Goal: Task Accomplishment & Management: Manage account settings

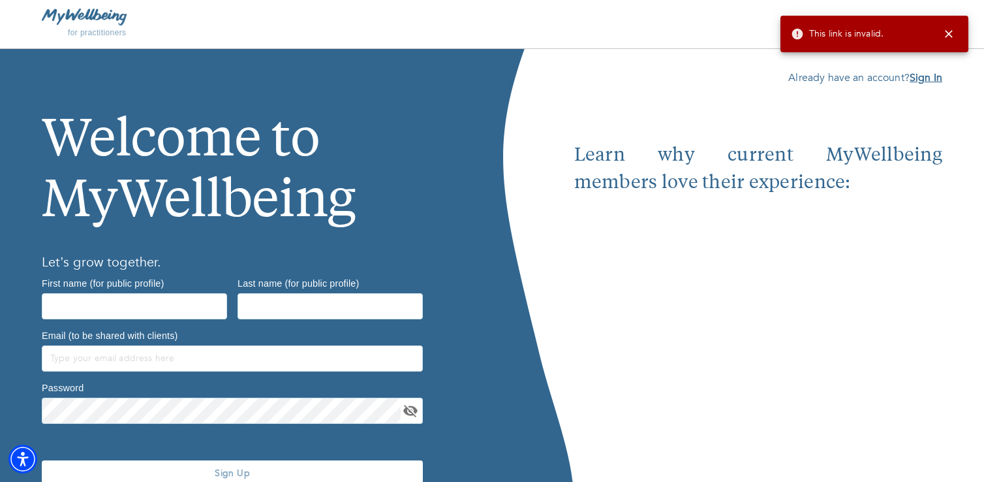
click at [931, 78] on b "Sign In" at bounding box center [926, 77] width 33 height 14
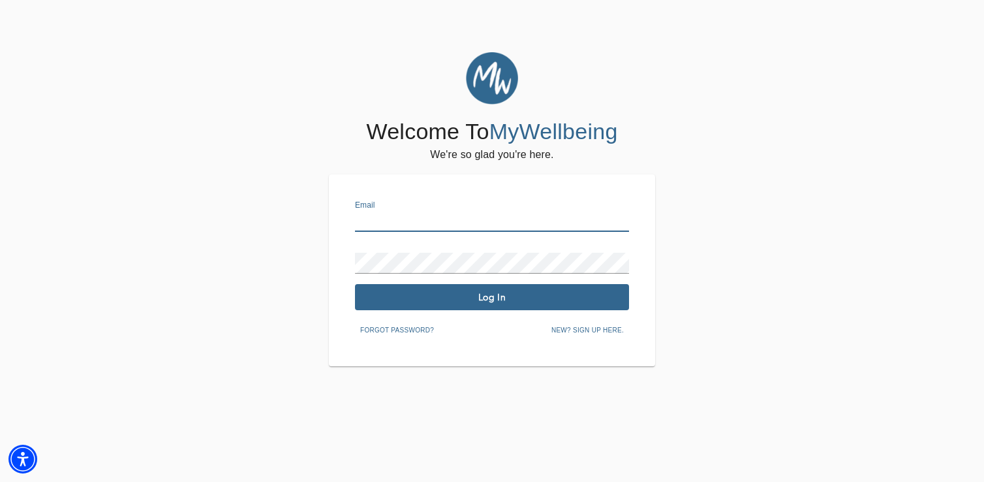
click at [393, 219] on input "text" at bounding box center [492, 221] width 274 height 21
type input "[EMAIL_ADDRESS][PERSON_NAME][DOMAIN_NAME]"
click at [505, 293] on span "Log In" at bounding box center [492, 297] width 264 height 12
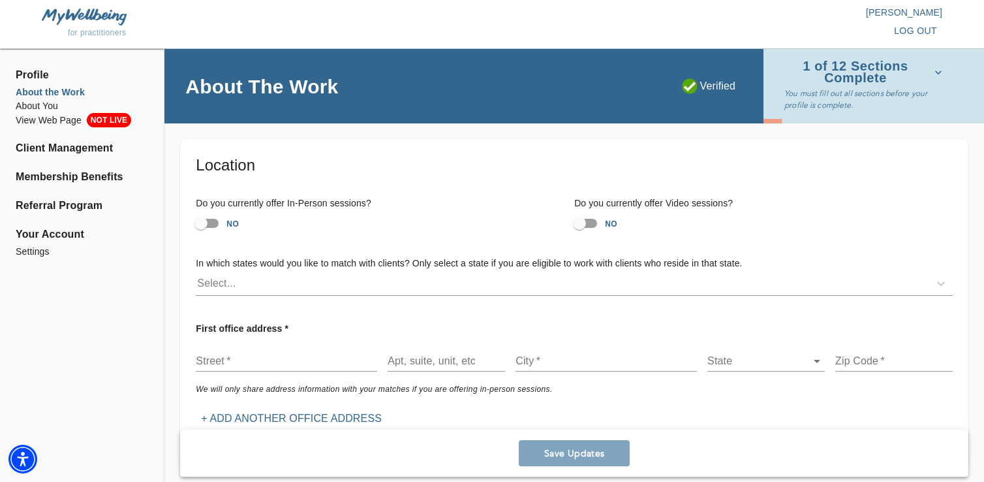
scroll to position [41, 0]
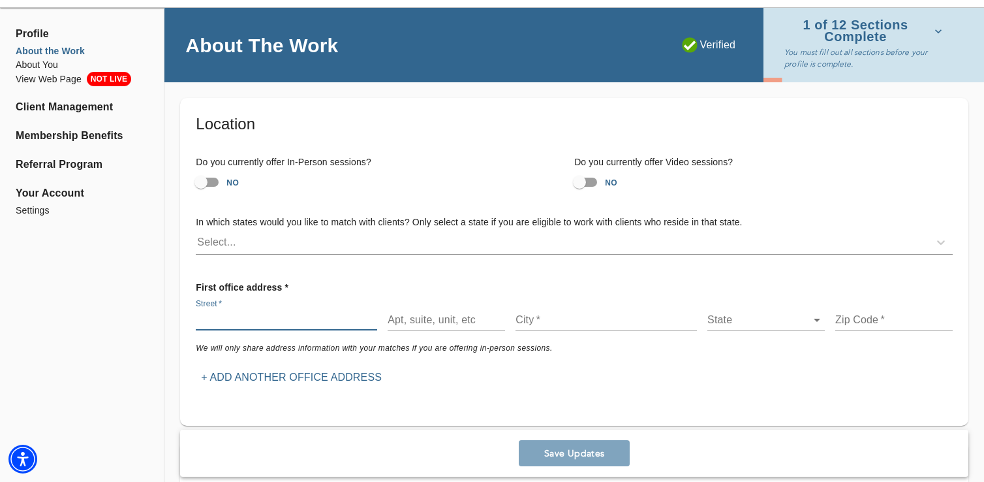
click at [261, 322] on input "text" at bounding box center [286, 319] width 181 height 21
click at [259, 266] on div "First office address * Street   * Apt, suite, unit, etc City   * State ​ Zip Co…" at bounding box center [574, 332] width 778 height 134
click at [590, 183] on input "NO" at bounding box center [579, 182] width 74 height 25
checkbox input "true"
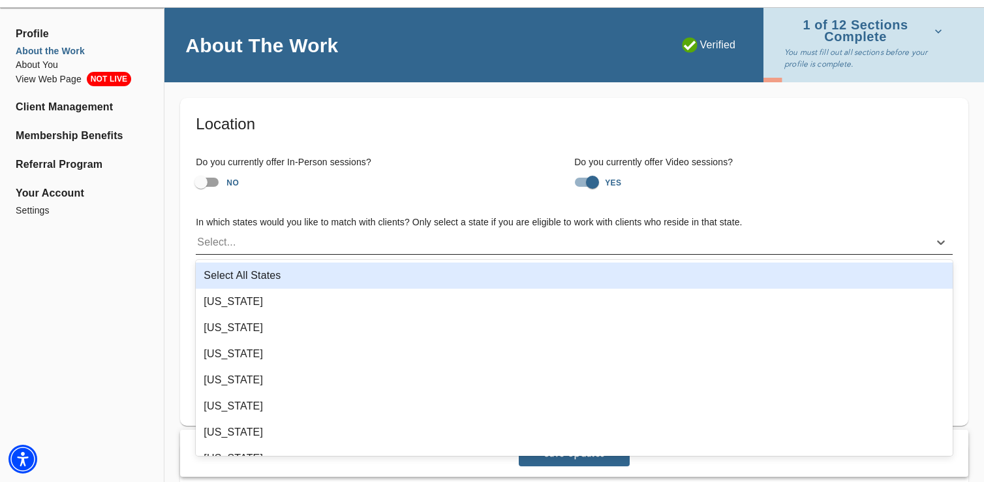
click at [427, 240] on div "Select..." at bounding box center [562, 242] width 733 height 21
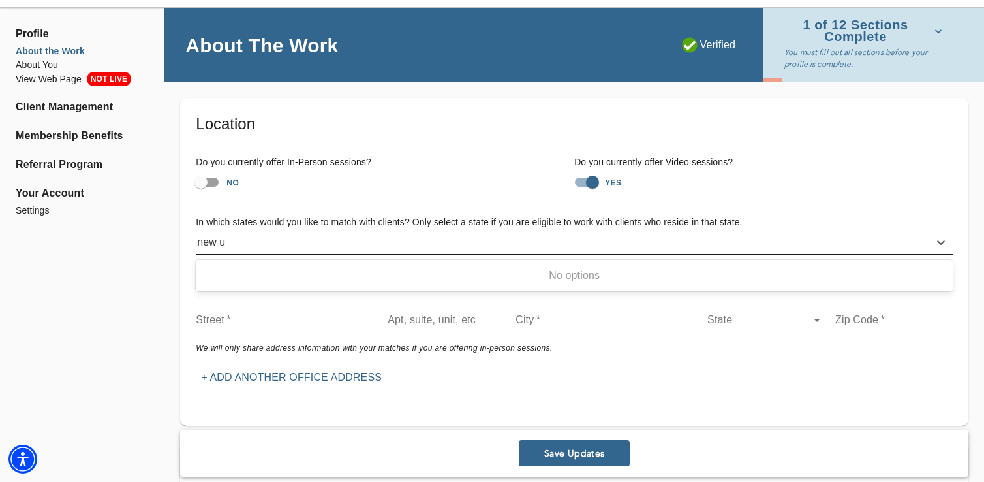
type input "new"
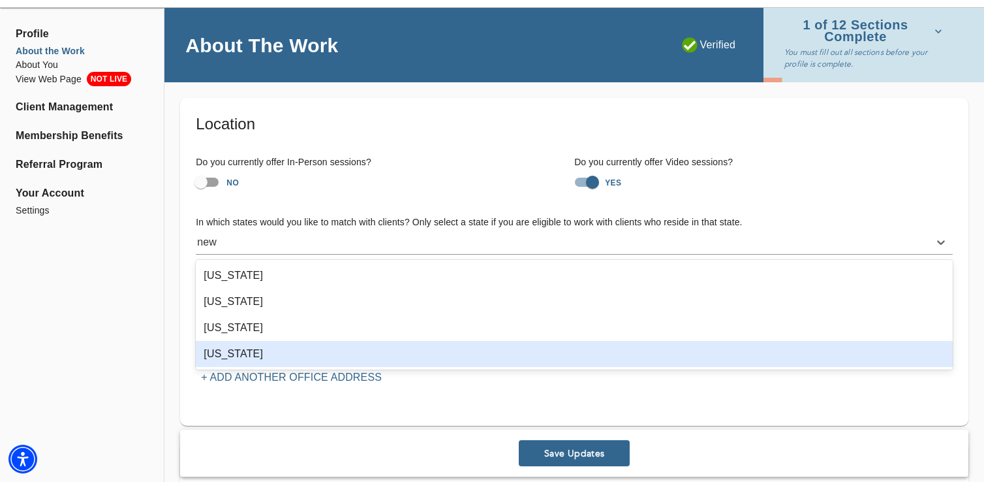
click at [238, 356] on div "[US_STATE]" at bounding box center [574, 354] width 757 height 26
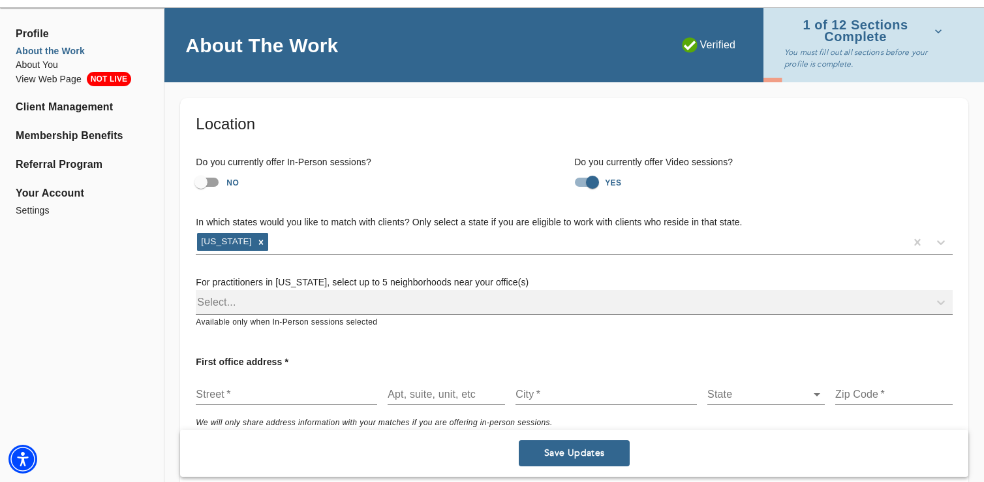
click at [324, 203] on div "Do you currently offer In-Person sessions? NO Do you currently offer Video sess…" at bounding box center [574, 175] width 778 height 60
click at [281, 296] on div "Select..." at bounding box center [574, 302] width 757 height 25
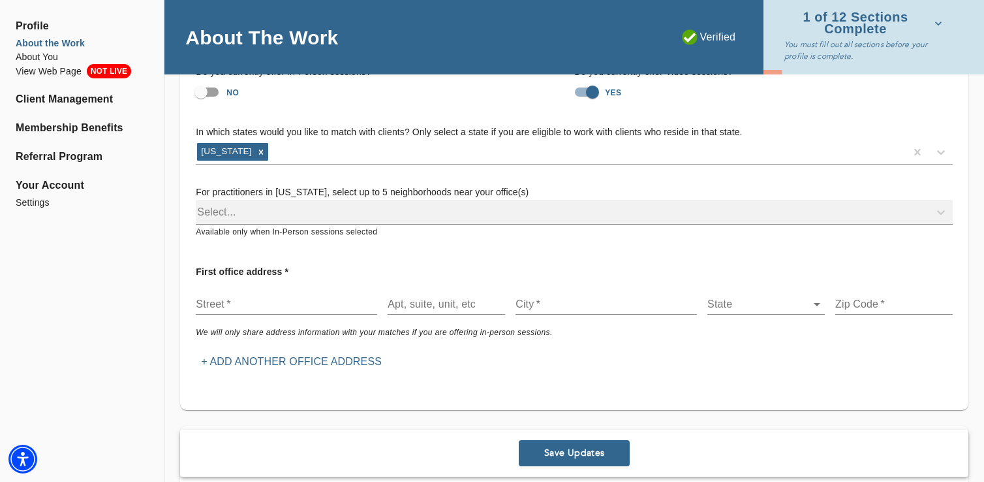
scroll to position [136, 0]
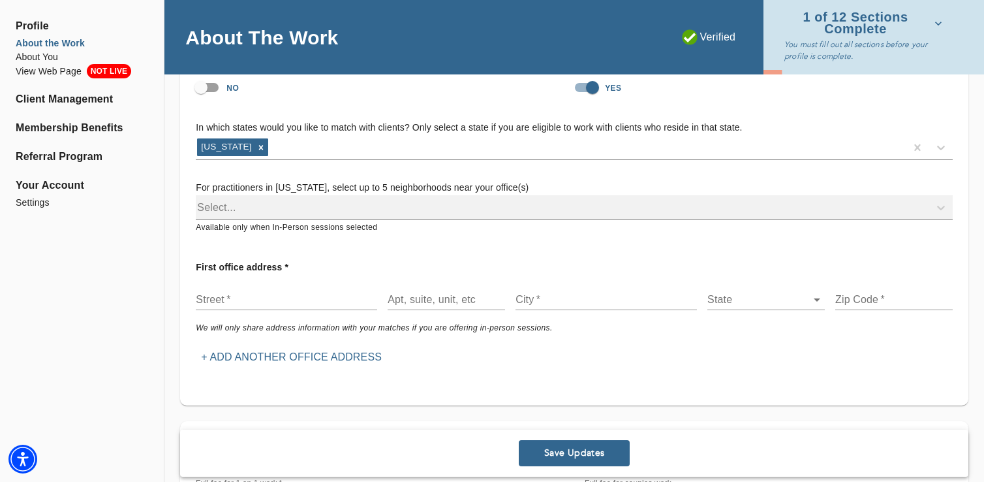
click at [262, 291] on input "text" at bounding box center [286, 299] width 181 height 21
click at [222, 291] on input "text" at bounding box center [286, 299] width 181 height 21
paste input "[STREET_ADDRESS][PERSON_NAME]"
type input "[STREET_ADDRESS][PERSON_NAME]"
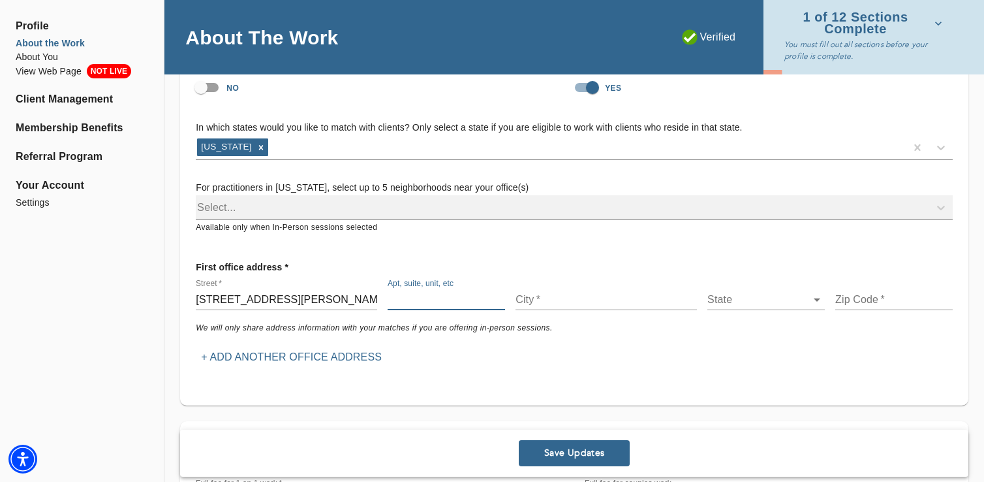
paste input "Apt 22"
type input "Apt 22"
type input "[GEOGRAPHIC_DATA]"
click at [764, 292] on body "for practitioners [PERSON_NAME] log out Profile About the Work About You View W…" at bounding box center [492, 105] width 984 height 482
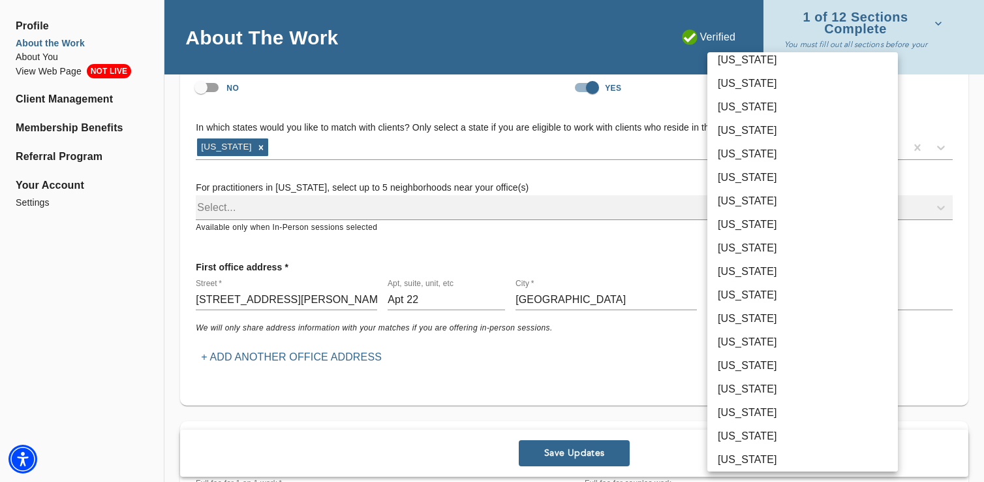
scroll to position [33, 0]
click at [760, 369] on li "[US_STATE]" at bounding box center [802, 364] width 191 height 23
type input "16"
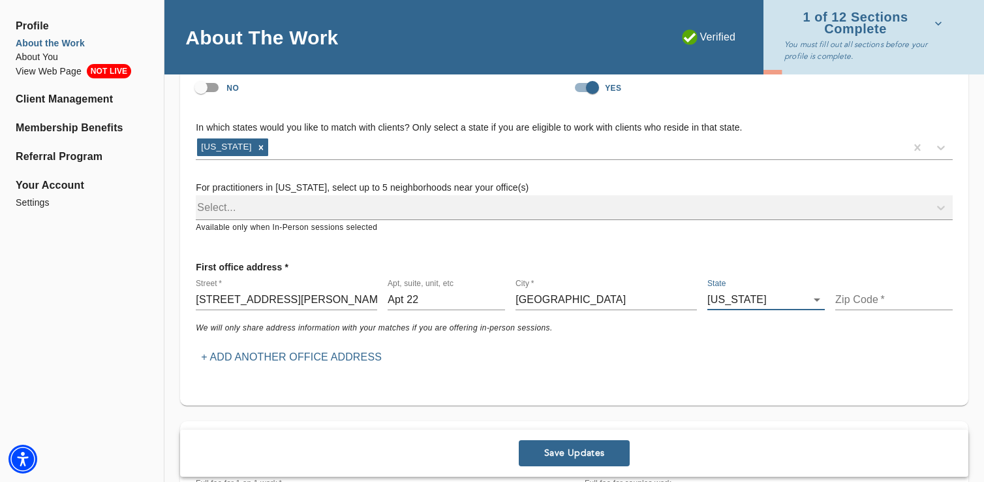
click at [884, 301] on input "text" at bounding box center [893, 299] width 117 height 21
paste input "60610"
type input "60610"
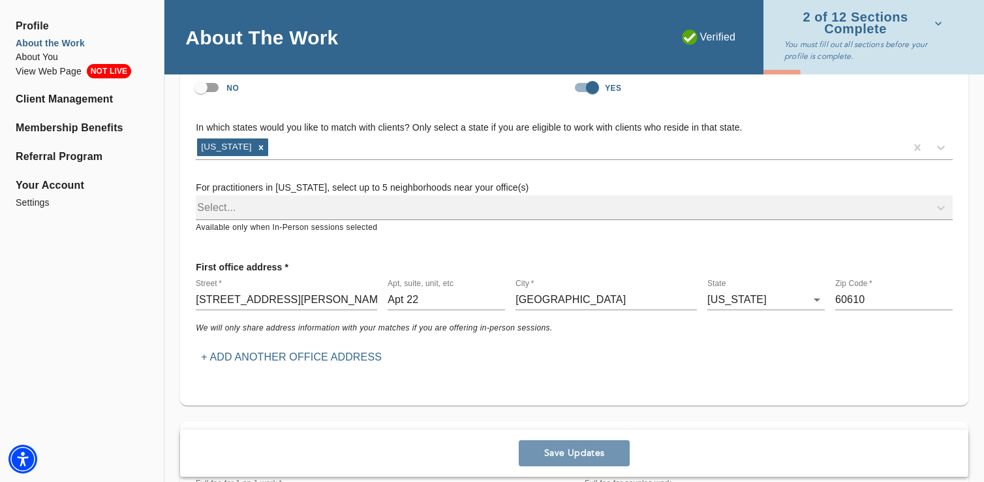
click at [604, 461] on button "Save Updates" at bounding box center [574, 453] width 111 height 26
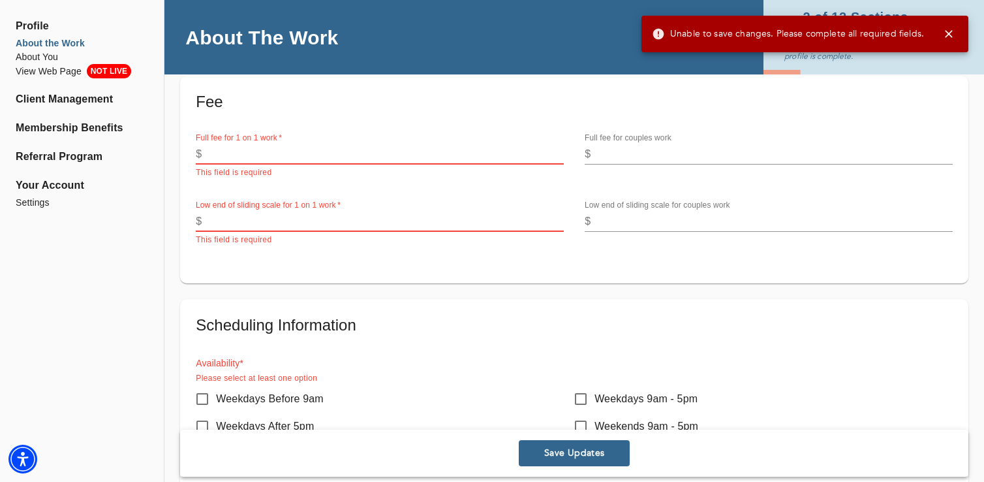
scroll to position [482, 0]
click at [374, 147] on input "number" at bounding box center [385, 153] width 357 height 21
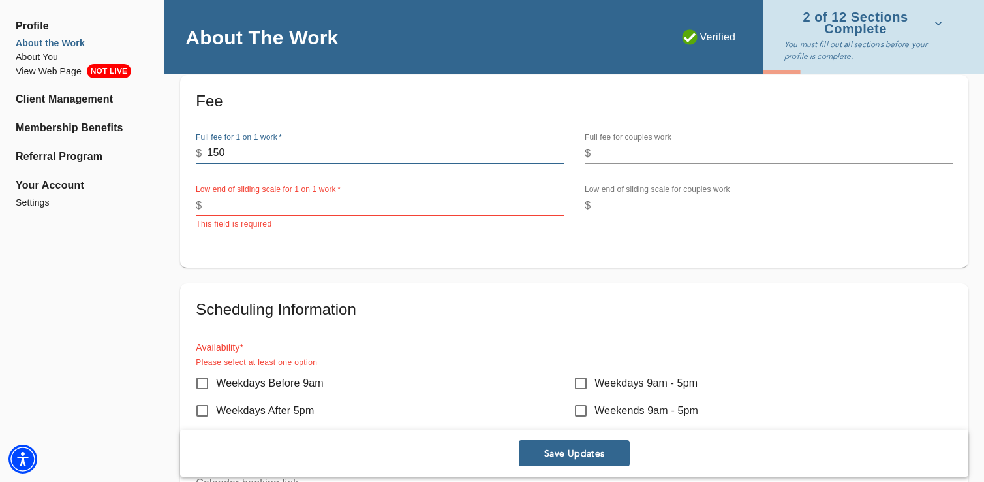
type input "150"
click at [531, 200] on input "number" at bounding box center [385, 205] width 357 height 21
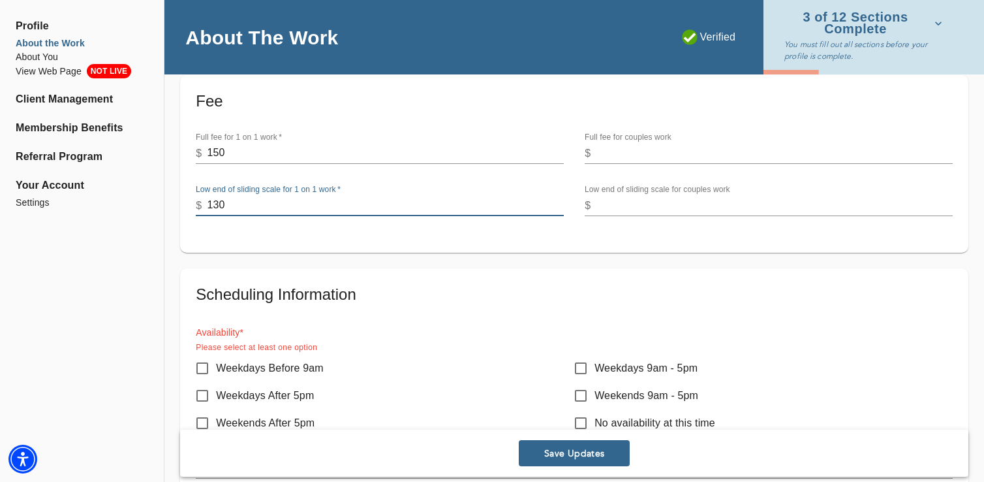
type input "130"
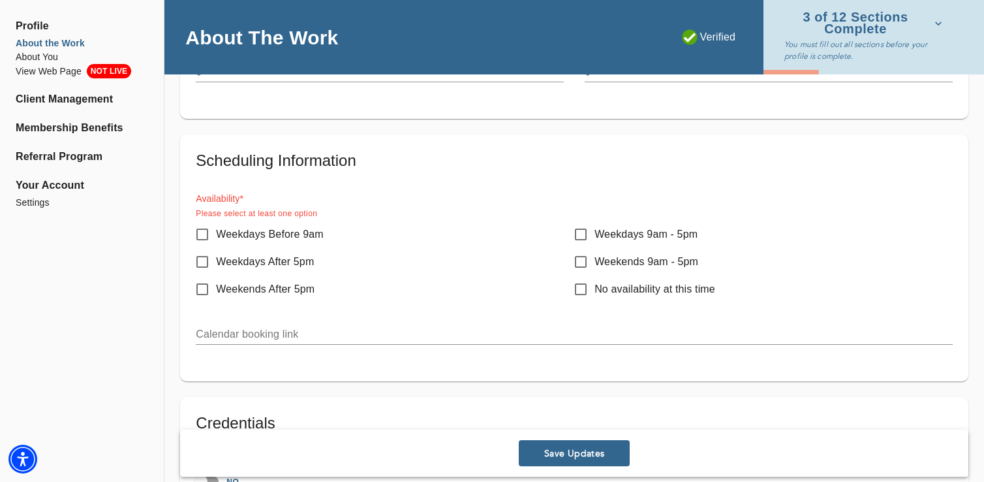
scroll to position [628, 0]
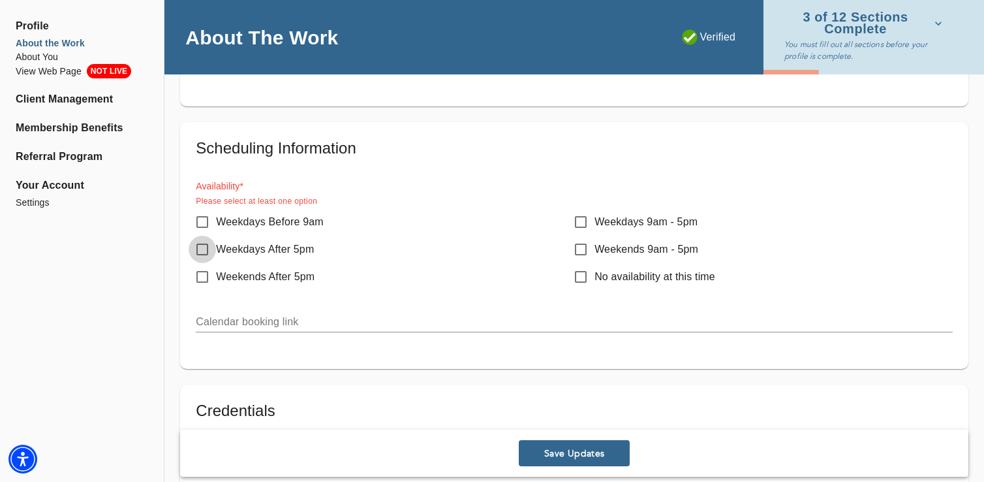
click at [204, 249] on input "Weekdays After 5pm" at bounding box center [202, 249] width 27 height 27
checkbox input "true"
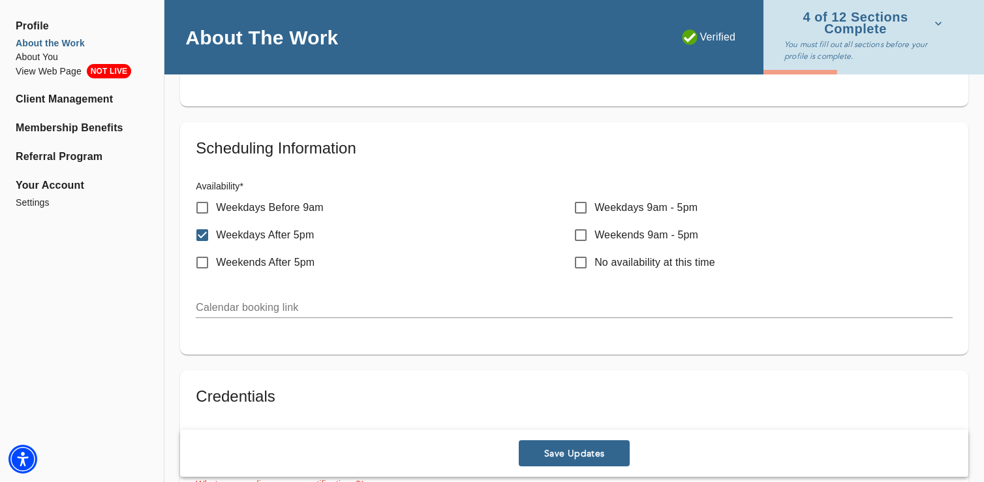
click at [598, 200] on p "Weekdays 9am - 5pm" at bounding box center [645, 208] width 103 height 16
click at [594, 200] on input "Weekdays 9am - 5pm" at bounding box center [580, 207] width 27 height 27
checkbox input "true"
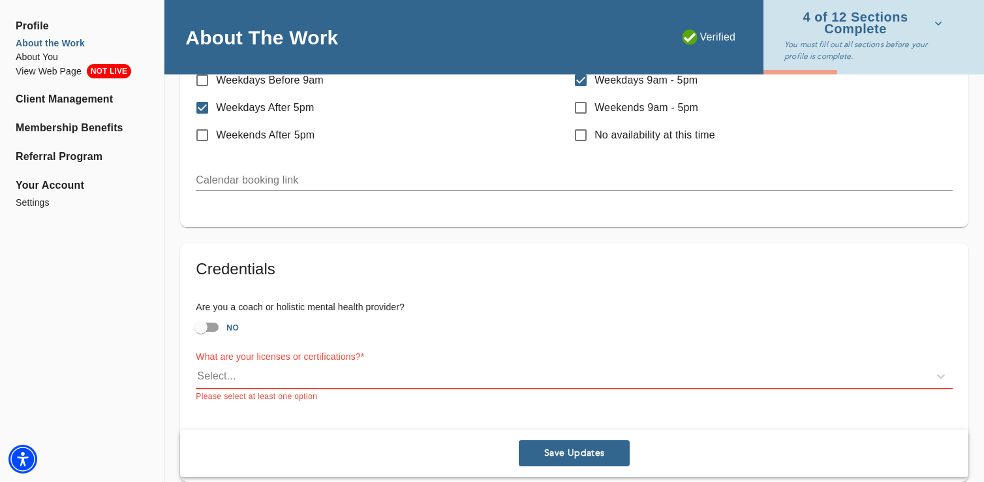
scroll to position [765, 0]
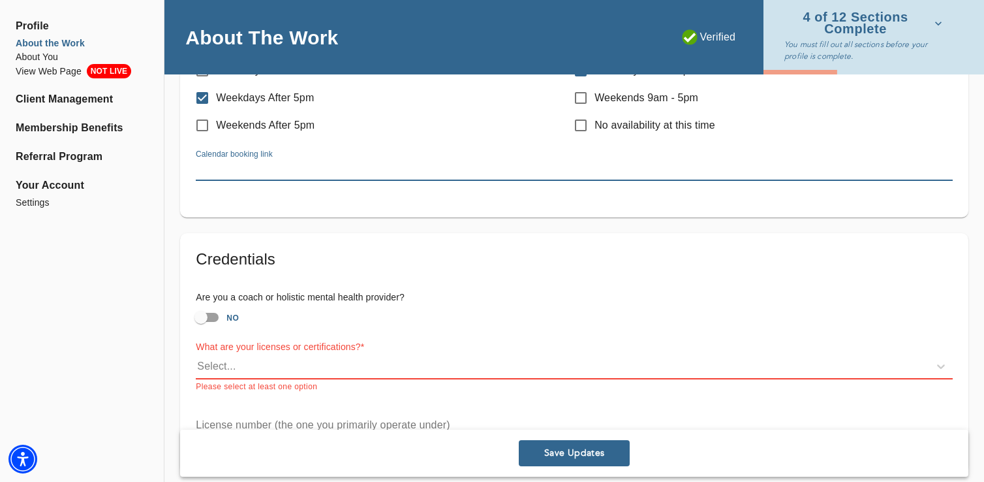
click at [288, 162] on input "text" at bounding box center [574, 170] width 757 height 21
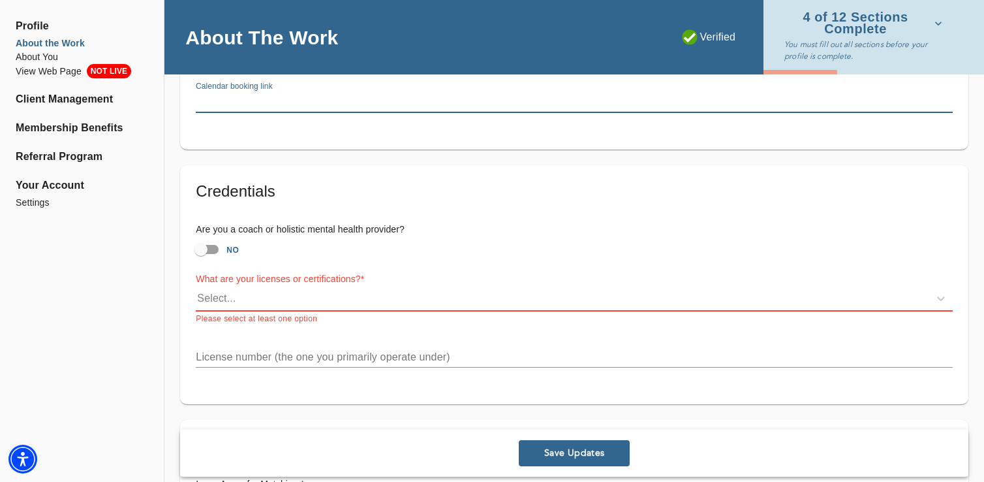
scroll to position [818, 0]
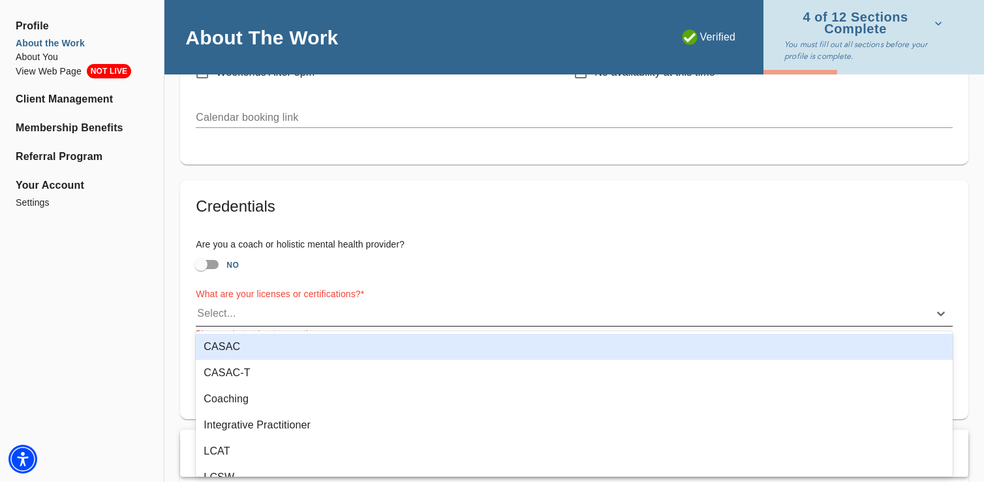
click at [254, 320] on div "Select..." at bounding box center [562, 313] width 733 height 21
type input "LMSW"
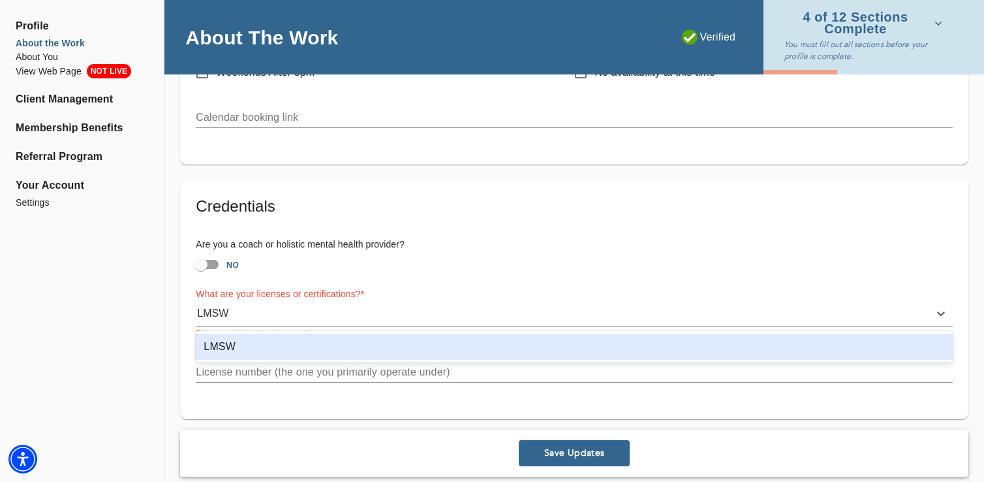
click at [253, 344] on div "LMSW" at bounding box center [574, 346] width 757 height 26
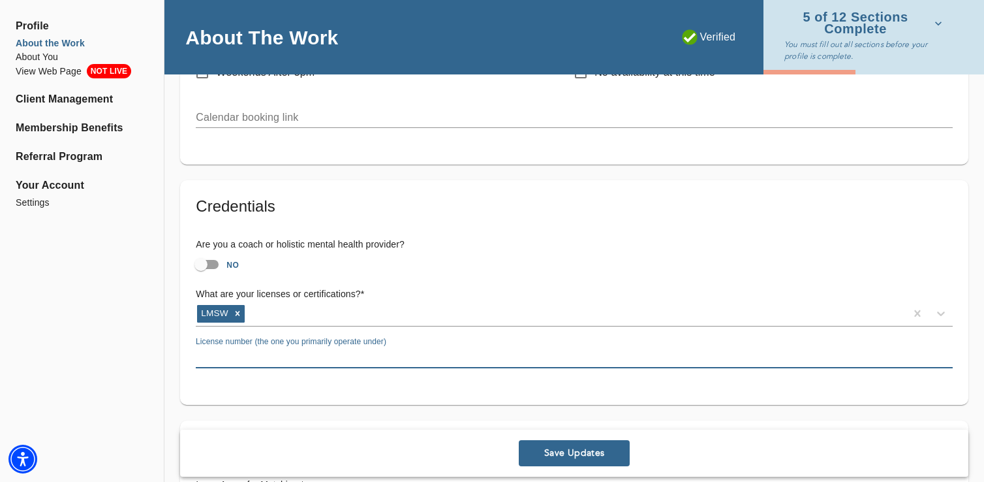
click at [241, 356] on input "text" at bounding box center [574, 357] width 757 height 21
paste input "128254"
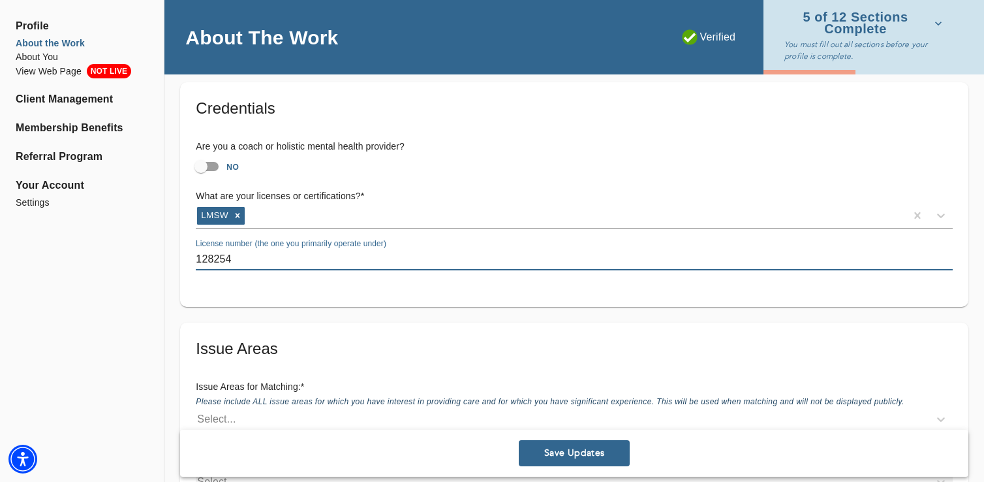
type input "128254"
click at [297, 332] on div "Issue Areas Issue Areas for Matching: * Please include ALL issue areas for whic…" at bounding box center [574, 465] width 788 height 286
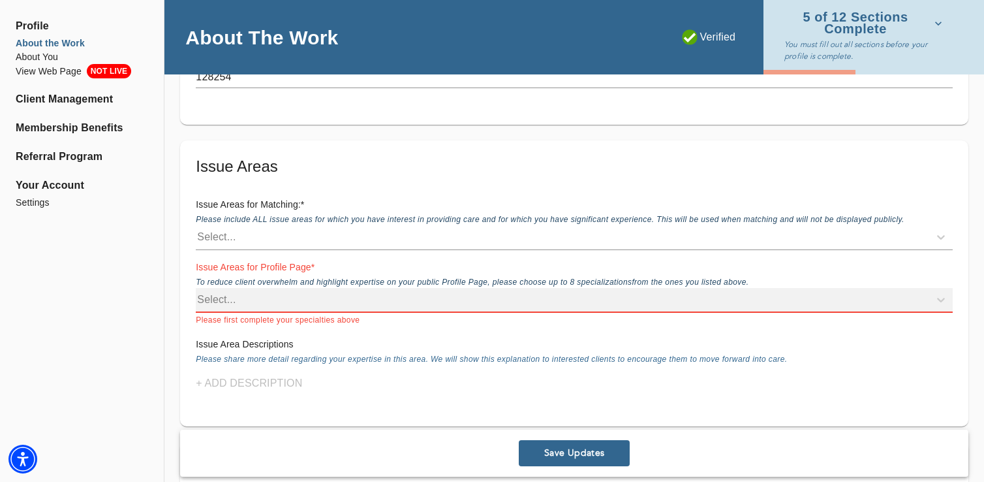
scroll to position [1101, 0]
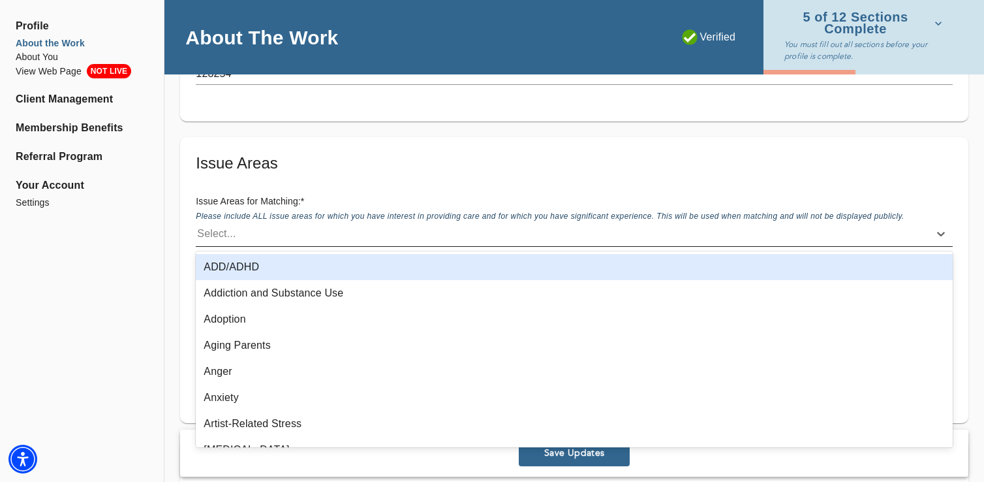
click at [238, 229] on div "Select..." at bounding box center [562, 233] width 733 height 21
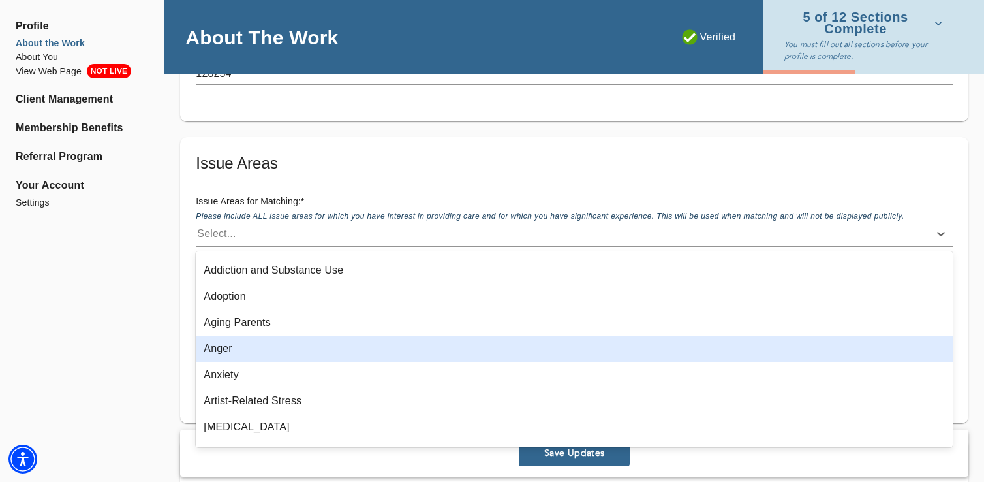
scroll to position [23, 0]
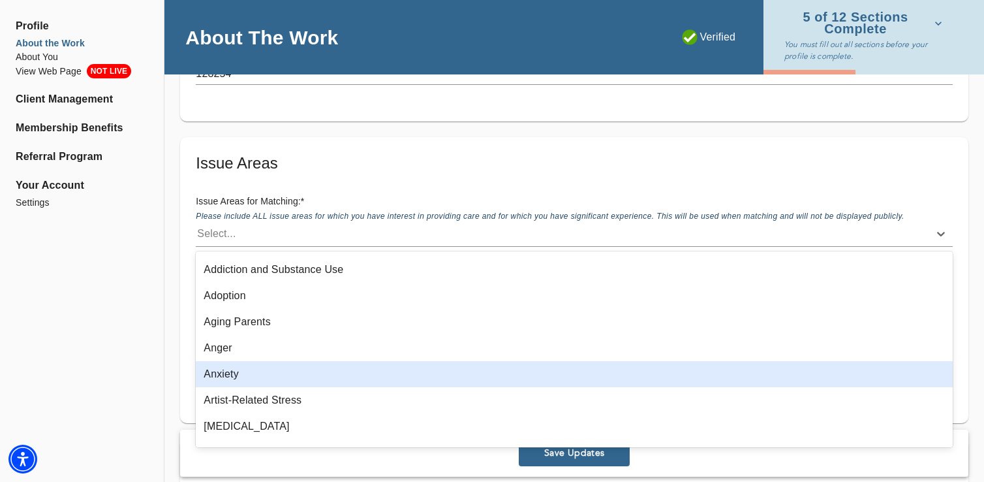
click at [241, 369] on div "Anxiety" at bounding box center [574, 374] width 757 height 26
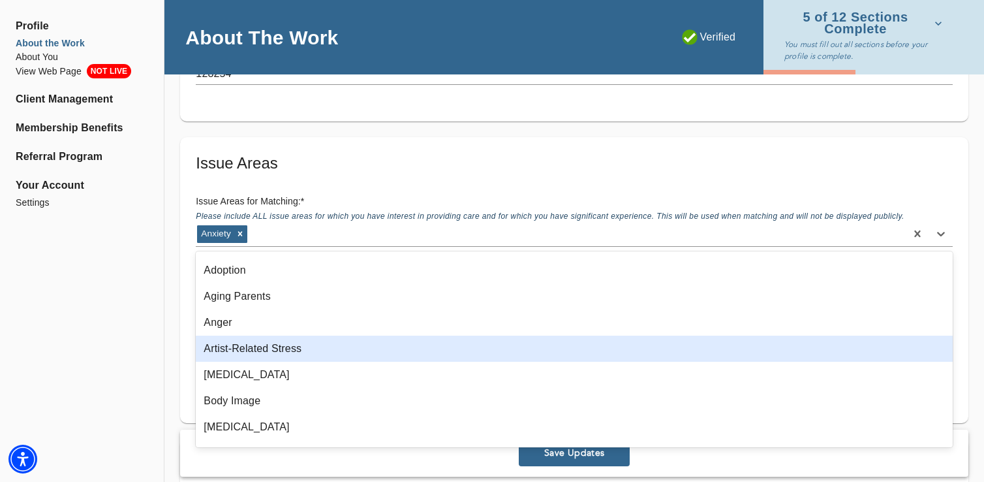
click at [255, 347] on div "Artist-Related Stress" at bounding box center [574, 348] width 757 height 26
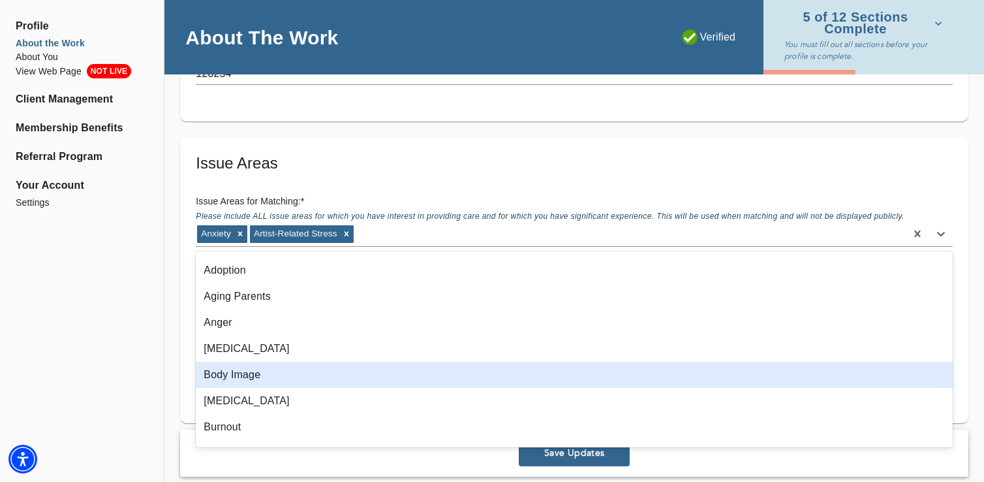
click at [246, 367] on div "Body Image" at bounding box center [574, 375] width 757 height 26
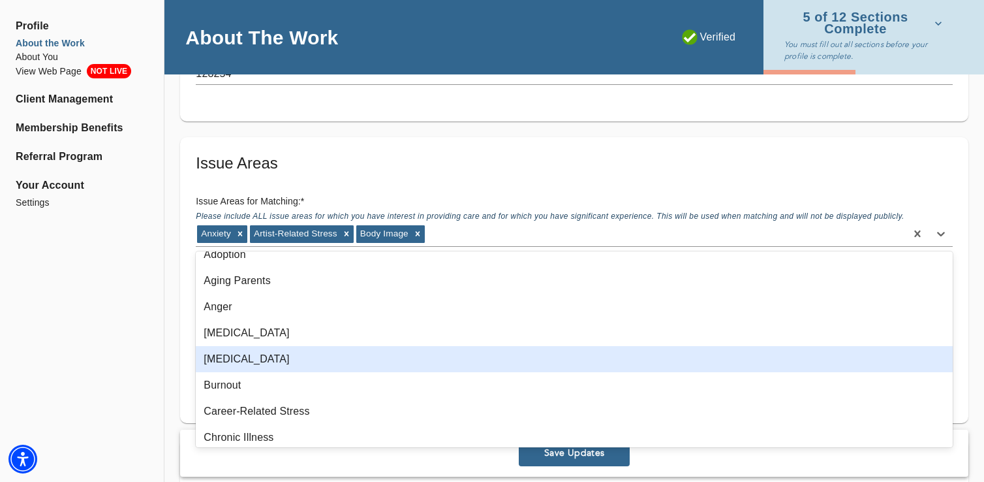
scroll to position [67, 0]
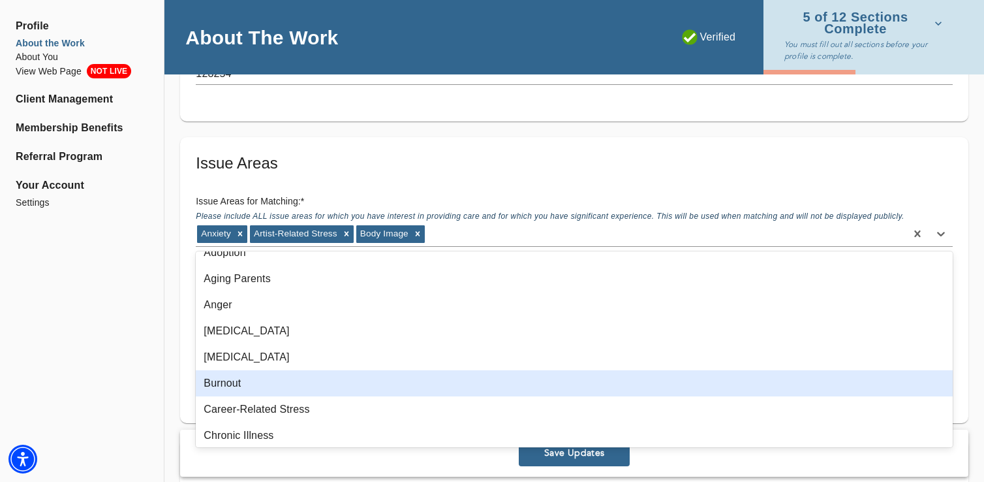
click at [245, 376] on div "Burnout" at bounding box center [574, 383] width 757 height 26
click at [245, 382] on div "Career-Related Stress" at bounding box center [574, 383] width 757 height 26
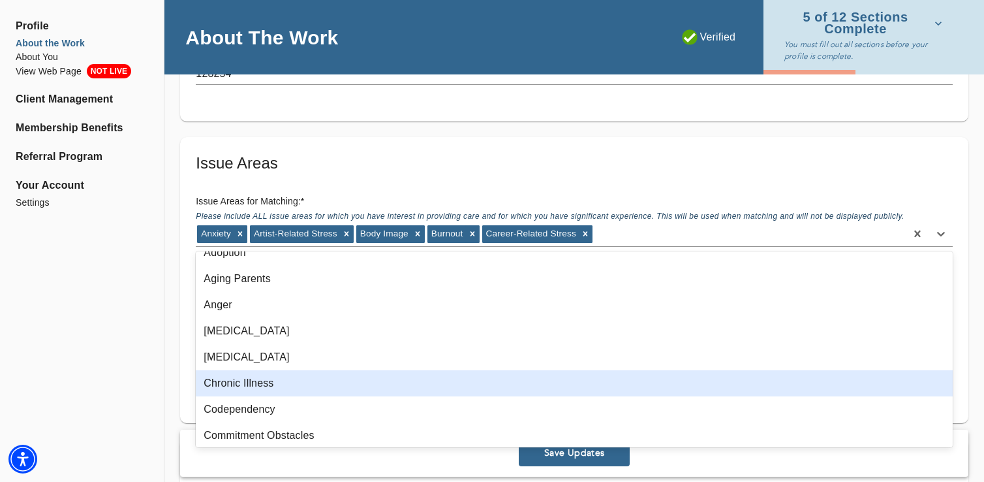
click at [245, 382] on div "Chronic Illness" at bounding box center [574, 383] width 757 height 26
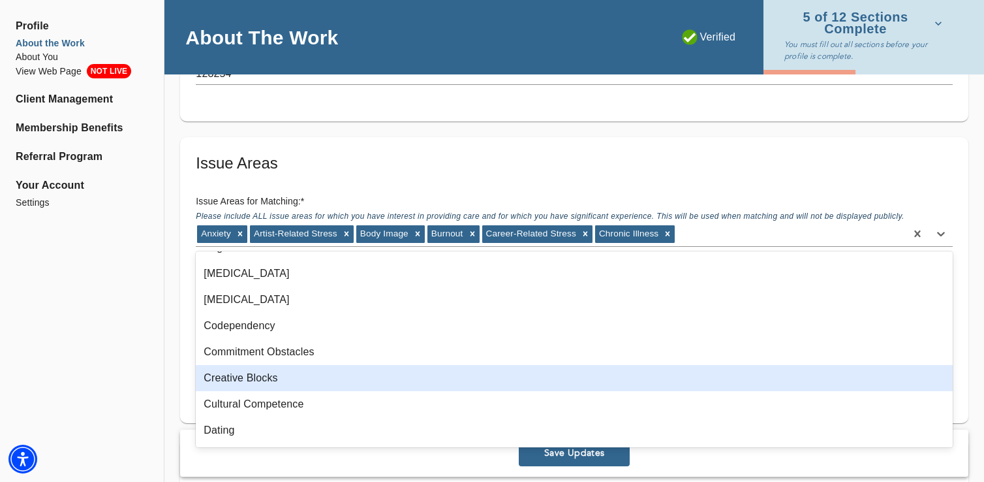
click at [245, 382] on div "Creative Blocks" at bounding box center [574, 378] width 757 height 26
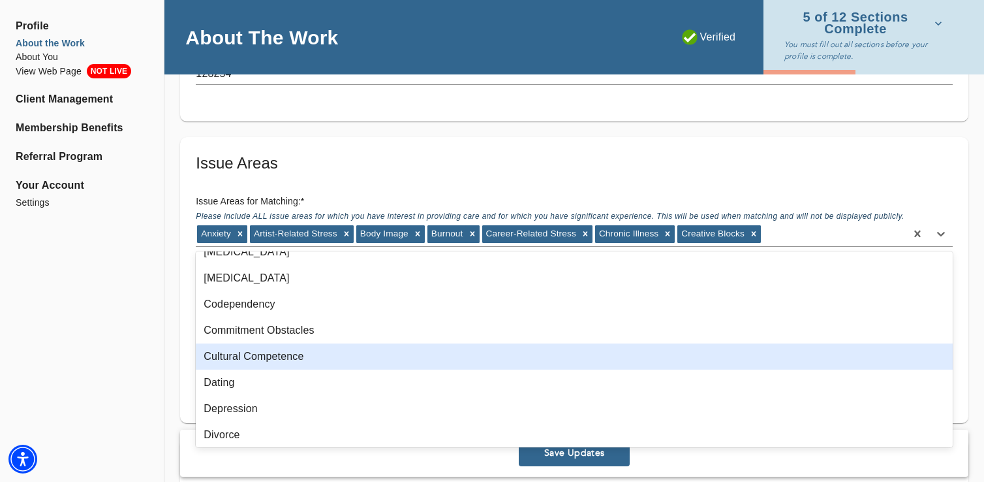
scroll to position [166, 0]
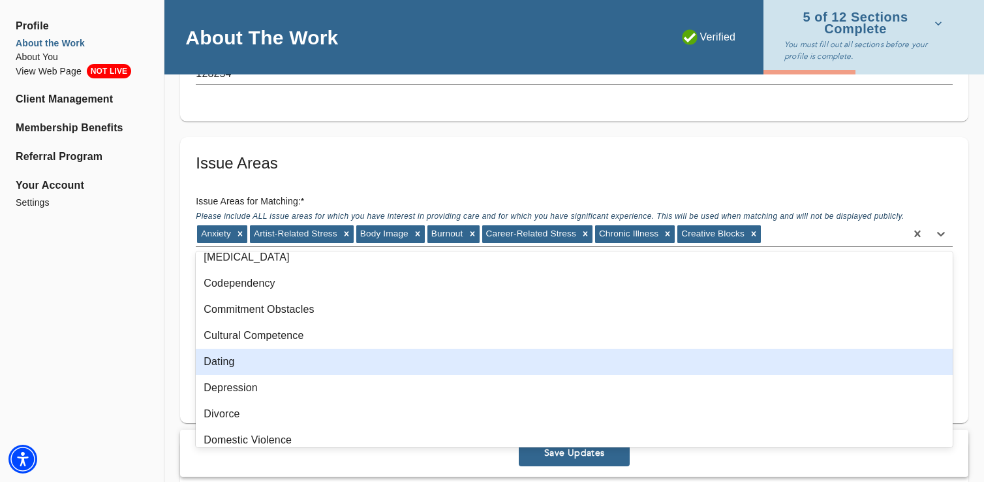
click at [240, 365] on div "Dating" at bounding box center [574, 361] width 757 height 26
click at [240, 371] on div "Depression" at bounding box center [574, 361] width 757 height 26
click at [240, 371] on div "Divorce" at bounding box center [574, 361] width 757 height 26
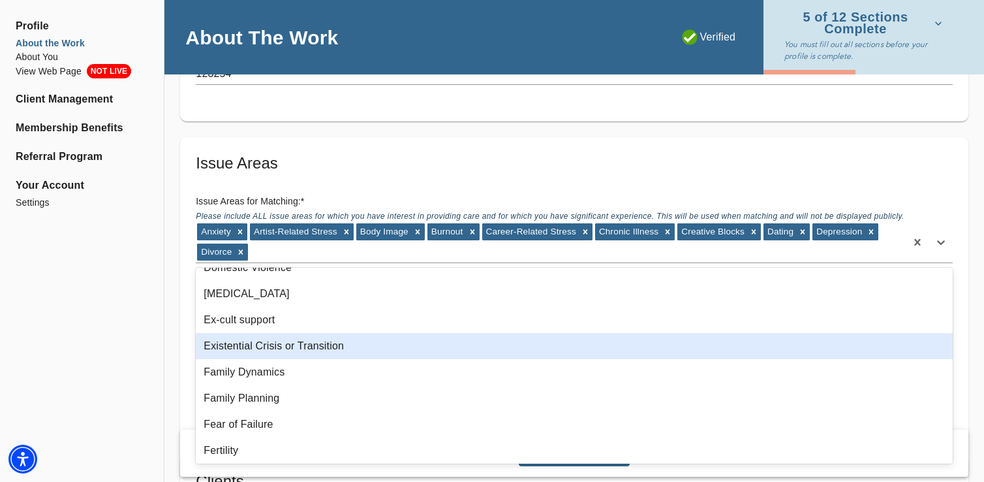
scroll to position [278, 0]
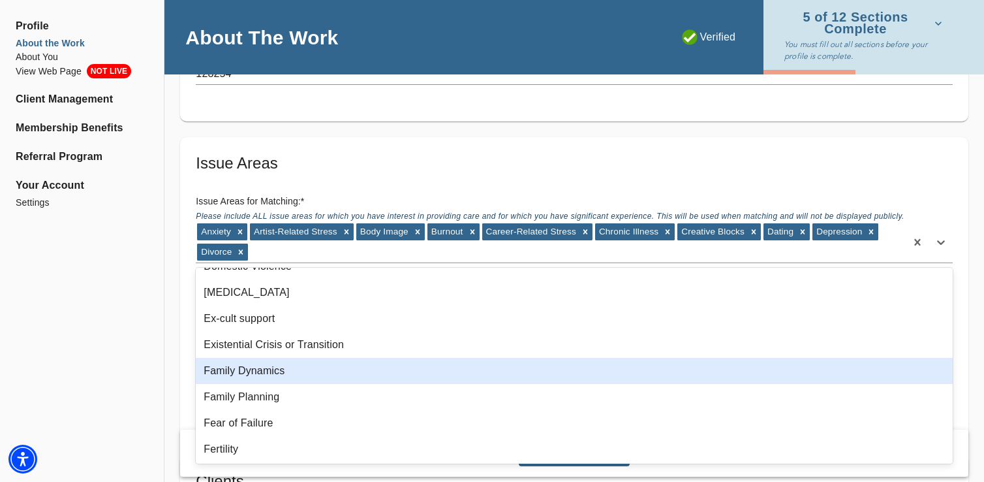
click at [255, 377] on div "Family Dynamics" at bounding box center [574, 371] width 757 height 26
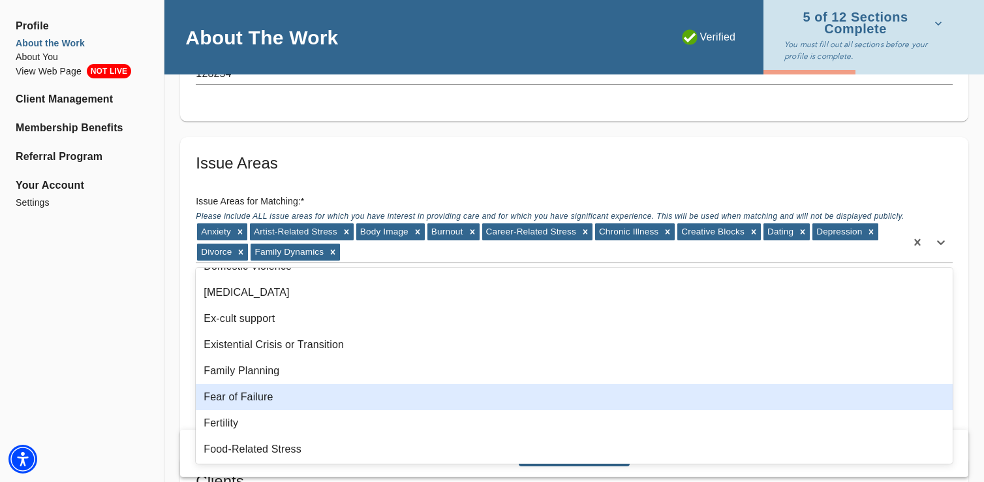
click at [254, 398] on div "Fear of Failure" at bounding box center [574, 397] width 757 height 26
click at [254, 398] on div "Fertility" at bounding box center [574, 397] width 757 height 26
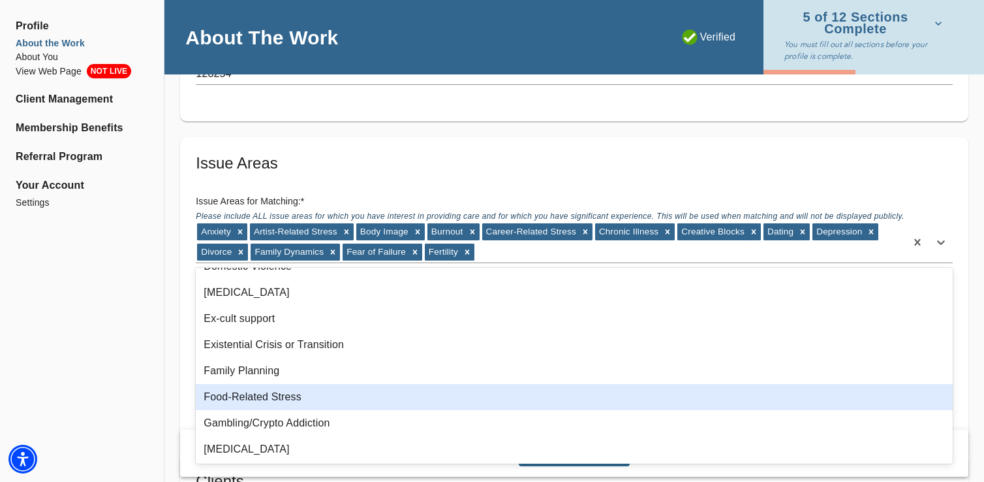
click at [254, 398] on div "Food-Related Stress" at bounding box center [574, 397] width 757 height 26
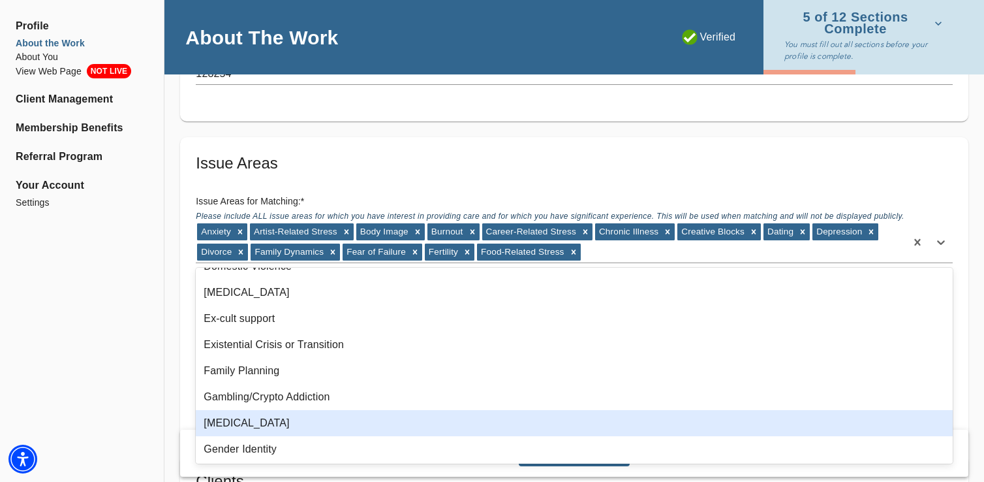
click at [244, 427] on div "[MEDICAL_DATA]" at bounding box center [574, 423] width 757 height 26
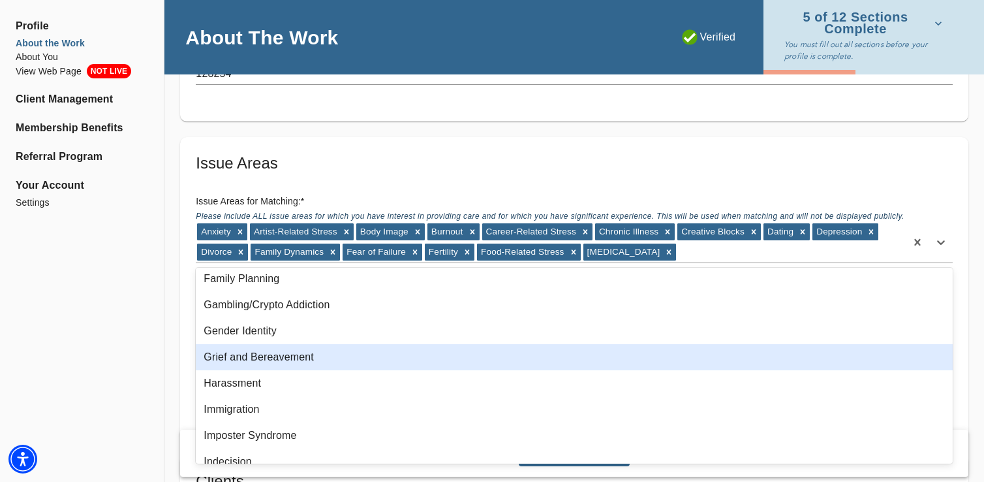
scroll to position [372, 0]
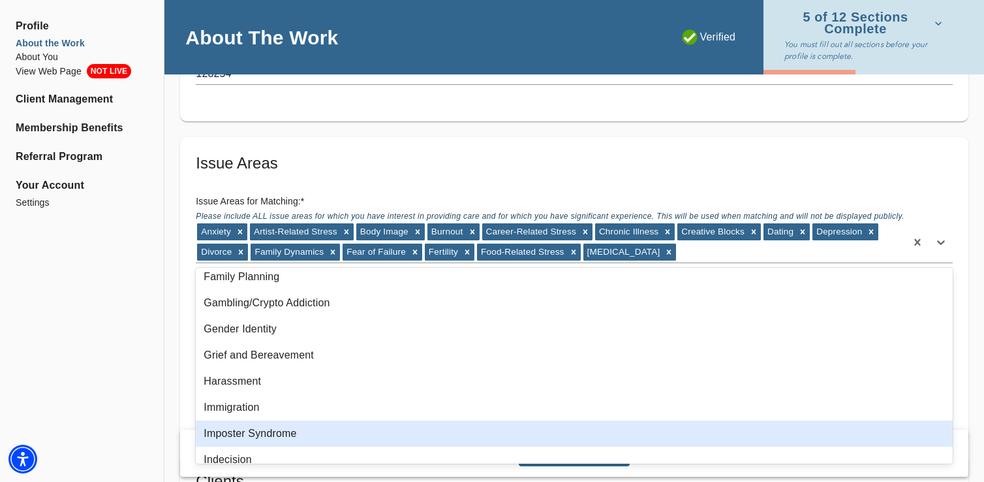
click at [249, 421] on div "Imposter Syndrome" at bounding box center [574, 433] width 757 height 26
click at [249, 421] on div "Indecision" at bounding box center [574, 433] width 757 height 26
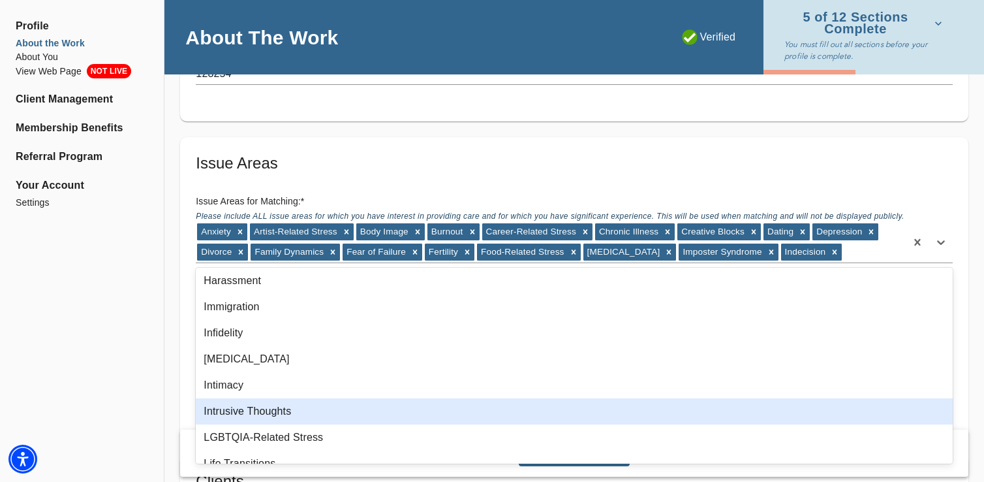
scroll to position [474, 0]
click at [266, 412] on div "Intrusive Thoughts" at bounding box center [574, 410] width 757 height 26
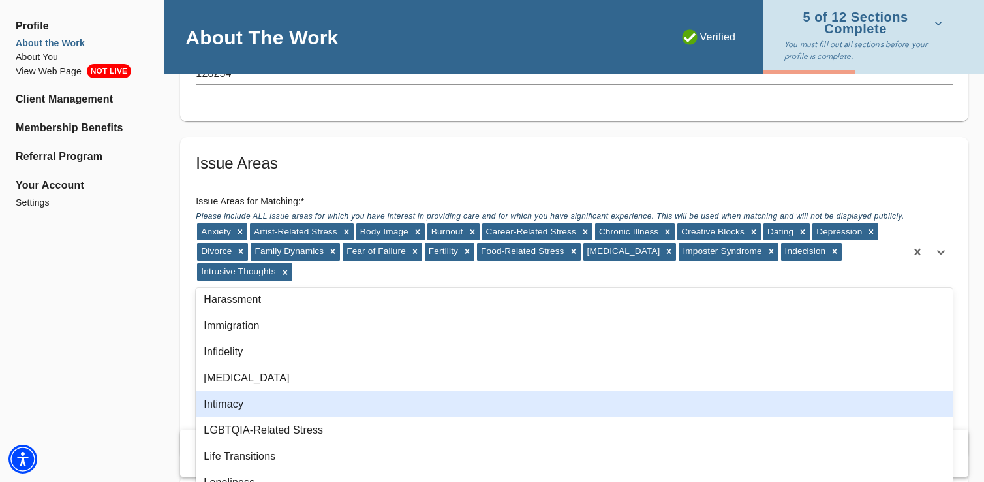
scroll to position [495, 0]
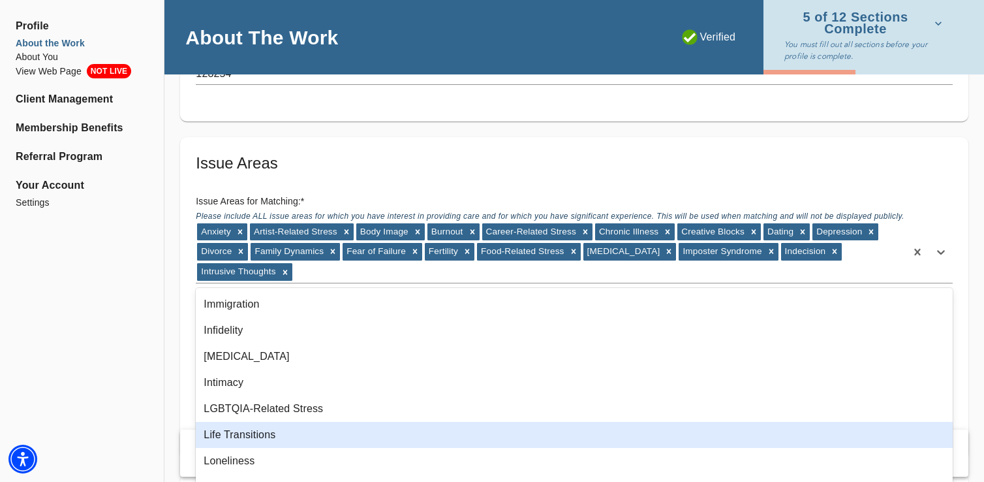
click at [264, 434] on div "Life Transitions" at bounding box center [574, 435] width 757 height 26
click at [264, 434] on div "Loneliness" at bounding box center [574, 435] width 757 height 26
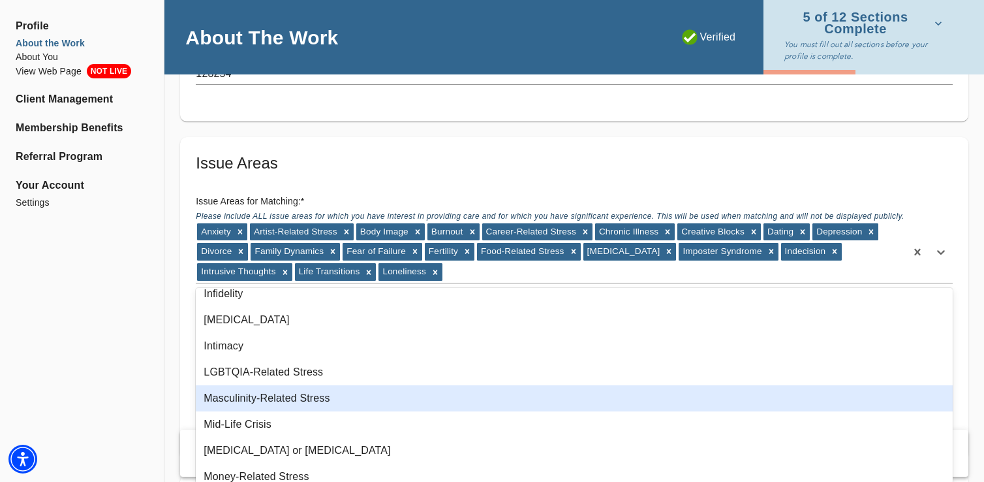
scroll to position [533, 0]
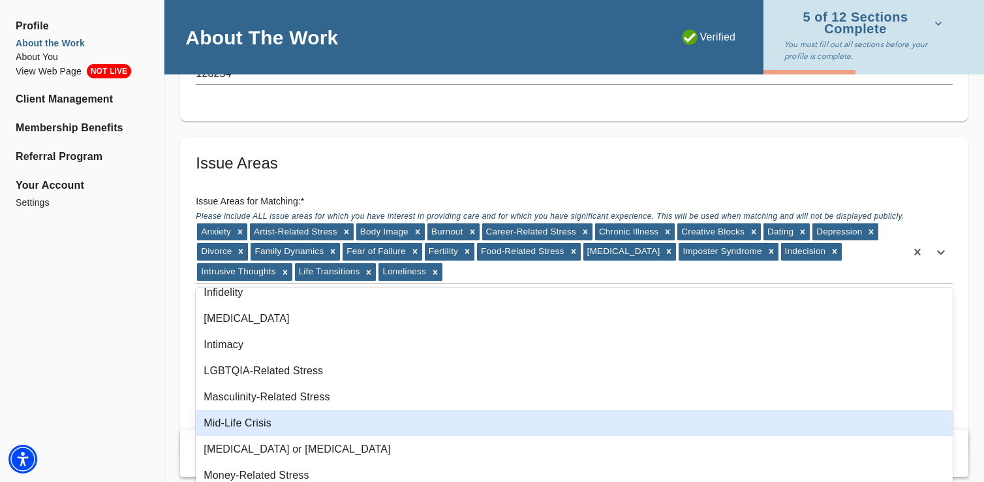
click at [273, 425] on div "Mid-Life Crisis" at bounding box center [574, 423] width 757 height 26
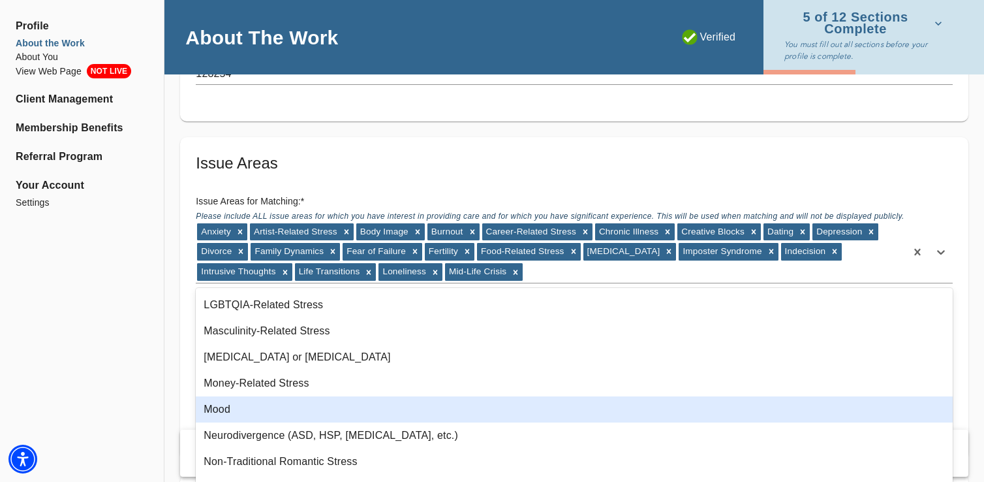
scroll to position [600, 0]
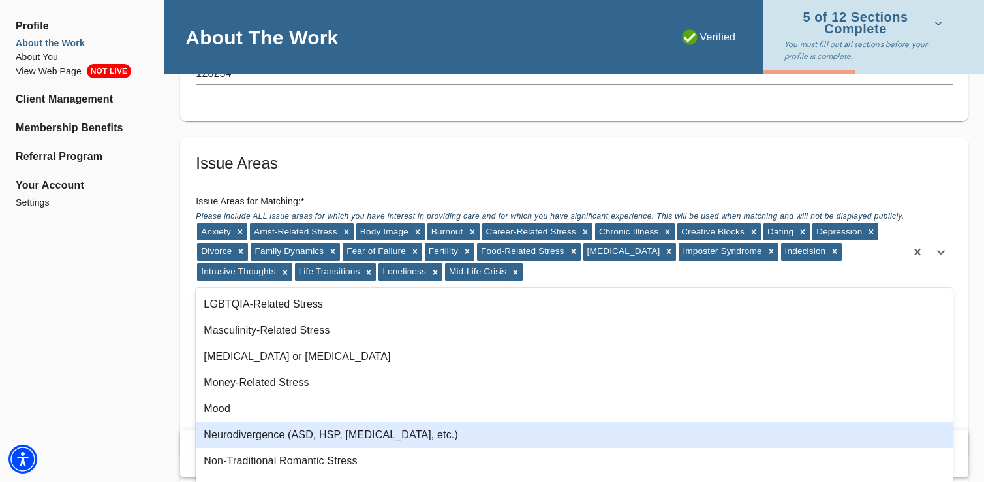
click at [271, 439] on div "Neurodivergence (ASD, HSP, [MEDICAL_DATA], etc.)" at bounding box center [574, 435] width 757 height 26
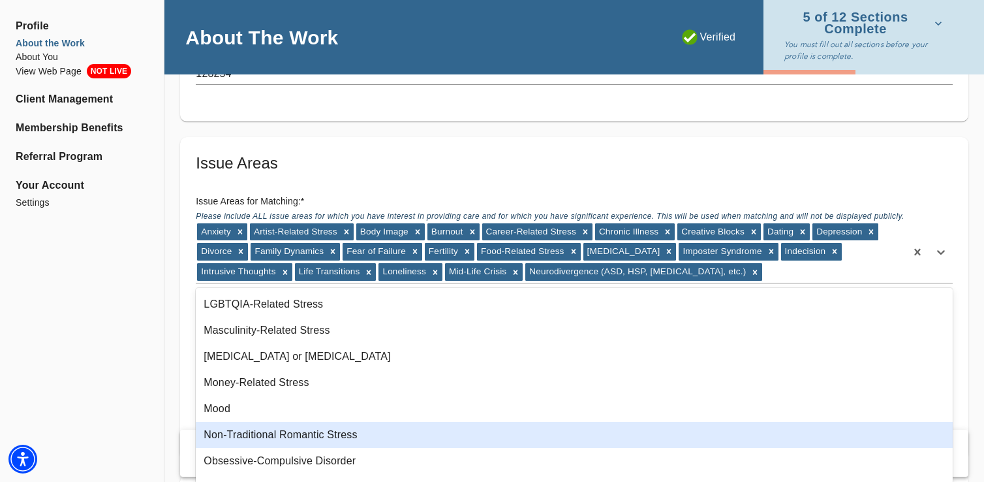
scroll to position [628, 0]
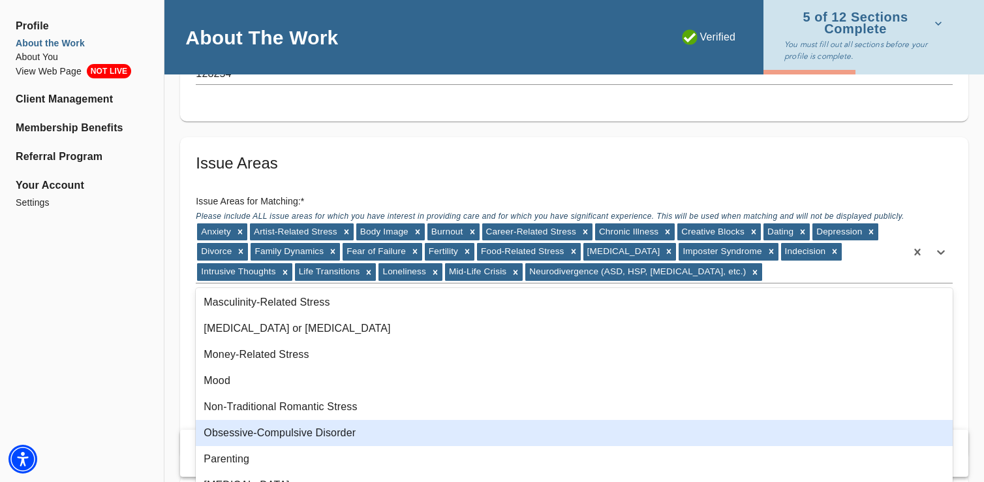
click at [273, 431] on div "Obsessive-Compulsive Disorder" at bounding box center [574, 433] width 757 height 26
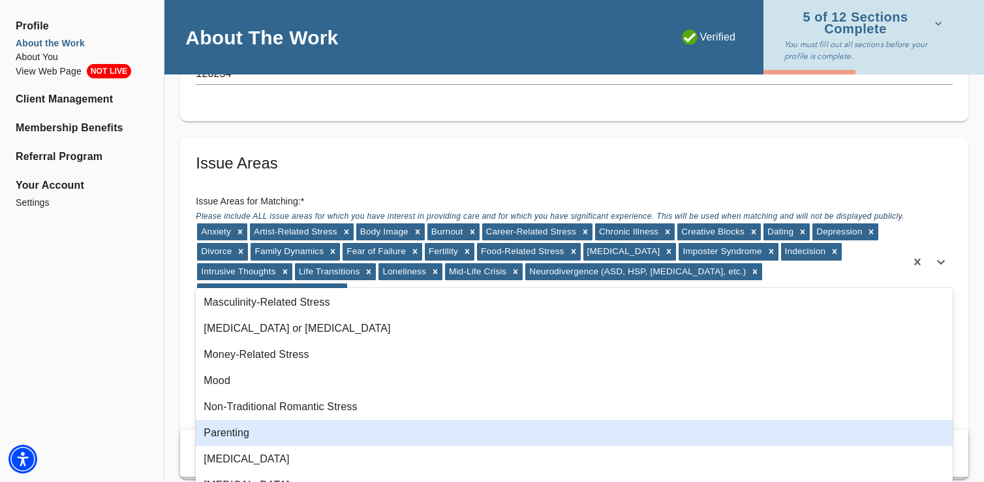
scroll to position [647, 0]
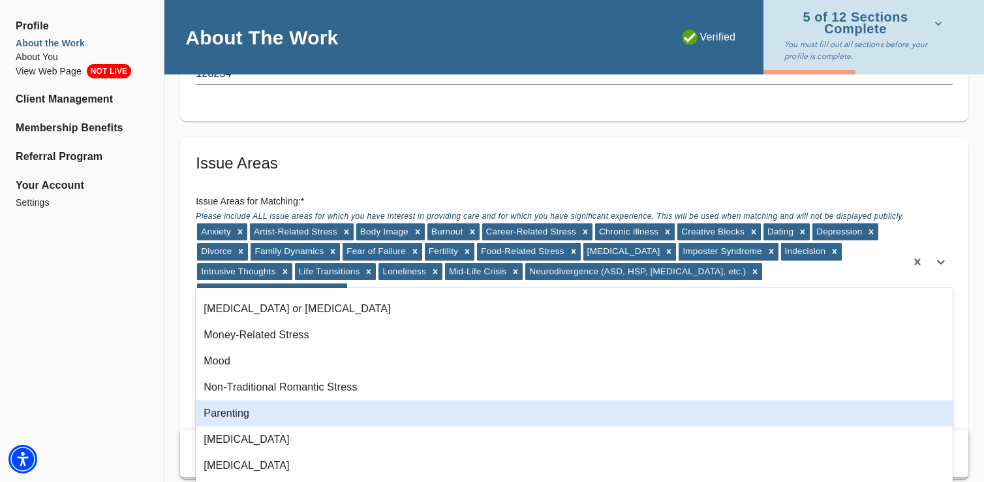
click at [270, 420] on div "Parenting" at bounding box center [574, 413] width 757 height 26
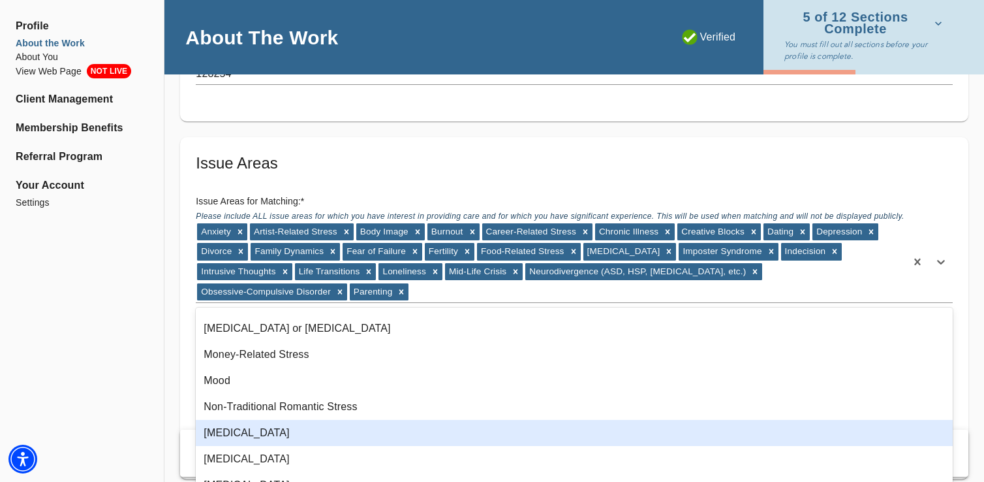
click at [270, 422] on div "[MEDICAL_DATA]" at bounding box center [574, 433] width 757 height 26
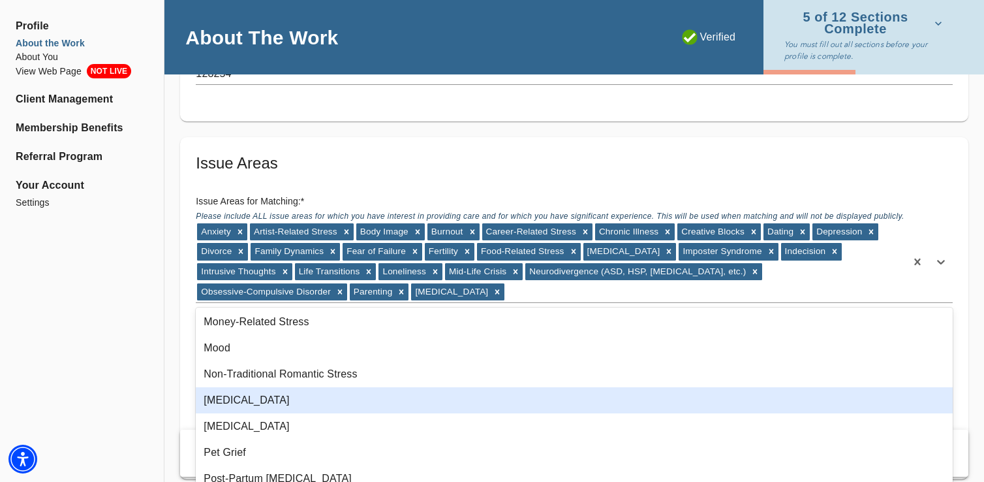
click at [273, 396] on div "[MEDICAL_DATA]" at bounding box center [574, 400] width 757 height 26
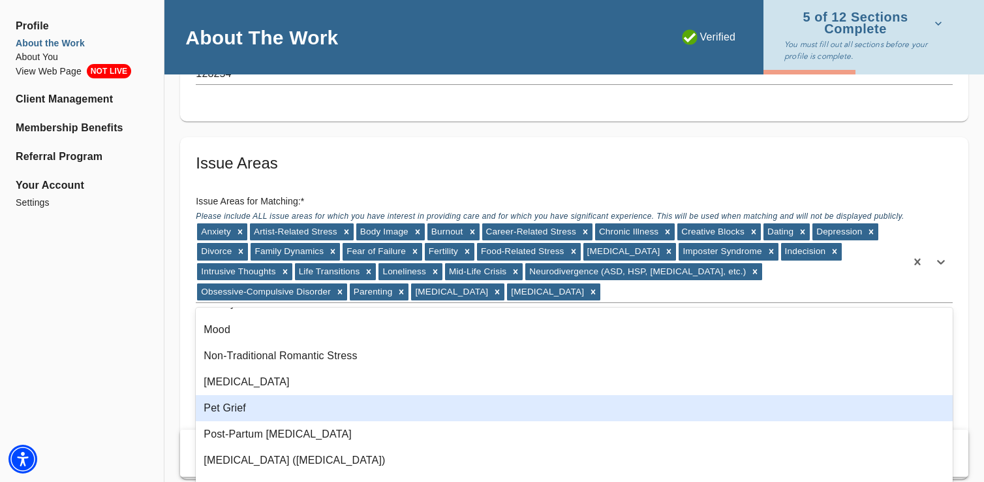
scroll to position [704, 0]
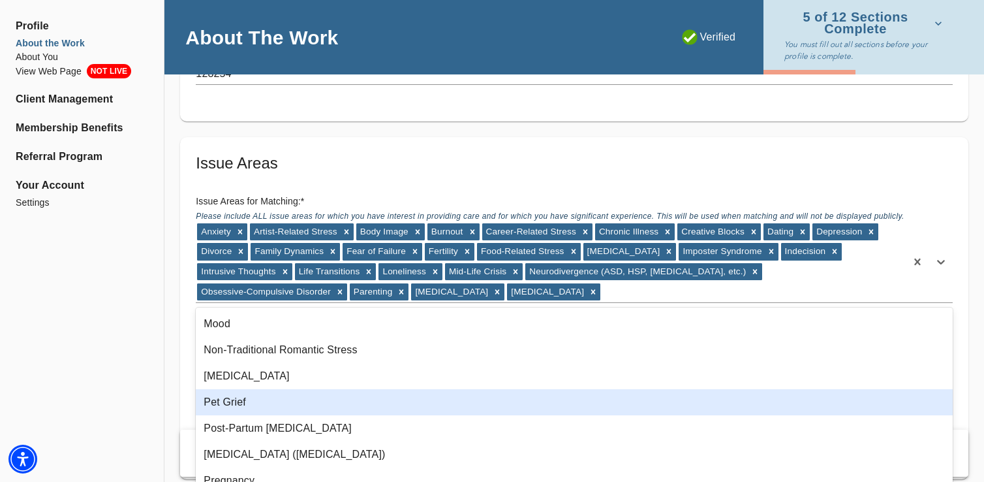
click at [270, 404] on div "Pet Grief" at bounding box center [574, 402] width 757 height 26
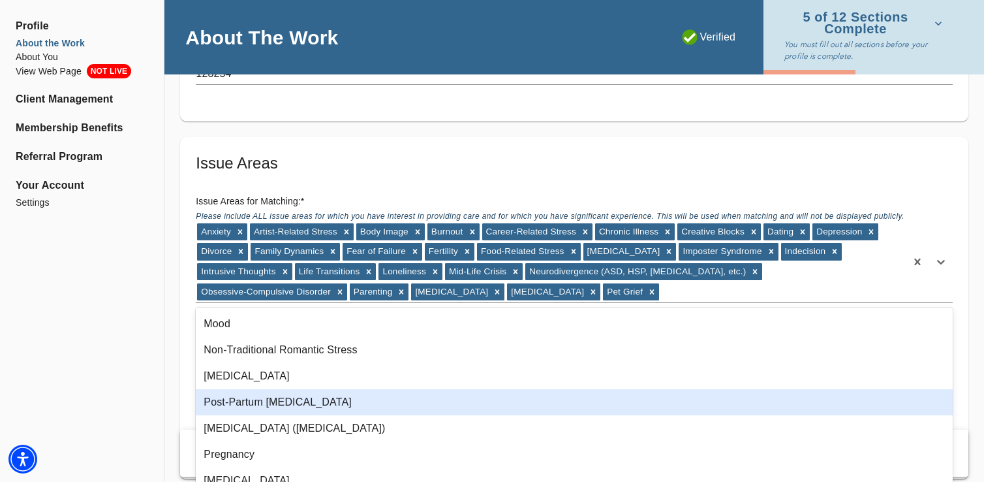
click at [270, 404] on div "Post-Partum [MEDICAL_DATA]" at bounding box center [574, 402] width 757 height 26
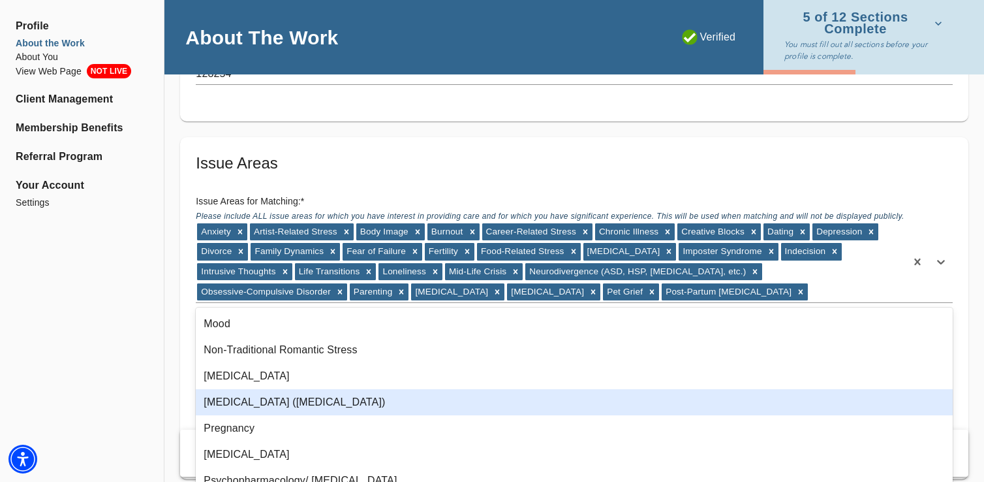
click at [270, 404] on div "[MEDICAL_DATA] ([MEDICAL_DATA])" at bounding box center [574, 402] width 757 height 26
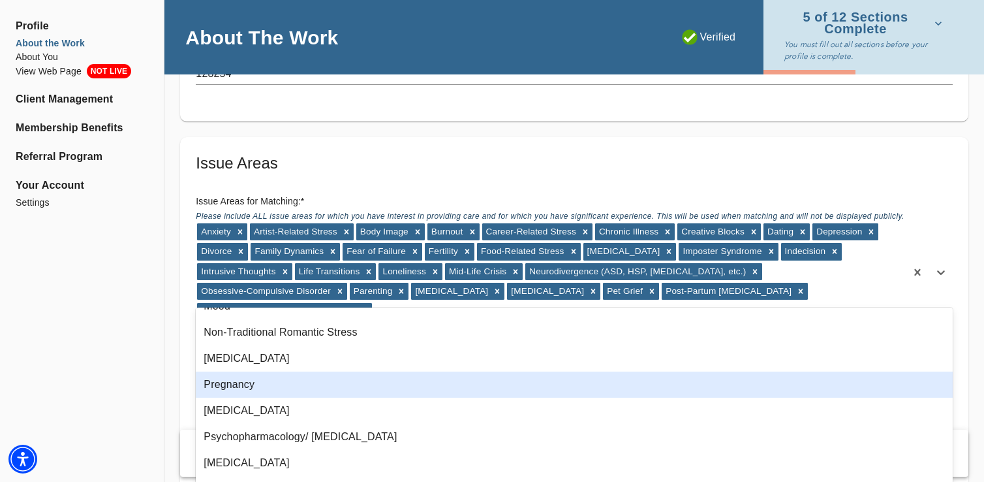
scroll to position [722, 0]
click at [268, 384] on div "Pregnancy" at bounding box center [574, 384] width 757 height 26
click at [268, 384] on div "[MEDICAL_DATA]" at bounding box center [574, 384] width 757 height 26
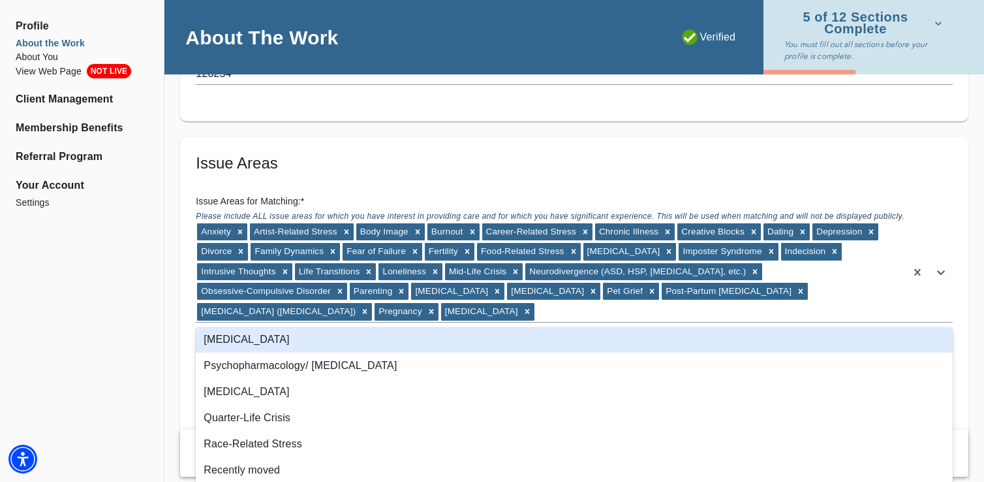
scroll to position [773, 0]
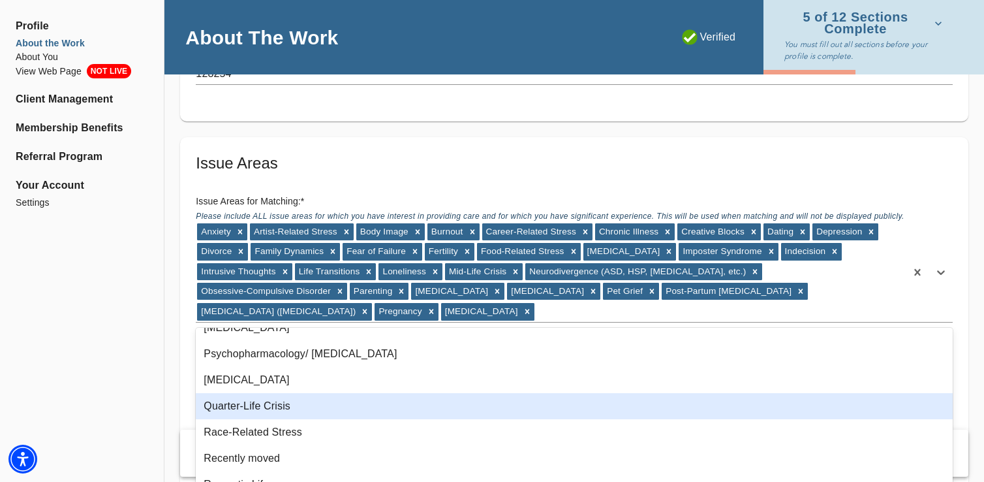
click at [275, 404] on div "Quarter-Life Crisis" at bounding box center [574, 406] width 757 height 26
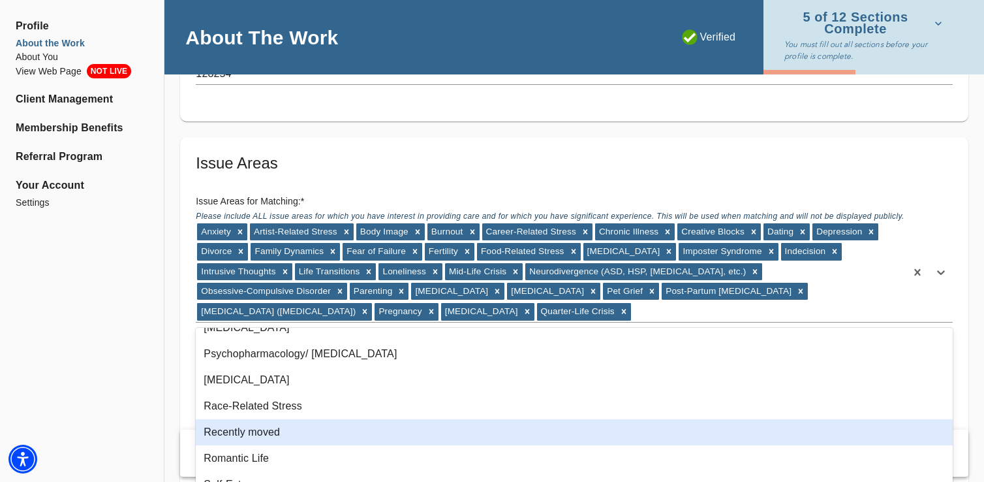
click at [275, 437] on div "Recently moved" at bounding box center [574, 432] width 757 height 26
click at [275, 437] on div "Romantic Life" at bounding box center [574, 432] width 757 height 26
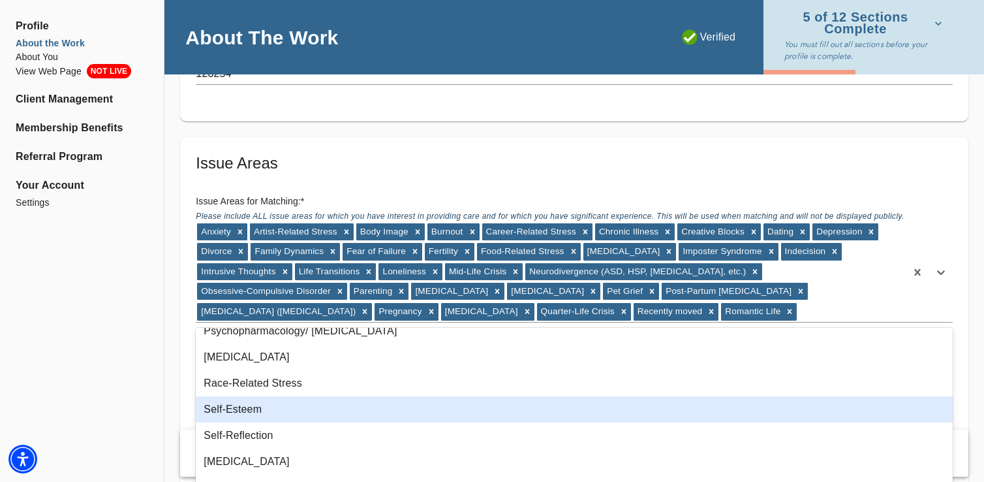
click at [273, 407] on div "Self-Esteem" at bounding box center [574, 409] width 757 height 26
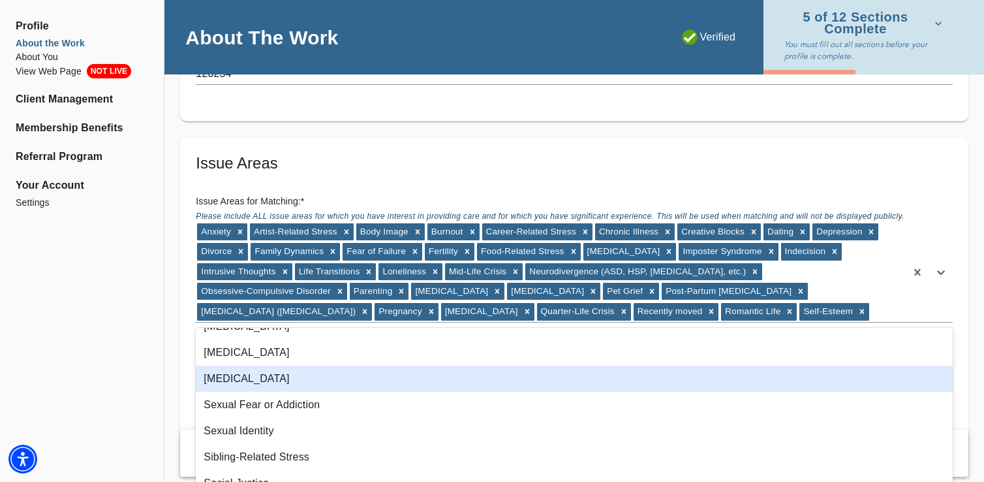
scroll to position [906, 0]
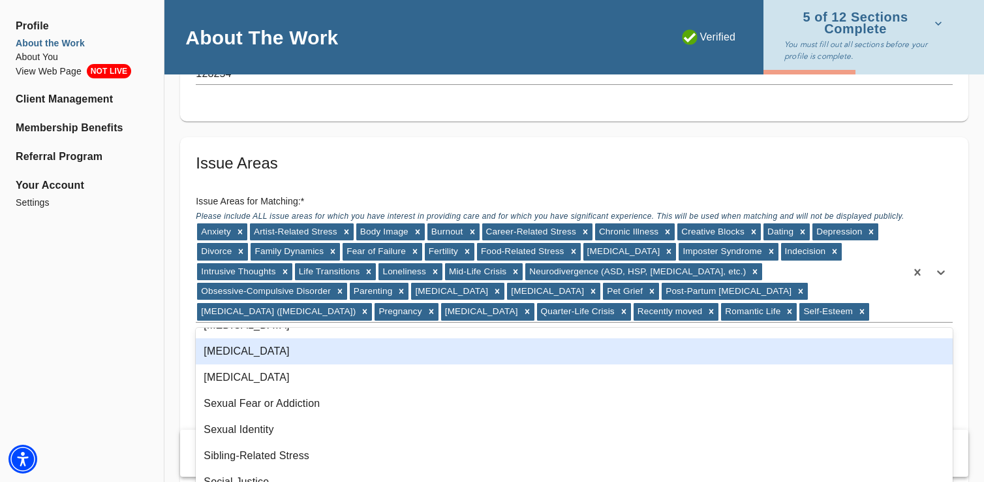
click at [256, 351] on div "[MEDICAL_DATA]" at bounding box center [574, 351] width 757 height 26
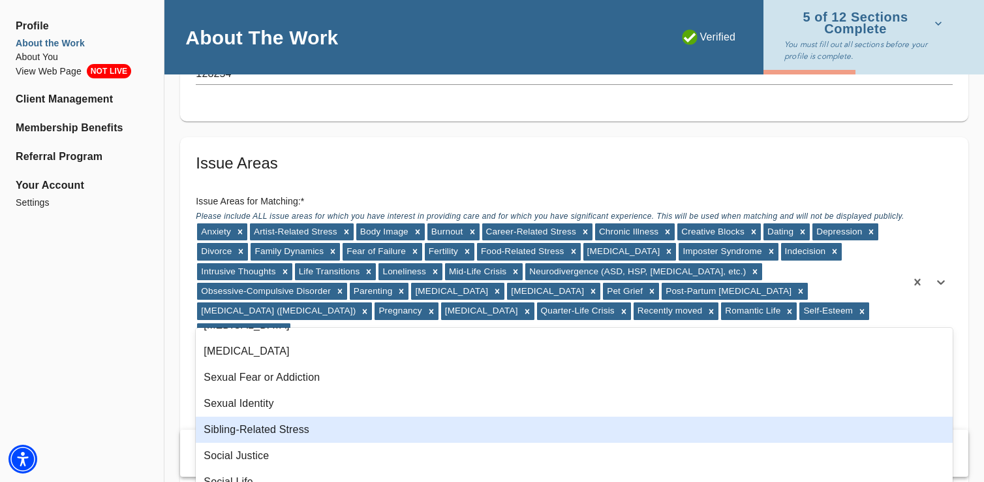
click at [257, 423] on div "Sibling-Related Stress" at bounding box center [574, 429] width 757 height 26
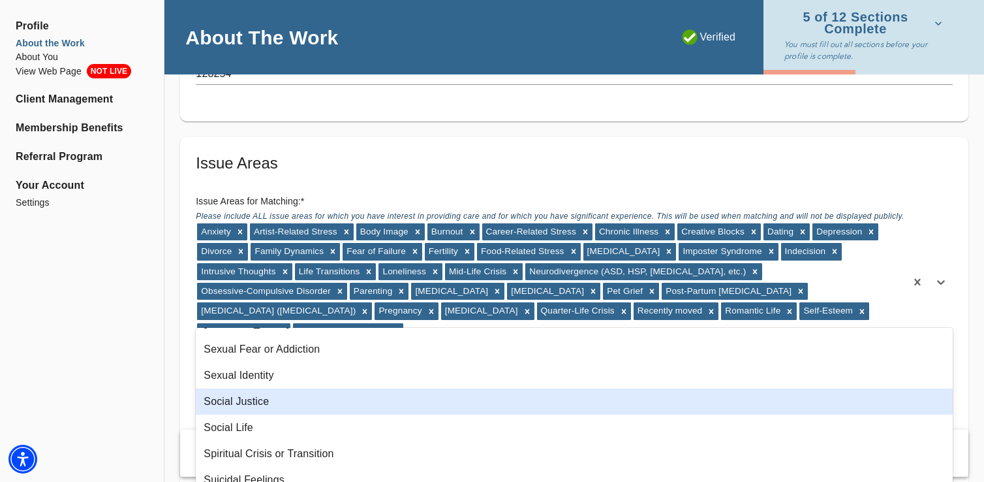
scroll to position [936, 0]
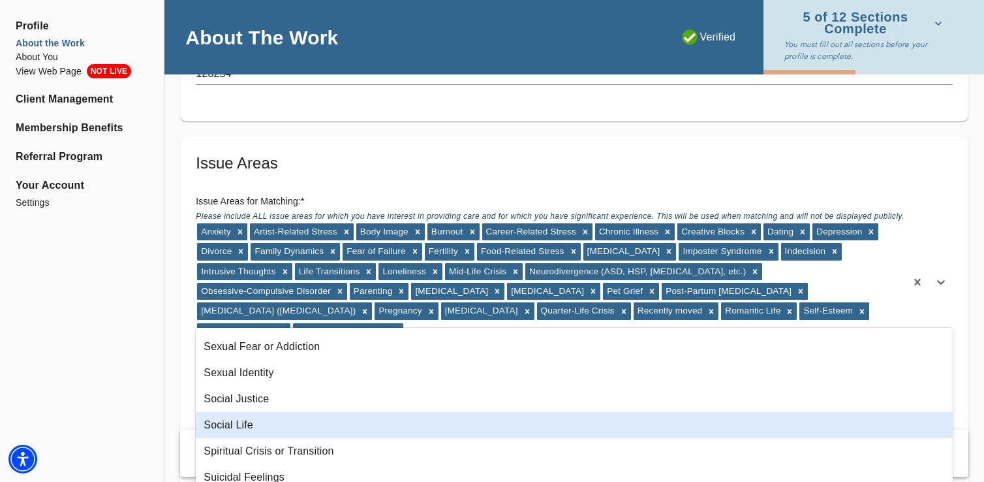
click at [256, 427] on div "Social Life" at bounding box center [574, 425] width 757 height 26
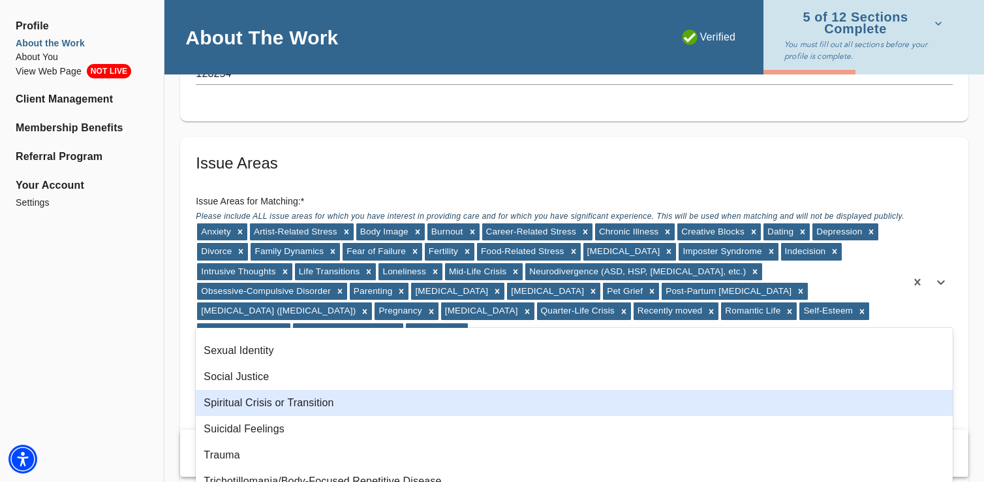
scroll to position [959, 0]
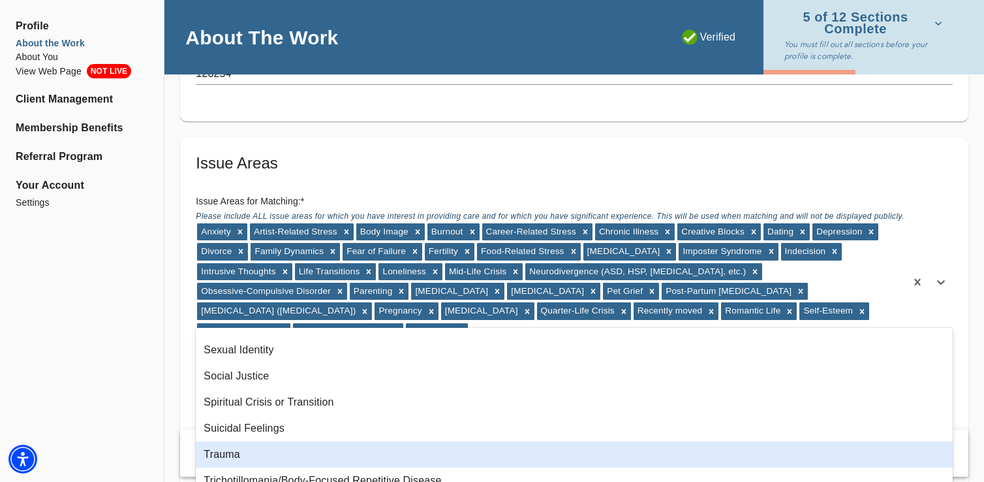
click at [256, 444] on div "Trauma" at bounding box center [574, 454] width 757 height 26
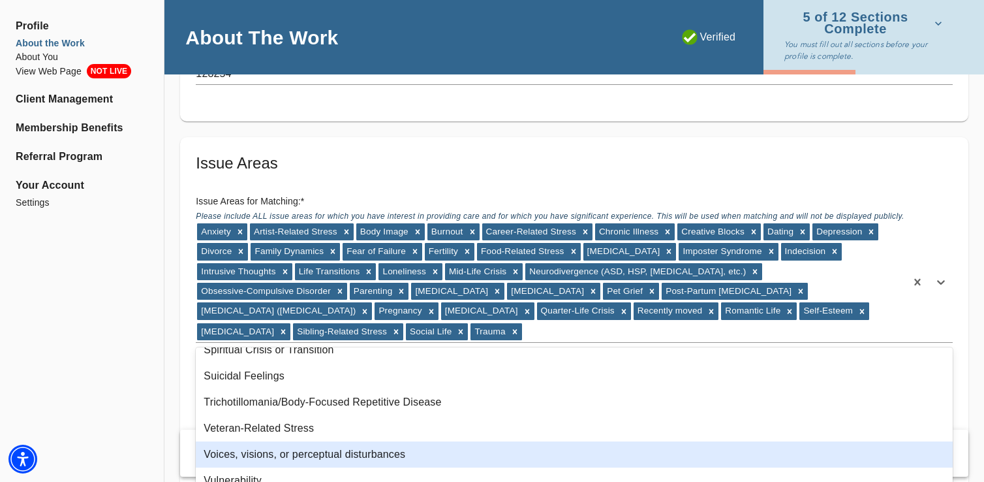
scroll to position [1036, 0]
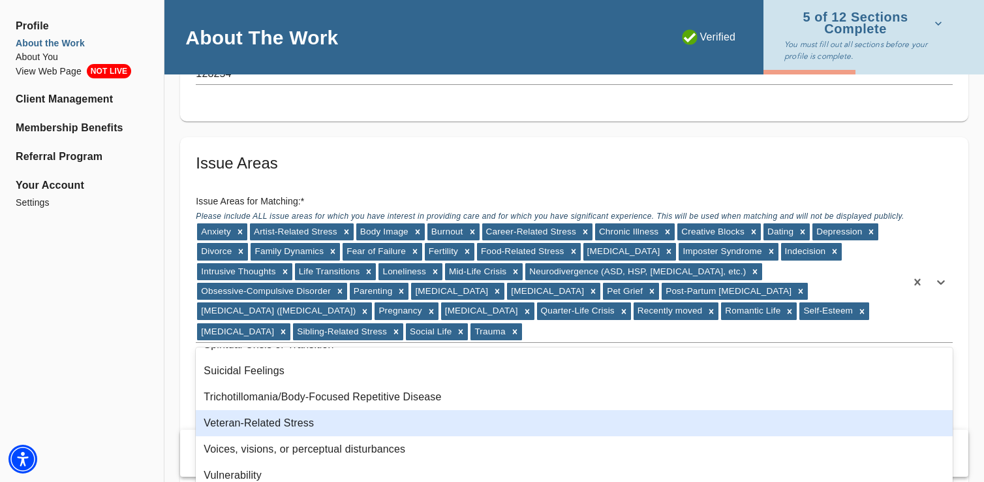
click at [223, 423] on div "Veteran-Related Stress" at bounding box center [574, 423] width 757 height 26
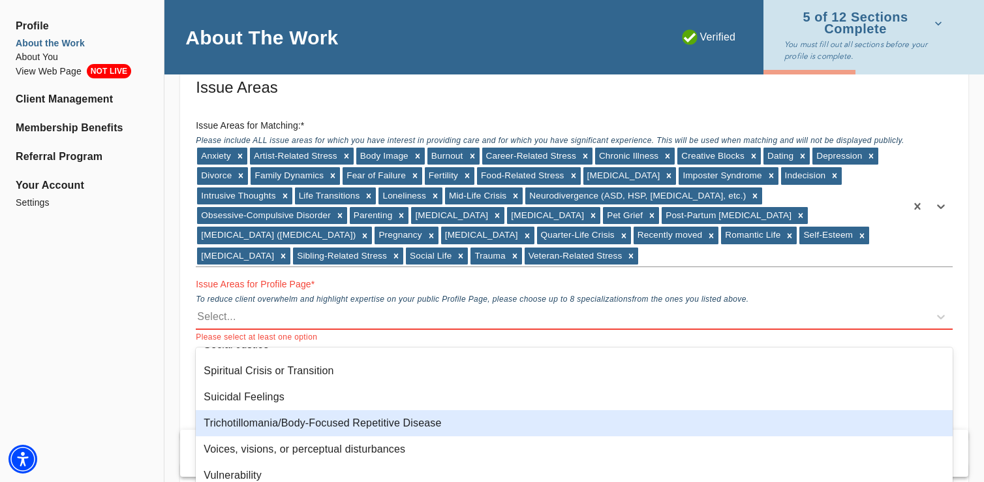
scroll to position [1177, 0]
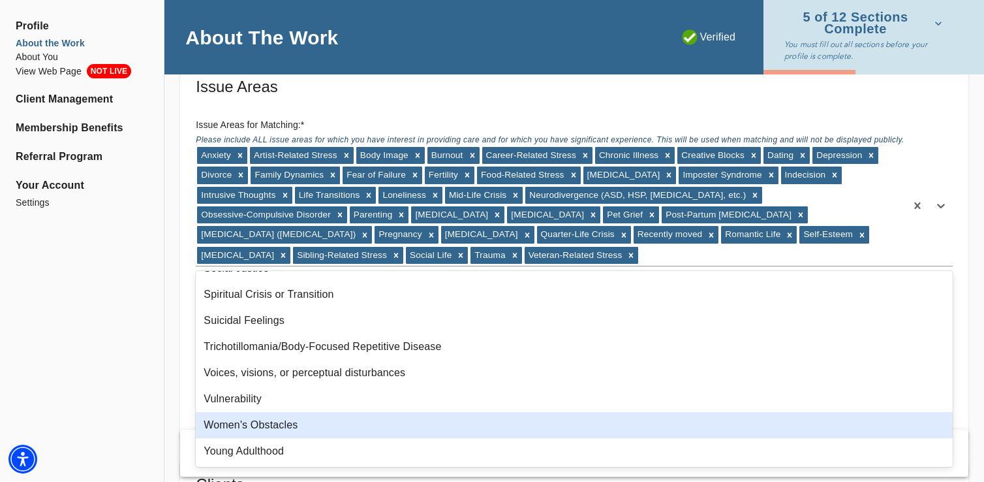
click at [277, 422] on div "Women's Obstacles" at bounding box center [574, 425] width 757 height 26
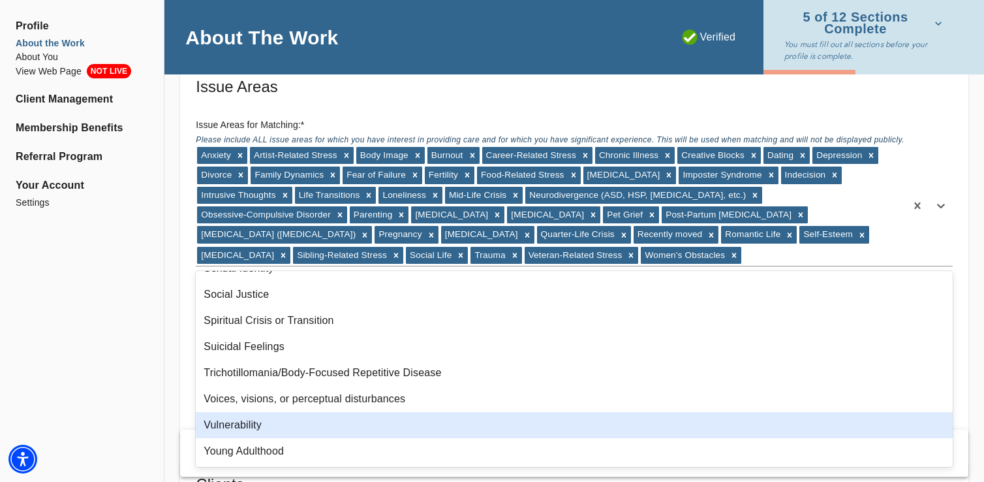
scroll to position [984, 0]
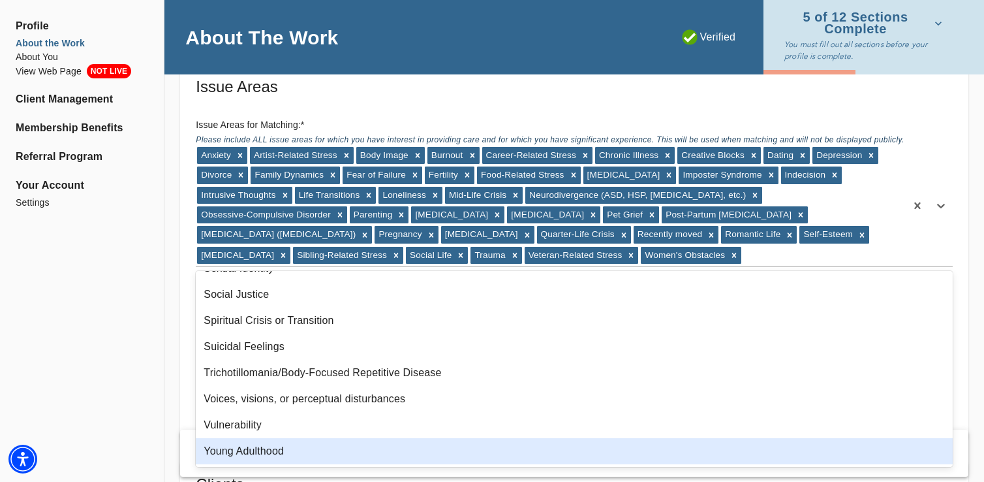
click at [278, 455] on div "Young Adulthood" at bounding box center [574, 451] width 757 height 26
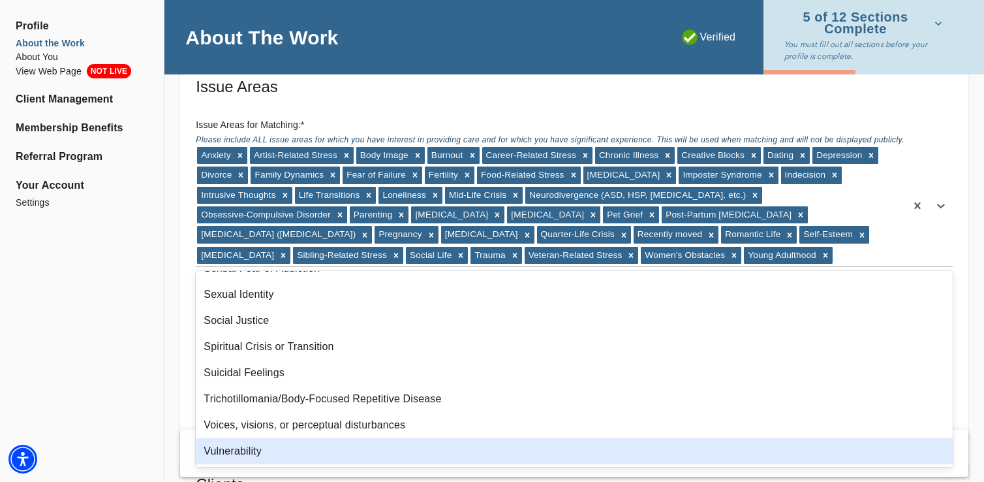
scroll to position [958, 0]
click at [79, 356] on div "Profile About the Work About You View Web Page NOT LIVE Client Management Membe…" at bounding box center [82, 422] width 164 height 3081
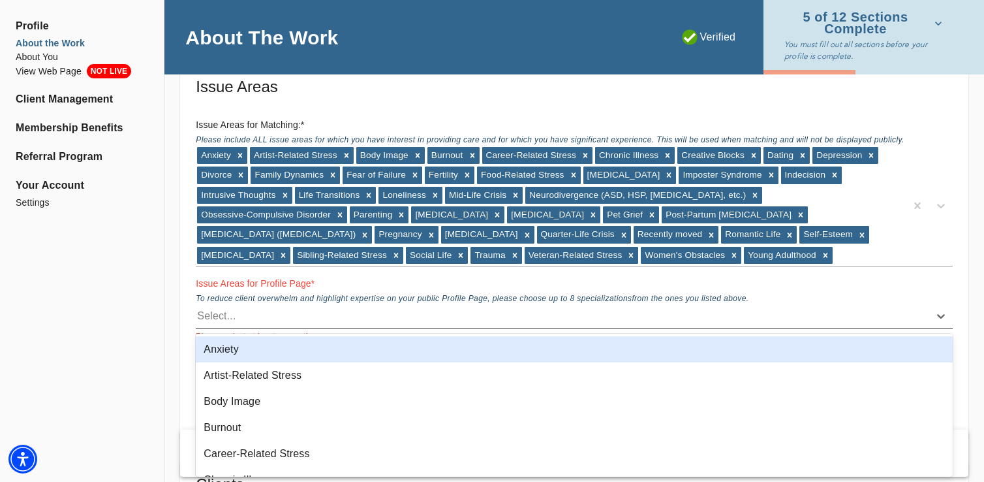
click at [247, 322] on div "Select..." at bounding box center [562, 315] width 733 height 21
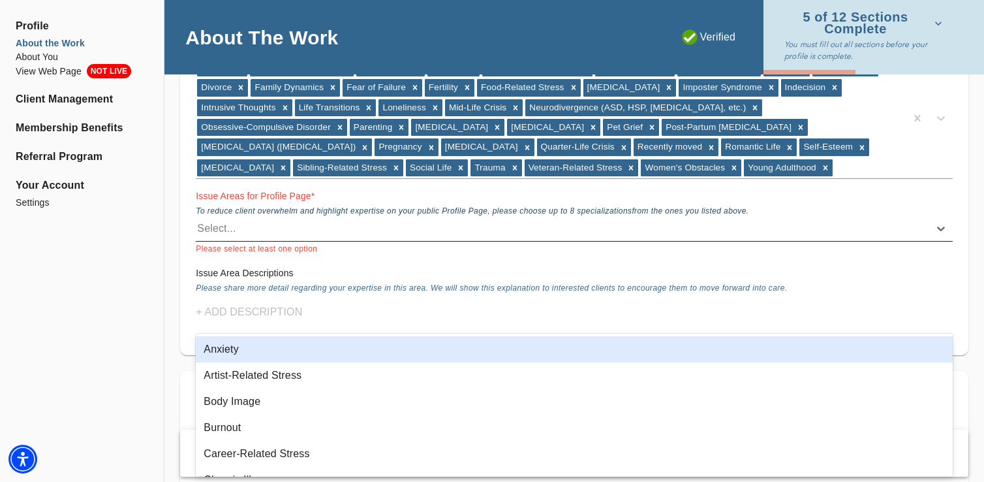
scroll to position [1267, 0]
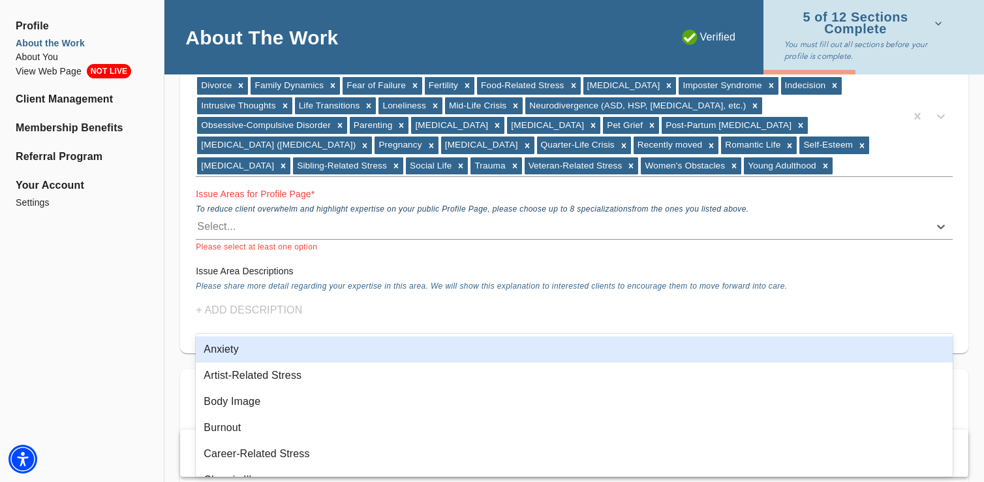
click at [234, 347] on div "Anxiety" at bounding box center [574, 349] width 757 height 26
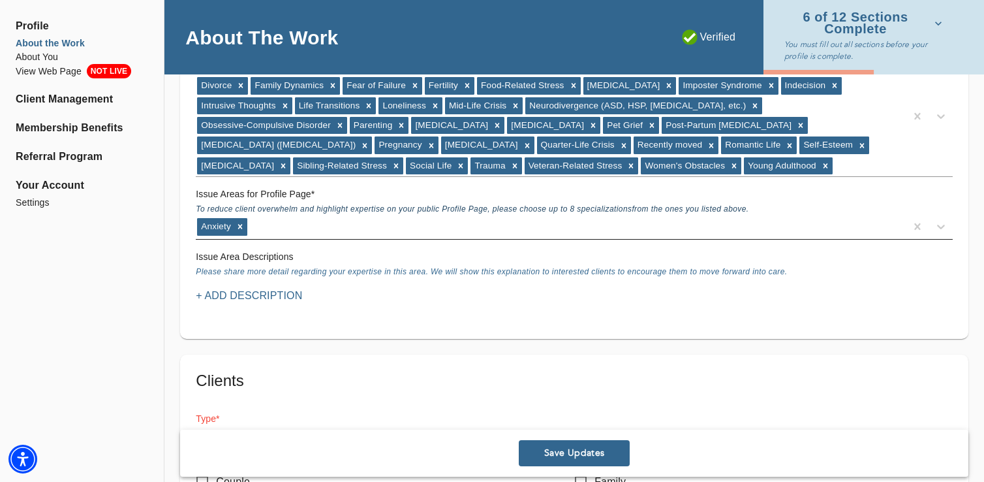
click at [268, 230] on div "Anxiety" at bounding box center [551, 226] width 710 height 21
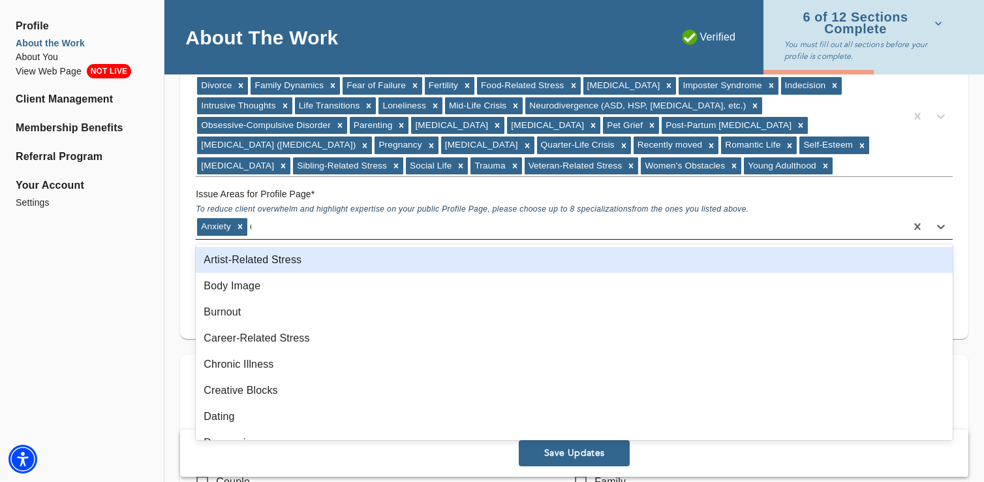
type input "de"
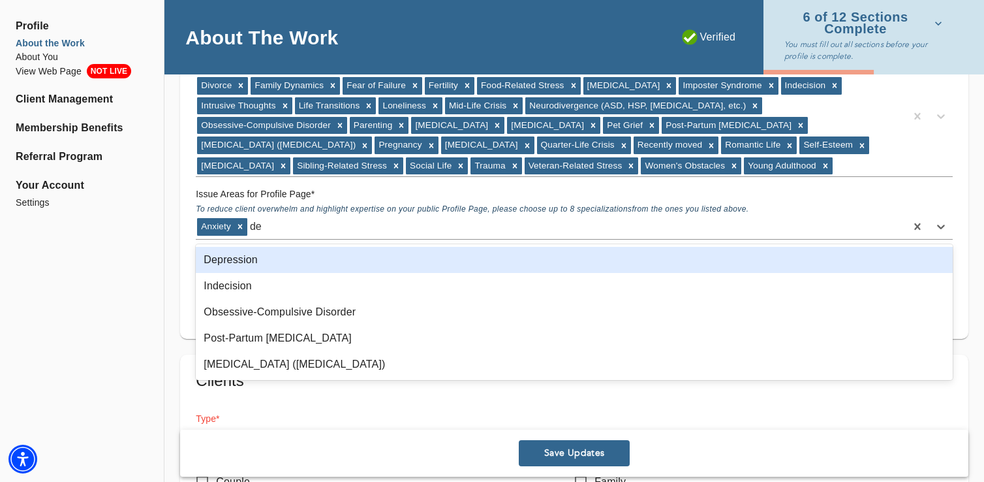
click at [271, 264] on div "Depression" at bounding box center [574, 260] width 757 height 26
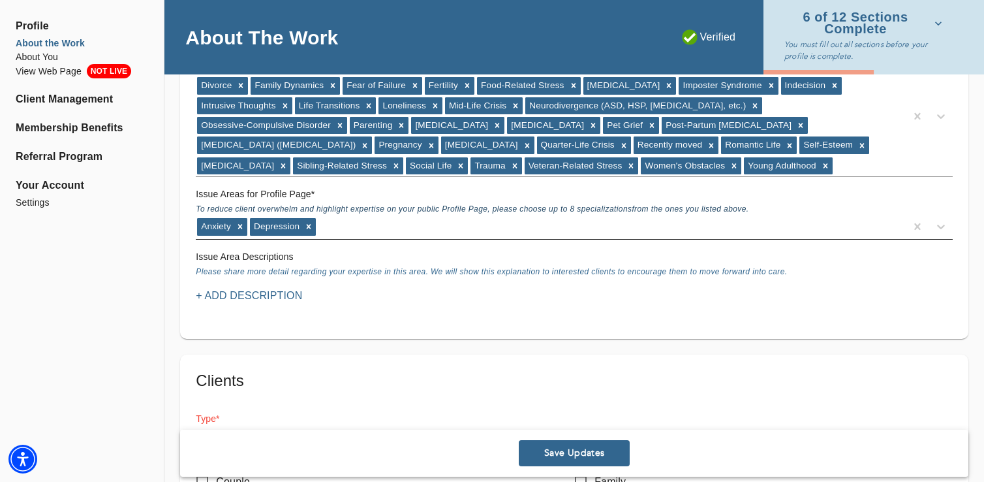
click at [336, 238] on div "Anxiety [MEDICAL_DATA]" at bounding box center [574, 227] width 757 height 25
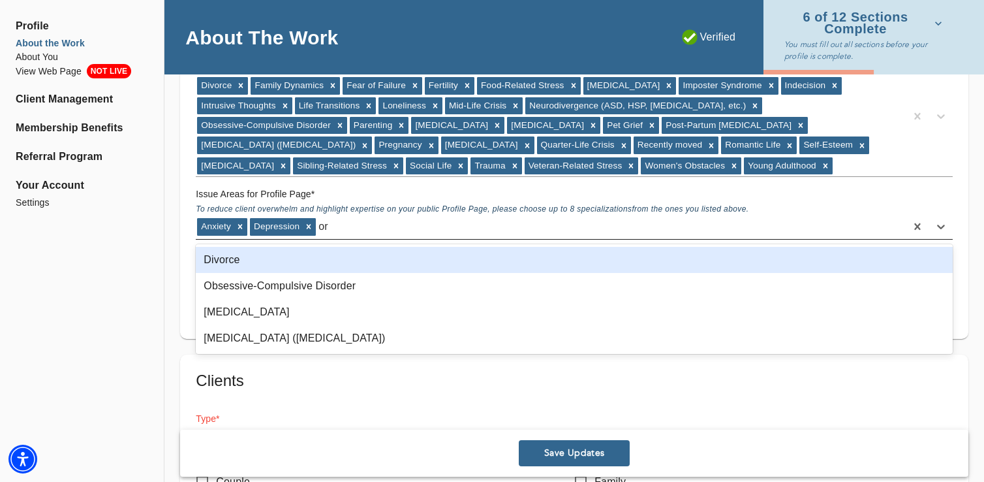
type input "o"
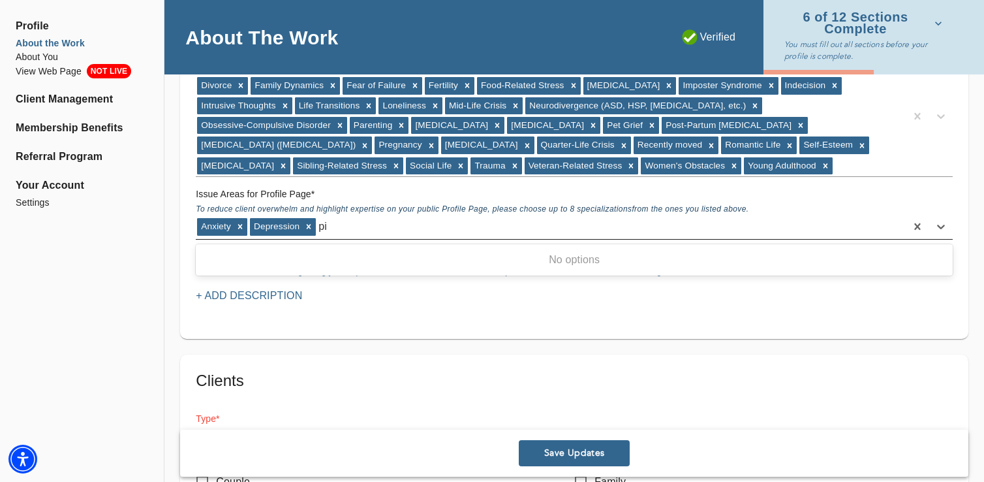
type input "p"
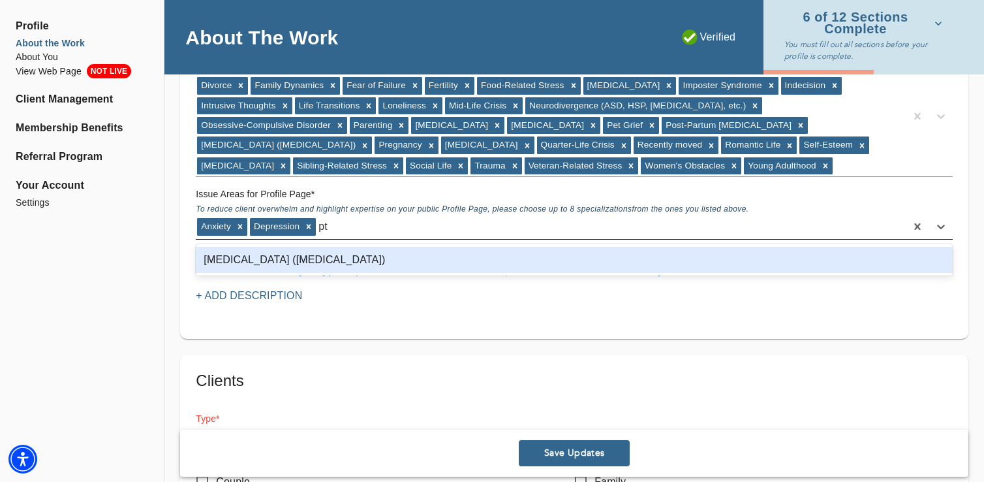
type input "pts"
click at [315, 255] on div "[MEDICAL_DATA] ([MEDICAL_DATA])" at bounding box center [574, 260] width 757 height 26
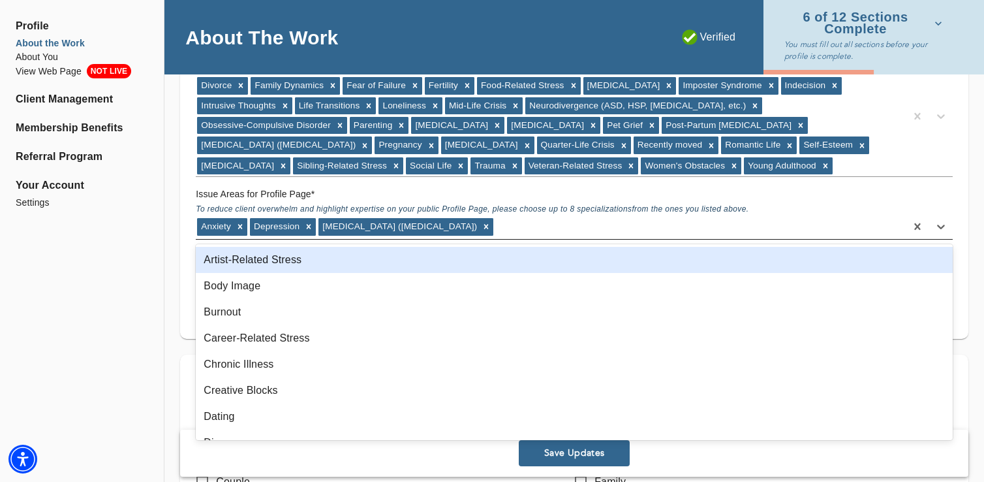
click at [515, 235] on div "Anxiety [MEDICAL_DATA] [MEDICAL_DATA] ([MEDICAL_DATA])" at bounding box center [551, 226] width 710 height 21
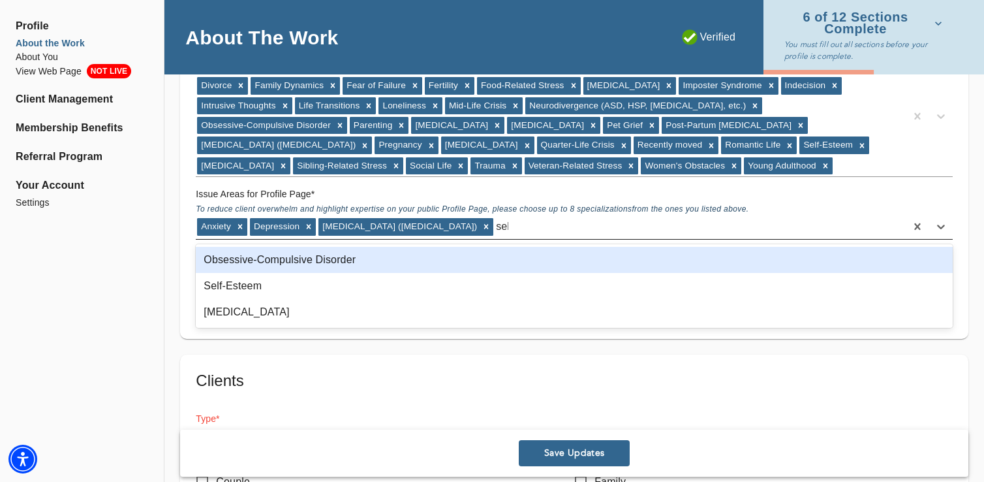
type input "self"
click at [399, 266] on div "Self-Esteem" at bounding box center [574, 260] width 757 height 26
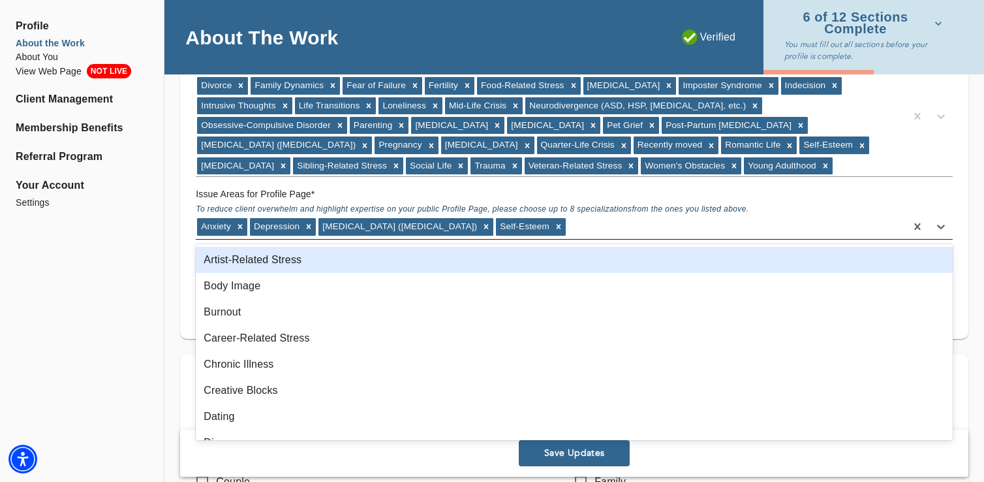
click at [585, 228] on div "Anxiety [MEDICAL_DATA] [MEDICAL_DATA] ([MEDICAL_DATA]) Self-Esteem" at bounding box center [551, 226] width 710 height 21
type input "stress"
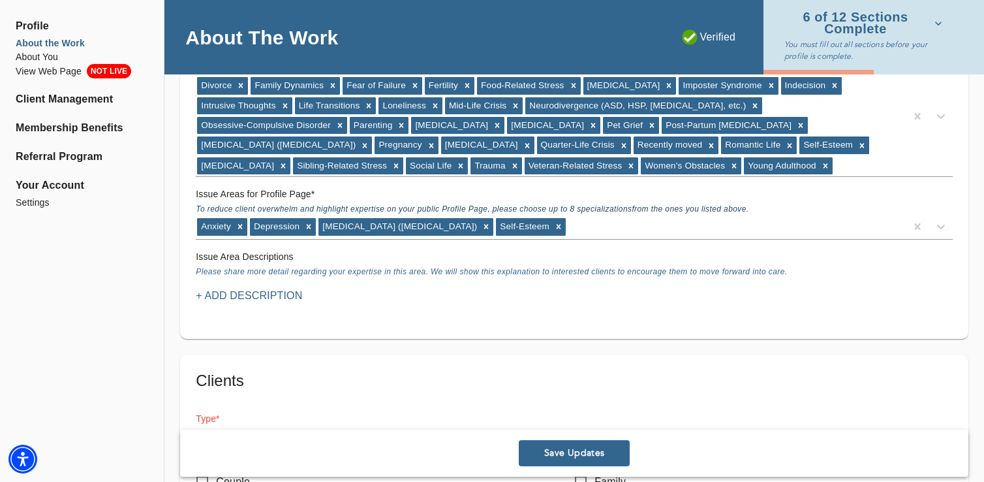
click at [577, 176] on div "Issue Areas for Matching: * Please include ALL issue areas for which you have i…" at bounding box center [574, 102] width 767 height 159
click at [577, 164] on div "Anxiety Artist-Related Stress Body Image Burnout Career-Related Stress Chronic …" at bounding box center [551, 116] width 710 height 120
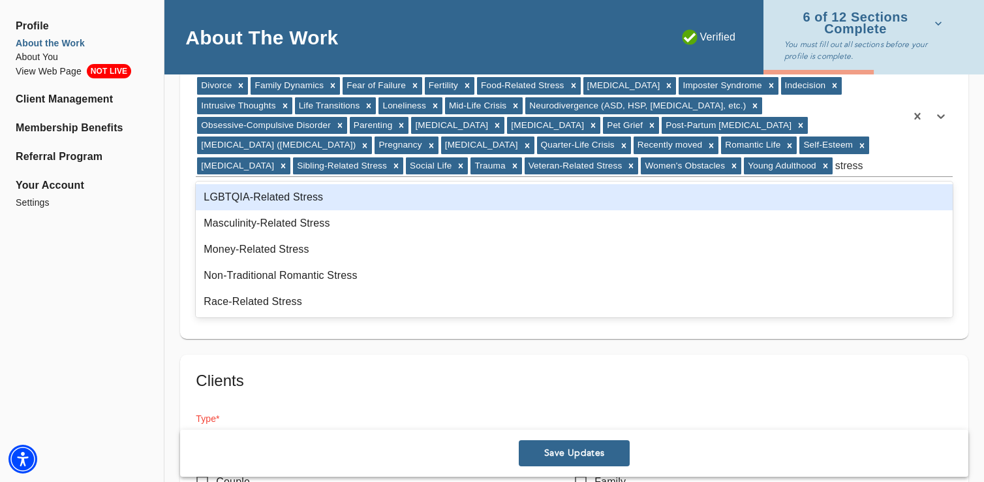
type input "stress"
click at [176, 206] on div "Location Do you currently offer In-Person sessions? NO Do you currently offer V…" at bounding box center [574, 365] width 820 height 2987
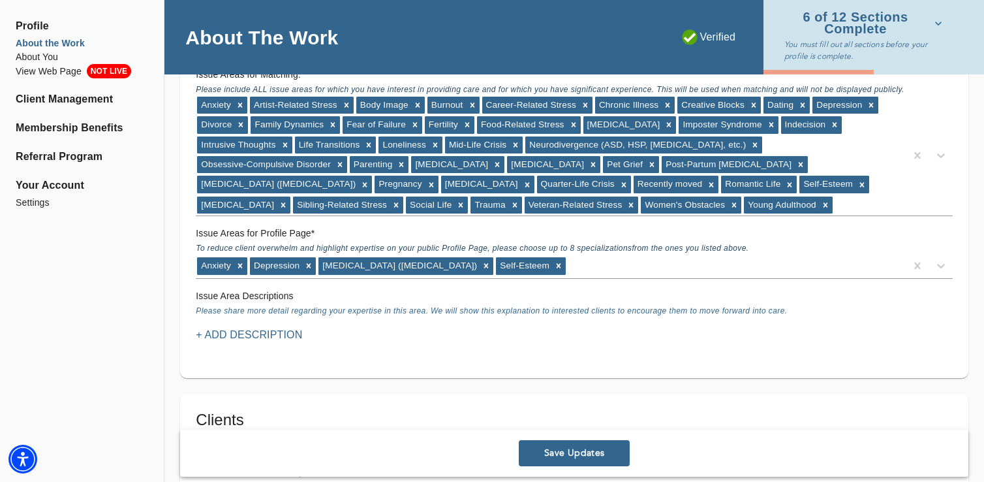
scroll to position [1211, 0]
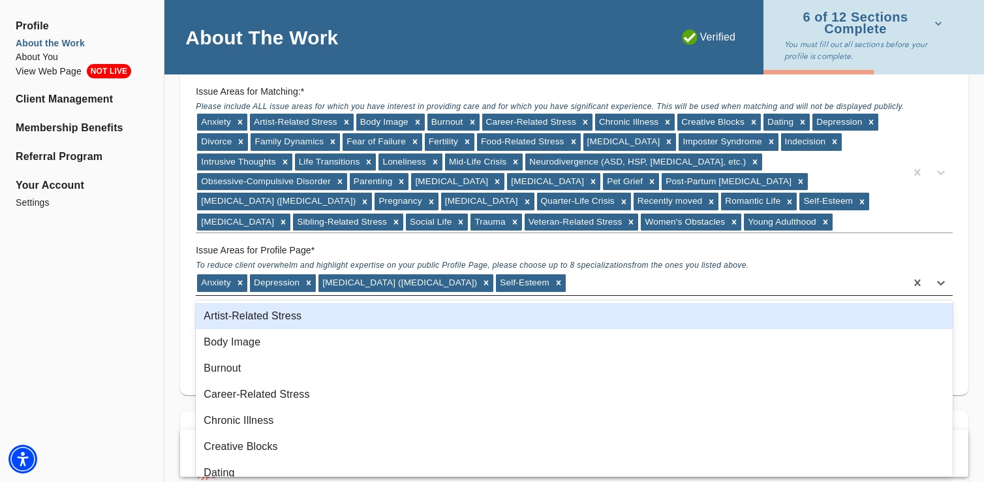
click at [634, 278] on div "Anxiety [MEDICAL_DATA] [MEDICAL_DATA] ([MEDICAL_DATA]) Self-Esteem" at bounding box center [551, 282] width 710 height 21
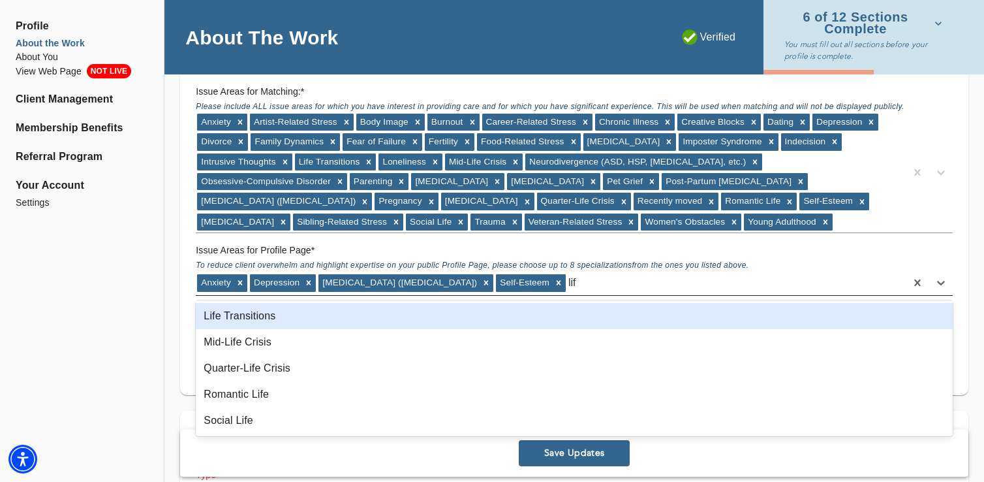
type input "life"
click at [611, 273] on div "Anxiety [MEDICAL_DATA] [MEDICAL_DATA] ([MEDICAL_DATA]) Self-Esteem life" at bounding box center [551, 282] width 710 height 21
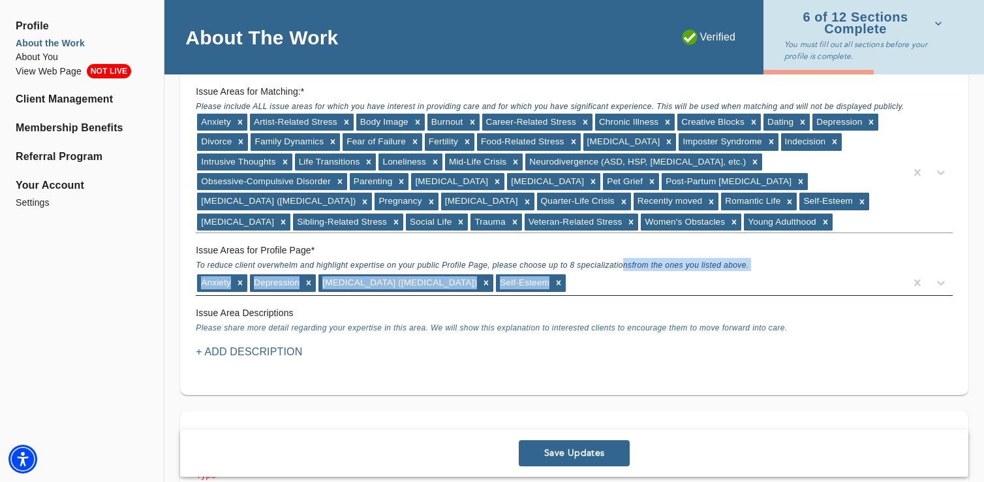
click at [625, 270] on div "Issue Areas for Profile Page * To reduce client overwhelm and highlight experti…" at bounding box center [574, 269] width 767 height 63
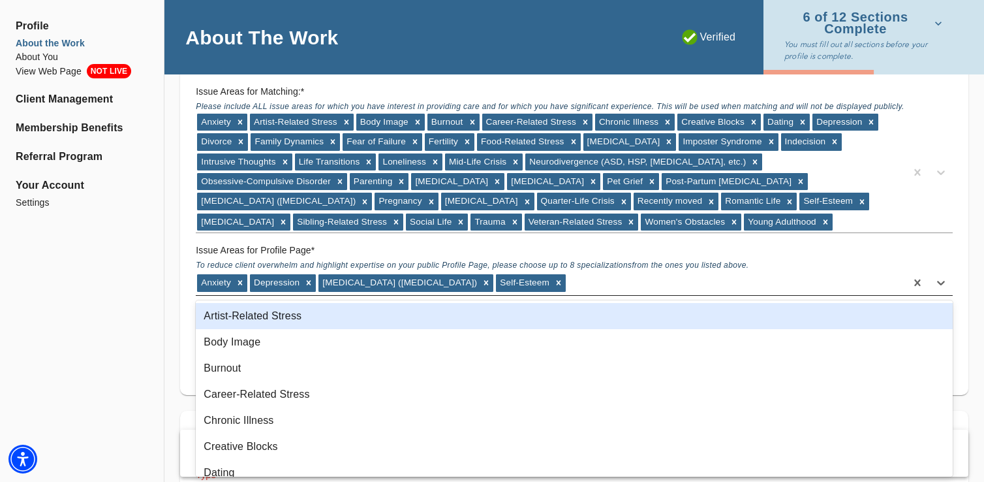
click at [618, 283] on div "Anxiety [MEDICAL_DATA] [MEDICAL_DATA] ([MEDICAL_DATA]) Self-Esteem" at bounding box center [551, 282] width 710 height 21
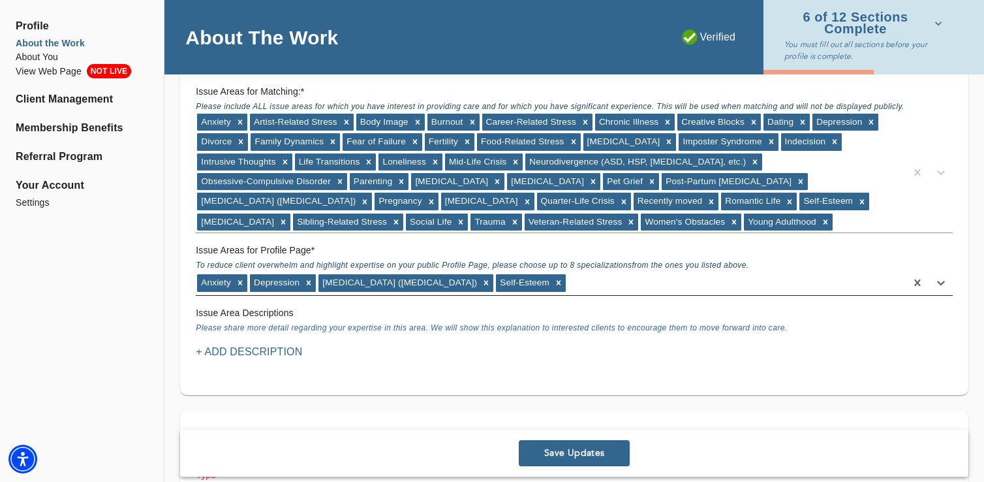
click at [605, 282] on div "Anxiety [MEDICAL_DATA] [MEDICAL_DATA] ([MEDICAL_DATA]) Self-Esteem" at bounding box center [551, 282] width 710 height 21
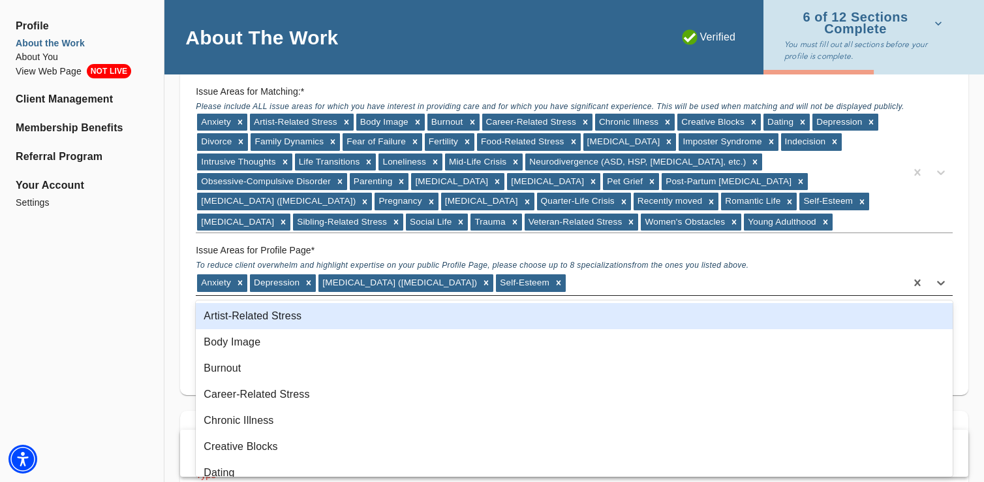
click at [591, 281] on div "Anxiety [MEDICAL_DATA] [MEDICAL_DATA] ([MEDICAL_DATA]) Self-Esteem" at bounding box center [551, 282] width 710 height 21
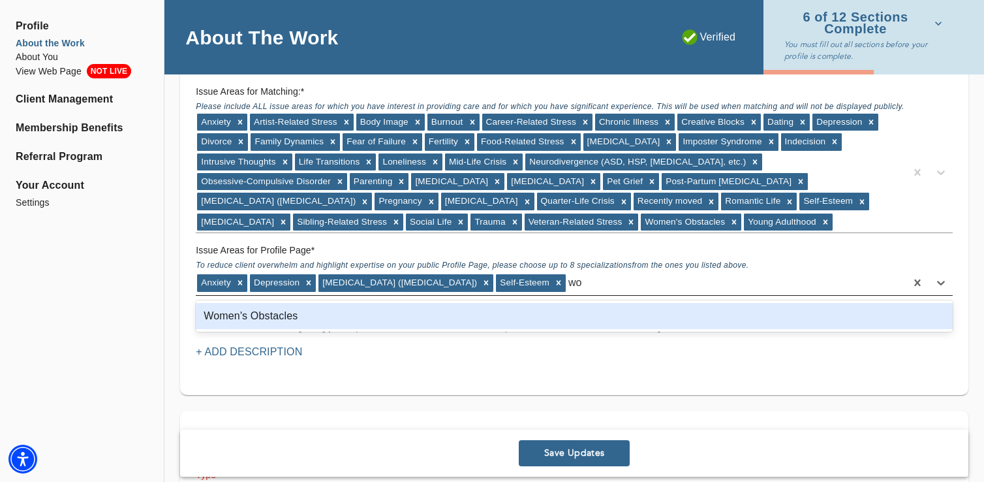
type input "w"
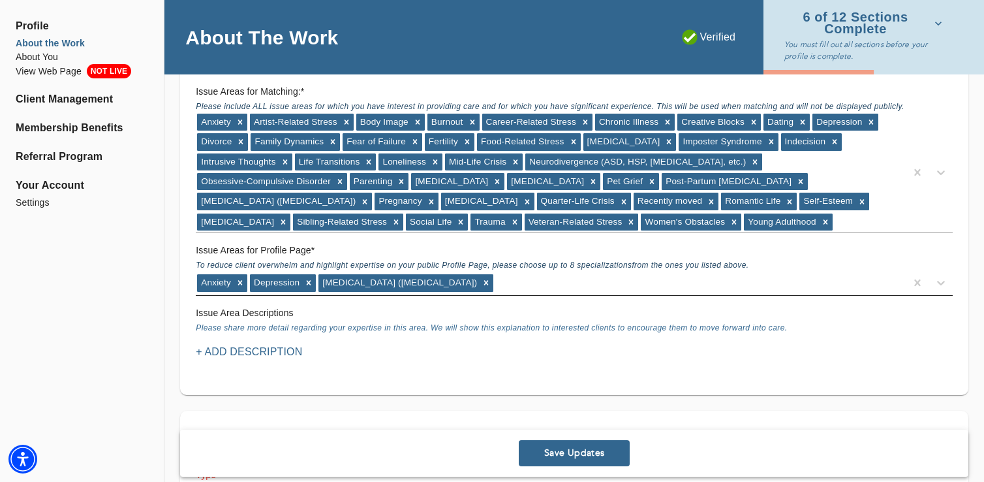
click at [551, 287] on div "Anxiety [MEDICAL_DATA] [MEDICAL_DATA] ([MEDICAL_DATA])" at bounding box center [551, 282] width 710 height 21
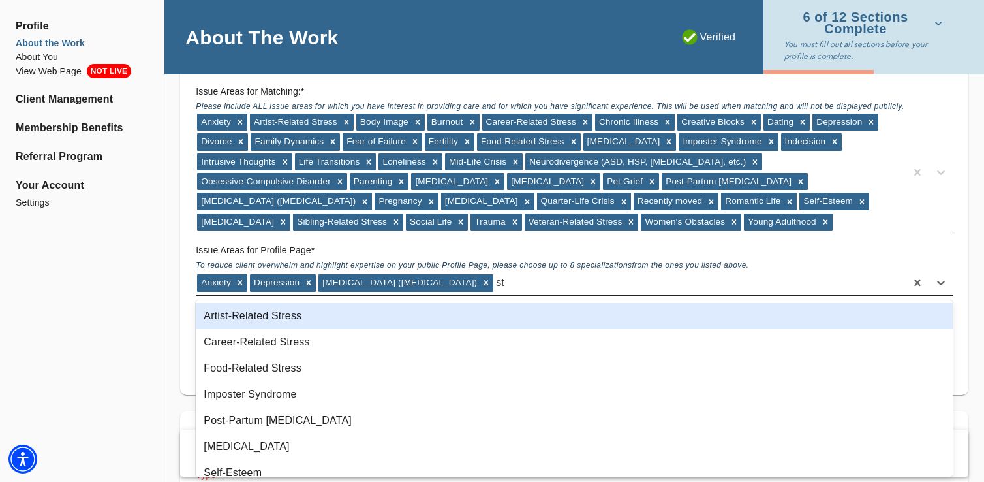
type input "s"
type input "life"
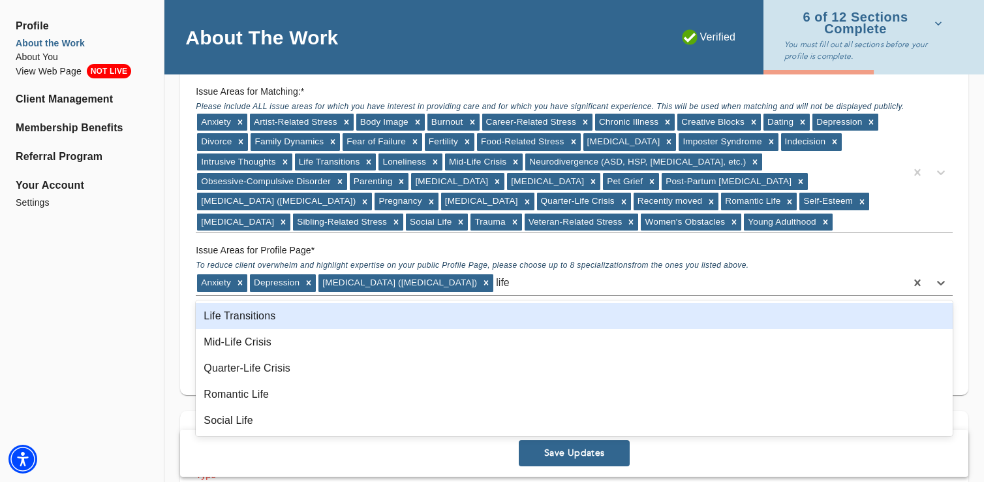
click at [412, 316] on div "Life Transitions" at bounding box center [574, 316] width 757 height 26
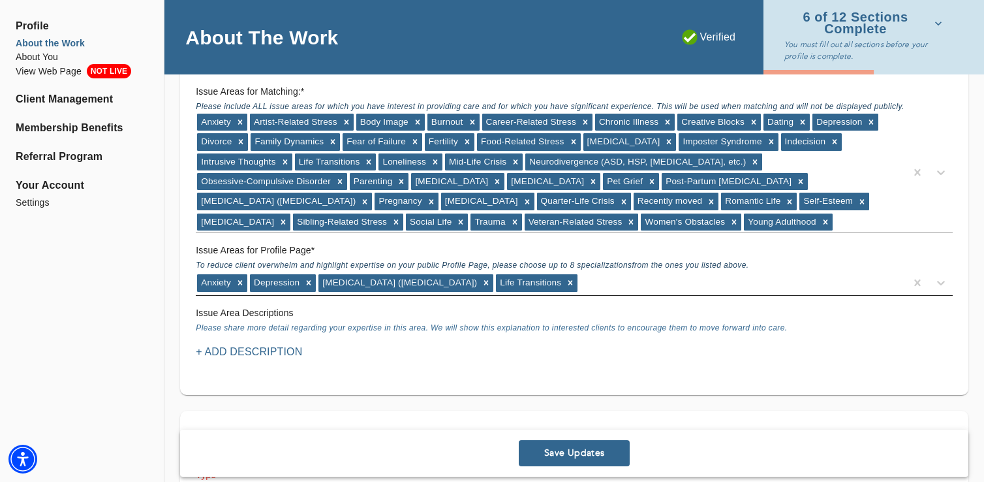
click at [596, 283] on div "Anxiety [MEDICAL_DATA] [MEDICAL_DATA] ([MEDICAL_DATA]) Life Transitions" at bounding box center [551, 282] width 710 height 21
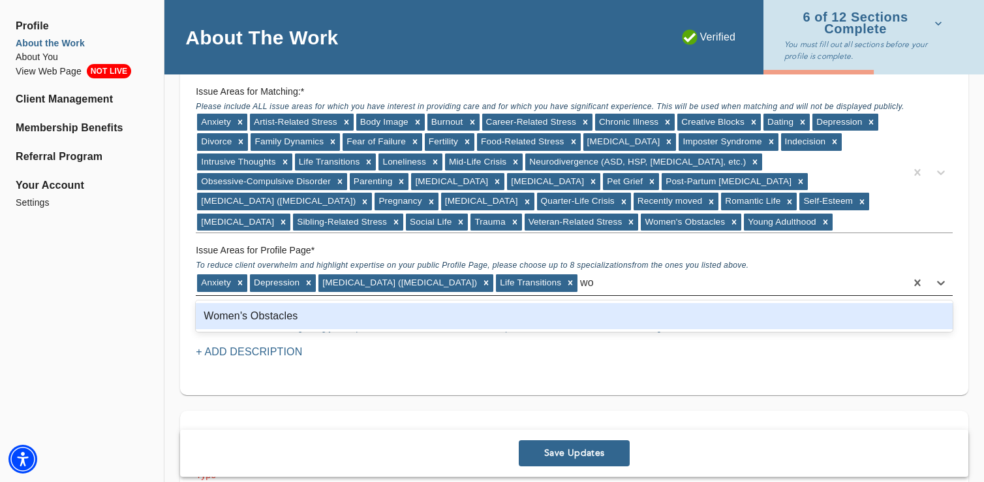
type input "wom"
click at [527, 311] on div "Women's Obstacles" at bounding box center [574, 316] width 757 height 26
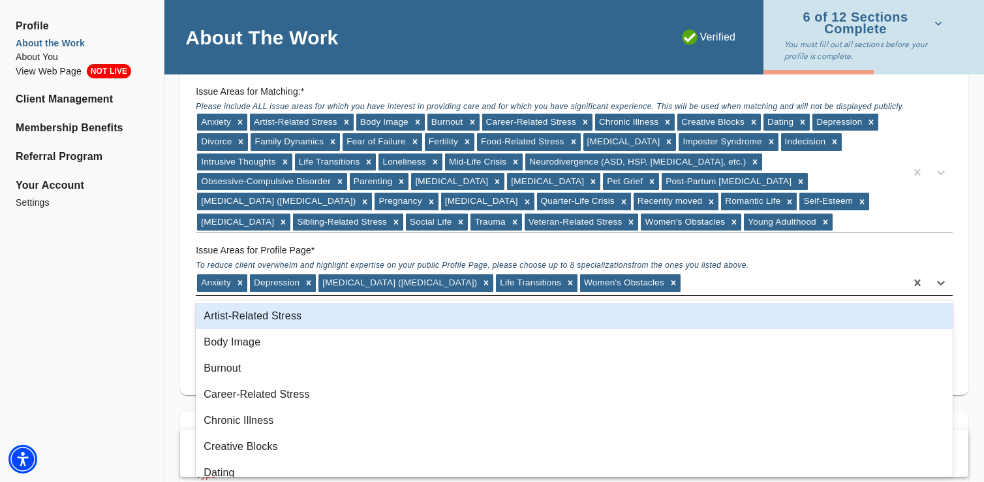
click at [712, 281] on div "Anxiety [MEDICAL_DATA] [MEDICAL_DATA] ([MEDICAL_DATA]) Life Transitions Women's…" at bounding box center [551, 282] width 710 height 21
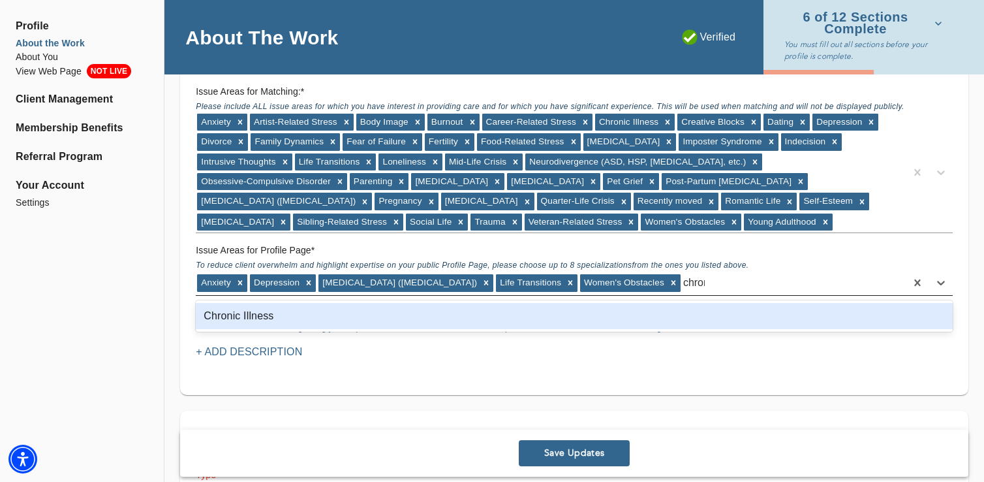
type input "chronic"
click at [335, 315] on div "Chronic Illness" at bounding box center [574, 316] width 757 height 26
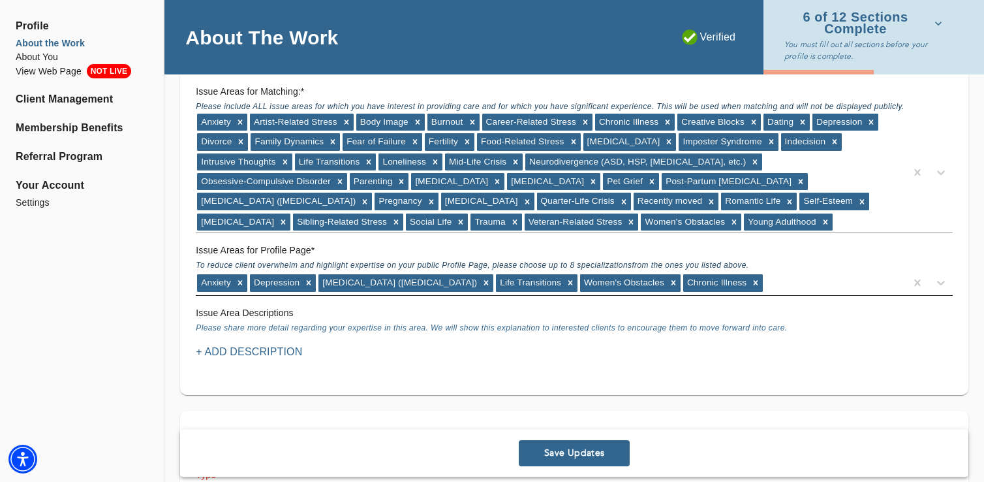
click at [801, 285] on div "Anxiety [MEDICAL_DATA] [MEDICAL_DATA] ([MEDICAL_DATA]) Life Transitions Women's…" at bounding box center [551, 282] width 710 height 21
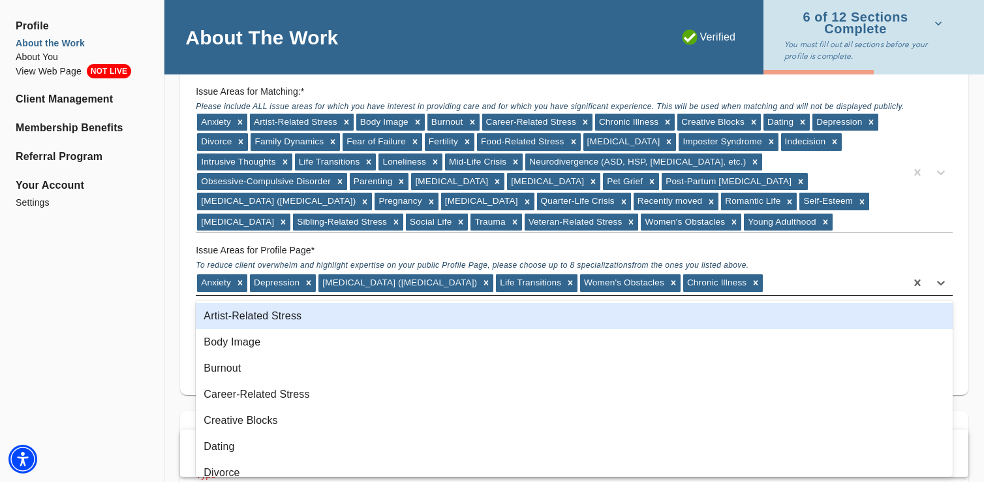
click at [799, 280] on div "Anxiety [MEDICAL_DATA] [MEDICAL_DATA] ([MEDICAL_DATA]) Life Transitions Women's…" at bounding box center [551, 282] width 710 height 21
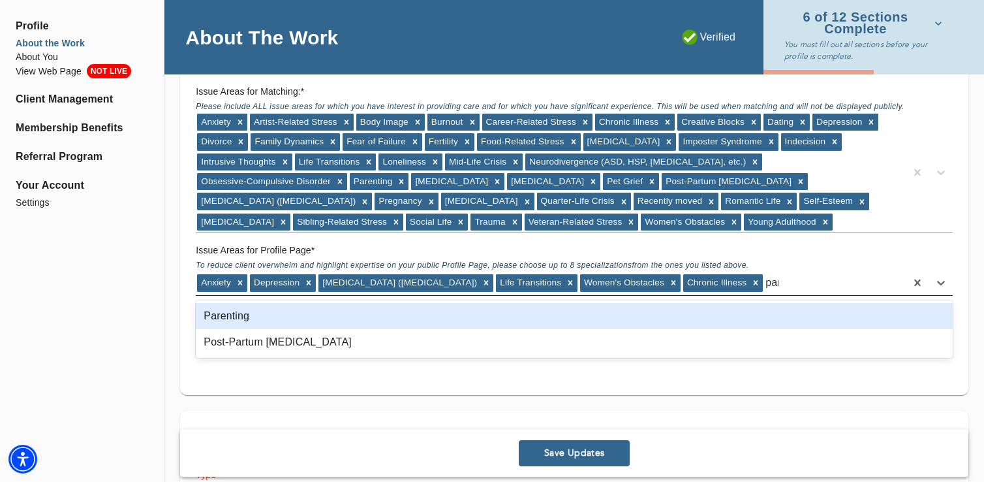
type input "pare"
click at [477, 313] on div "Parenting" at bounding box center [574, 316] width 757 height 26
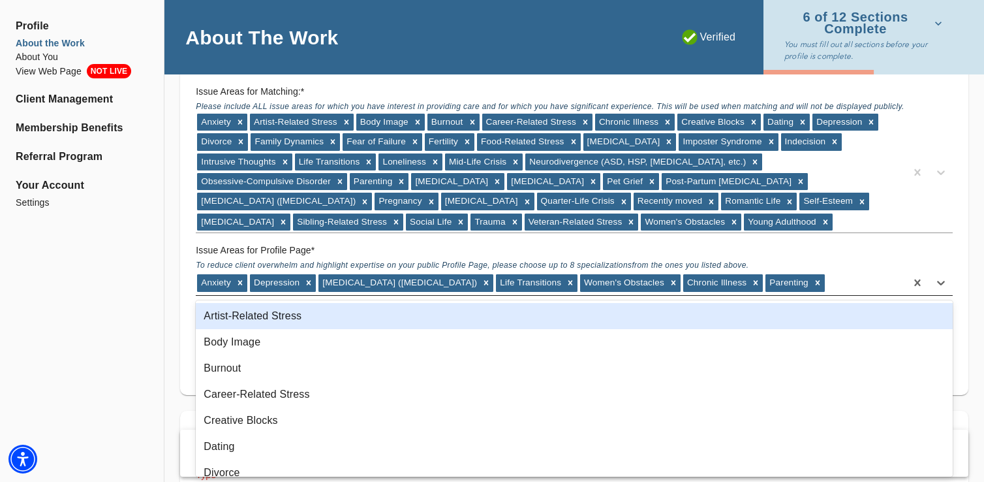
click at [876, 280] on div "Anxiety [MEDICAL_DATA] [MEDICAL_DATA] ([MEDICAL_DATA]) Life Transitions Women's…" at bounding box center [551, 282] width 710 height 21
type input "you"
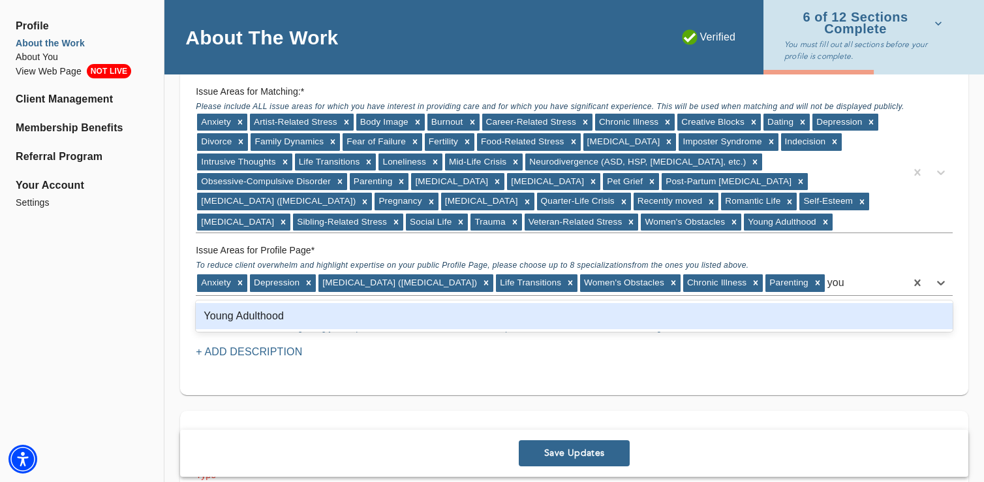
click at [519, 307] on div "Young Adulthood" at bounding box center [574, 316] width 757 height 26
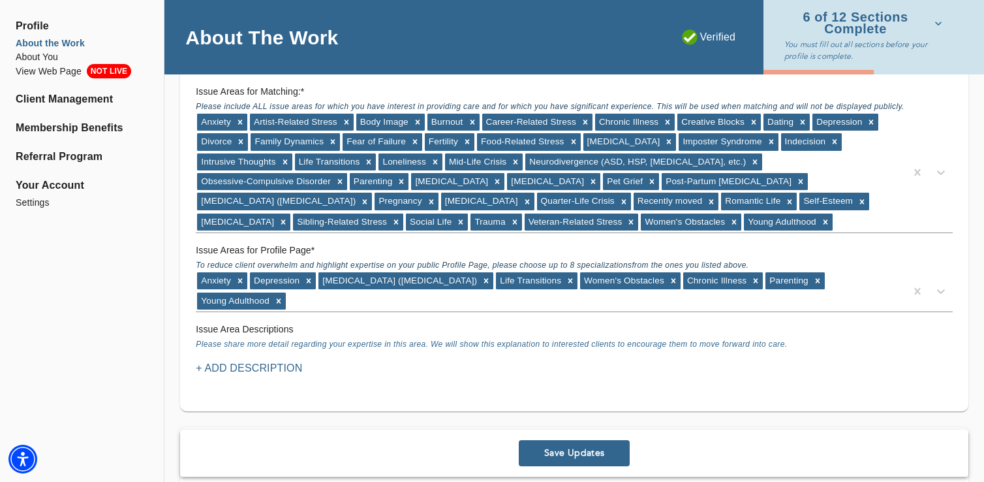
click at [262, 350] on div "Issue Area Descriptions Please share more detail regarding your expertise in th…" at bounding box center [574, 336] width 767 height 39
click at [247, 371] on p "+ Add Description" at bounding box center [249, 368] width 106 height 16
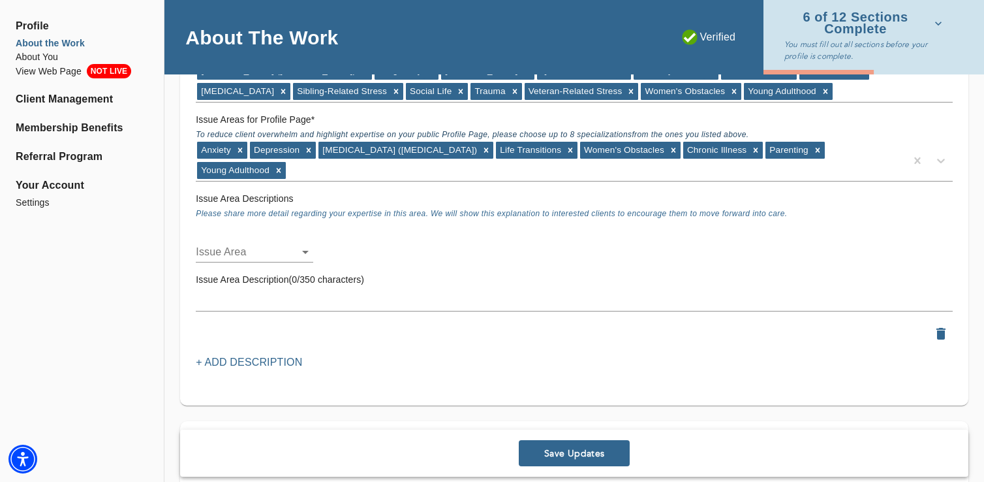
scroll to position [1347, 0]
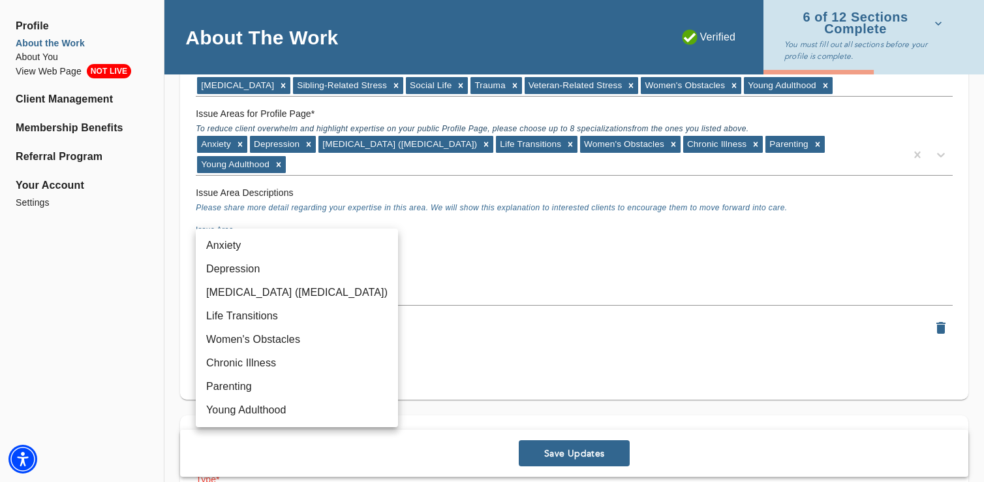
click at [118, 270] on div at bounding box center [492, 241] width 984 height 482
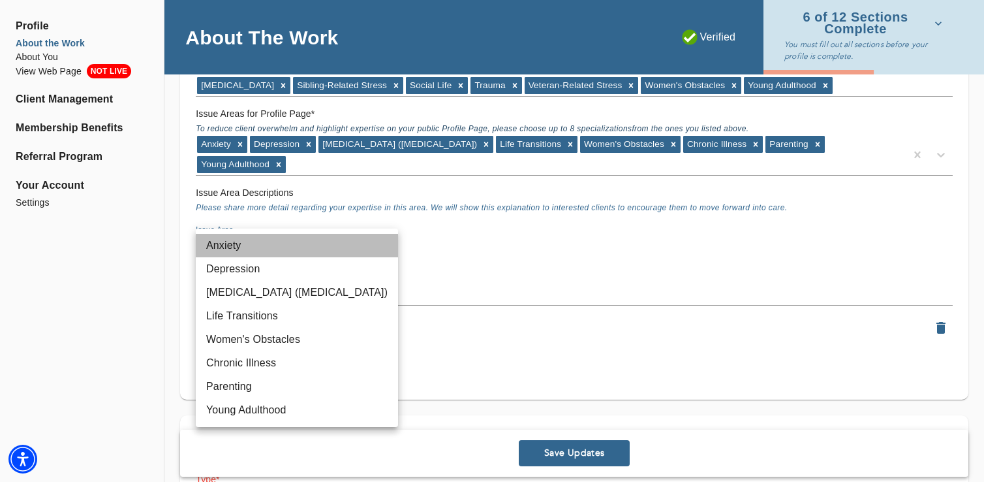
click at [251, 245] on li "Anxiety" at bounding box center [297, 245] width 202 height 23
type input "5"
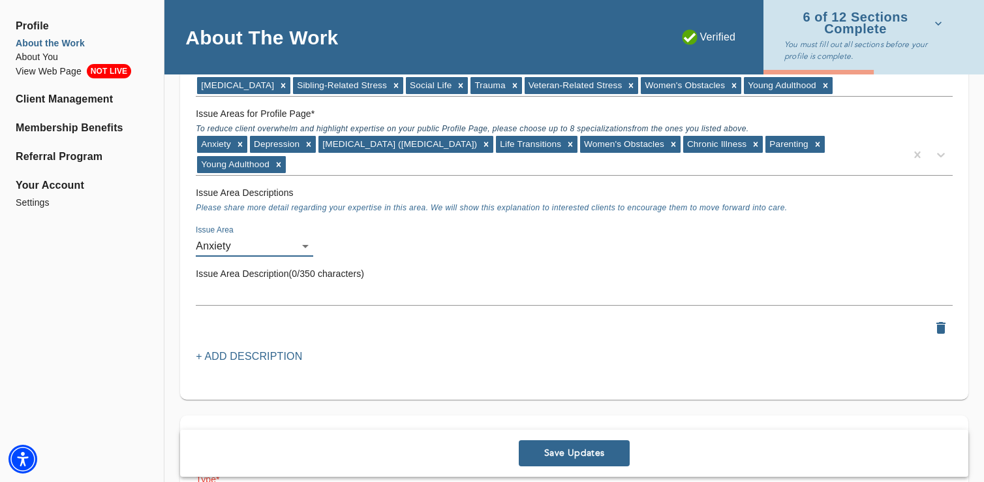
click at [235, 291] on textarea at bounding box center [574, 294] width 757 height 12
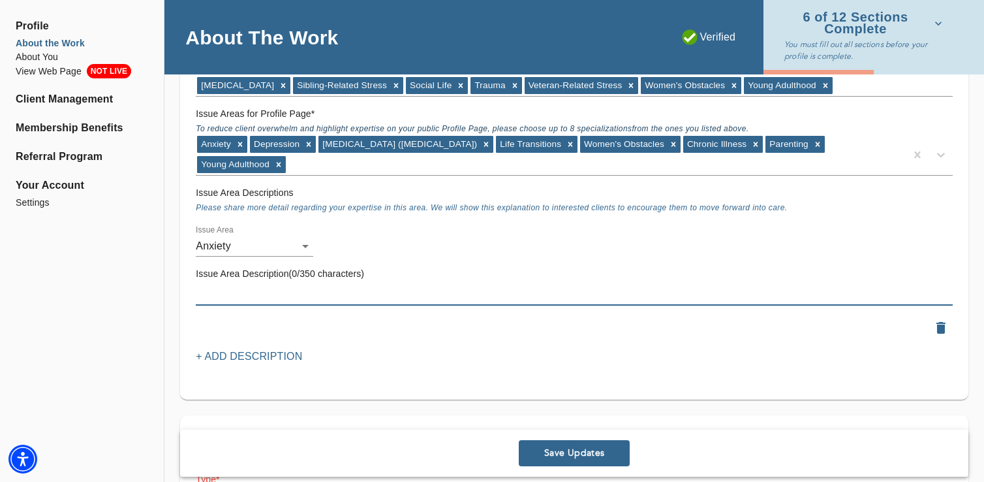
click at [551, 456] on span "Save Updates" at bounding box center [574, 453] width 100 height 12
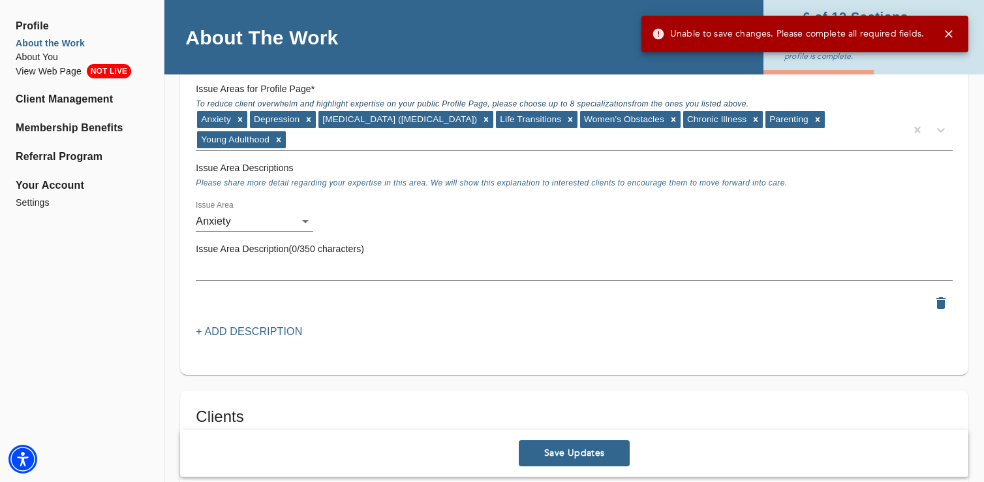
scroll to position [1374, 0]
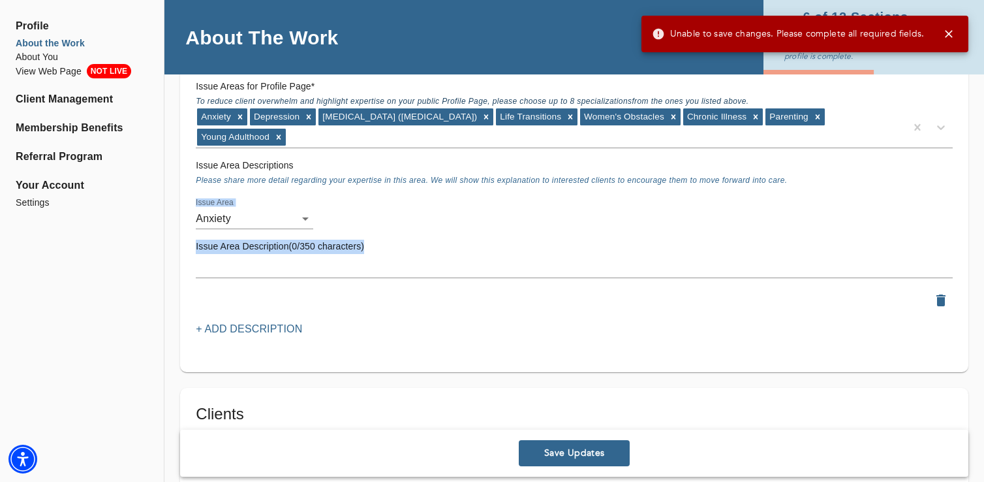
drag, startPoint x: 189, startPoint y: 208, endPoint x: 403, endPoint y: 268, distance: 223.1
click at [403, 268] on div "Issue Areas Issue Areas for Matching: * Please include ALL issue areas for whic…" at bounding box center [574, 118] width 788 height 508
copy div "Issue Area Anxiety Issue Area Description(0/350 characters)"
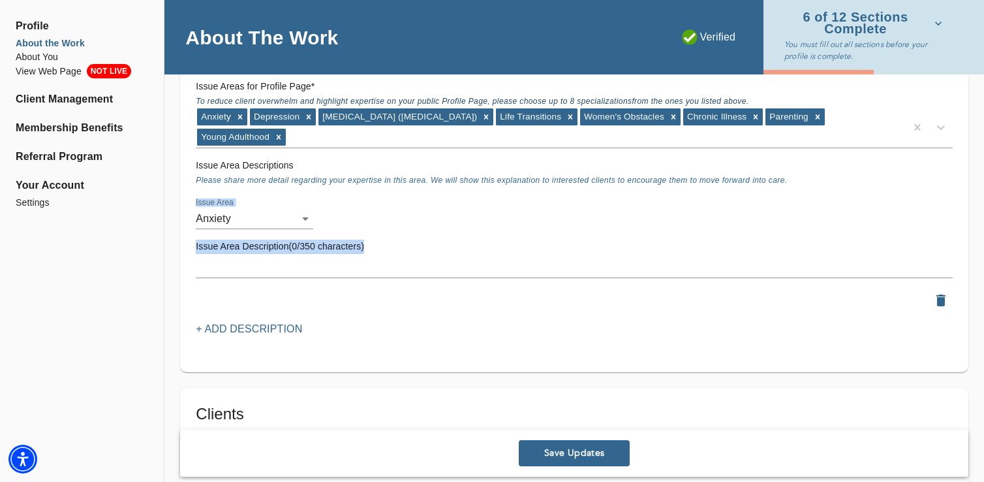
scroll to position [1336, 0]
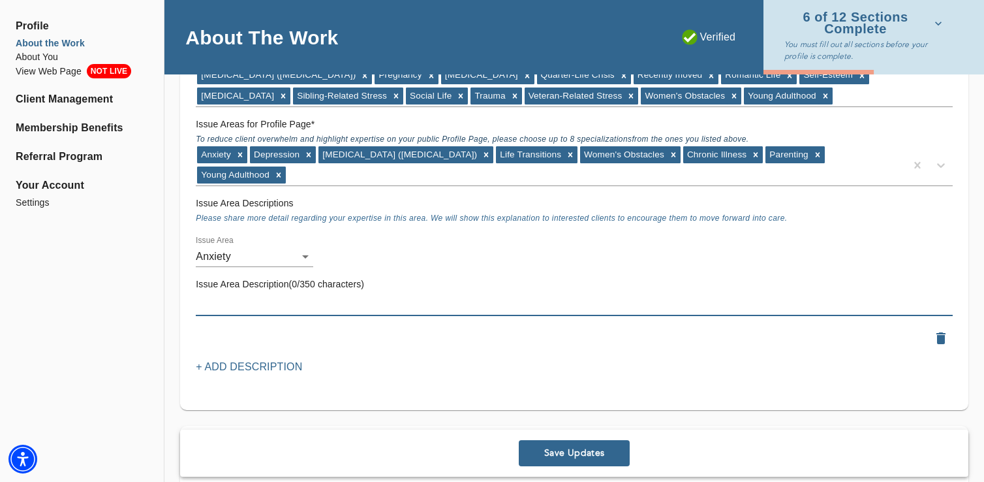
click at [292, 308] on textarea at bounding box center [574, 305] width 757 height 12
paste textarea "I help clients ease anxiety with CBT, grounding skills, and EMDR-informed care.…"
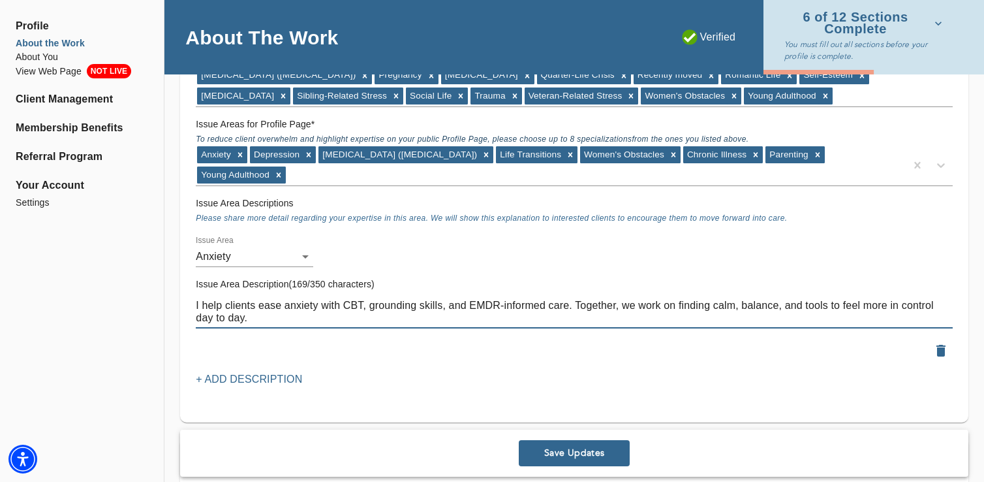
drag, startPoint x: 363, startPoint y: 304, endPoint x: 471, endPoint y: 301, distance: 107.7
click at [471, 301] on textarea "I help clients ease anxiety with CBT, grounding skills, and EMDR-informed care.…" at bounding box center [574, 311] width 757 height 25
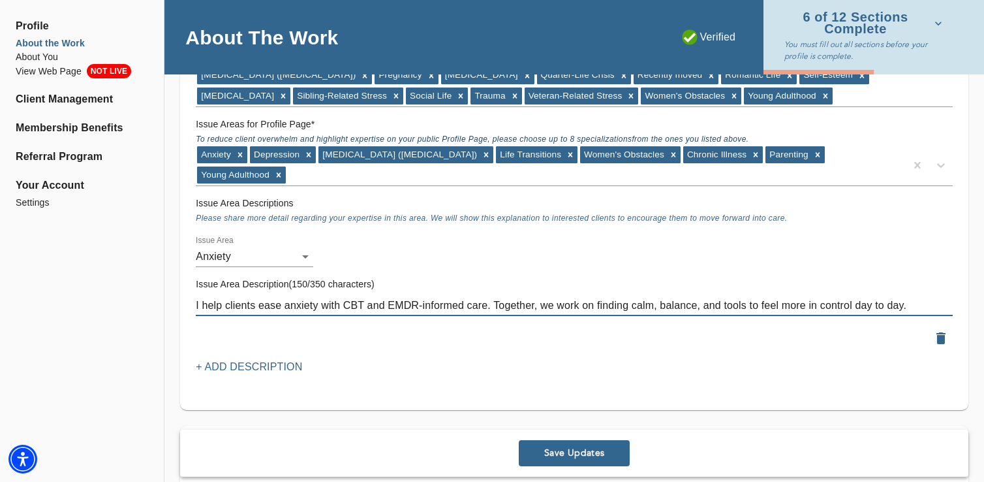
click at [826, 307] on textarea "I help clients ease anxiety with CBT and EMDR-informed care. Together, we work …" at bounding box center [574, 305] width 757 height 12
type textarea "I help clients ease anxiety with CBT and EMDR-informed care. Together, we work …"
click at [228, 365] on p "+ Add Description" at bounding box center [249, 367] width 106 height 16
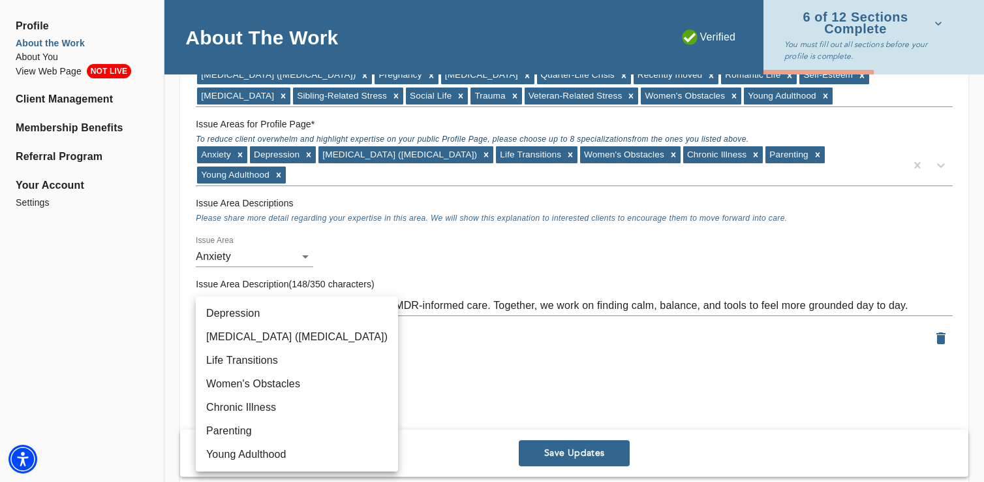
click at [221, 322] on li "Depression" at bounding box center [297, 312] width 202 height 23
type input "12"
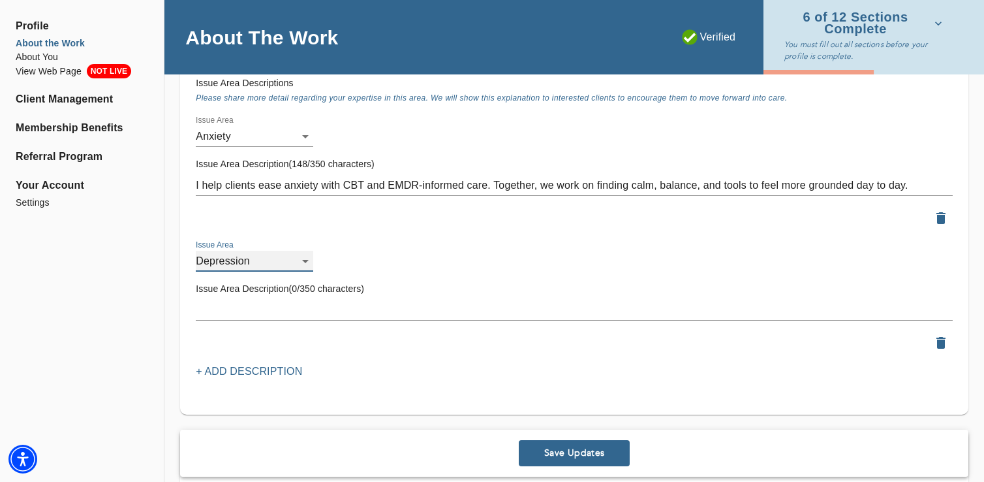
scroll to position [1457, 0]
click at [228, 306] on textarea at bounding box center [574, 309] width 757 height 12
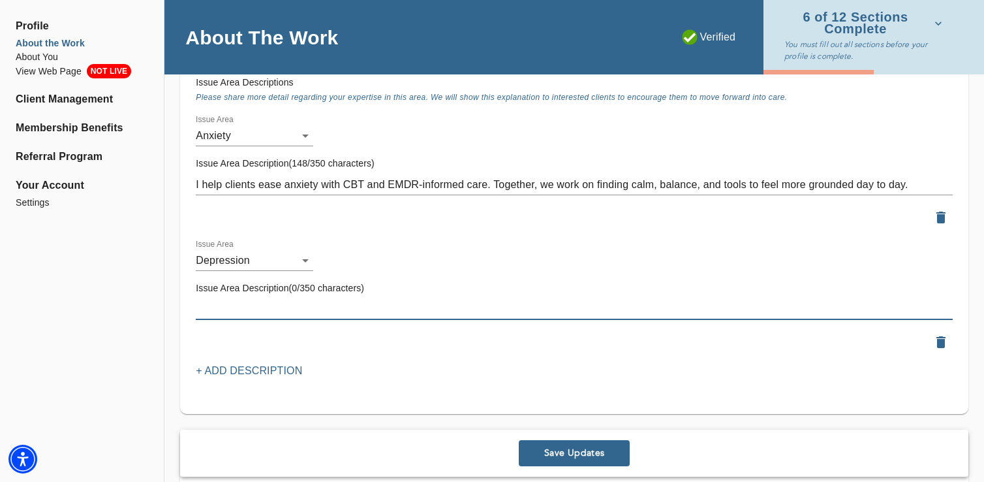
paste textarea "[MEDICAL_DATA] can leave people feeling stuck and disconnected. I integrate CBT…"
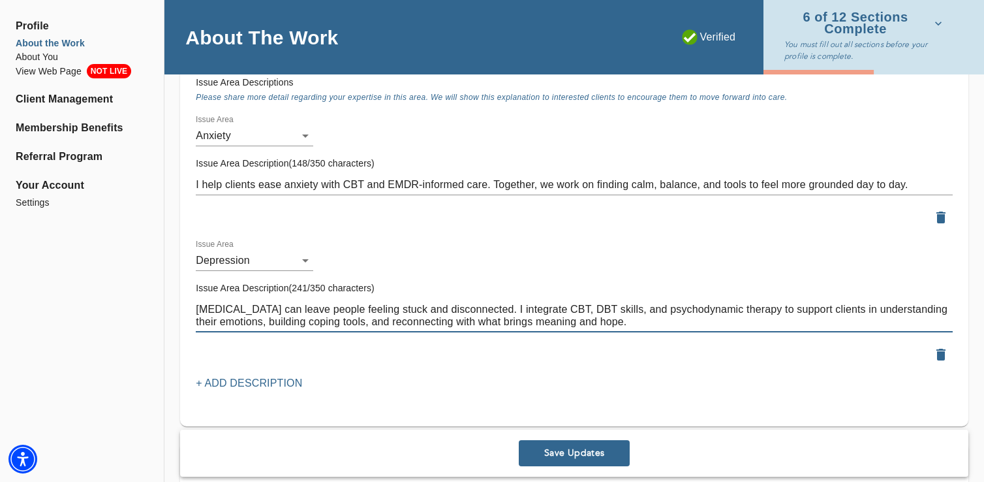
drag, startPoint x: 196, startPoint y: 307, endPoint x: 488, endPoint y: 311, distance: 291.7
click at [489, 311] on textarea "[MEDICAL_DATA] can leave people feeling stuck and disconnected. I integrate CBT…" at bounding box center [574, 315] width 757 height 25
paste textarea "often makes the world feel heavy and isolating."
type textarea "[MEDICAL_DATA] often makes the world feel heavy and isolating. I integrate CBT,…"
click at [337, 172] on div "Issue Area Description(148/350 characters) I help clients ease anxiety with CBT…" at bounding box center [574, 175] width 767 height 49
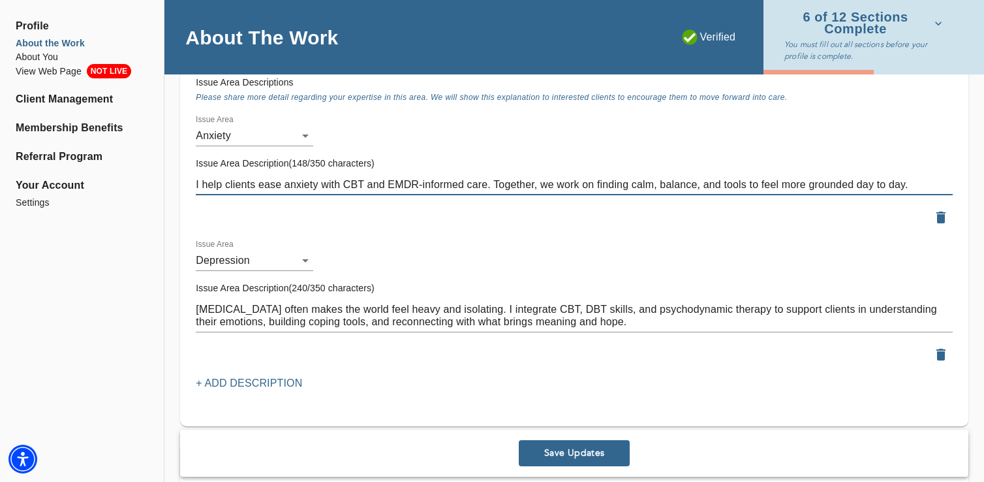
click at [337, 179] on textarea "I help clients ease anxiety with CBT and EMDR-informed care. Together, we work …" at bounding box center [574, 184] width 757 height 12
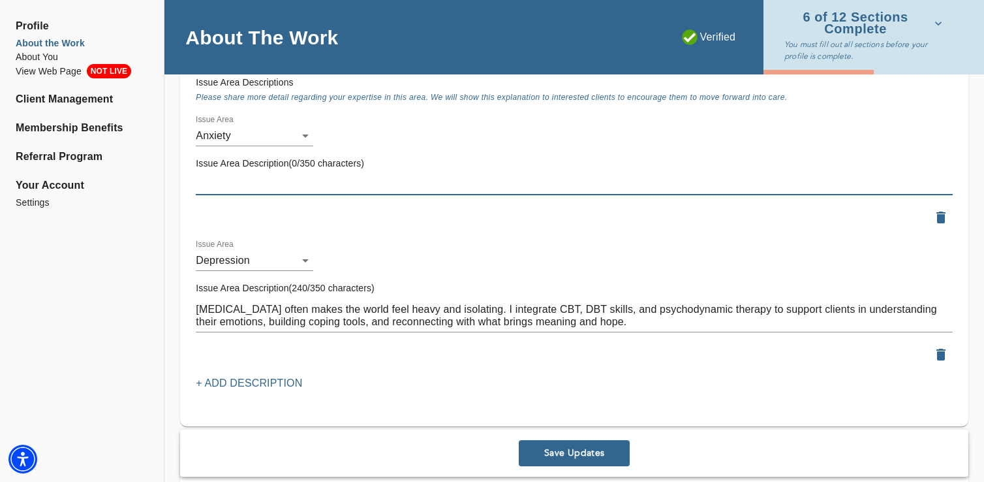
click at [245, 380] on p "+ Add Description" at bounding box center [249, 383] width 106 height 16
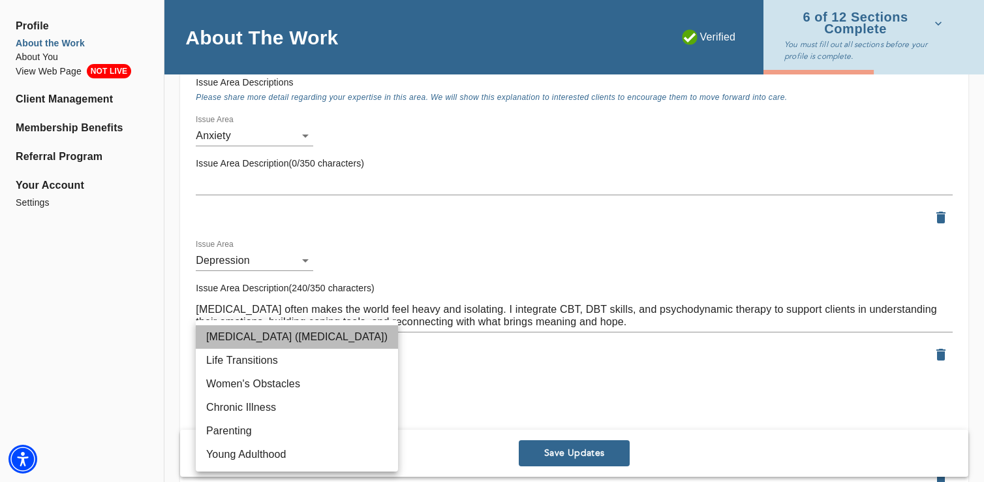
click at [244, 342] on li "[MEDICAL_DATA] ([MEDICAL_DATA])" at bounding box center [297, 336] width 202 height 23
type input "43"
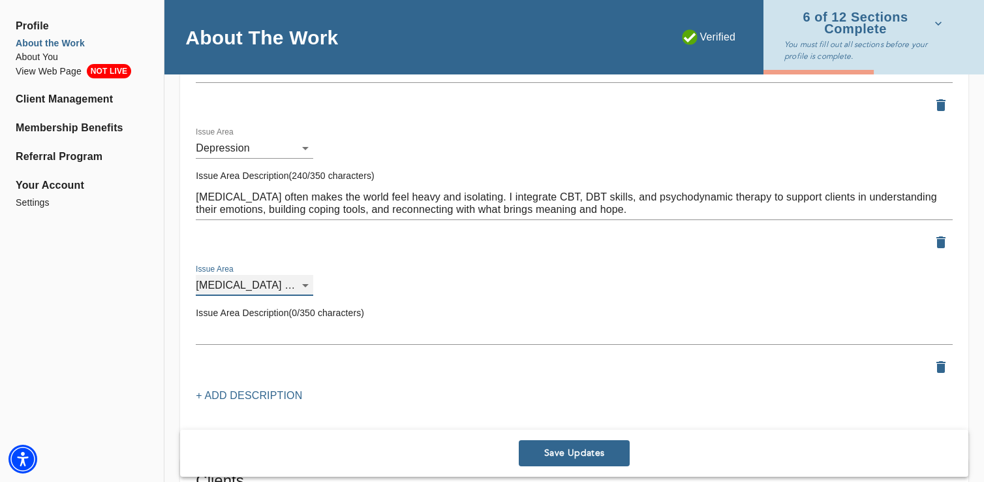
scroll to position [1570, 0]
click at [248, 323] on div "x" at bounding box center [574, 333] width 757 height 21
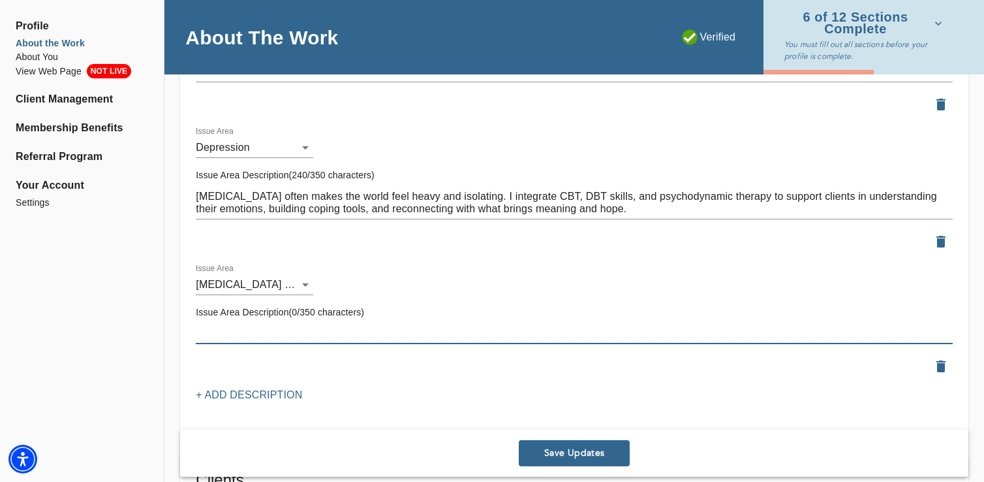
paste textarea "Healing from trauma takes time and compassion. With EMDR and trauma-informed th…"
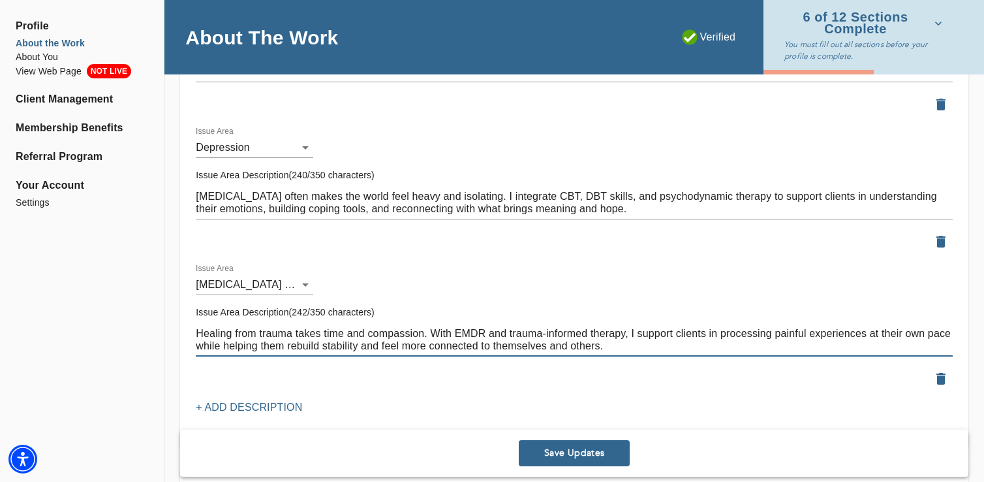
type textarea "Healing from trauma takes time and compassion. With EMDR and trauma-informed th…"
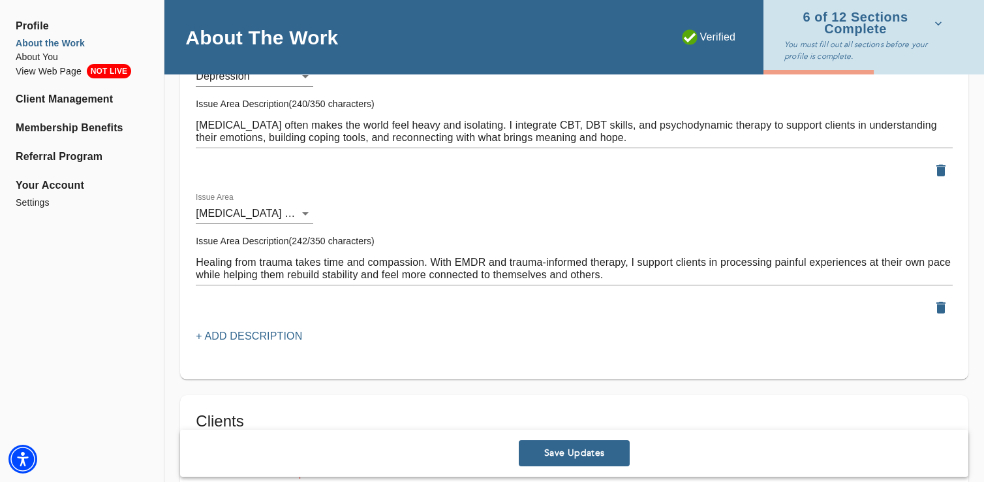
click at [252, 316] on div at bounding box center [574, 307] width 757 height 23
click at [252, 337] on p "+ Add Description" at bounding box center [249, 336] width 106 height 16
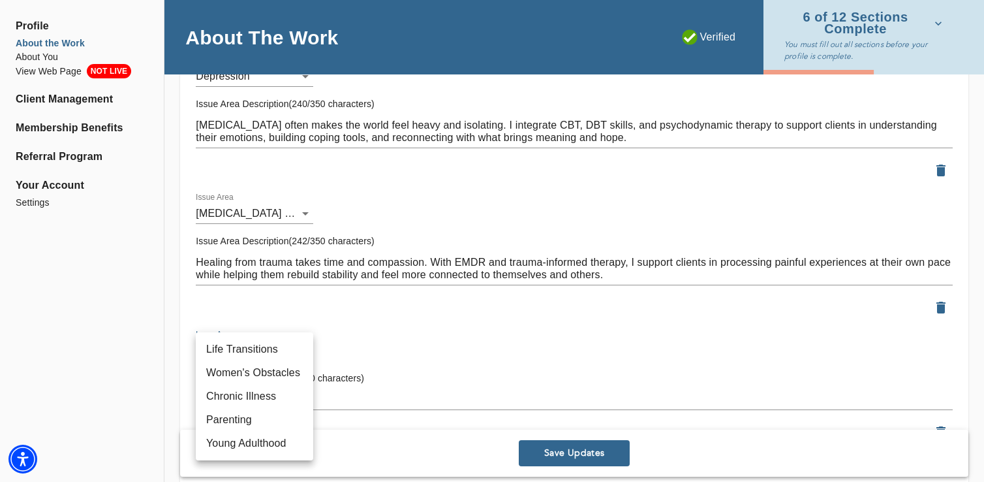
click at [243, 358] on li "Life Transitions" at bounding box center [254, 348] width 117 height 23
type input "31"
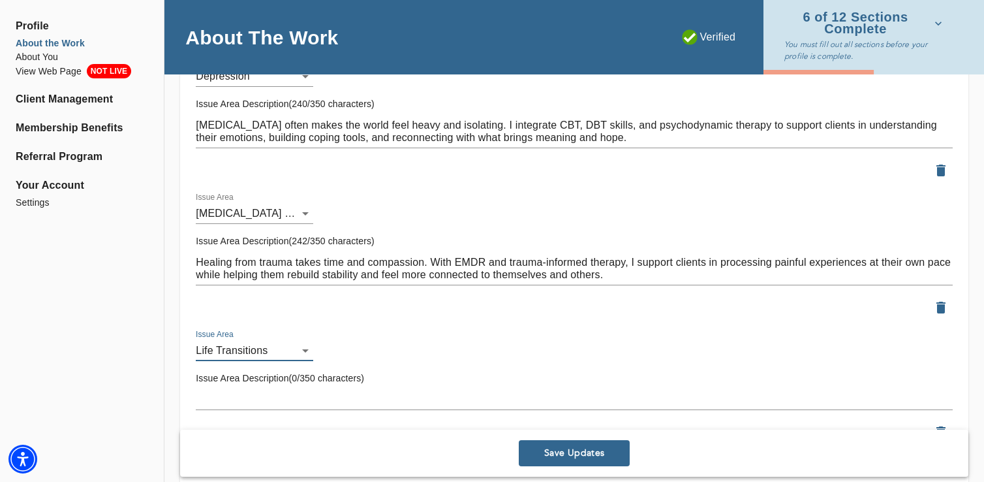
click at [239, 394] on textarea at bounding box center [574, 399] width 757 height 12
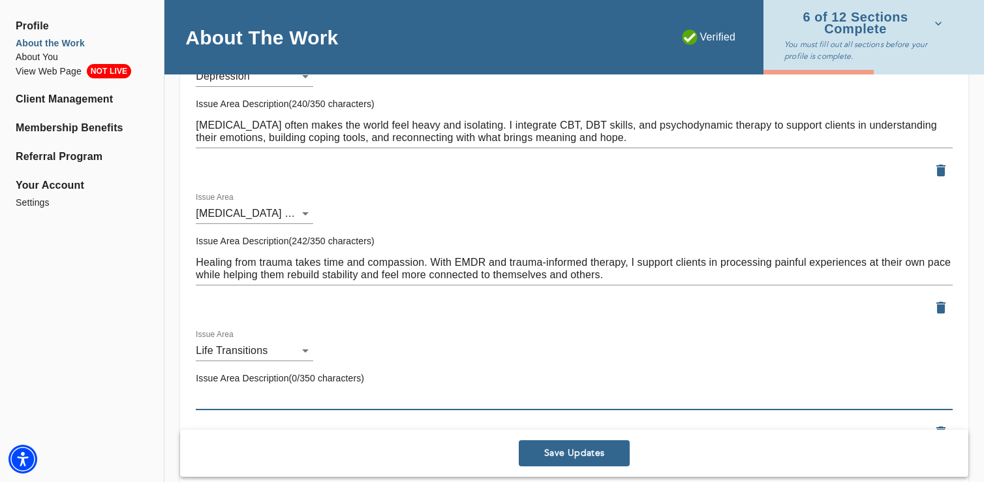
paste textarea "Big changes can bring uncertainty, stress, and self-doubt. Whether it’s school,…"
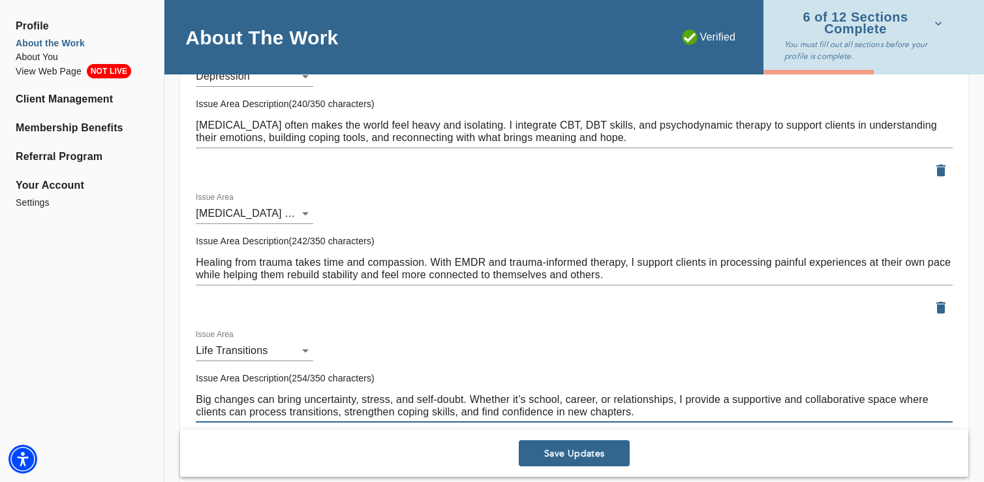
type textarea "Big changes can bring uncertainty, stress, and self-doubt. Whether it’s school,…"
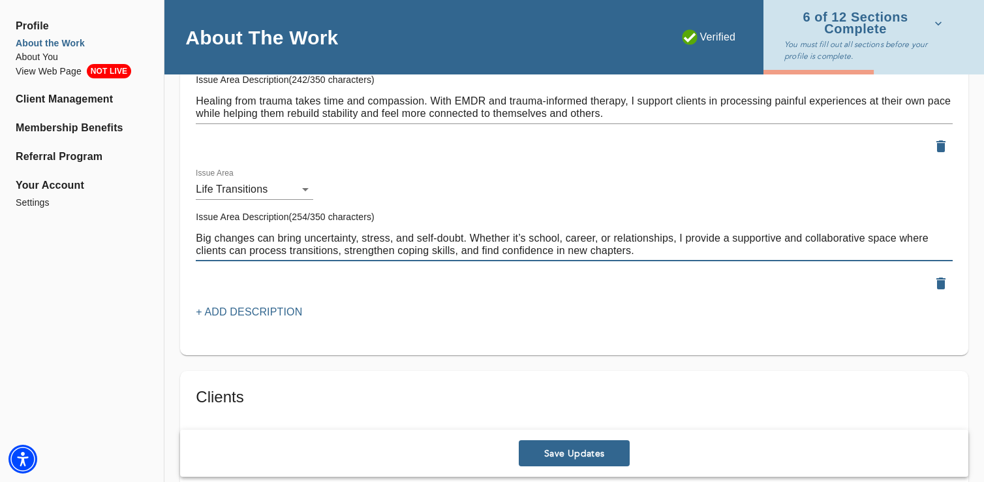
scroll to position [1807, 0]
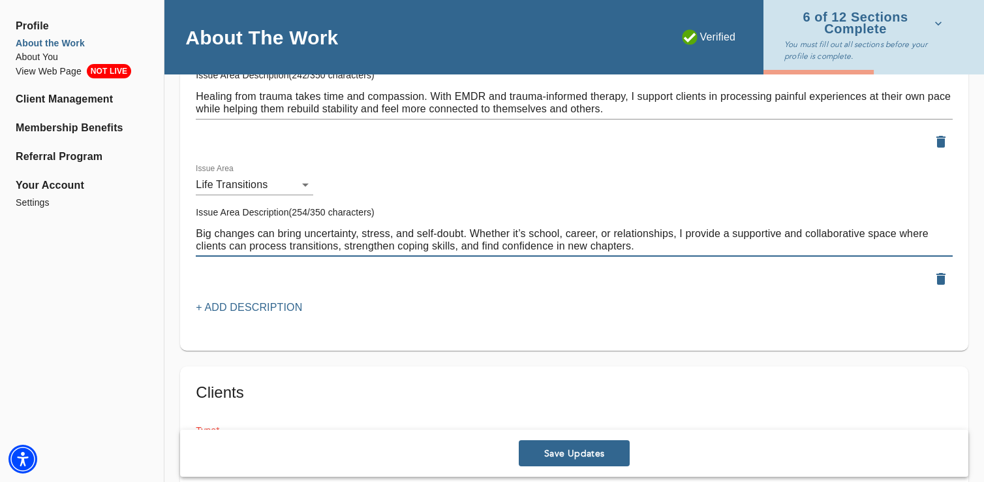
click at [216, 310] on p "+ Add Description" at bounding box center [249, 308] width 106 height 16
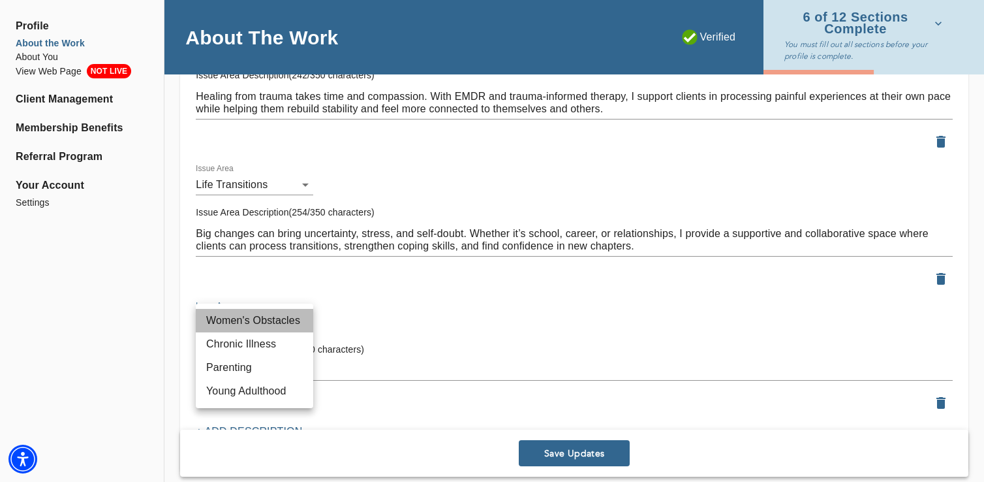
click at [224, 311] on li "Women's Obstacles" at bounding box center [254, 320] width 117 height 23
type input "73"
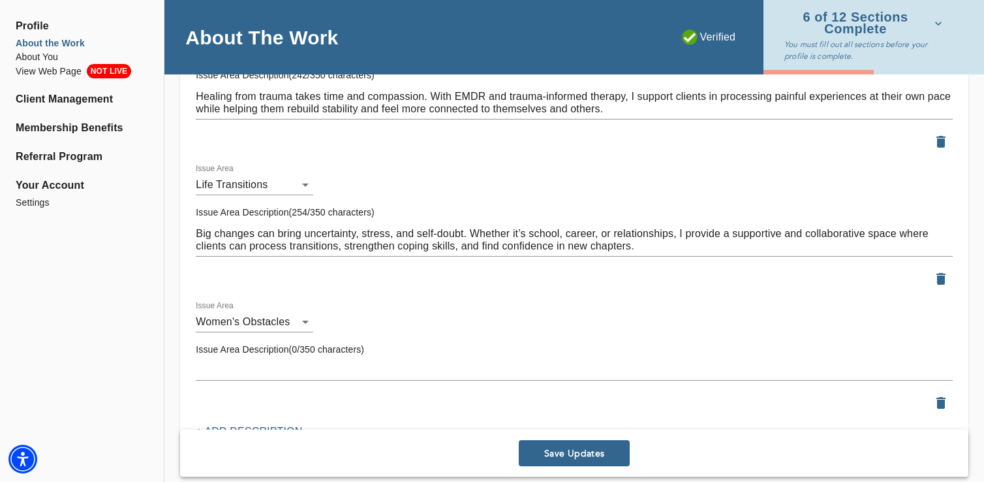
click at [236, 362] on div "x" at bounding box center [574, 370] width 757 height 21
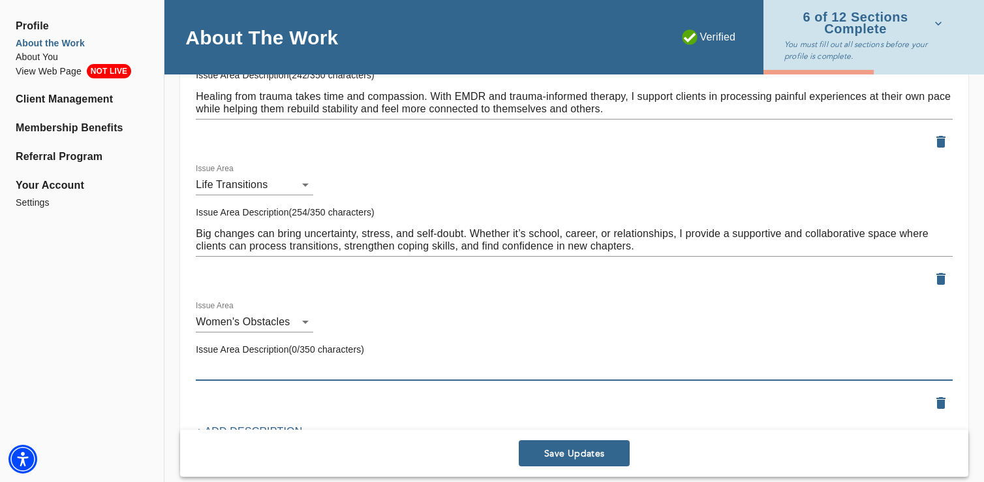
paste textarea "Women often face unique challenges with identity, relationships, health, and fe…"
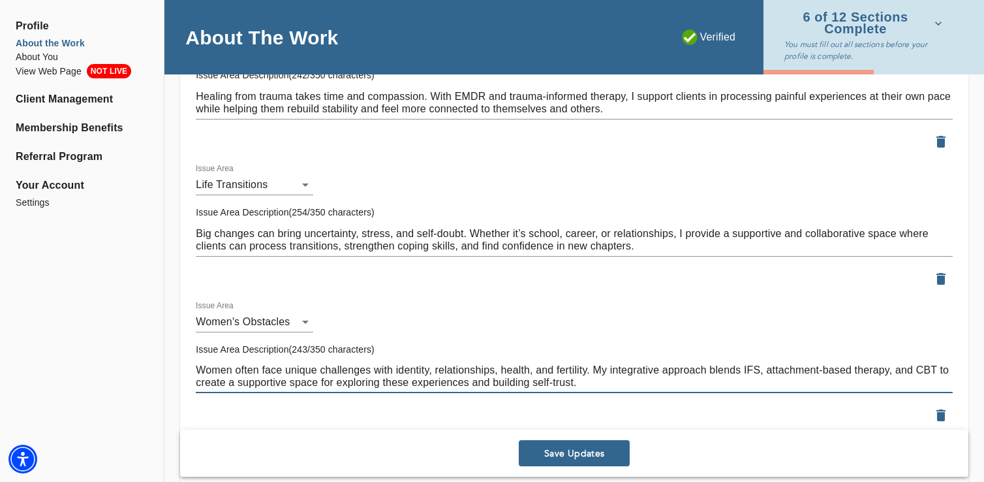
drag, startPoint x: 467, startPoint y: 382, endPoint x: 651, endPoint y: 402, distance: 185.1
click at [649, 403] on div "Issue Area Women's Obstacles 73 Issue Area Description(243/350 characters) Wome…" at bounding box center [574, 364] width 767 height 137
click at [239, 381] on textarea "Women often face unique challenges with identity, relationships, health, and fe…" at bounding box center [574, 375] width 757 height 25
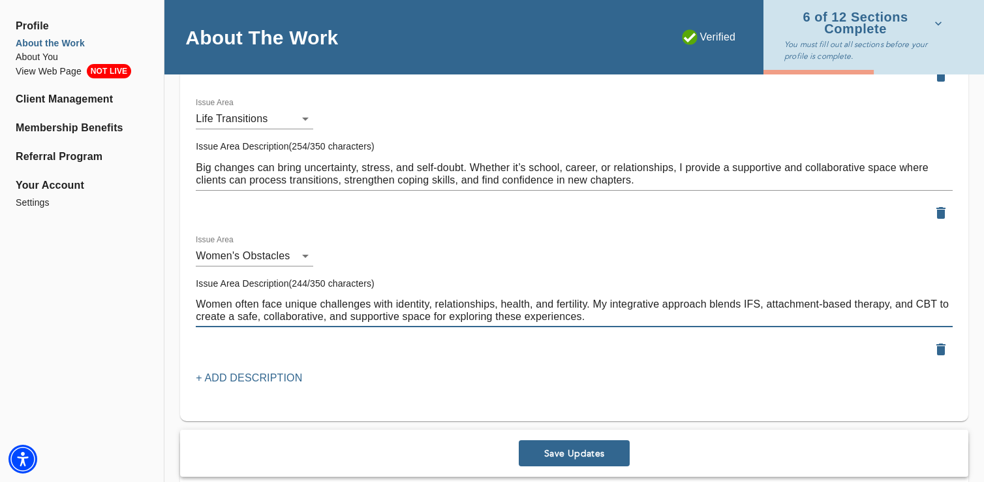
scroll to position [1898, 0]
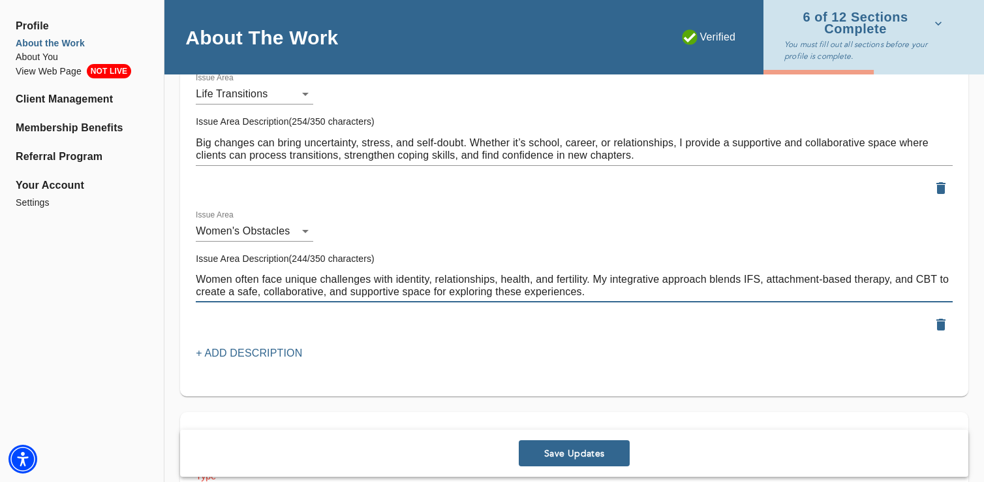
click at [809, 290] on textarea "Women often face unique challenges with identity, relationships, health, and fe…" at bounding box center [574, 285] width 757 height 25
type textarea "Women often face unique challenges with identity, relationships, health, and fe…"
click at [234, 345] on p "+ Add Description" at bounding box center [249, 353] width 106 height 16
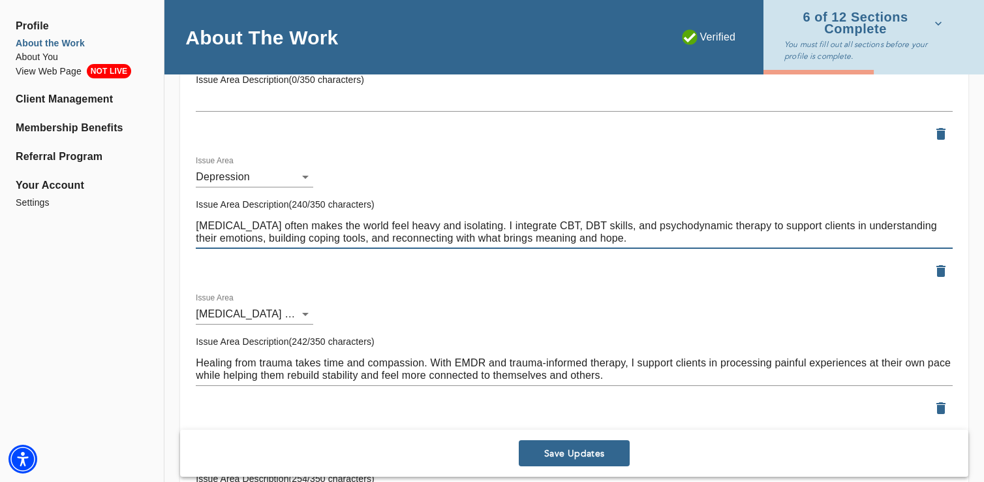
click at [294, 237] on textarea "[MEDICAL_DATA] often makes the world feel heavy and isolating. I integrate CBT,…" at bounding box center [574, 231] width 757 height 25
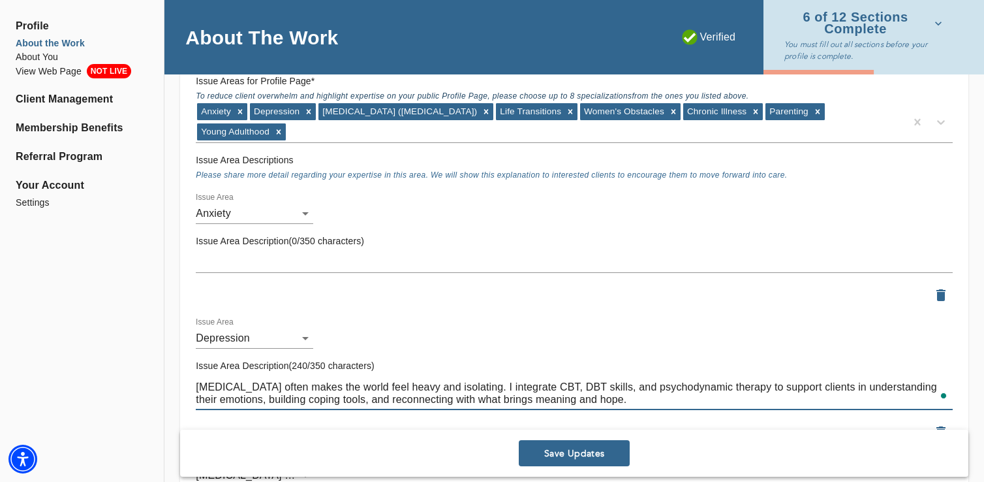
scroll to position [1379, 0]
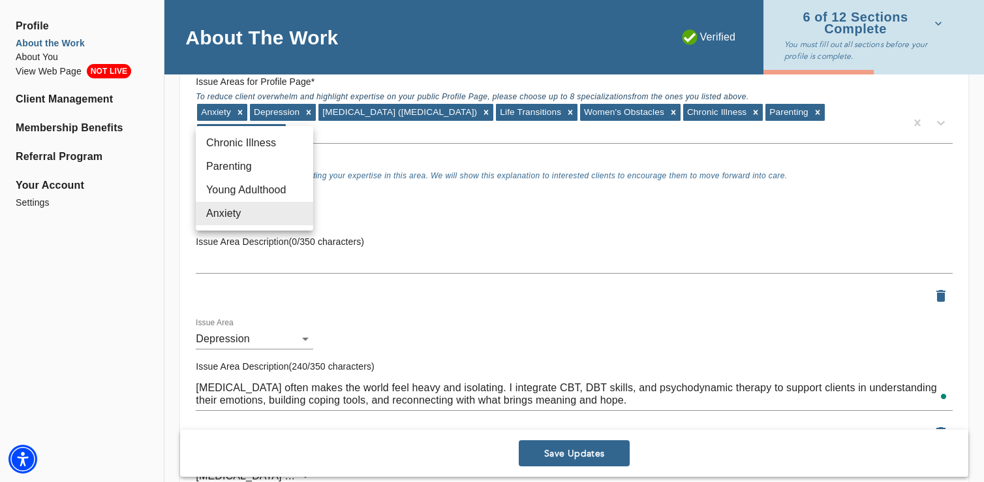
click at [276, 266] on div at bounding box center [492, 241] width 984 height 482
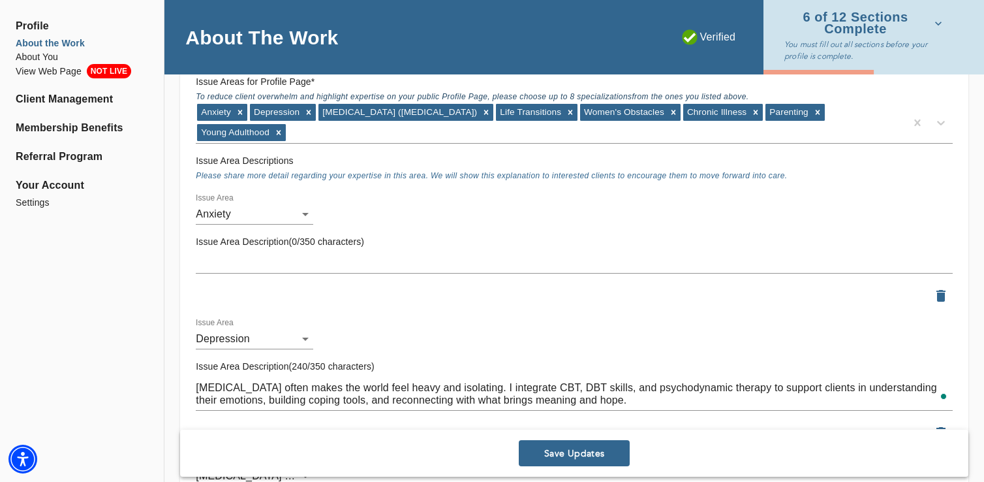
click at [276, 266] on div "Chronic Illness Parenting Young Adulthood Anxiety" at bounding box center [492, 241] width 984 height 482
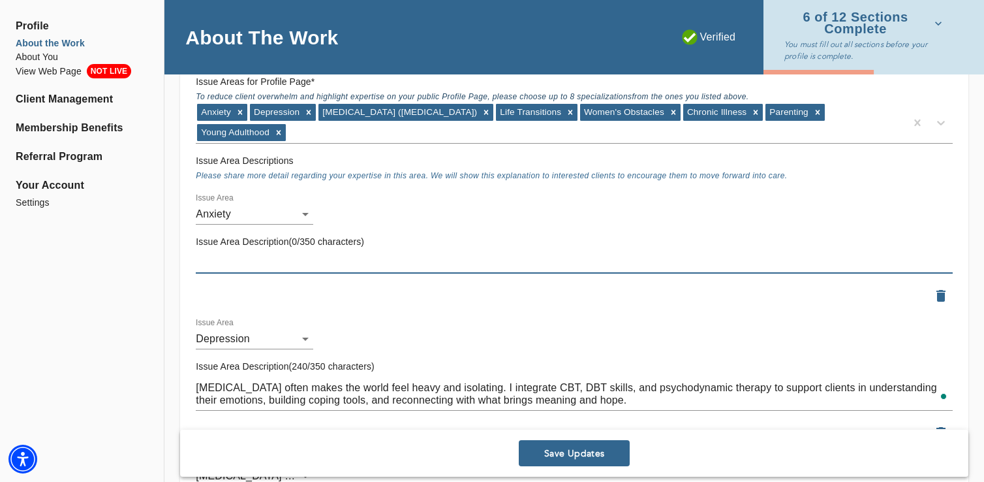
click at [276, 264] on textarea at bounding box center [574, 262] width 757 height 12
paste textarea "Anxiety can feel overwhelming, but it doesn’t have to control your life. I take…"
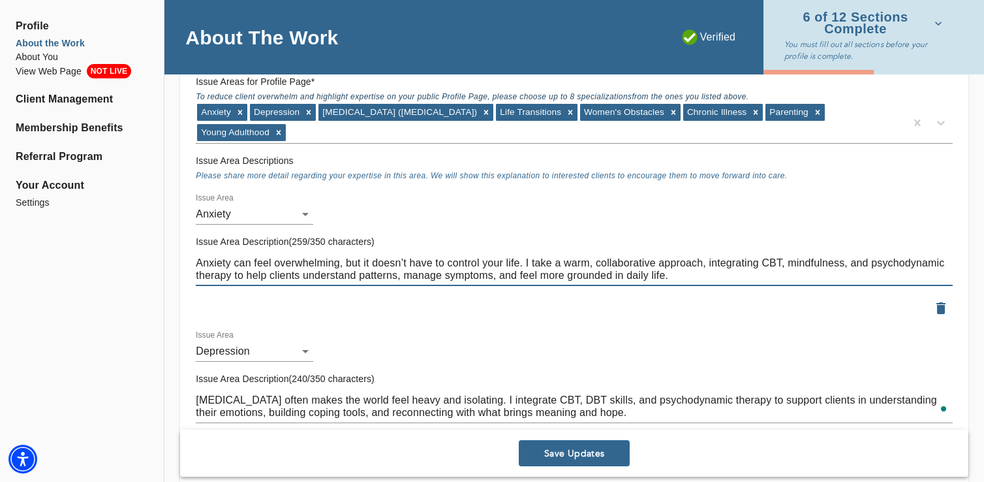
type textarea "Anxiety can feel overwhelming, but it doesn’t have to control your life. I take…"
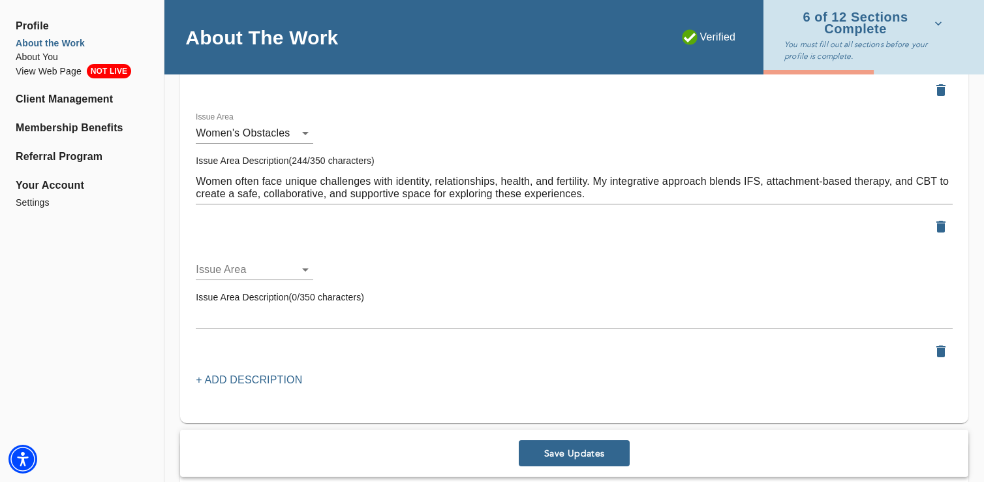
scroll to position [2011, 0]
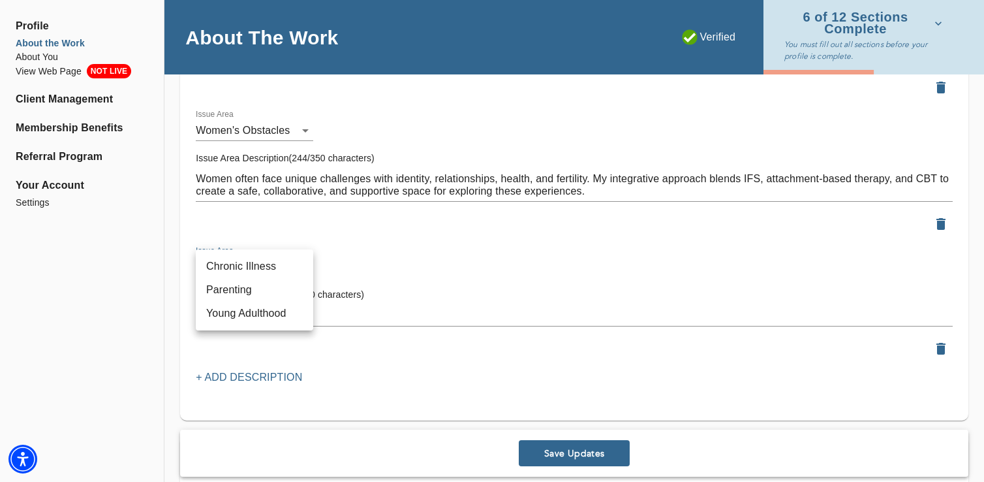
click at [228, 272] on li "Chronic Illness" at bounding box center [254, 266] width 117 height 23
type input "83"
click at [258, 318] on textarea at bounding box center [574, 315] width 757 height 12
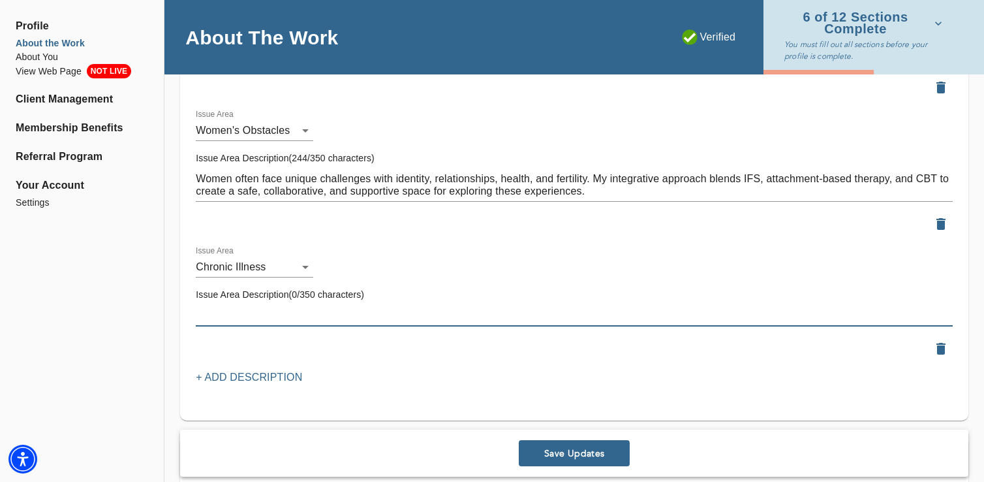
paste textarea "Chronic illness affects not just the body, but emotional well-being too. I help…"
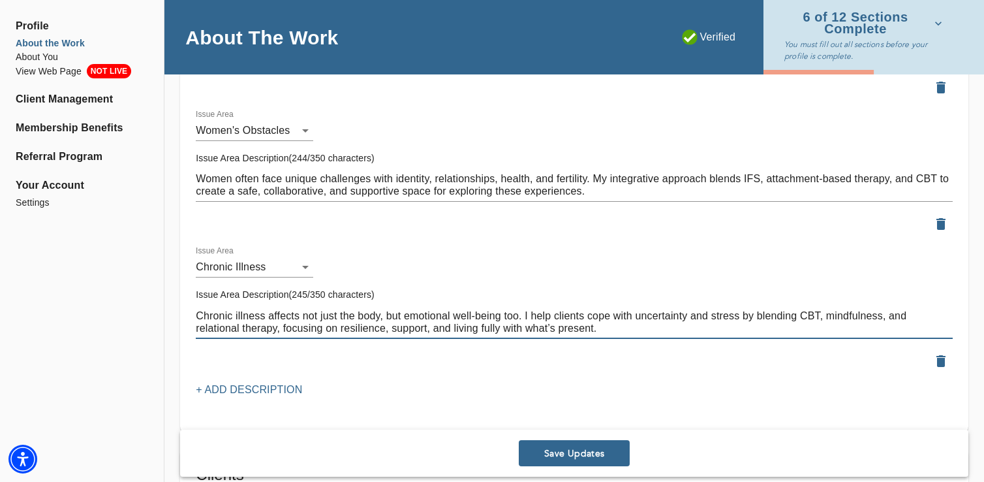
drag, startPoint x: 454, startPoint y: 328, endPoint x: 639, endPoint y: 341, distance: 185.1
click at [639, 341] on div "Issue Area Description(245/350 characters) Chronic illness affects not just the…" at bounding box center [574, 313] width 767 height 61
click at [594, 313] on textarea "Chronic illness affects not just the body, but emotional well-being too. I help…" at bounding box center [574, 321] width 757 height 25
click at [592, 325] on textarea "Chronic illness affects not just the body, but emotional well-being too. I help…" at bounding box center [574, 321] width 757 height 25
click at [651, 315] on textarea "Chronic illness affects not just the body, but emotional well-being too. I help…" at bounding box center [574, 321] width 757 height 25
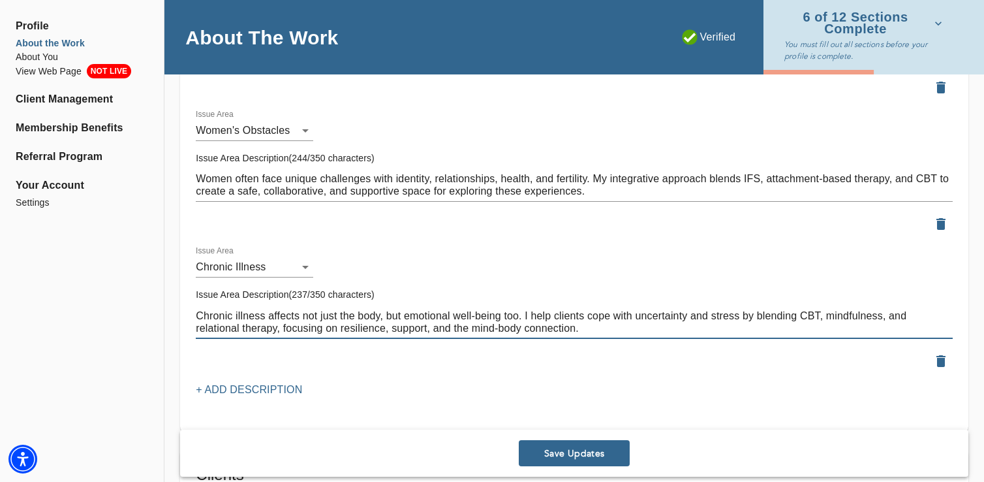
click at [651, 315] on textarea "Chronic illness affects not just the body, but emotional well-being too. I help…" at bounding box center [574, 321] width 757 height 25
type textarea "Chronic illness affects not just the body, but emotional well-being too. I help…"
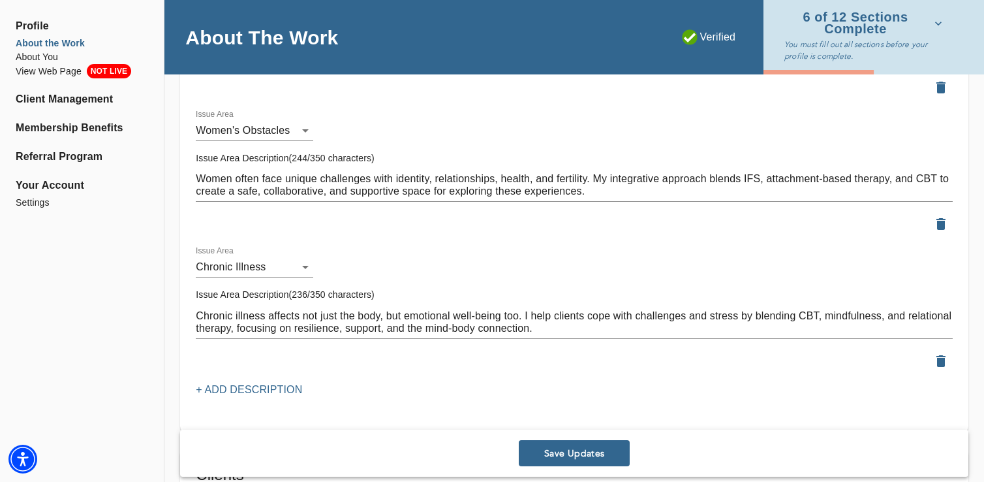
click at [222, 394] on p "+ Add Description" at bounding box center [249, 390] width 106 height 16
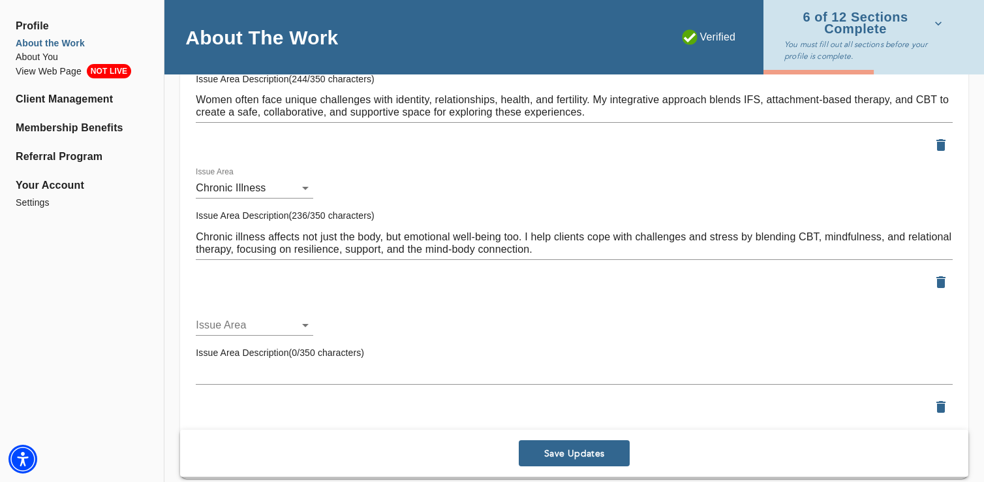
scroll to position [2090, 0]
click at [270, 312] on div "Issue Area ​" at bounding box center [254, 318] width 117 height 31
click at [264, 337] on li "Young Adulthood" at bounding box center [254, 346] width 117 height 23
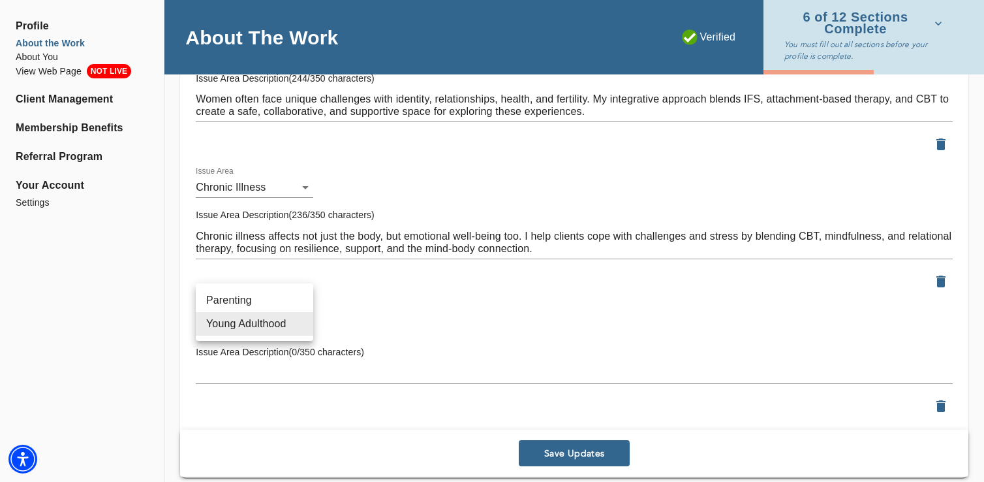
click at [241, 305] on li "Parenting" at bounding box center [254, 299] width 117 height 23
type input "39"
click at [217, 363] on div "x" at bounding box center [574, 373] width 757 height 21
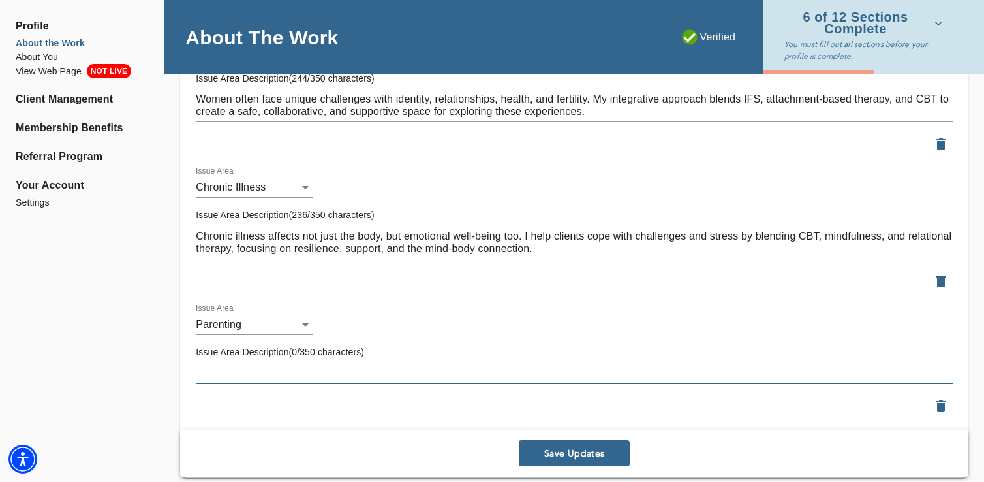
paste textarea "Parenting is both rewarding and challenging. With training in child and adolesc…"
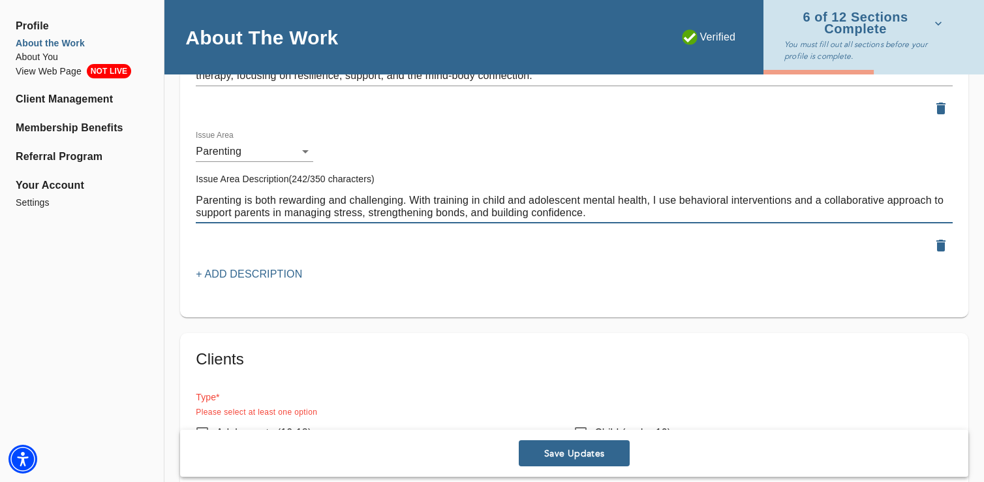
scroll to position [2277, 0]
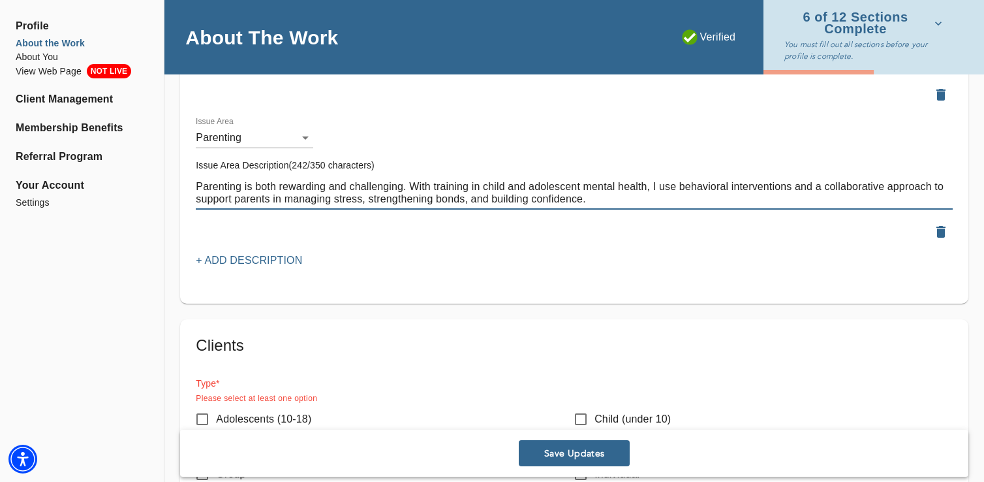
type textarea "Parenting is both rewarding and challenging. With training in child and adolesc…"
click at [238, 258] on p "+ Add Description" at bounding box center [249, 261] width 106 height 16
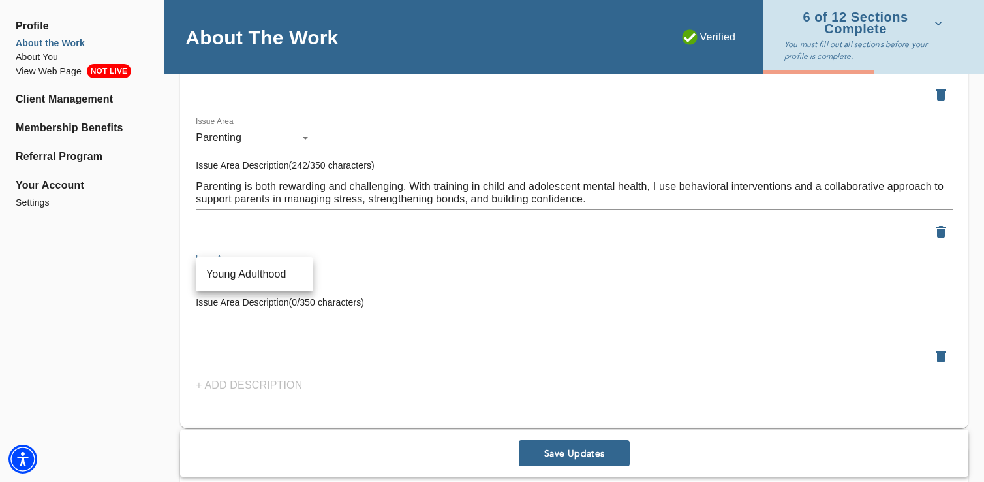
click at [239, 279] on li "Young Adulthood" at bounding box center [254, 273] width 117 height 23
type input "61"
click at [244, 315] on div "x" at bounding box center [574, 323] width 757 height 21
paste textarea "Young adulthood can feel full of pressure and transition. I integrate psychodyn…"
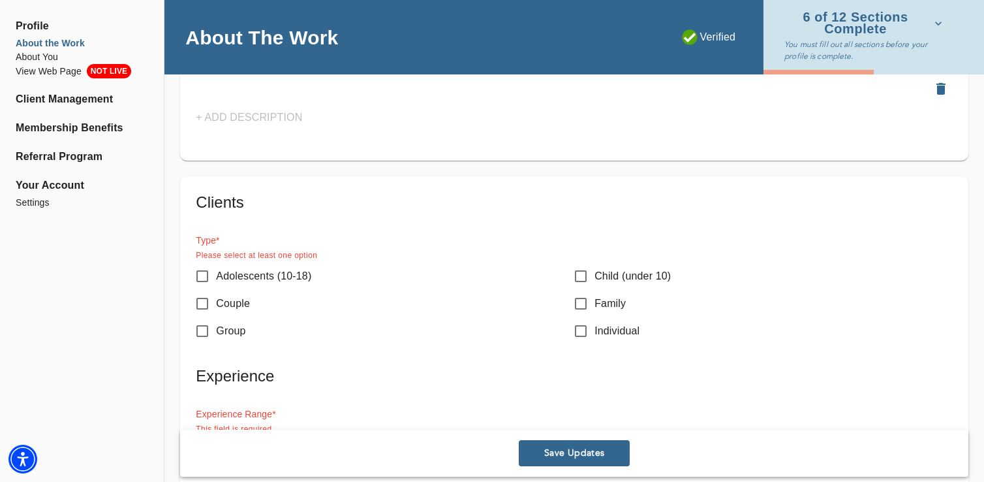
scroll to position [2563, 0]
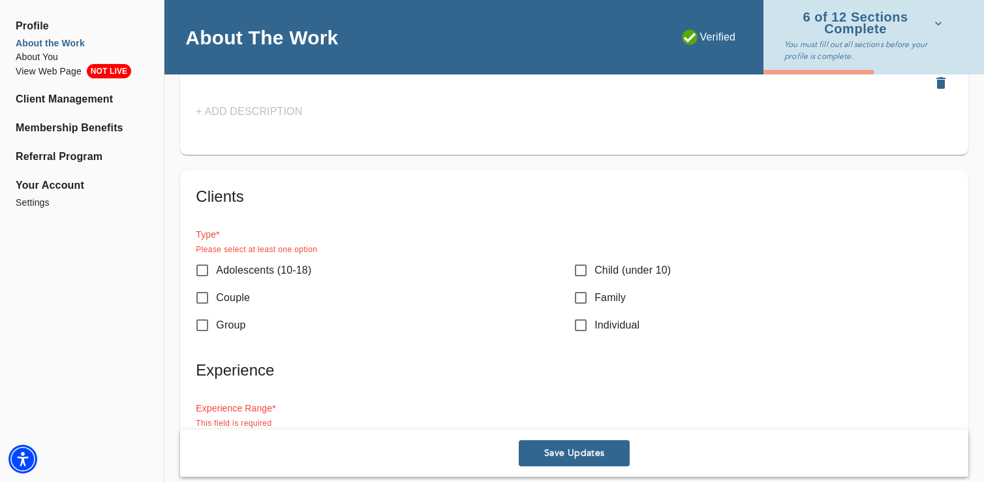
type textarea "Young adulthood can feel full of pressure and transition. I integrate psychodyn…"
click at [202, 265] on input "Adolescents (10-18)" at bounding box center [202, 269] width 27 height 27
checkbox input "true"
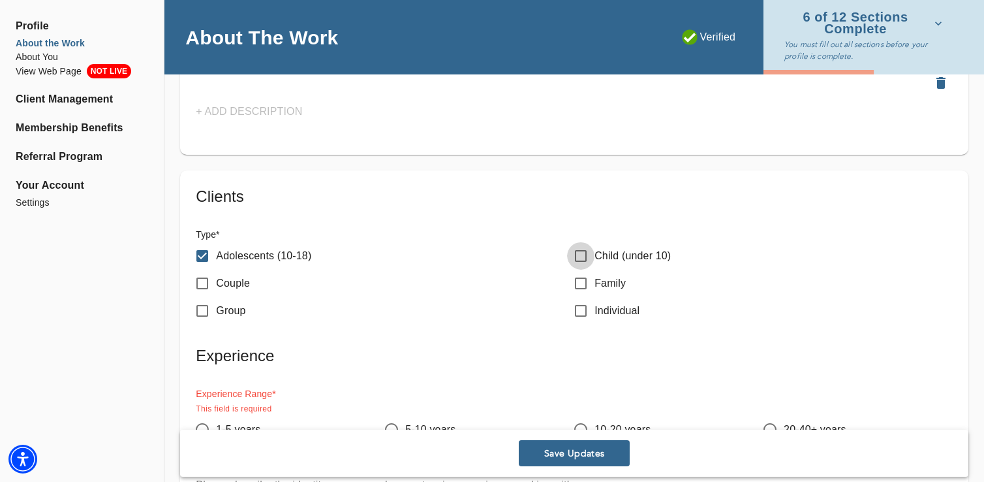
click at [586, 262] on input "Child (under 10)" at bounding box center [580, 255] width 27 height 27
checkbox input "true"
click at [586, 285] on input "Family" at bounding box center [580, 283] width 27 height 27
checkbox input "false"
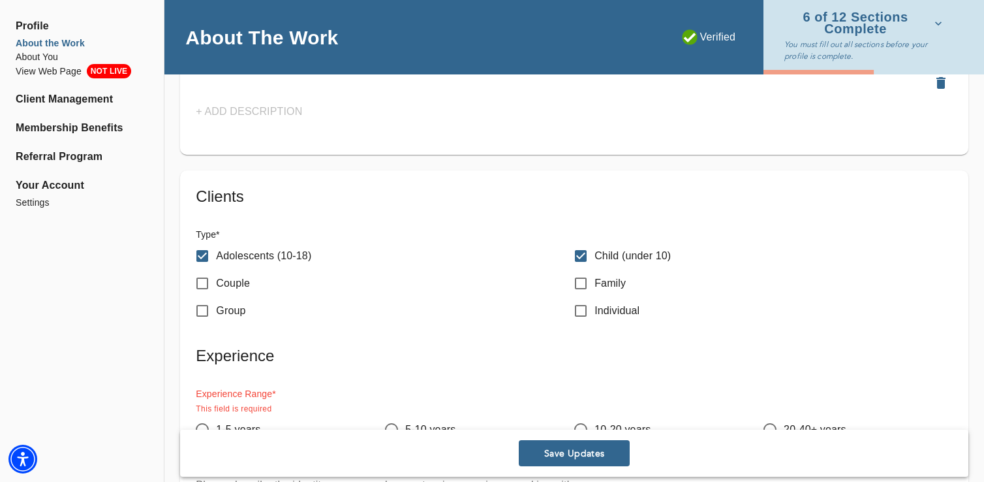
click at [586, 311] on input "Individual" at bounding box center [580, 310] width 27 height 27
checkbox input "true"
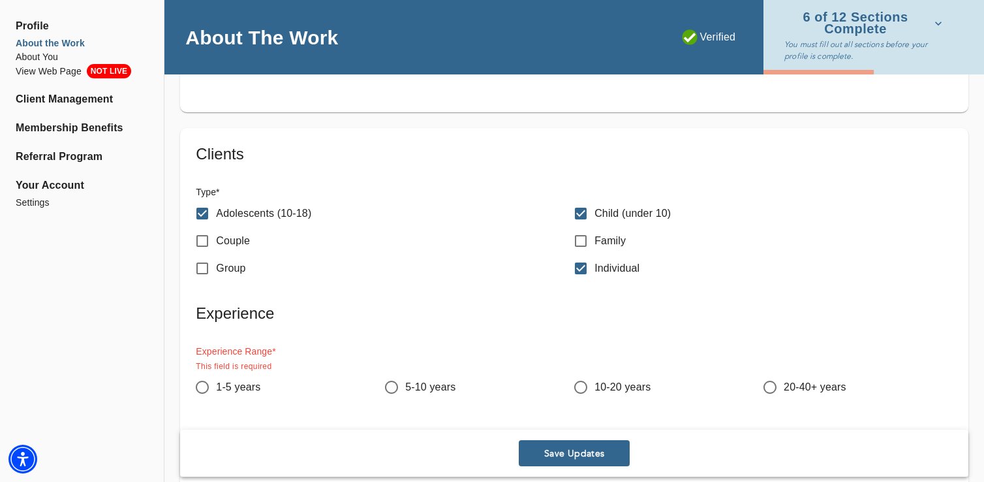
click at [579, 240] on input "Family" at bounding box center [580, 240] width 27 height 27
checkbox input "true"
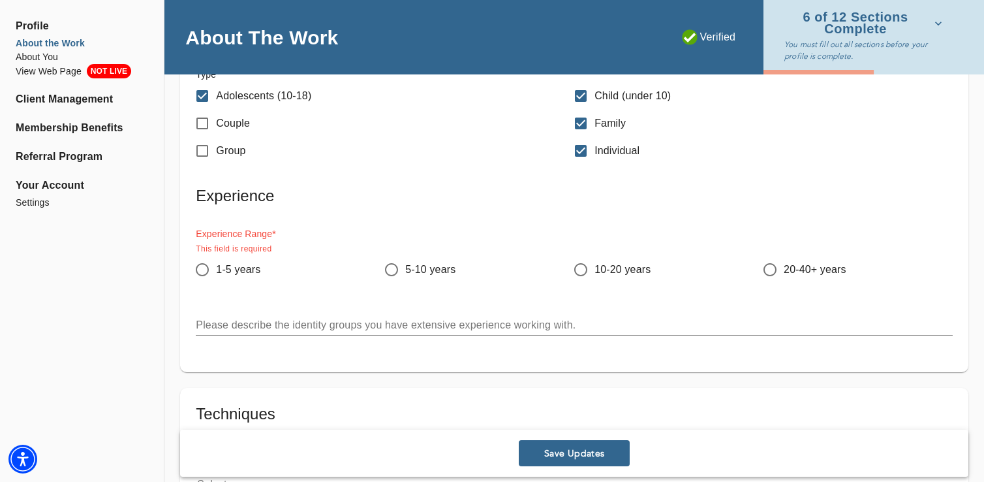
scroll to position [2769, 0]
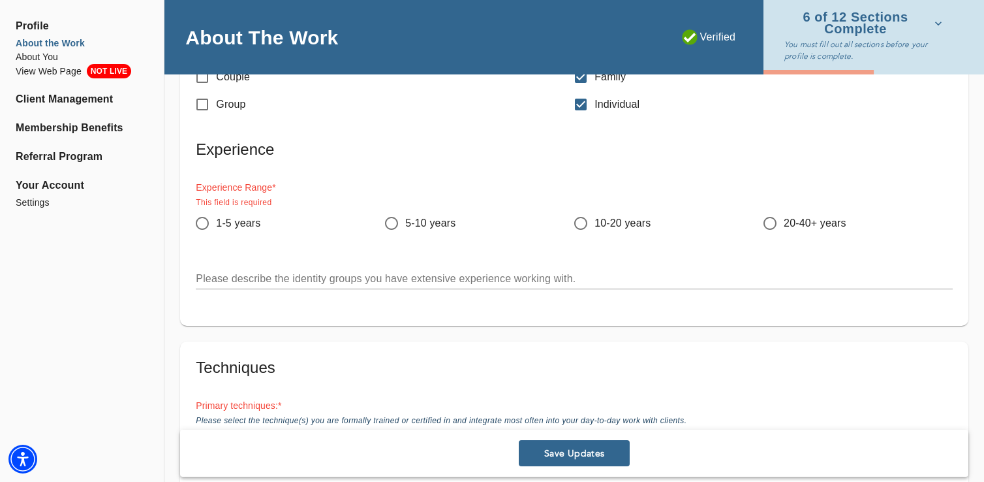
click at [219, 220] on span "1-5 years" at bounding box center [238, 223] width 44 height 16
click at [216, 220] on input "1-5 years" at bounding box center [202, 222] width 27 height 27
radio input "true"
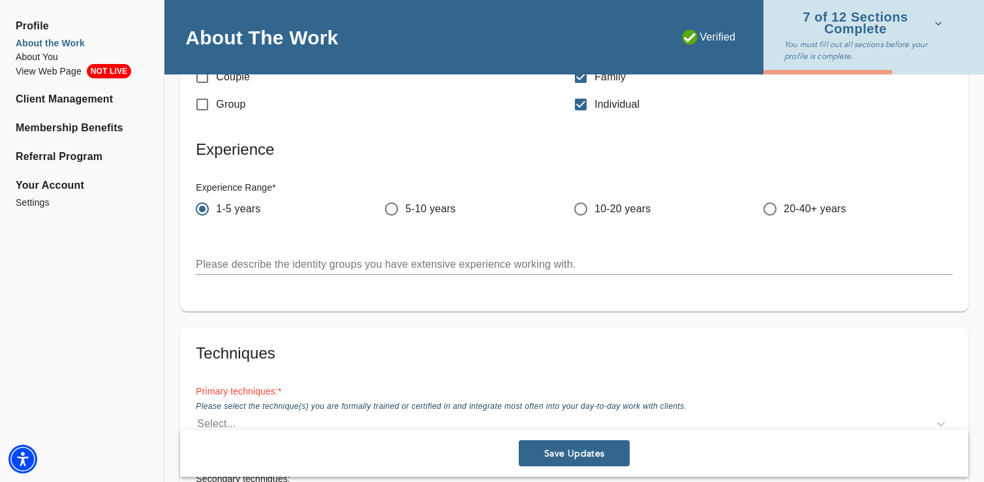
click at [244, 265] on textarea at bounding box center [574, 264] width 757 height 12
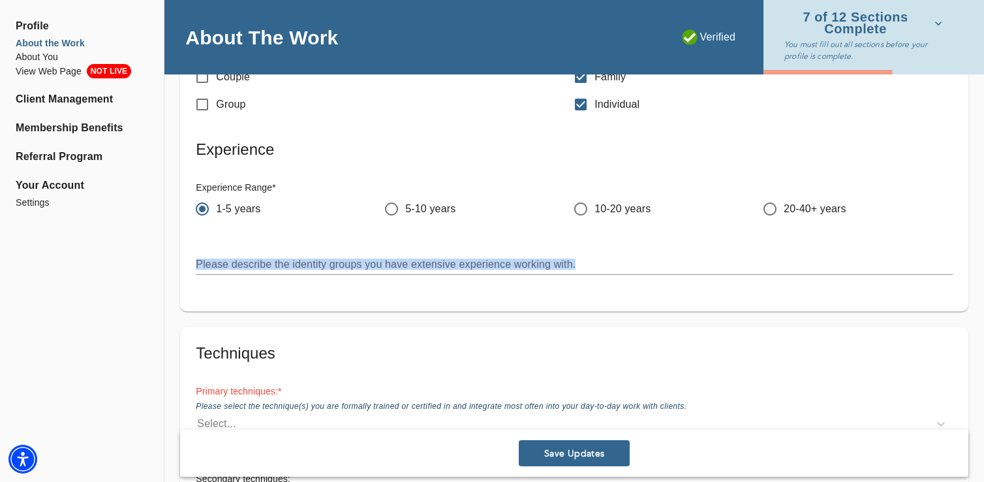
drag, startPoint x: 198, startPoint y: 248, endPoint x: 427, endPoint y: 282, distance: 231.6
click at [427, 282] on div "Please describe the identity groups you have extensive experience working with.…" at bounding box center [574, 259] width 778 height 52
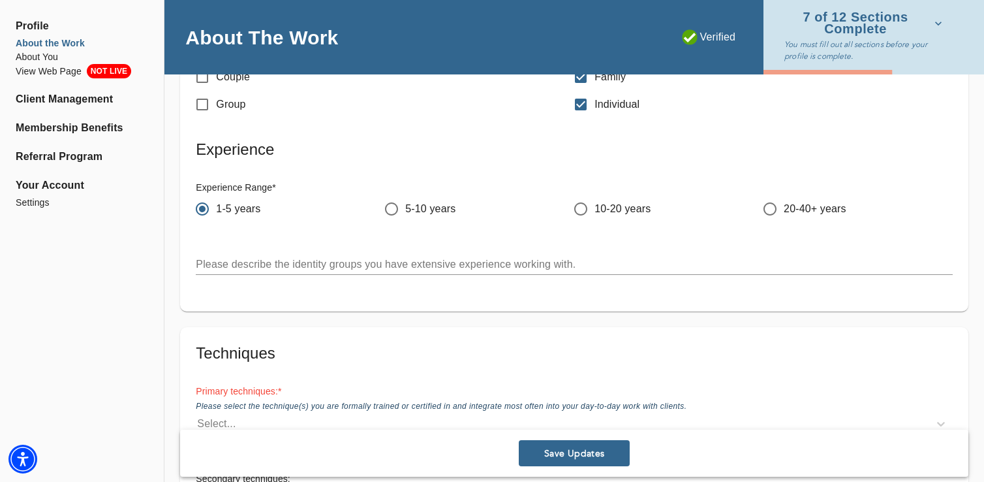
click at [427, 282] on div "Please describe the identity groups you have extensive experience working with.…" at bounding box center [574, 259] width 778 height 52
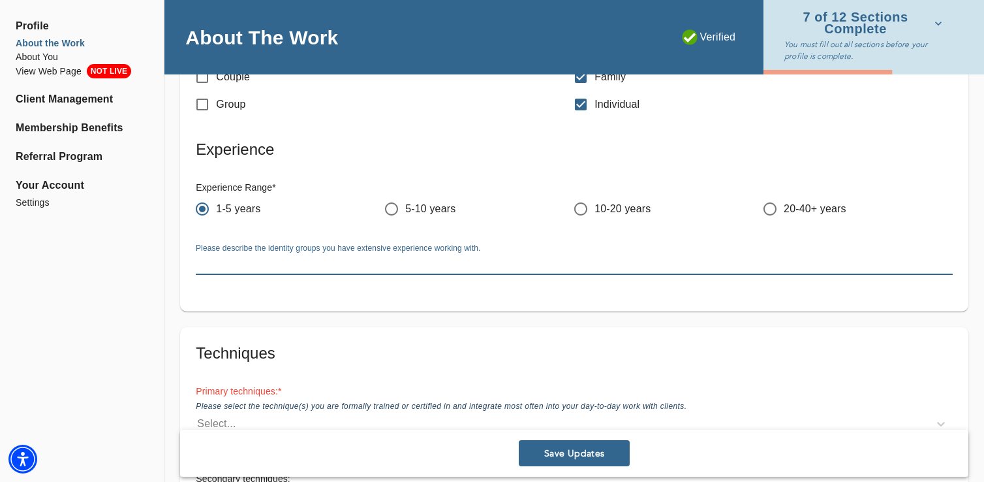
drag, startPoint x: 602, startPoint y: 263, endPoint x: 260, endPoint y: 249, distance: 341.6
click at [260, 249] on div "Please describe the identity groups you have extensive experience working with.…" at bounding box center [574, 258] width 757 height 31
drag, startPoint x: 200, startPoint y: 260, endPoint x: 204, endPoint y: 244, distance: 16.3
click at [204, 244] on div "Please describe the identity groups you have extensive experience working with.…" at bounding box center [574, 258] width 757 height 31
click at [181, 258] on div "Clients Type * Adolescents (10-18) Child (under 10) Couple Family Group Individ…" at bounding box center [574, 137] width 788 height 347
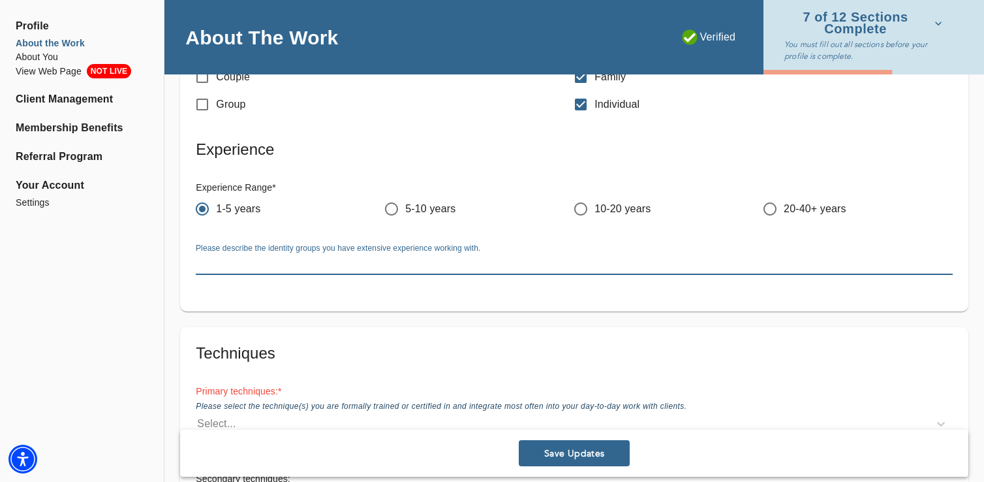
drag, startPoint x: 197, startPoint y: 257, endPoint x: 354, endPoint y: 234, distance: 158.3
click at [354, 234] on div "Please describe the identity groups you have extensive experience working with.…" at bounding box center [574, 259] width 778 height 52
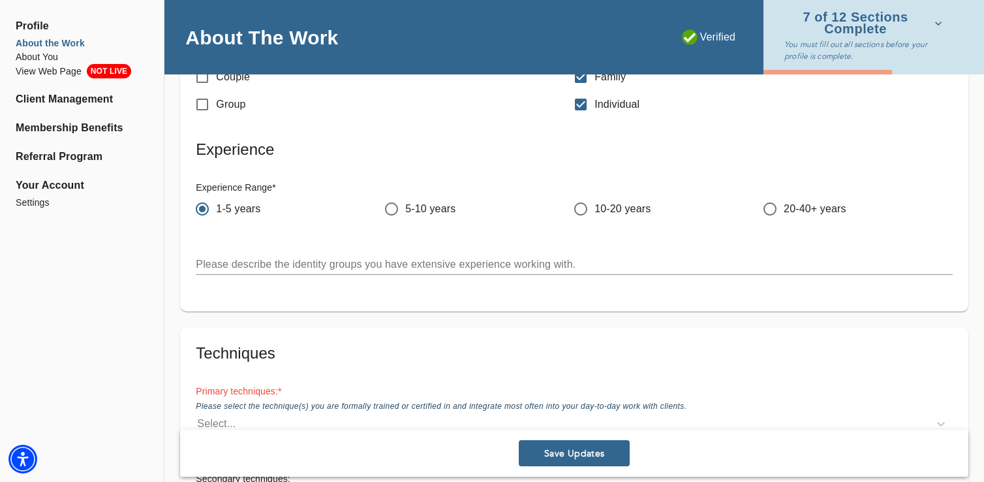
drag, startPoint x: 491, startPoint y: 244, endPoint x: 255, endPoint y: 249, distance: 236.3
click at [254, 249] on div "Please describe the identity groups you have extensive experience working with.…" at bounding box center [574, 258] width 757 height 31
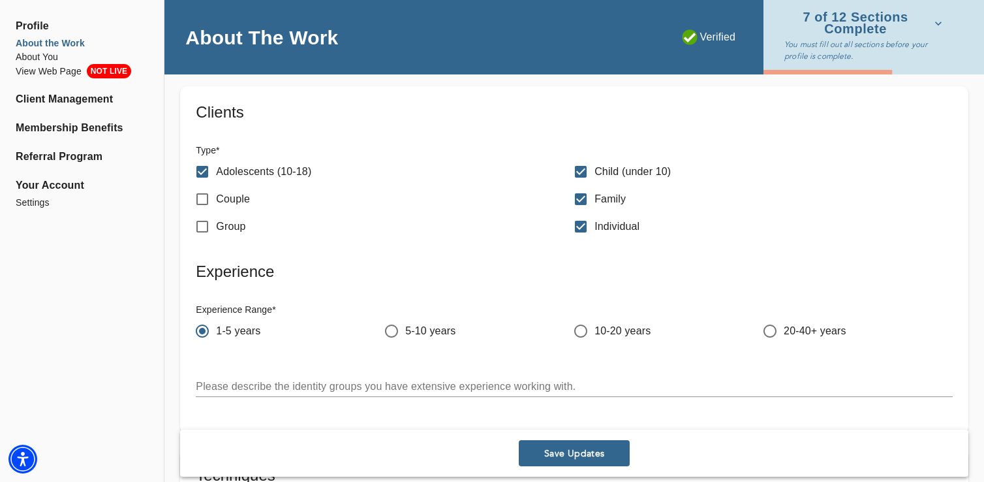
scroll to position [2665, 0]
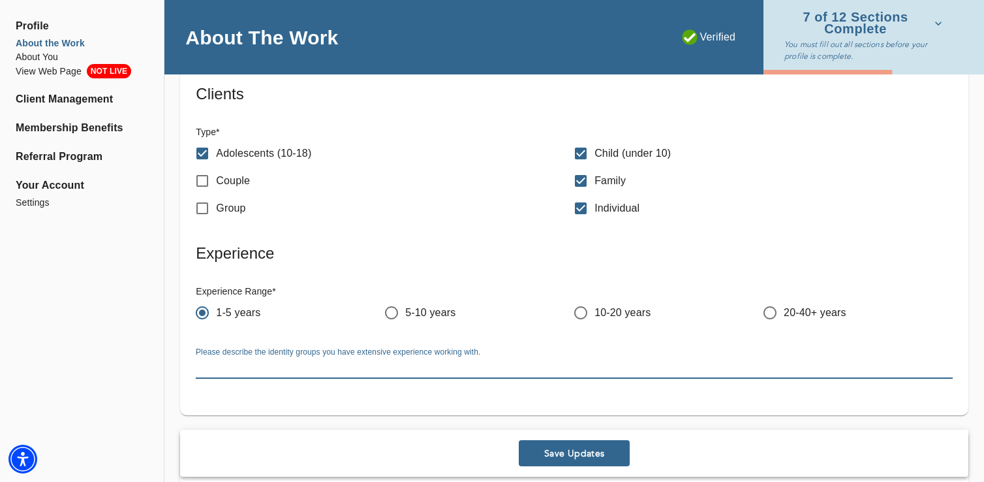
click at [277, 373] on textarea at bounding box center [574, 368] width 757 height 12
paste textarea "Individuals I work with adults of all ages navigating anxiety, [MEDICAL_DATA], …"
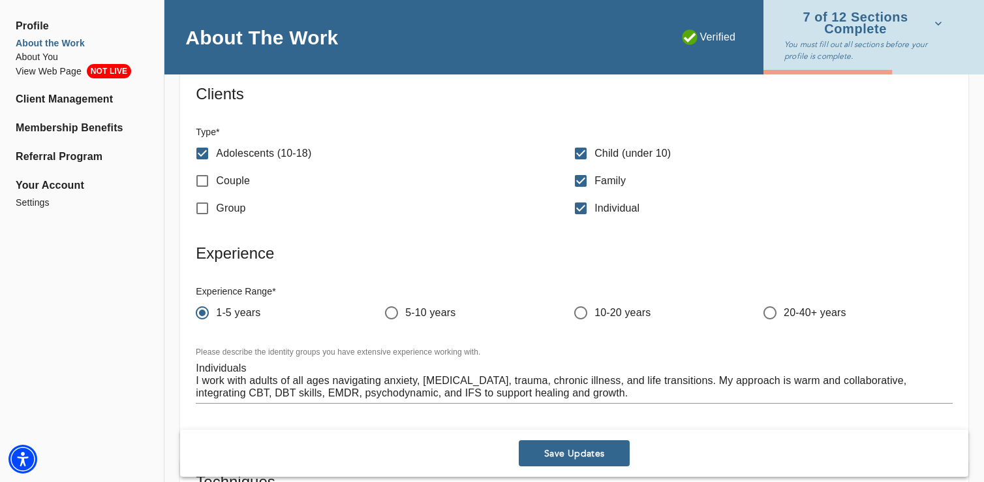
click at [194, 378] on div "Please describe the identity groups you have extensive experience working with.…" at bounding box center [574, 375] width 778 height 77
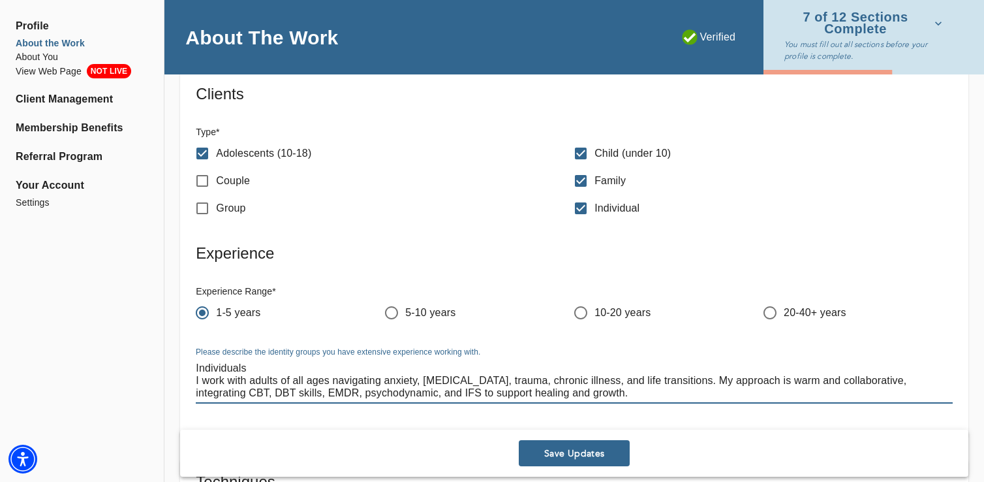
drag, startPoint x: 197, startPoint y: 378, endPoint x: 188, endPoint y: 359, distance: 21.6
click at [188, 359] on div "Please describe the identity groups you have extensive experience working with.…" at bounding box center [574, 375] width 778 height 77
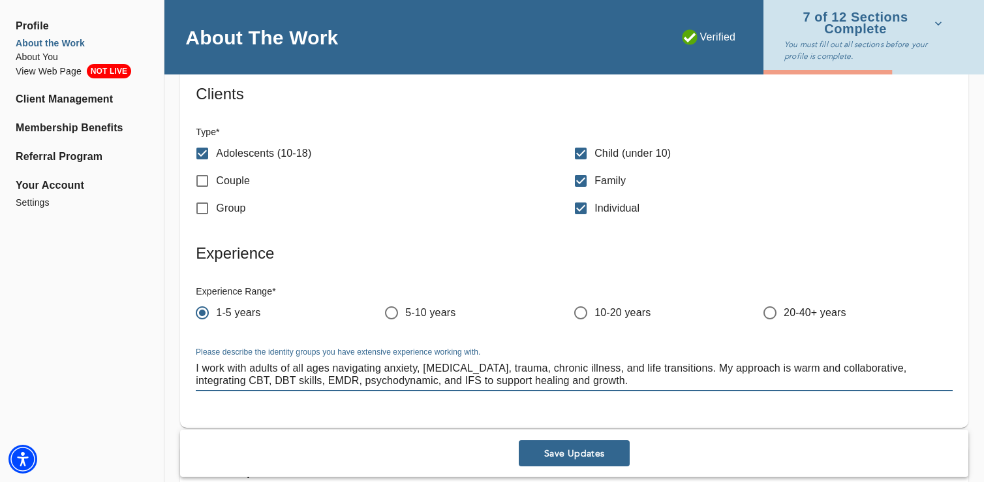
click at [262, 371] on textarea "I work with adults of all ages navigating anxiety, [MEDICAL_DATA], trauma, chro…" at bounding box center [574, 374] width 757 height 25
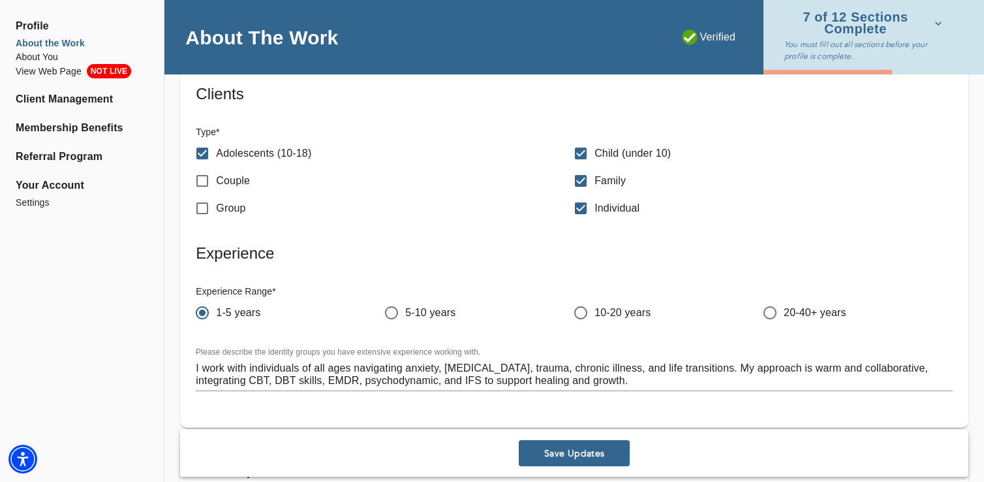
click at [596, 386] on div "I work with individuals of all ages navigating anxiety, [MEDICAL_DATA], trauma,…" at bounding box center [574, 374] width 757 height 33
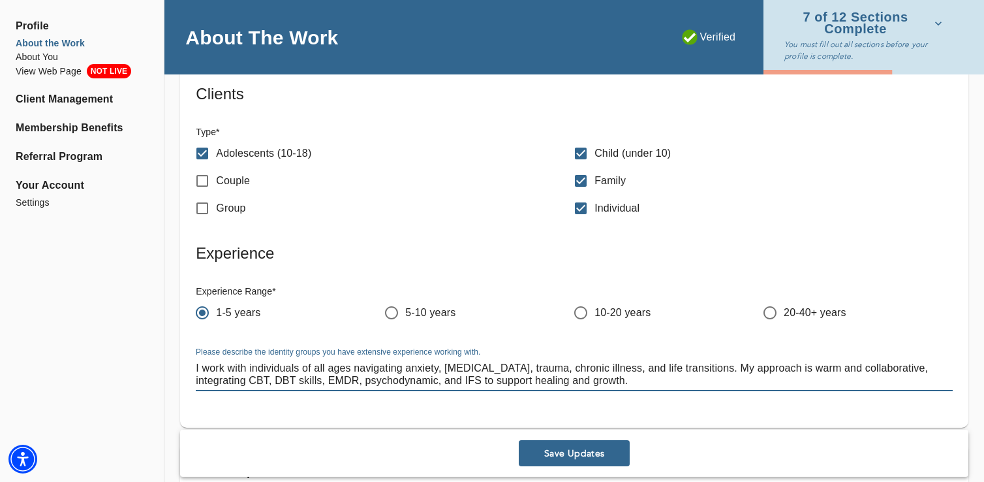
click at [654, 375] on textarea "I work with individuals of all ages navigating anxiety, [MEDICAL_DATA], trauma,…" at bounding box center [574, 374] width 757 height 25
click at [233, 377] on textarea "I work with individuals of all ages navigating anxiety, [MEDICAL_DATA], trauma,…" at bounding box center [574, 374] width 757 height 25
paste textarea "primarily work with adults navigating anxiety, [MEDICAL_DATA], trauma, life tra…"
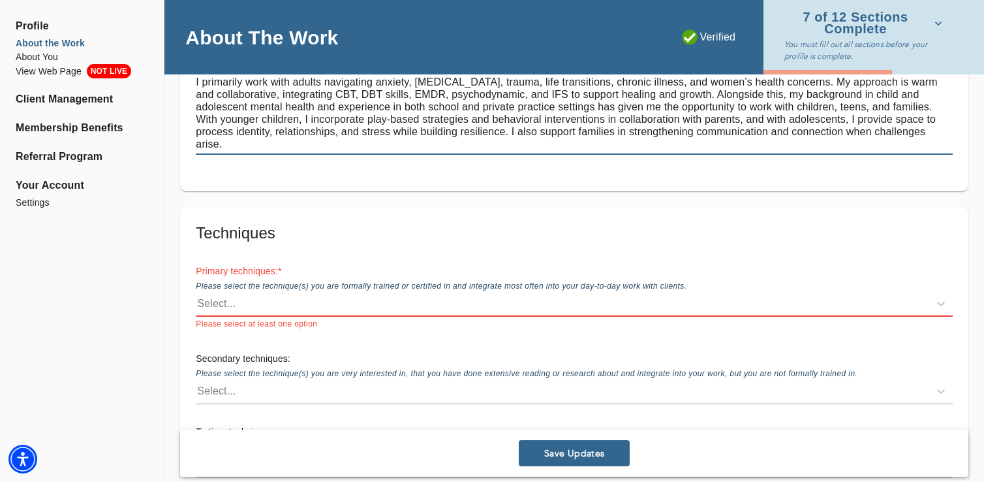
scroll to position [2956, 0]
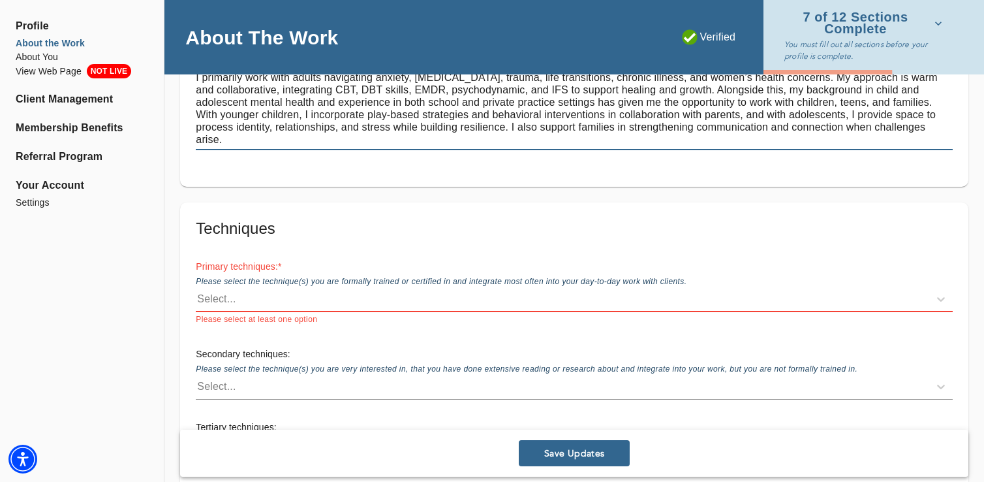
type textarea "I primarily work with adults navigating anxiety, [MEDICAL_DATA], trauma, life t…"
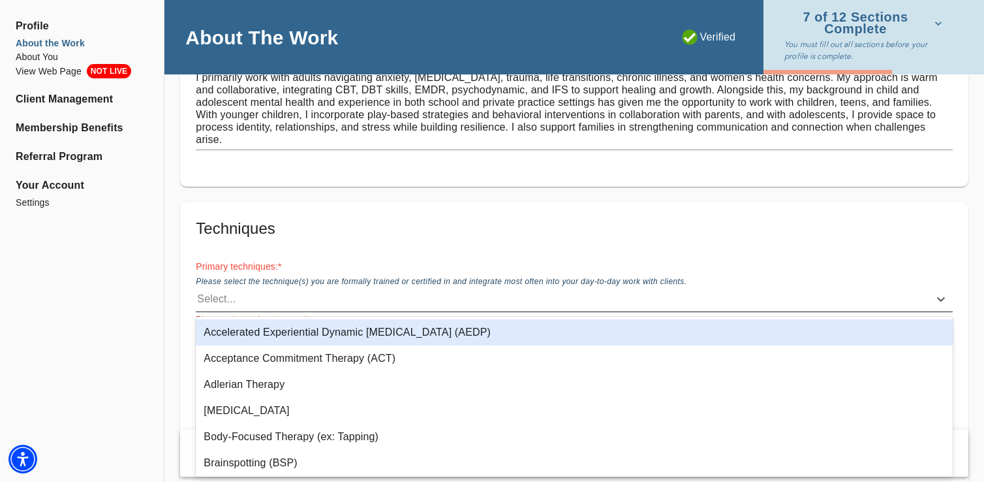
click at [233, 296] on div "Select..." at bounding box center [216, 299] width 39 height 16
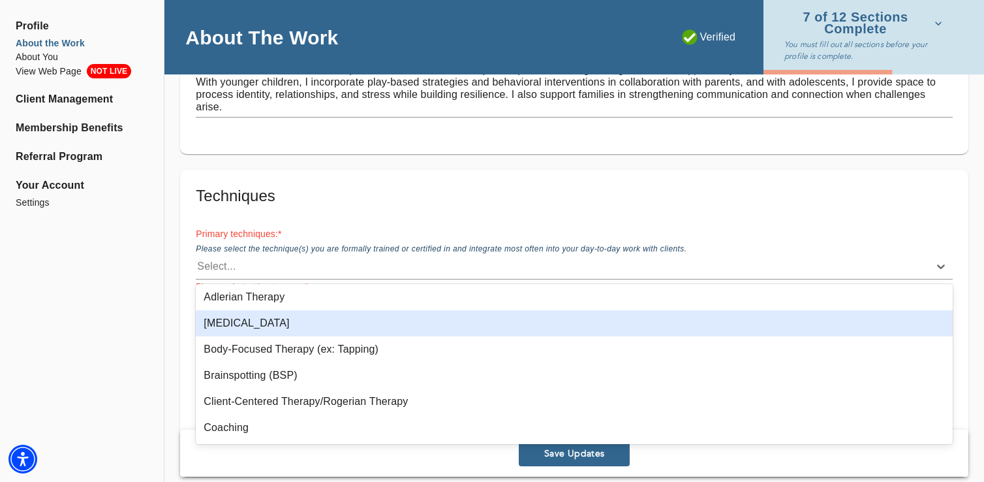
scroll to position [70, 0]
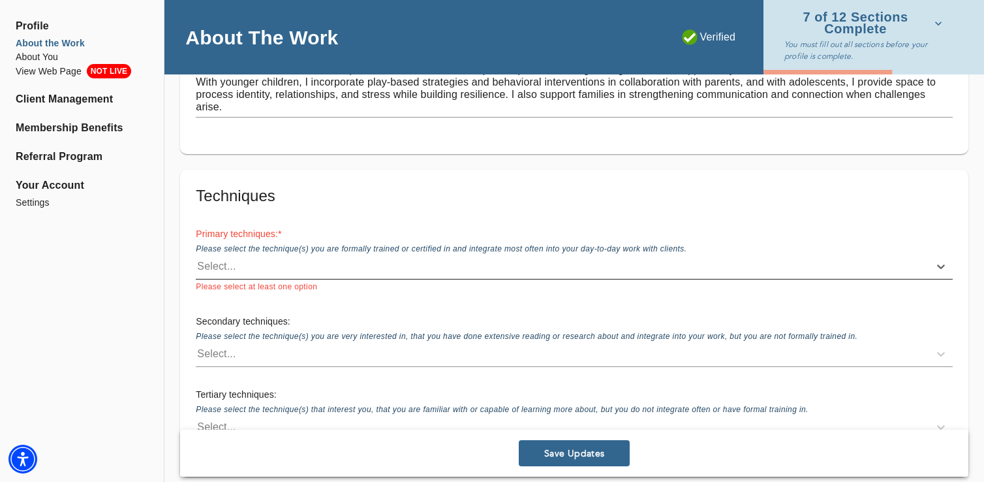
click at [238, 256] on div "Select..." at bounding box center [562, 266] width 733 height 21
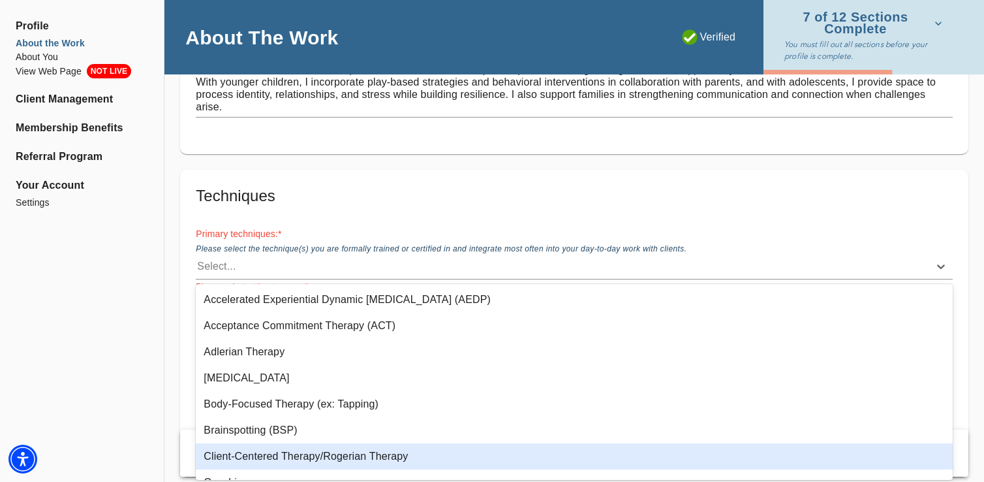
click at [245, 451] on div "Client-Centered Therapy/Rogerian Therapy" at bounding box center [574, 456] width 757 height 26
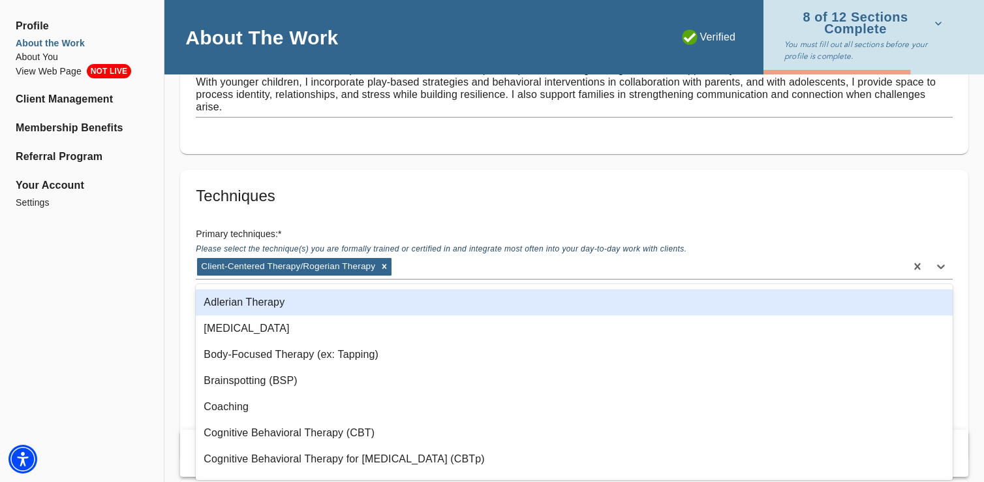
scroll to position [50, 0]
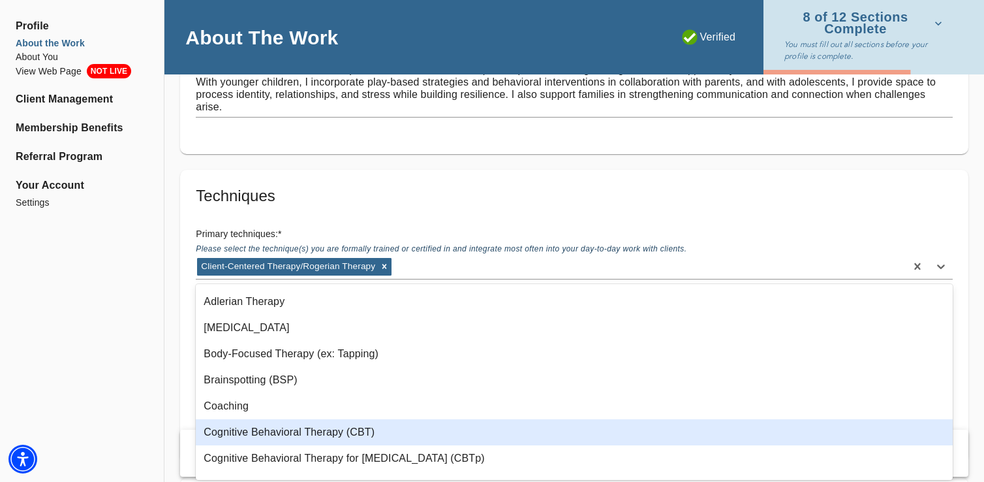
click at [261, 421] on div "Cognitive Behavioral Therapy (CBT)" at bounding box center [574, 432] width 757 height 26
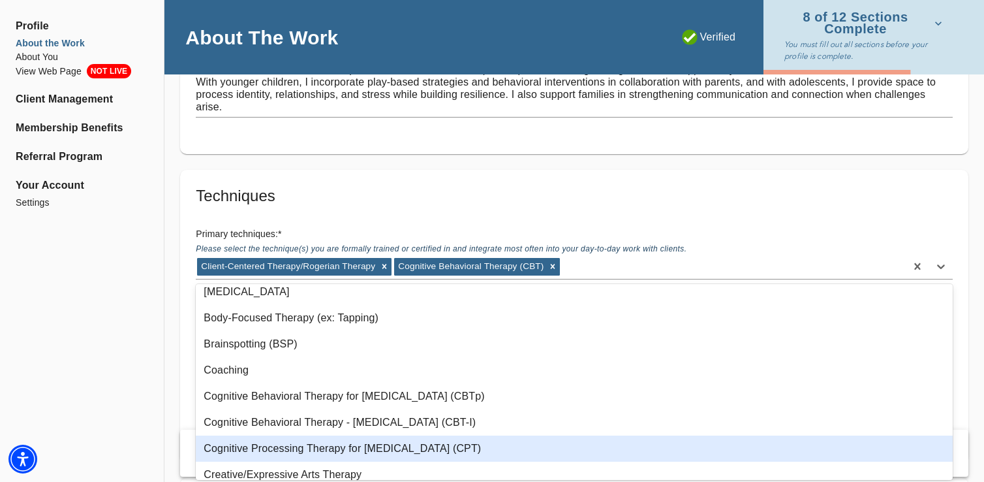
scroll to position [108, 0]
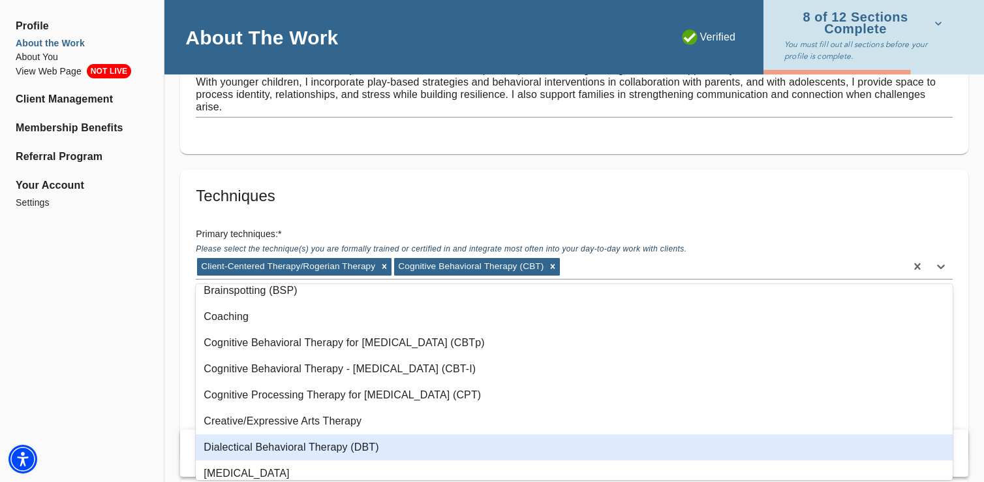
click at [286, 450] on div "Dialectical Behavioral Therapy (DBT)" at bounding box center [574, 447] width 757 height 26
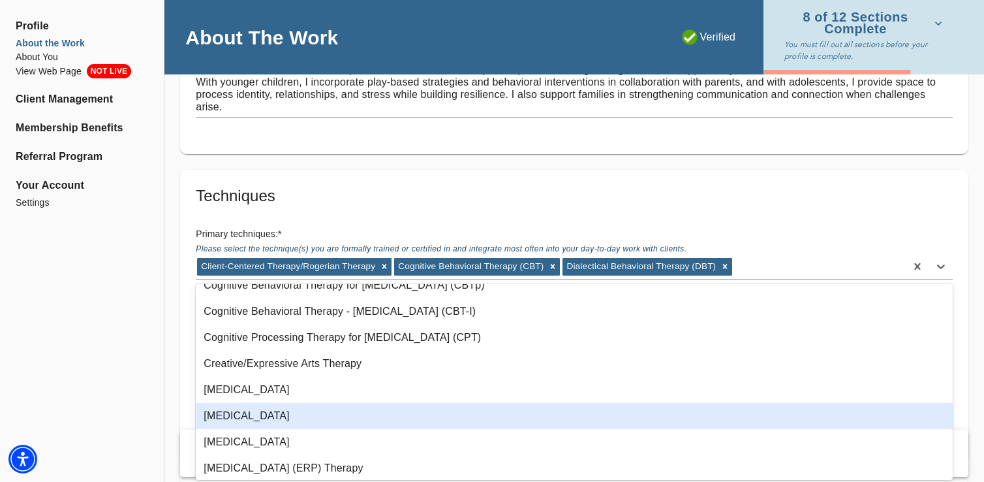
scroll to position [209, 0]
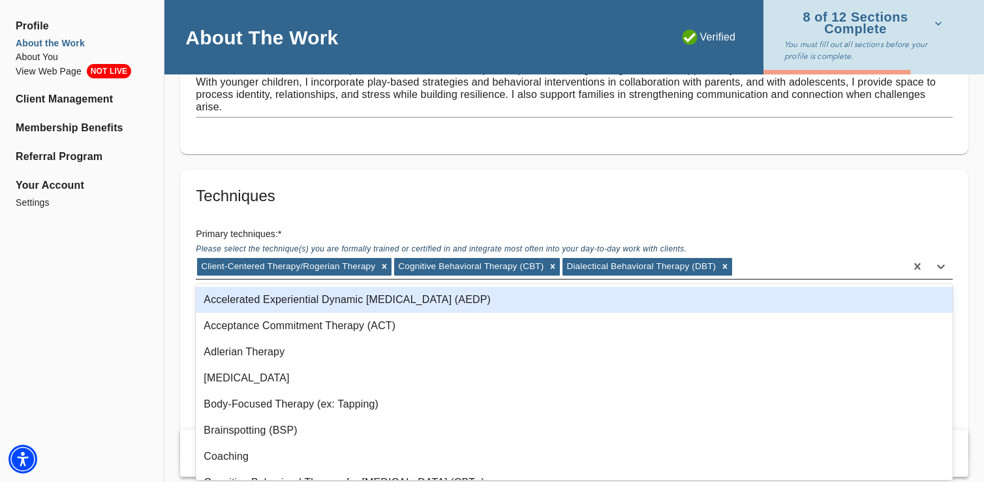
click at [810, 264] on div "Client-Centered Therapy/Rogerian Therapy Cognitive Behavioral Therapy (CBT) Dia…" at bounding box center [551, 266] width 710 height 21
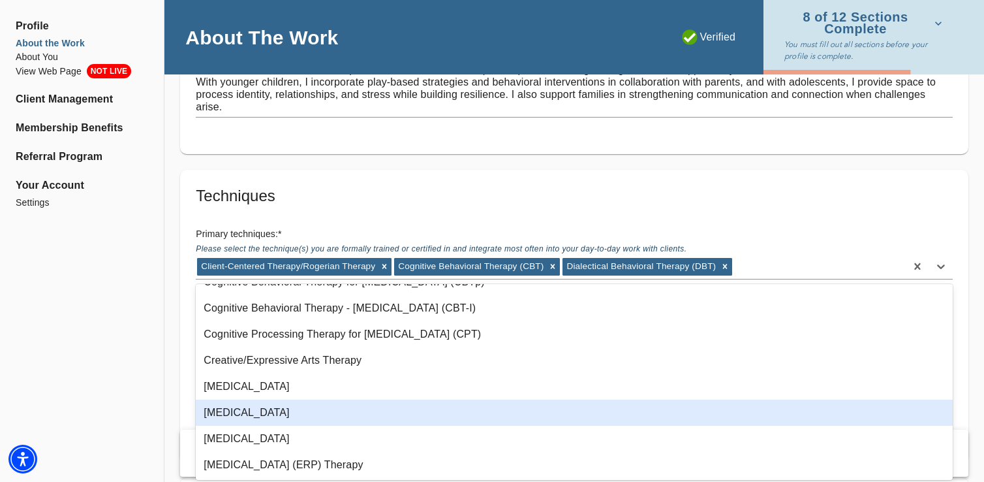
click at [414, 416] on div "[MEDICAL_DATA]" at bounding box center [574, 412] width 757 height 26
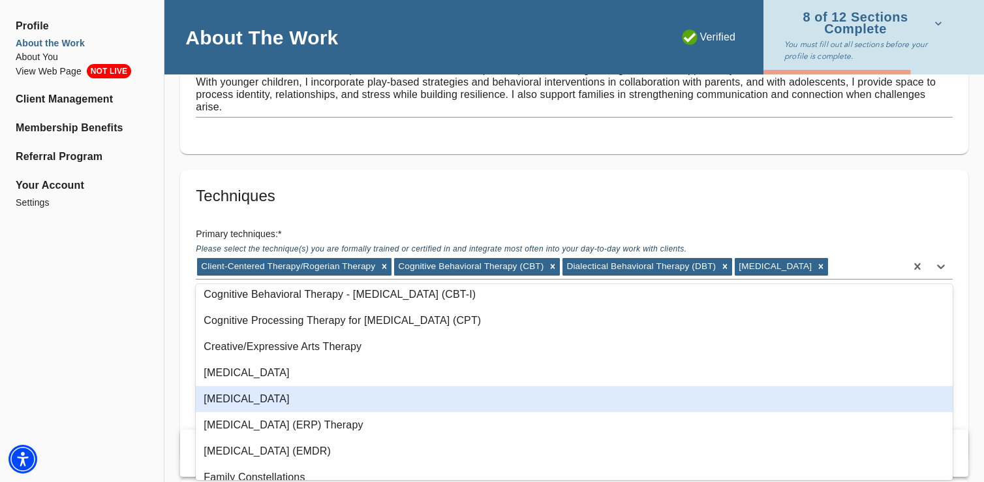
scroll to position [219, 0]
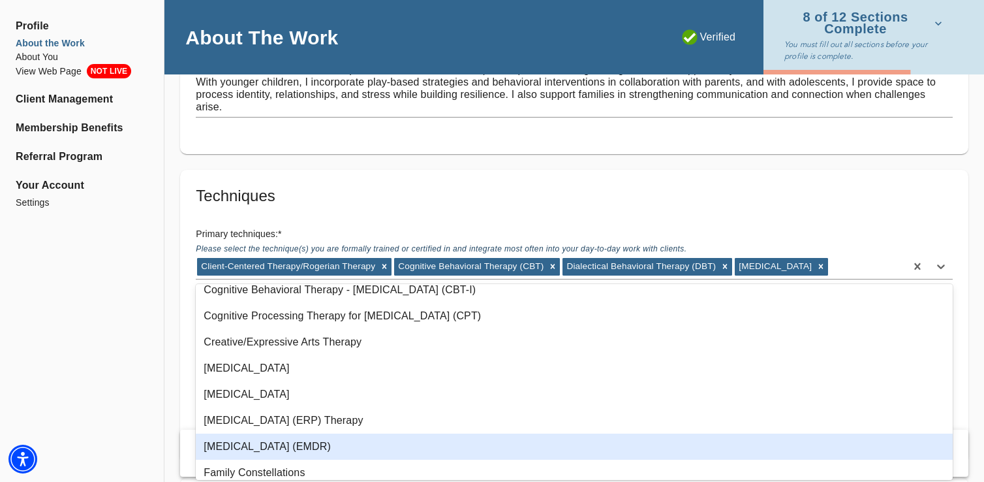
click at [414, 449] on div "[MEDICAL_DATA] (EMDR)" at bounding box center [574, 446] width 757 height 26
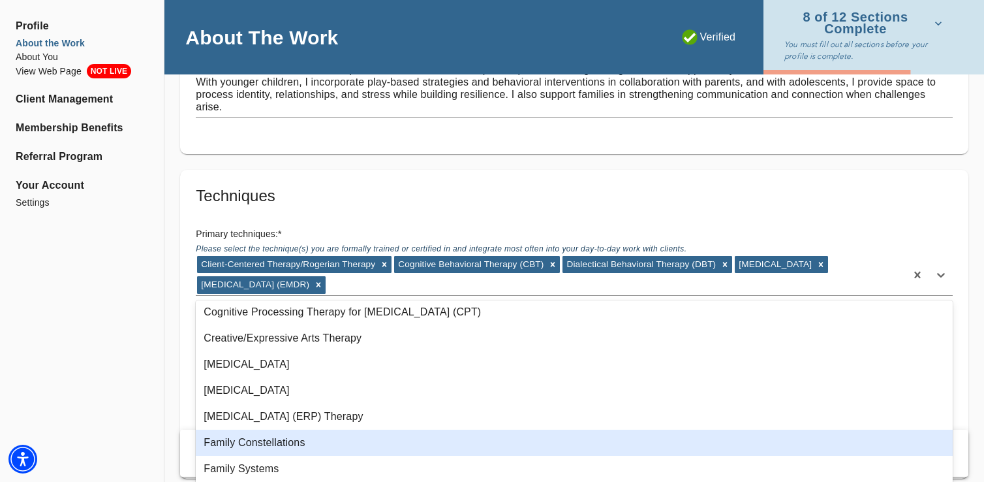
scroll to position [262, 0]
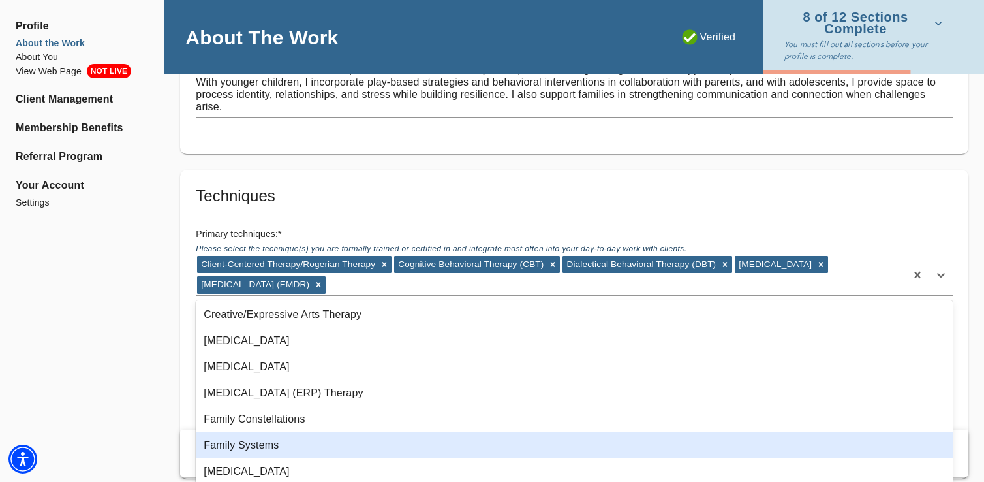
click at [412, 446] on div "Family Systems" at bounding box center [574, 445] width 757 height 26
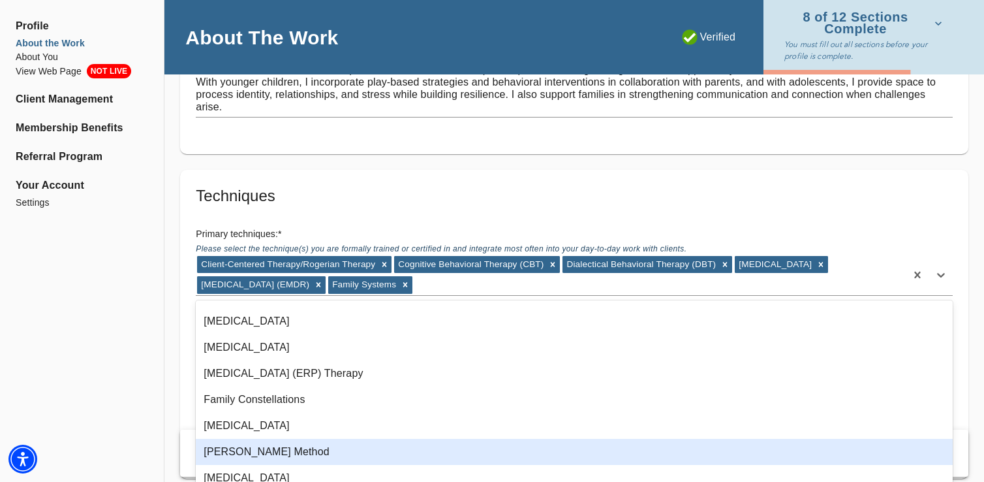
scroll to position [304, 0]
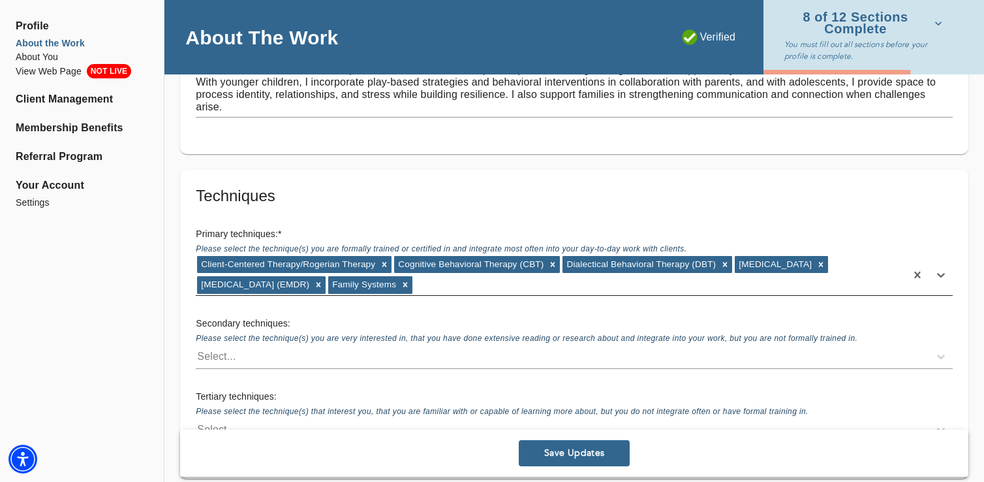
click at [602, 289] on div "Client-Centered Therapy/Rogerian Therapy Cognitive Behavioral Therapy (CBT) Dia…" at bounding box center [551, 275] width 710 height 40
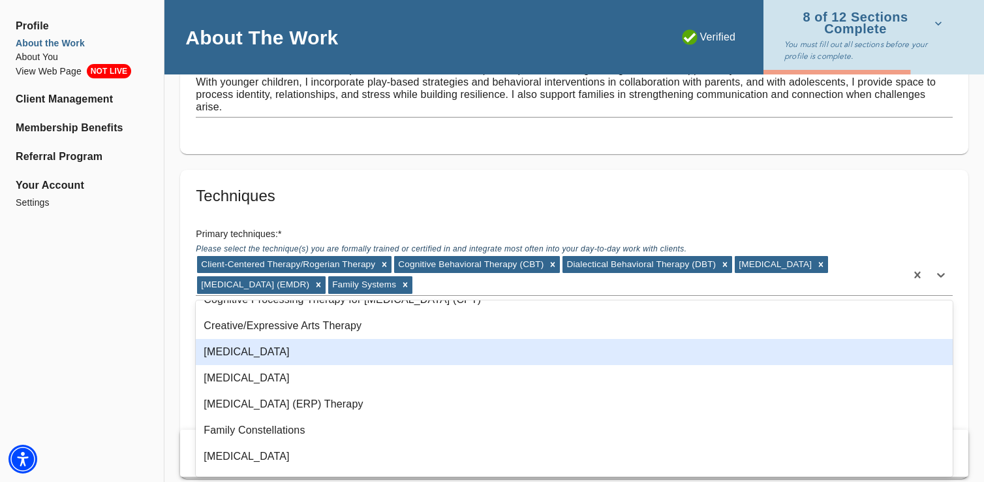
scroll to position [305, 0]
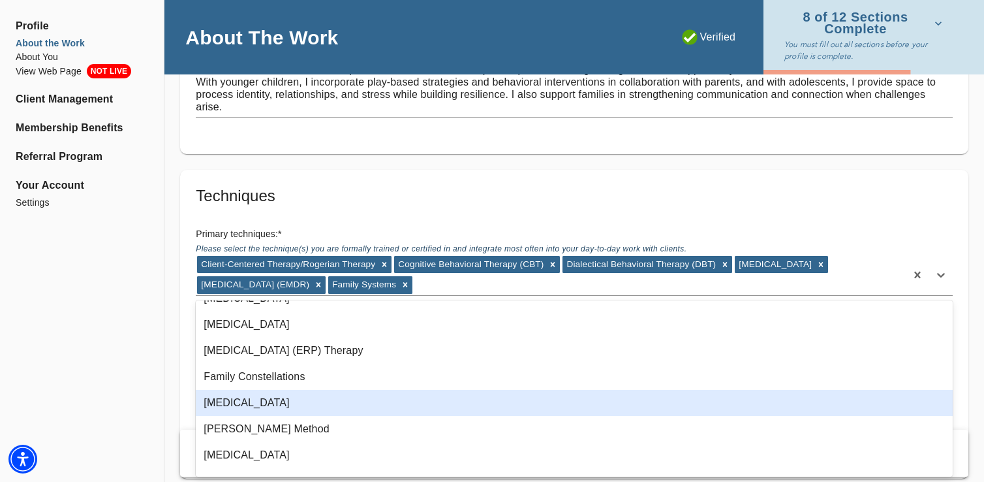
click at [489, 409] on div "[MEDICAL_DATA]" at bounding box center [574, 403] width 757 height 26
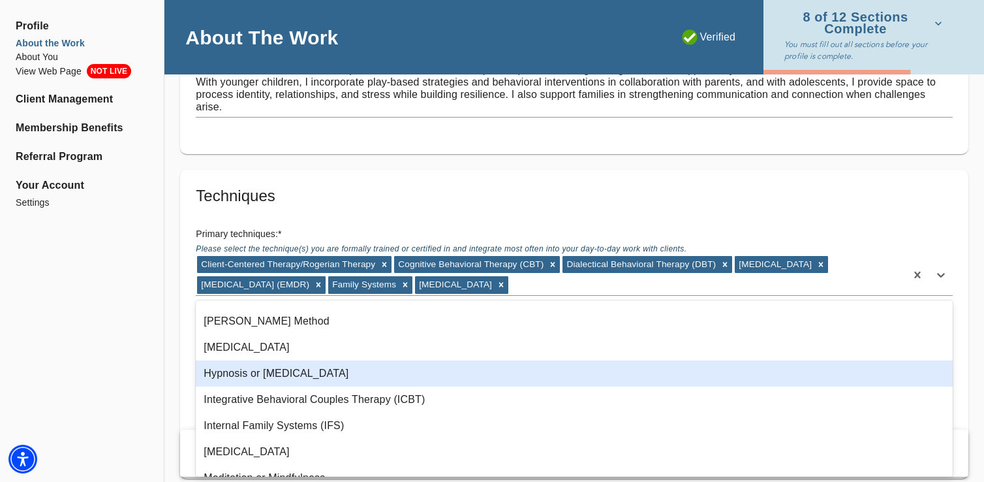
scroll to position [384, 0]
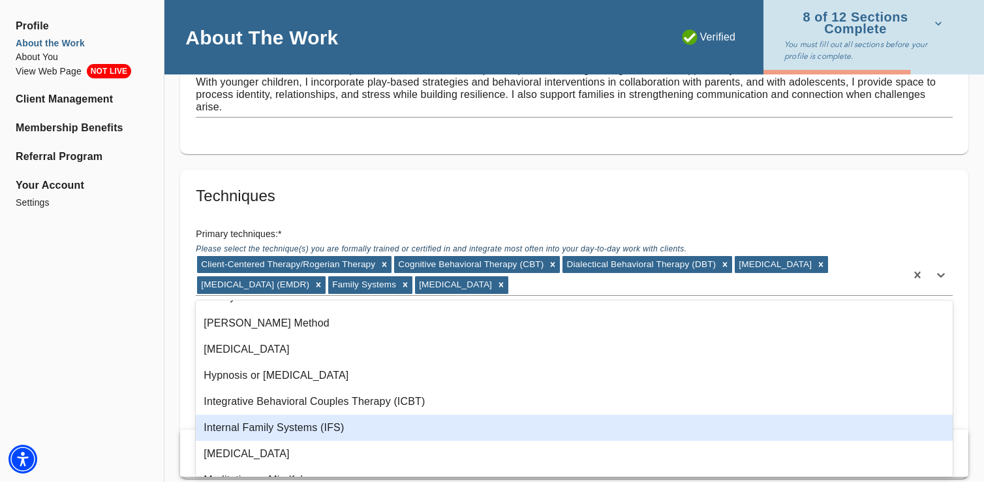
click at [365, 421] on div "Internal Family Systems (IFS)" at bounding box center [574, 427] width 757 height 26
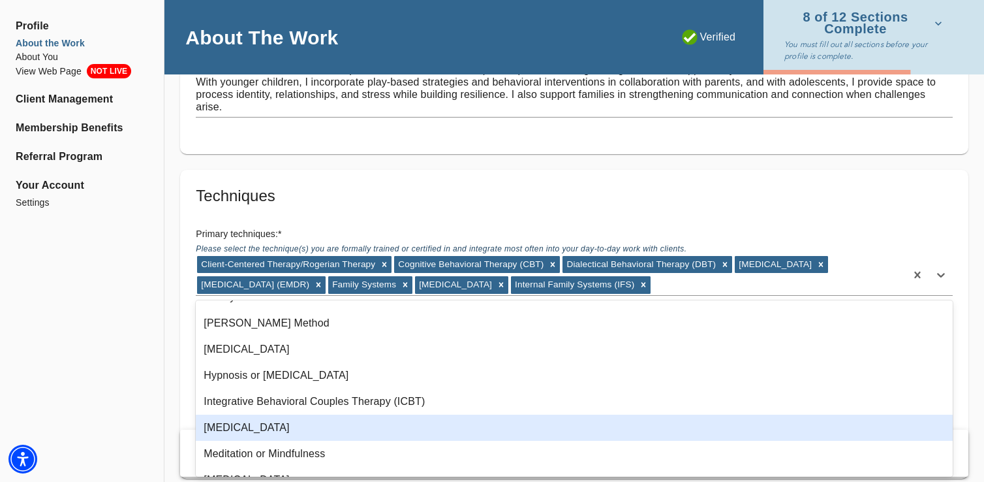
scroll to position [403, 0]
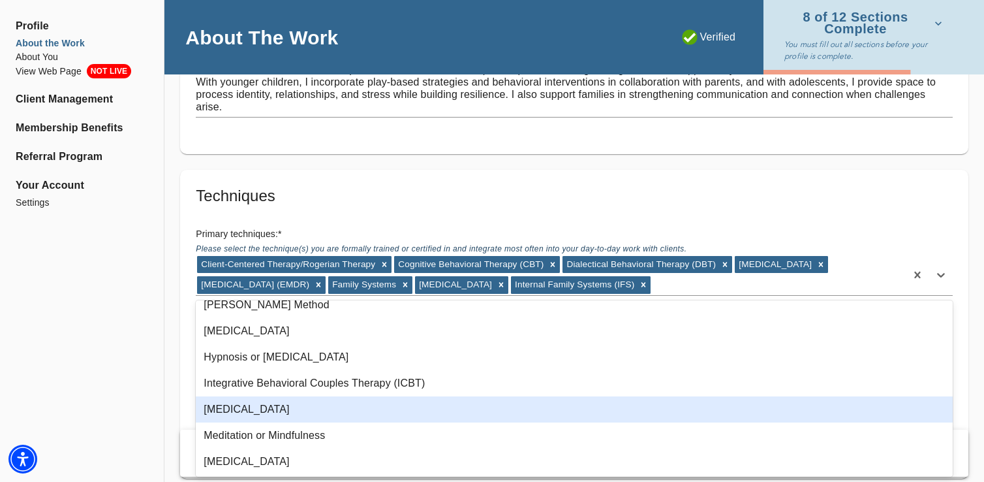
click at [365, 417] on div "[MEDICAL_DATA]" at bounding box center [574, 409] width 757 height 26
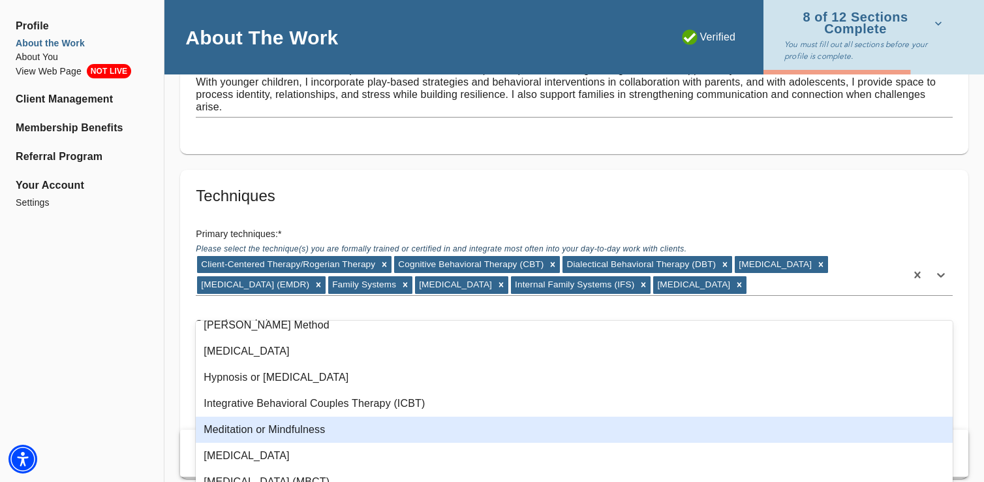
click at [360, 431] on div "Meditation or Mindfulness" at bounding box center [574, 429] width 757 height 26
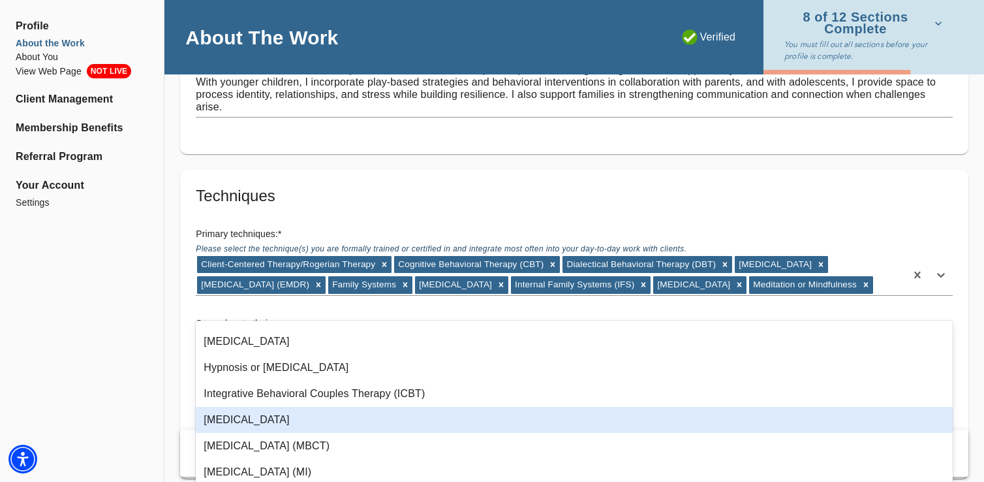
scroll to position [419, 0]
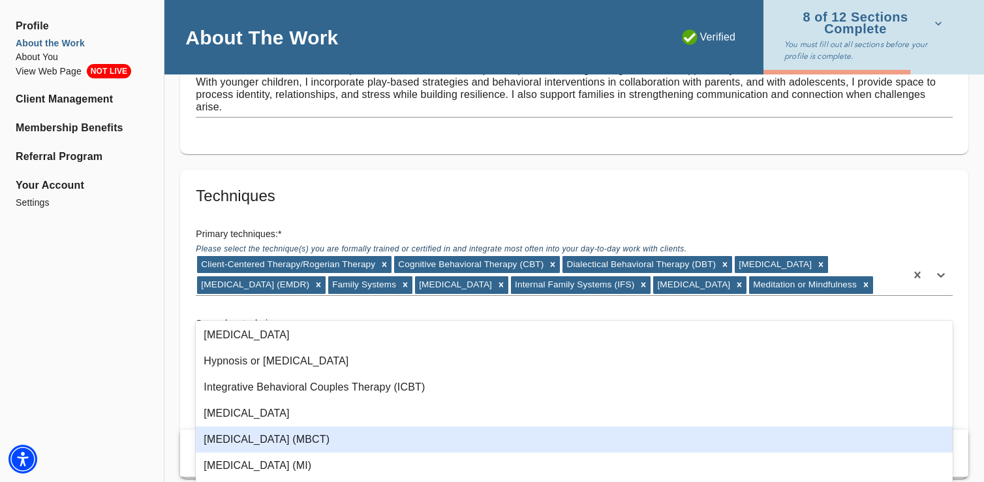
click at [364, 442] on div "[MEDICAL_DATA] (MBCT)" at bounding box center [574, 439] width 757 height 26
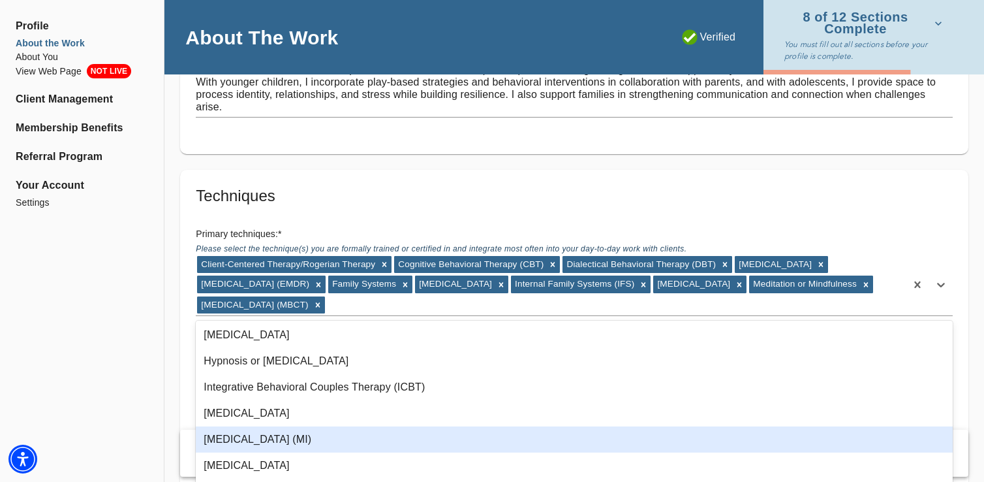
click at [364, 442] on div "[MEDICAL_DATA] (MI)" at bounding box center [574, 439] width 757 height 26
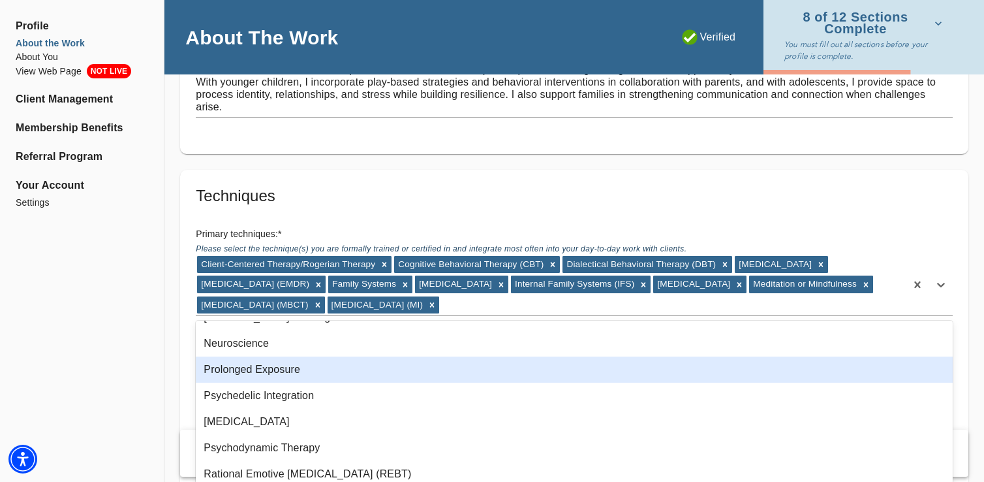
scroll to position [594, 0]
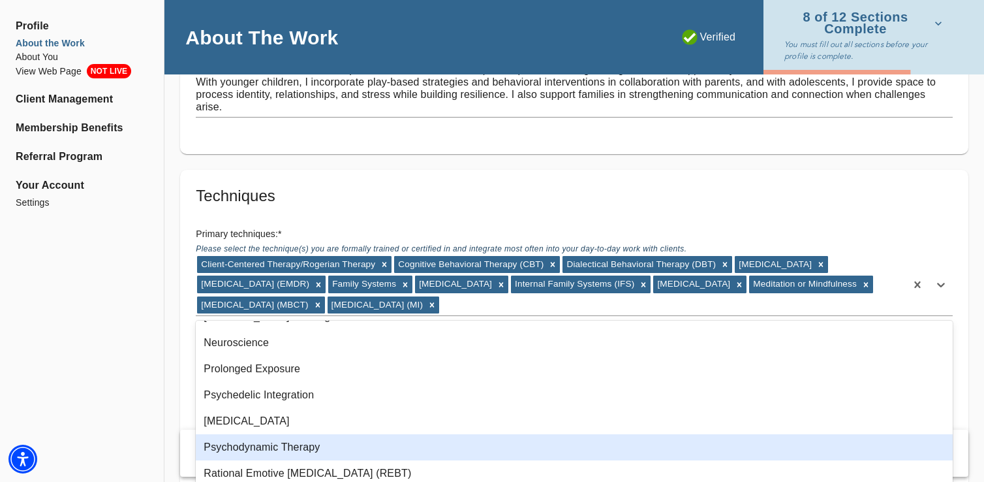
click at [351, 447] on div "Psychodynamic Therapy" at bounding box center [574, 447] width 757 height 26
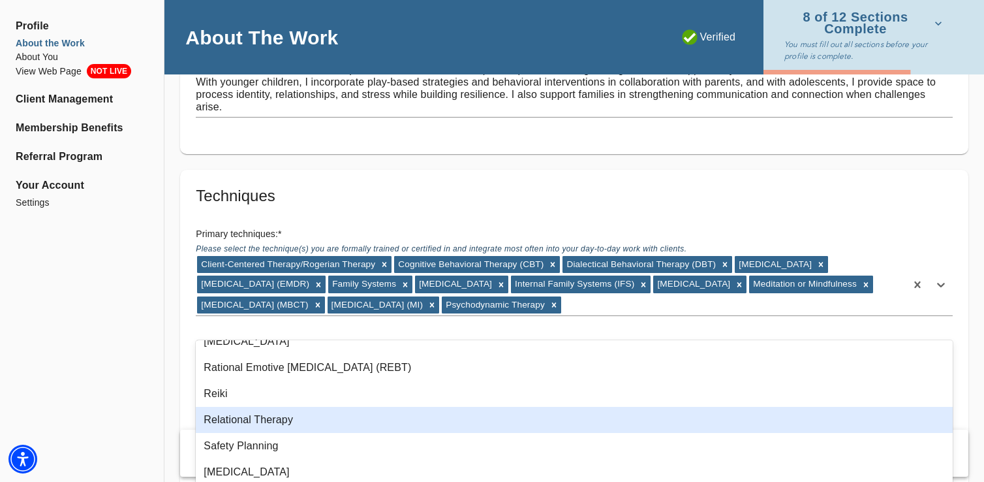
click at [335, 427] on div "Relational Therapy" at bounding box center [574, 420] width 757 height 26
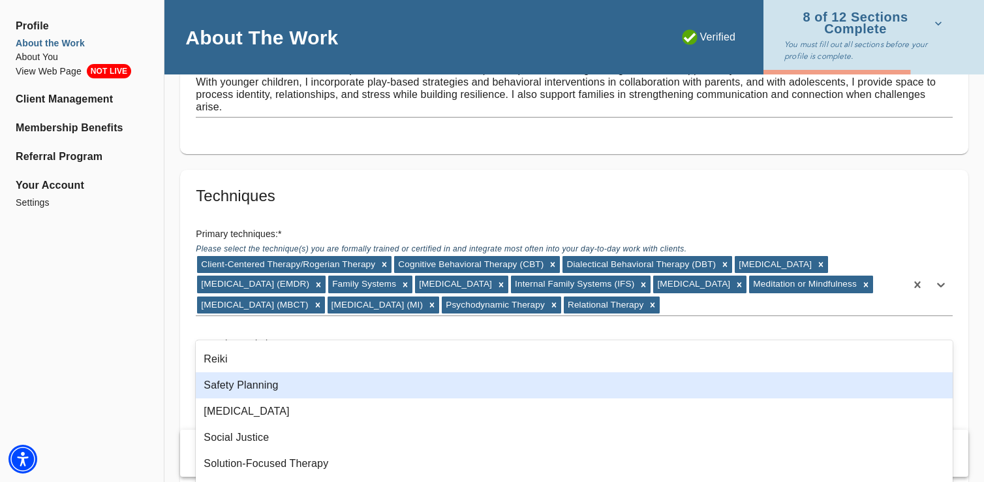
scroll to position [730, 0]
click at [315, 386] on div "Safety Planning" at bounding box center [574, 383] width 757 height 26
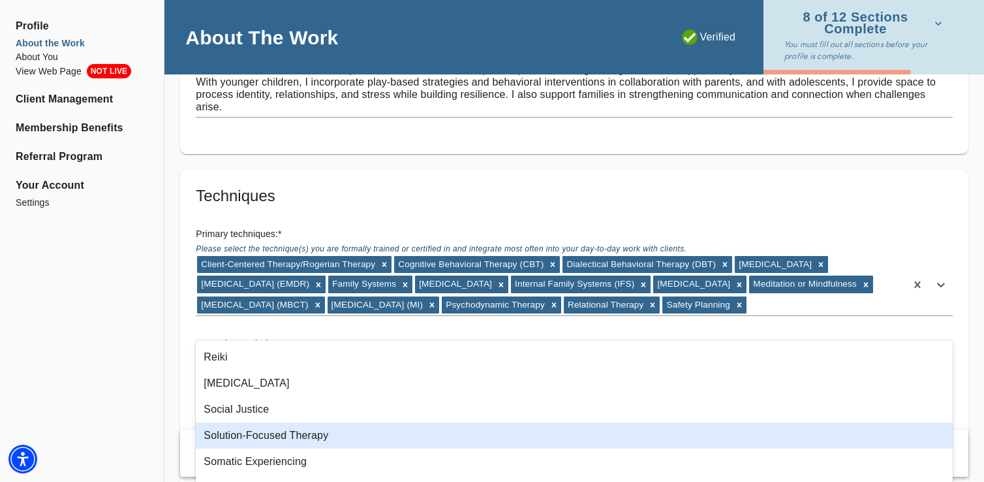
click at [304, 436] on div "Solution-Focused Therapy" at bounding box center [574, 435] width 757 height 26
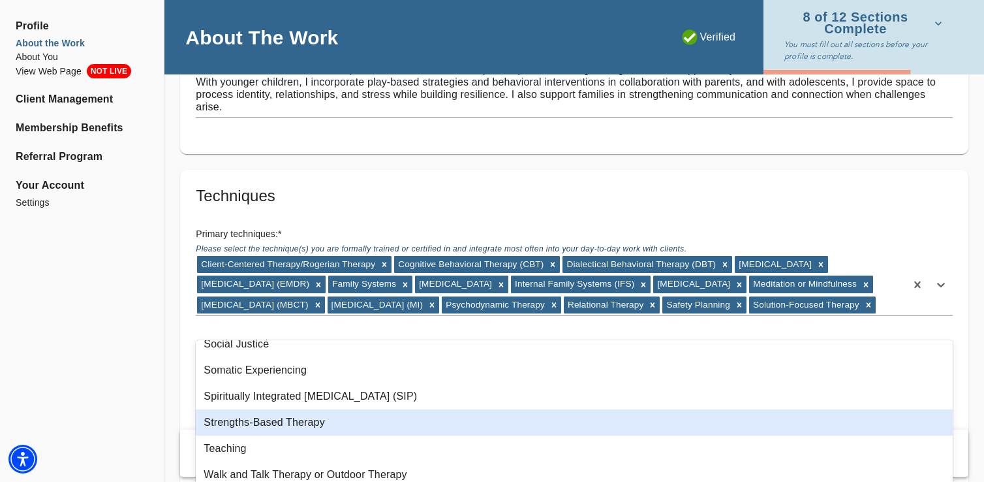
click at [308, 422] on div "Strengths-Based Therapy" at bounding box center [574, 422] width 757 height 26
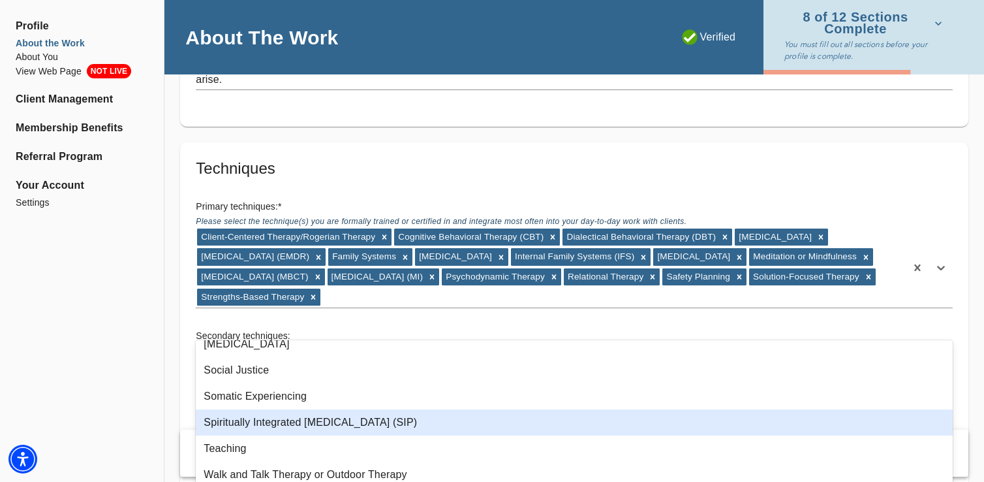
scroll to position [3016, 0]
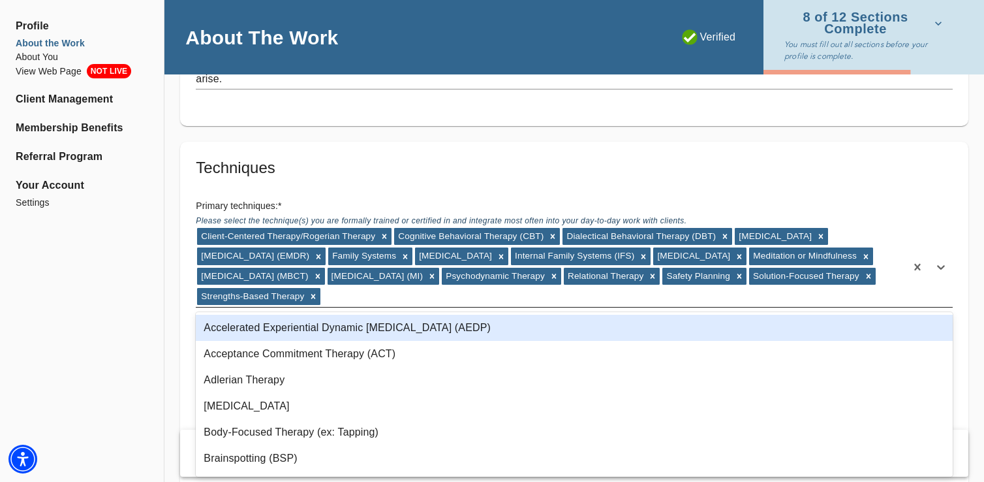
click at [880, 289] on div "Client-Centered Therapy/Rogerian Therapy Cognitive Behavioral Therapy (CBT) Dia…" at bounding box center [551, 266] width 710 height 80
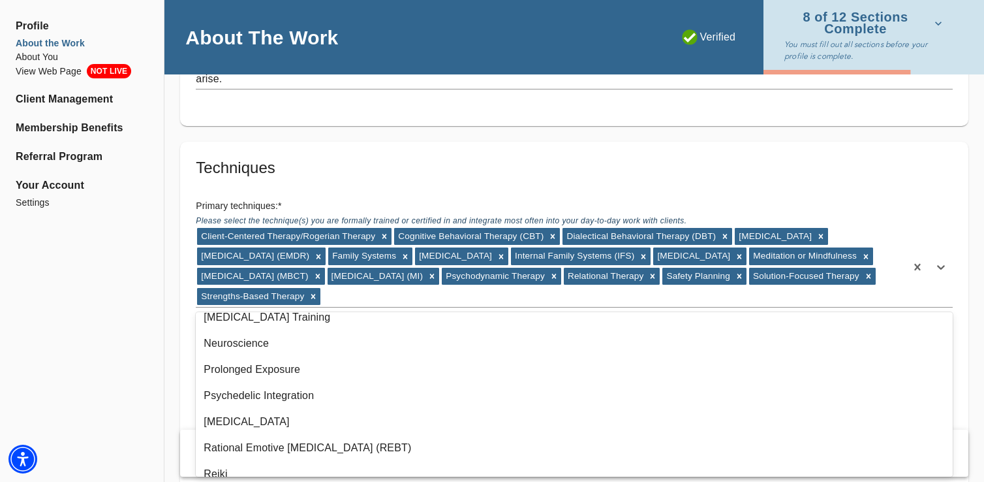
scroll to position [780, 0]
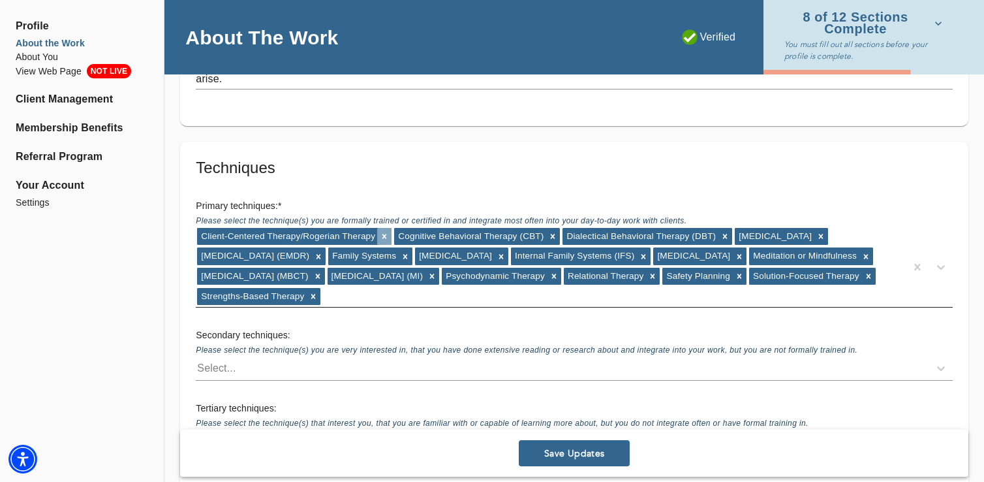
click at [386, 233] on icon at bounding box center [384, 236] width 9 height 9
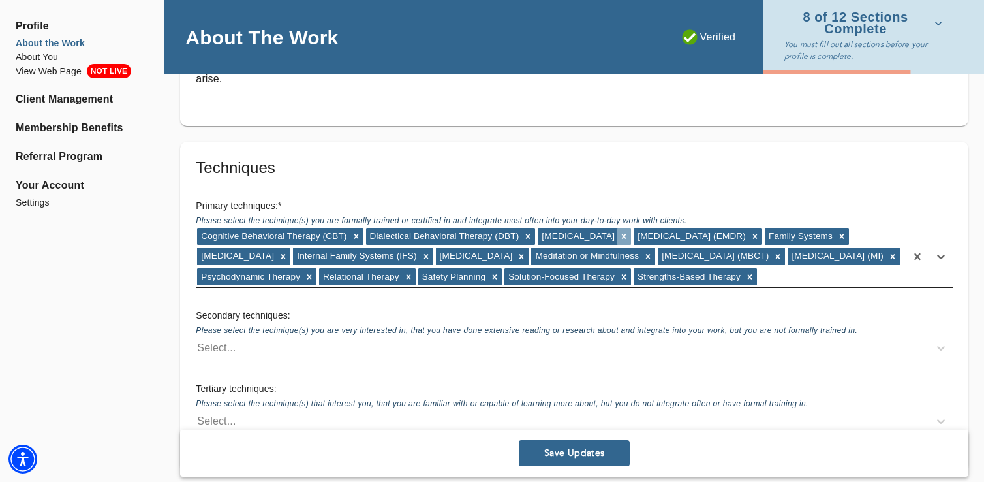
click at [628, 233] on icon at bounding box center [623, 236] width 9 height 9
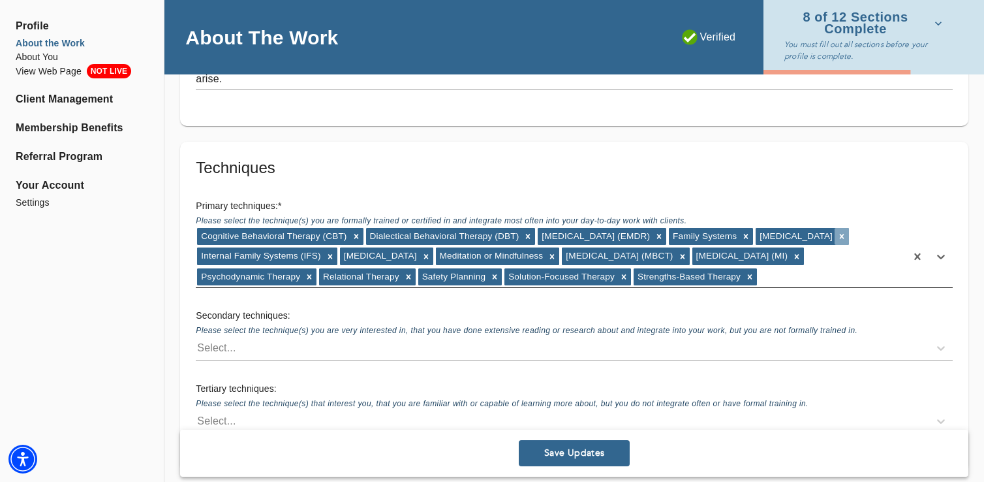
click at [840, 238] on icon at bounding box center [842, 236] width 5 height 5
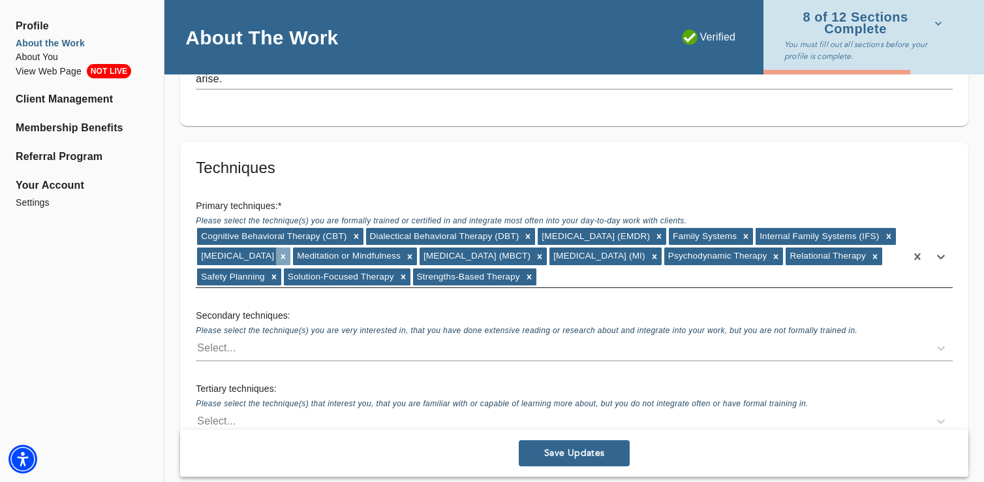
click at [286, 255] on icon at bounding box center [283, 256] width 5 height 5
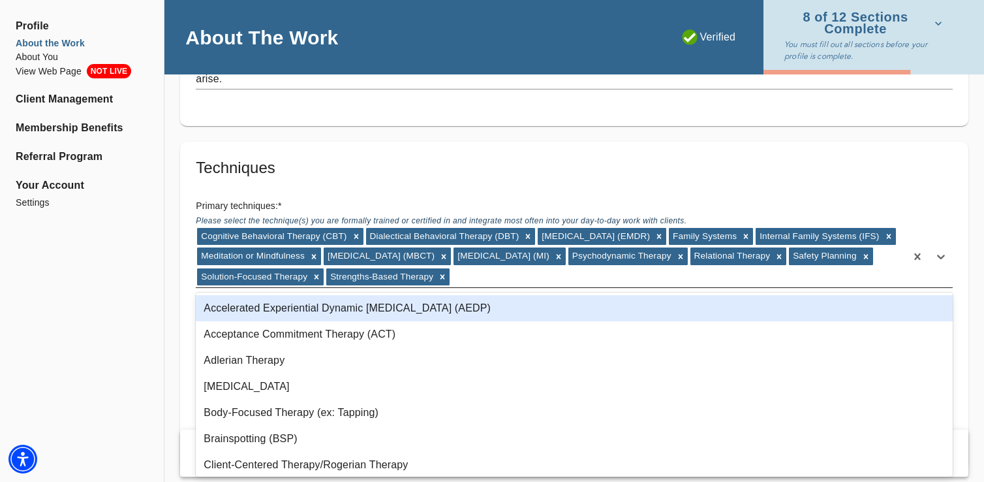
click at [437, 255] on div "[MEDICAL_DATA] (MBCT)" at bounding box center [380, 255] width 113 height 17
click at [464, 255] on div "Cognitive Behavioral Therapy (CBT) Dialectical Behavioral Therapy (DBT) [MEDICA…" at bounding box center [551, 256] width 710 height 61
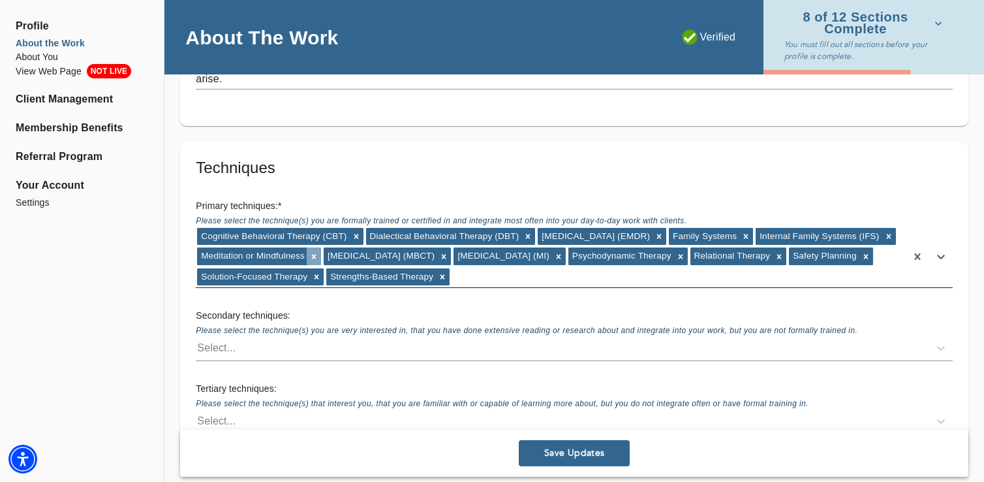
click at [318, 255] on icon at bounding box center [313, 256] width 9 height 9
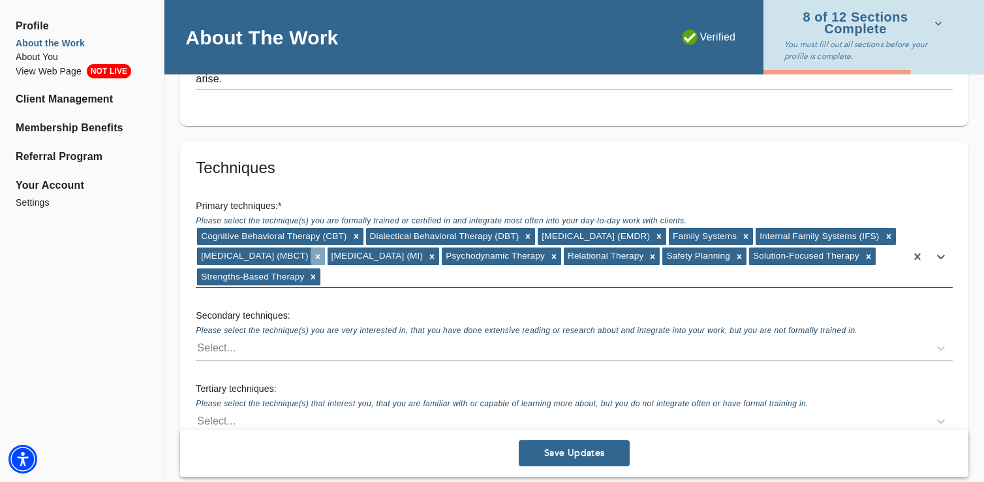
click at [322, 252] on icon at bounding box center [317, 256] width 9 height 9
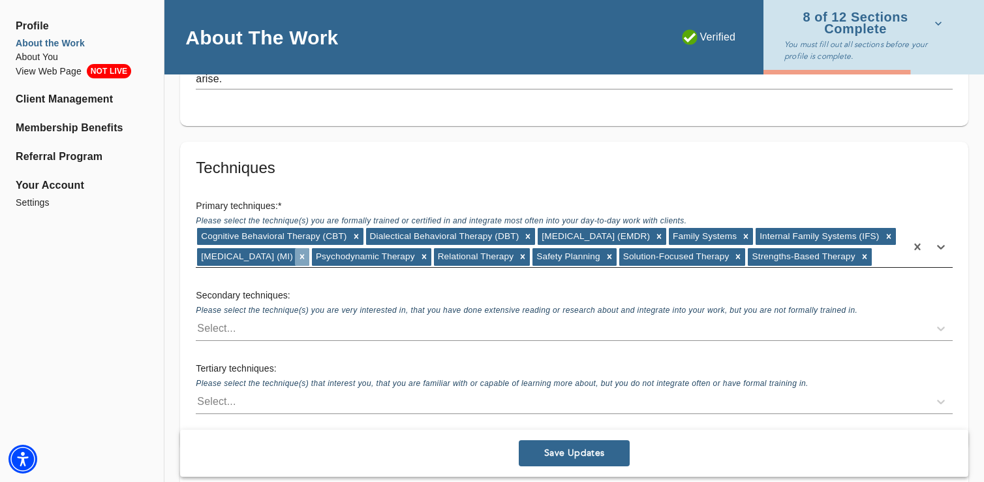
click at [307, 255] on icon at bounding box center [302, 256] width 9 height 9
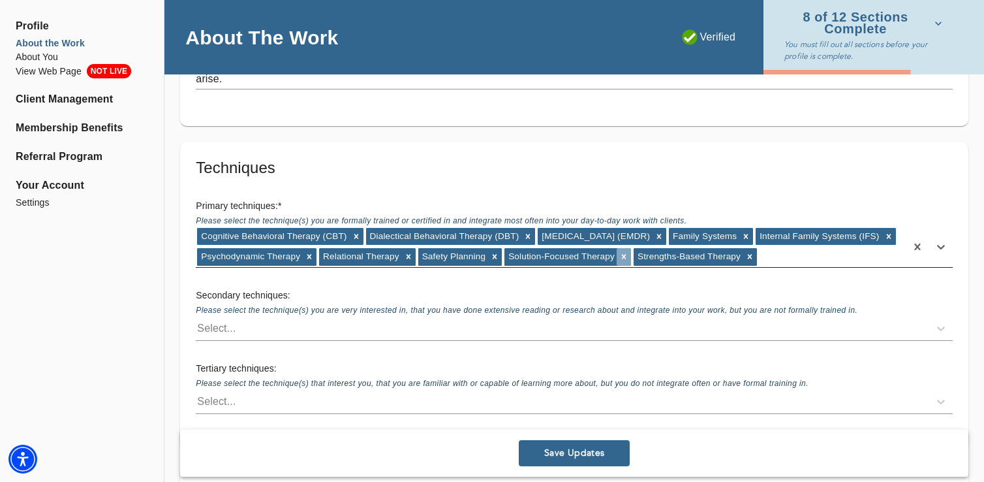
click at [631, 251] on div at bounding box center [624, 256] width 14 height 17
click at [623, 257] on icon at bounding box center [621, 257] width 5 height 5
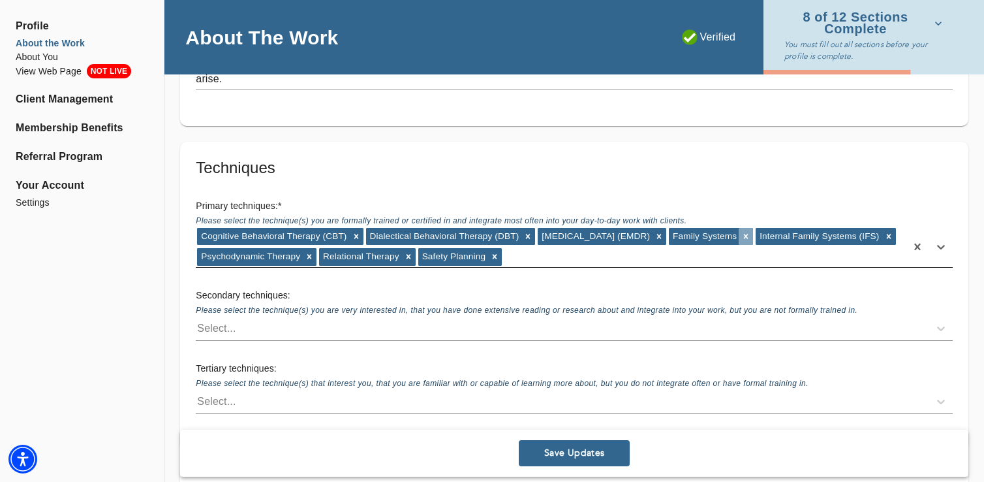
click at [750, 236] on icon at bounding box center [745, 236] width 9 height 9
click at [797, 241] on icon at bounding box center [801, 236] width 9 height 9
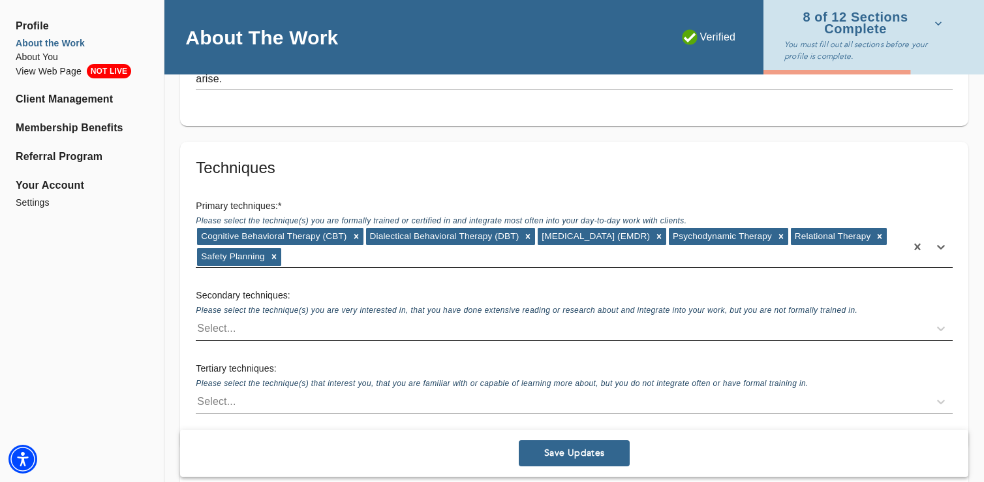
click at [328, 325] on div "Select..." at bounding box center [562, 328] width 733 height 21
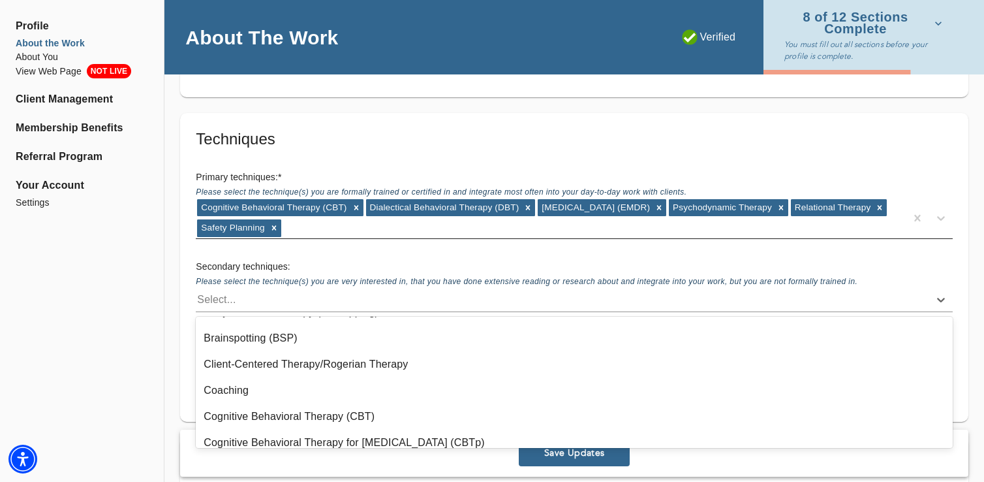
scroll to position [125, 0]
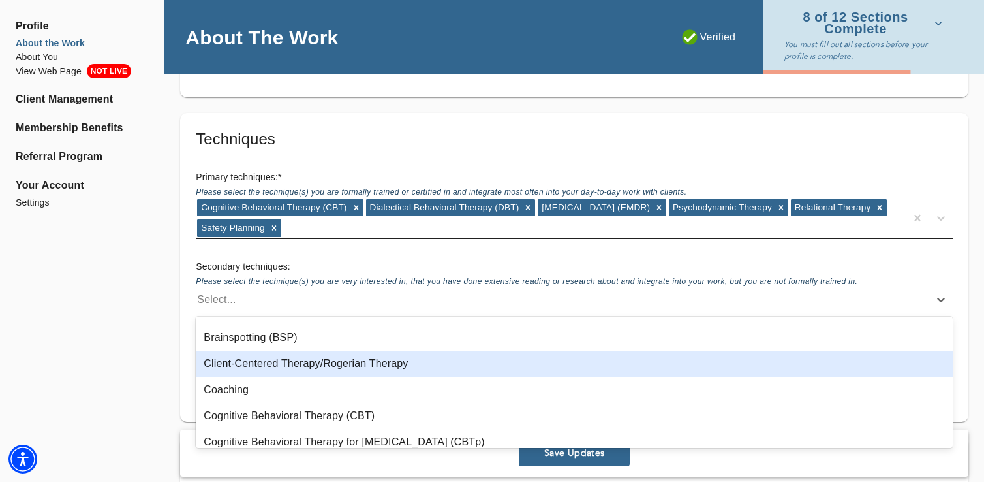
click at [324, 369] on div "Client-Centered Therapy/Rogerian Therapy" at bounding box center [574, 363] width 757 height 26
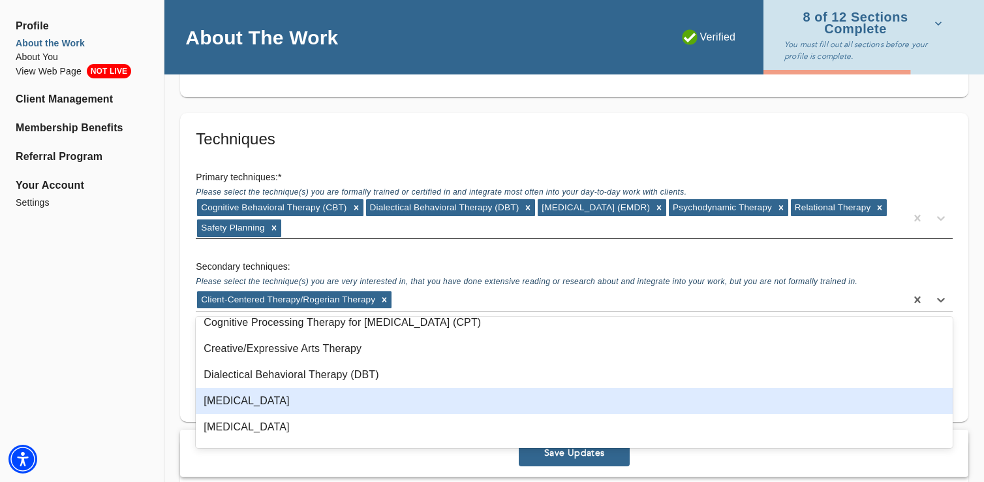
scroll to position [299, 0]
click at [328, 402] on div "[MEDICAL_DATA]" at bounding box center [574, 399] width 757 height 26
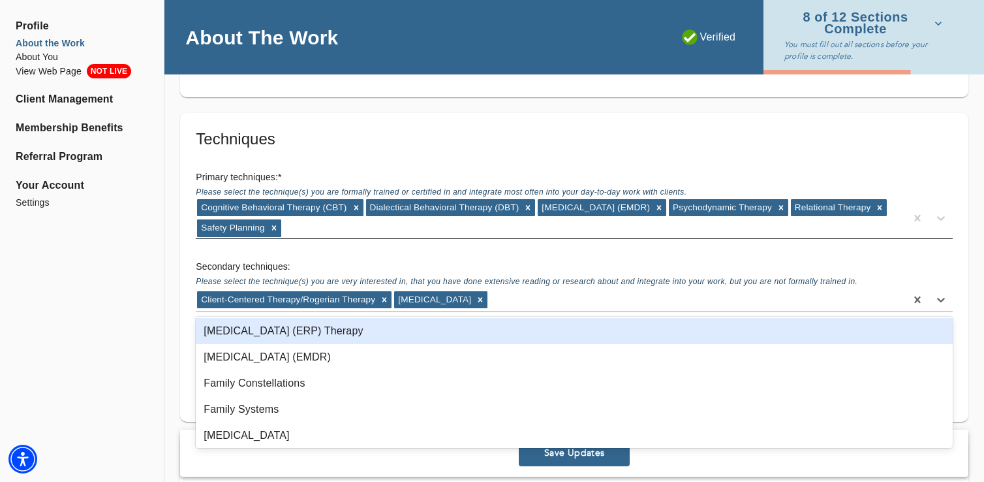
scroll to position [392, 0]
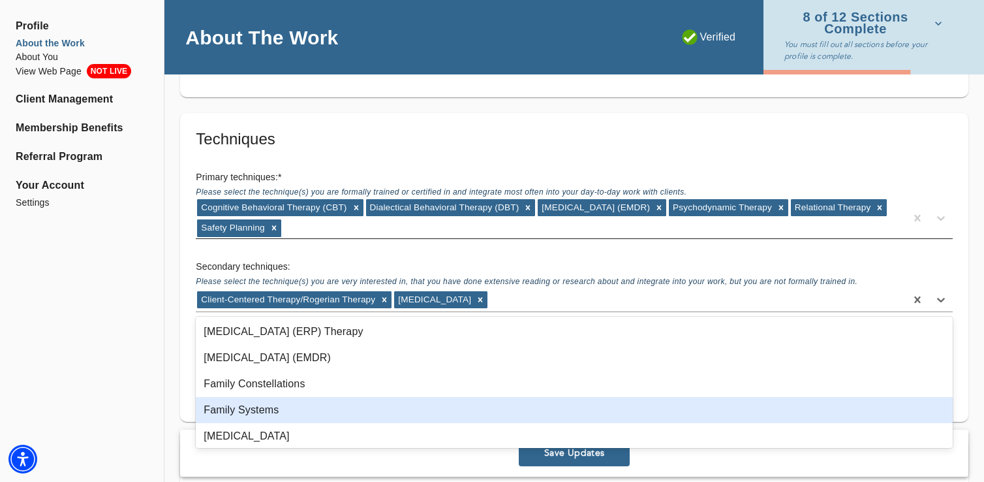
click at [324, 408] on div "Family Systems" at bounding box center [574, 410] width 757 height 26
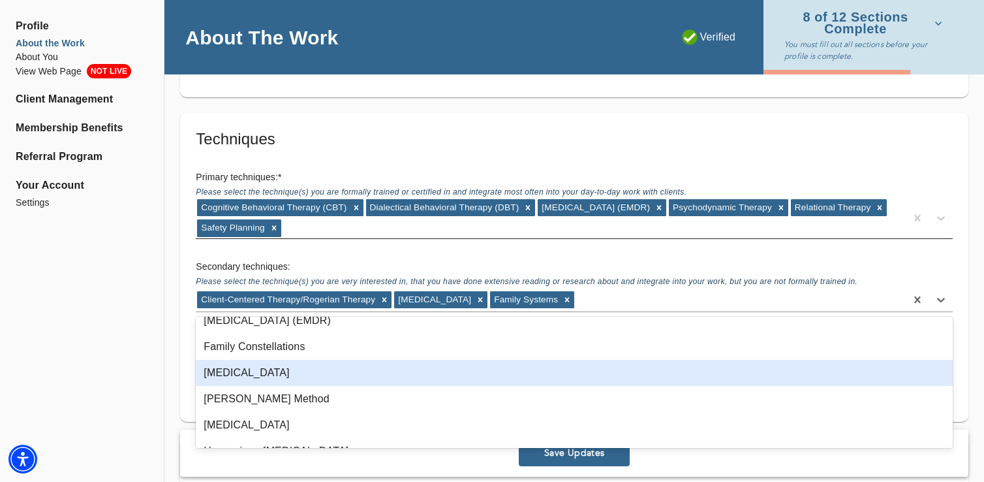
click at [323, 366] on div "[MEDICAL_DATA]" at bounding box center [574, 373] width 757 height 26
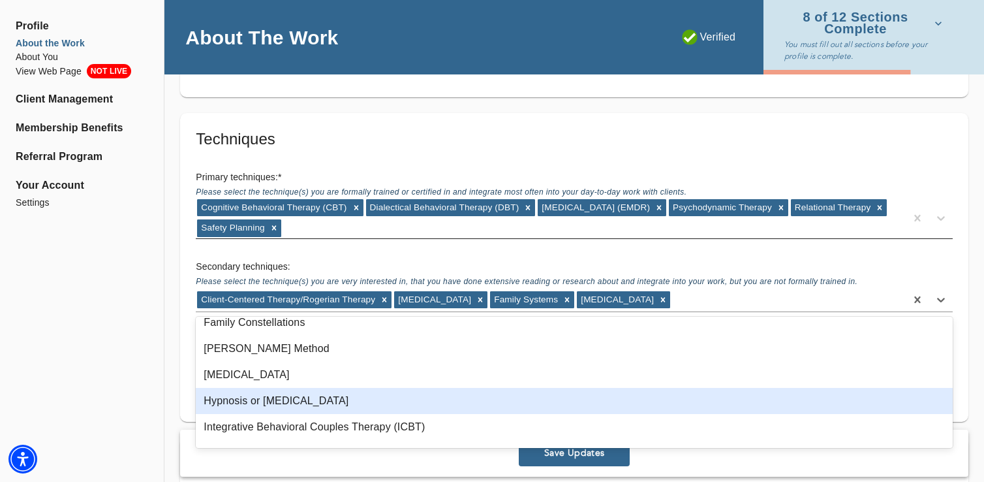
scroll to position [486, 0]
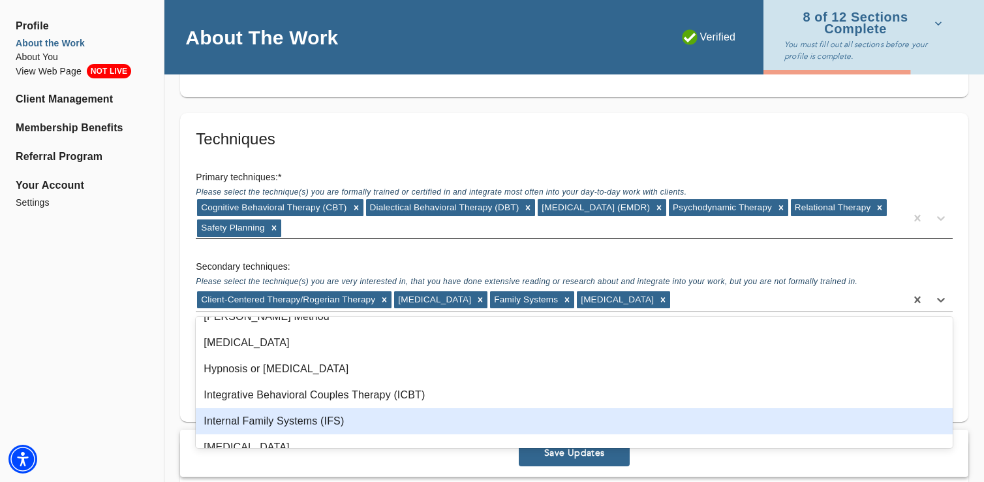
click at [311, 422] on div "Internal Family Systems (IFS)" at bounding box center [574, 421] width 757 height 26
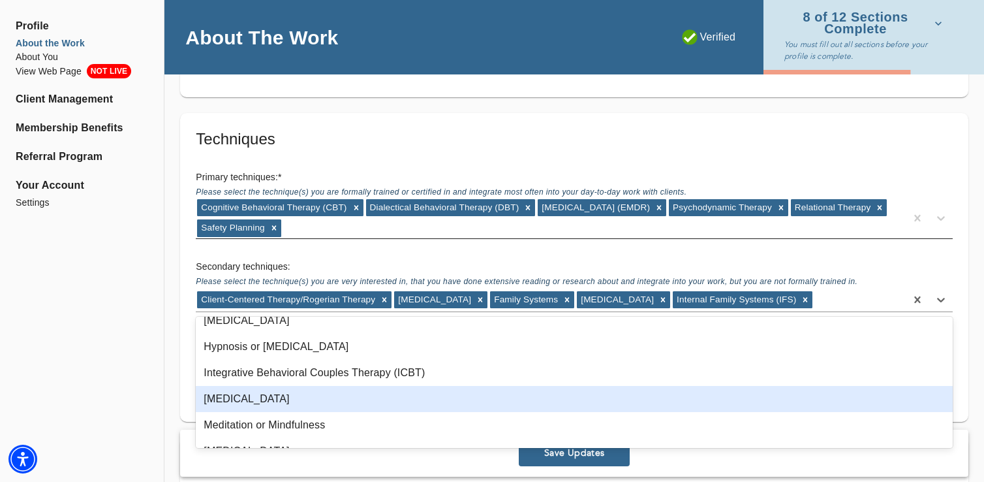
scroll to position [514, 0]
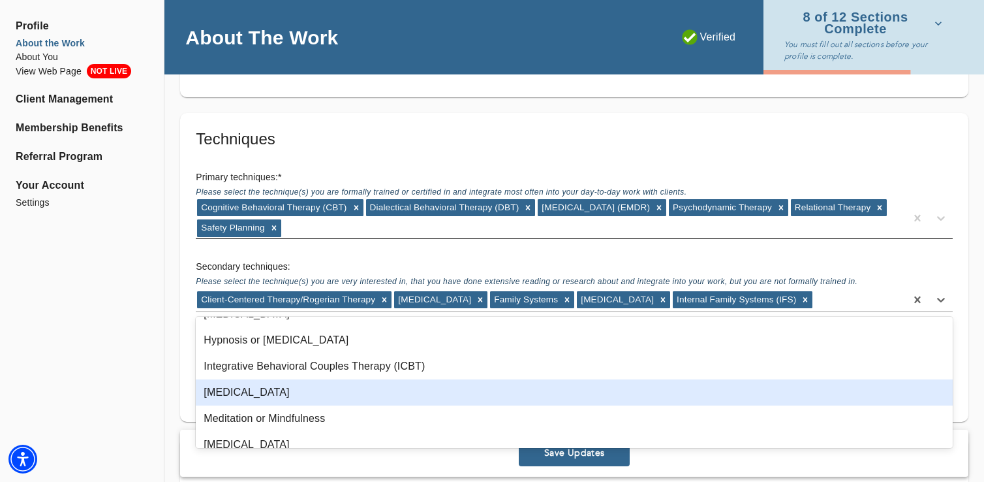
click at [337, 392] on div "[MEDICAL_DATA]" at bounding box center [574, 392] width 757 height 26
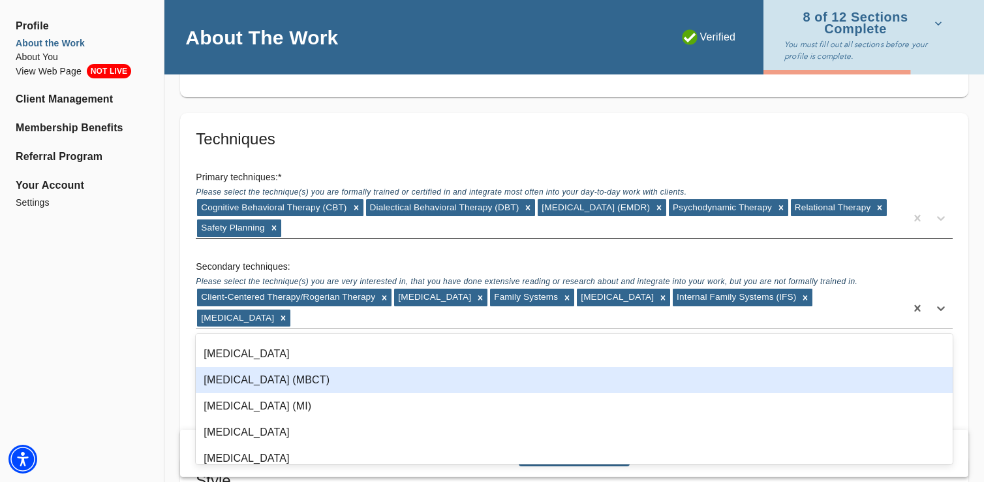
scroll to position [596, 0]
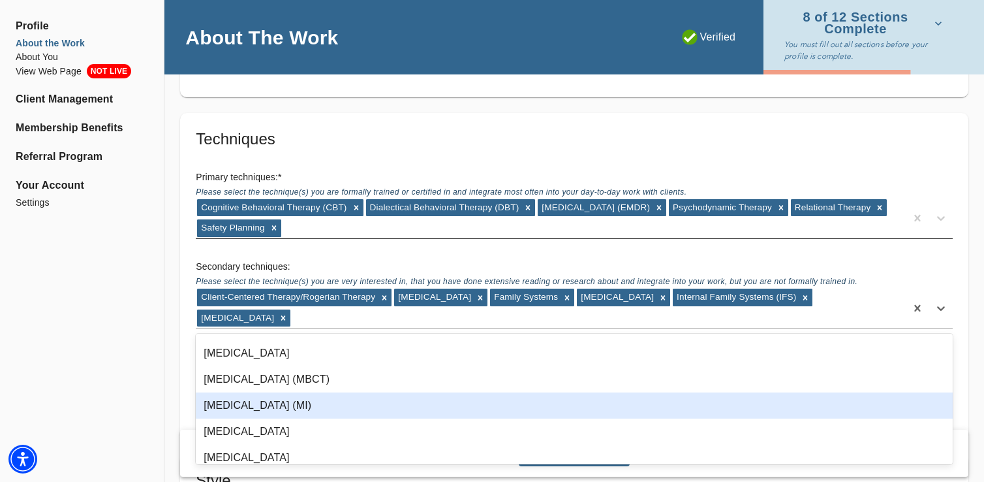
click at [320, 407] on div "[MEDICAL_DATA] (MI)" at bounding box center [574, 405] width 757 height 26
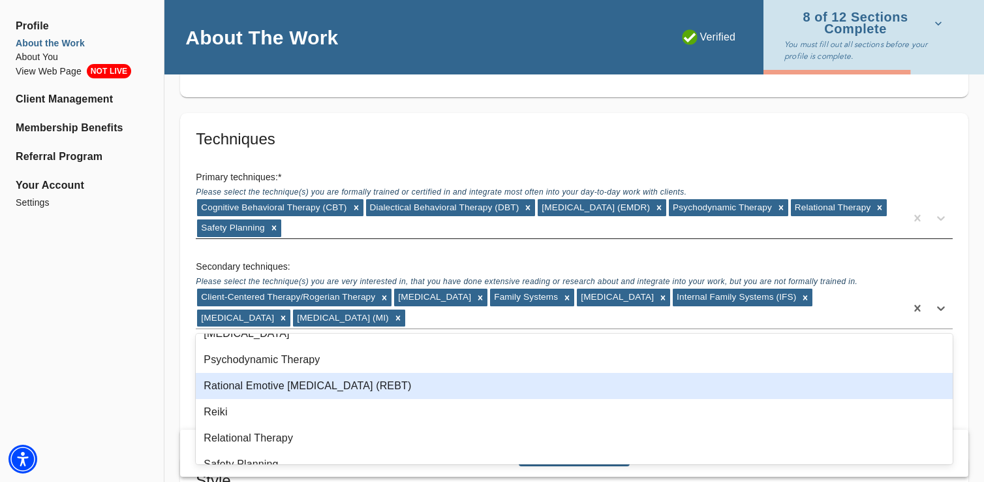
scroll to position [826, 0]
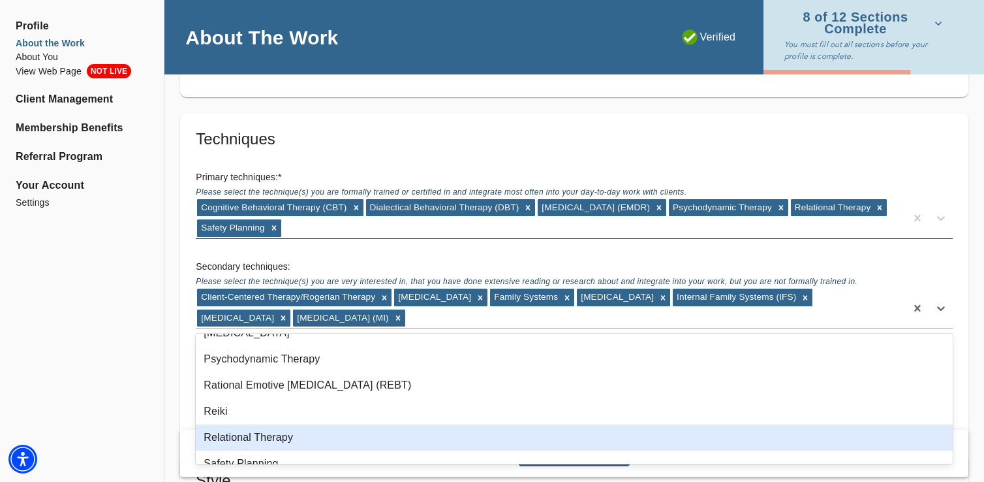
click at [307, 438] on div "Relational Therapy" at bounding box center [574, 437] width 757 height 26
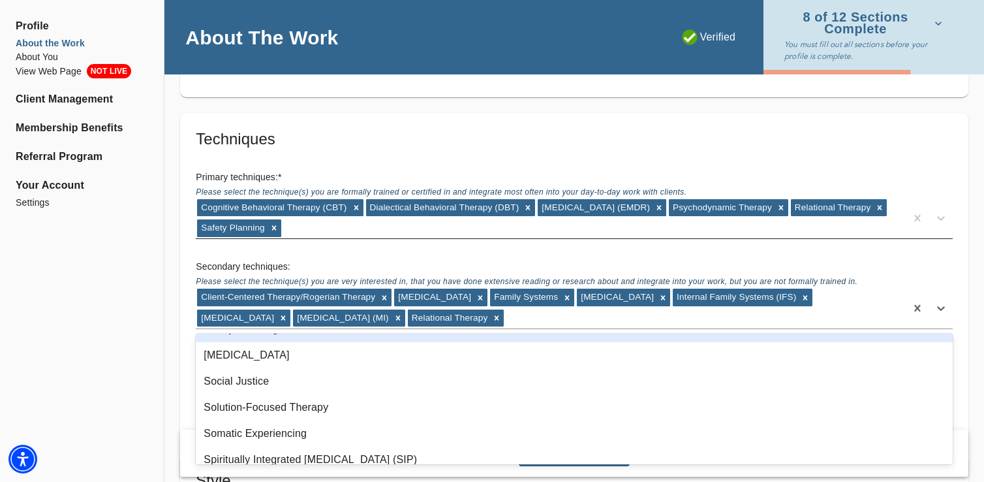
scroll to position [935, 0]
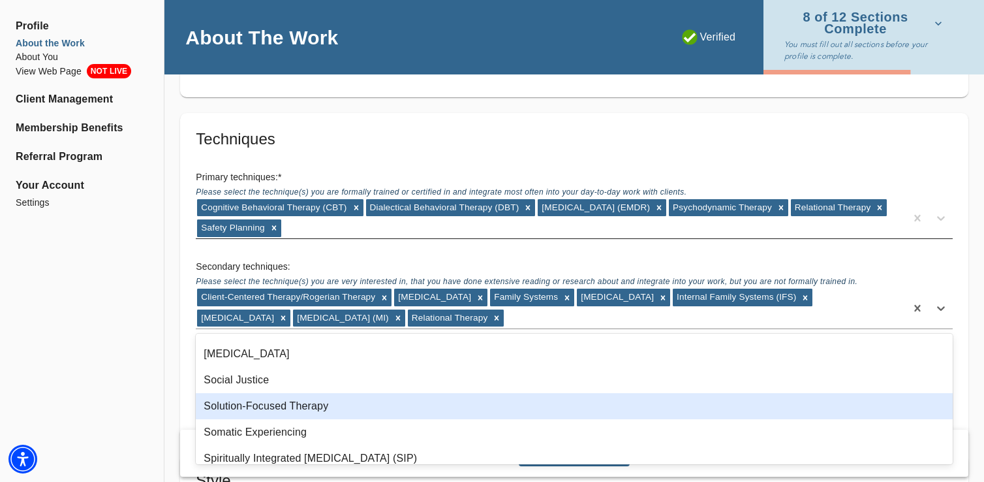
click at [300, 416] on div "Solution-Focused Therapy" at bounding box center [574, 406] width 757 height 26
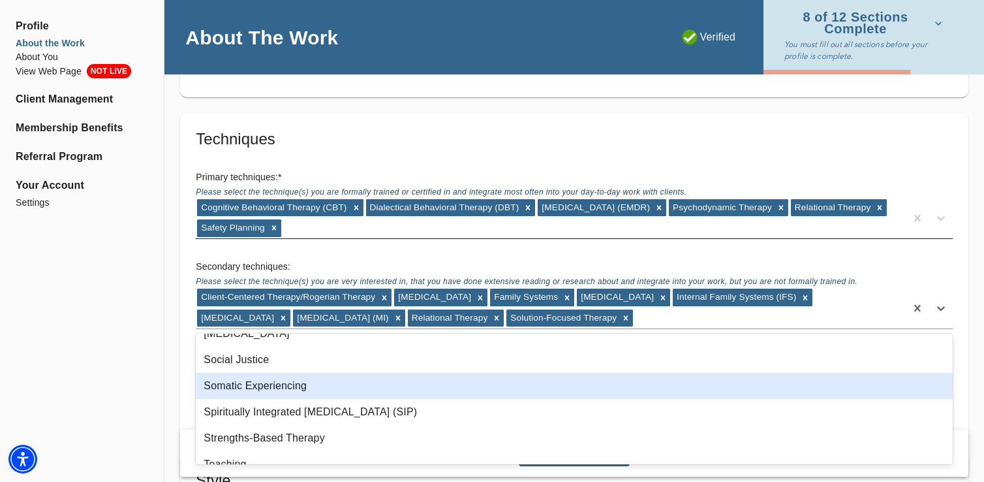
scroll to position [956, 0]
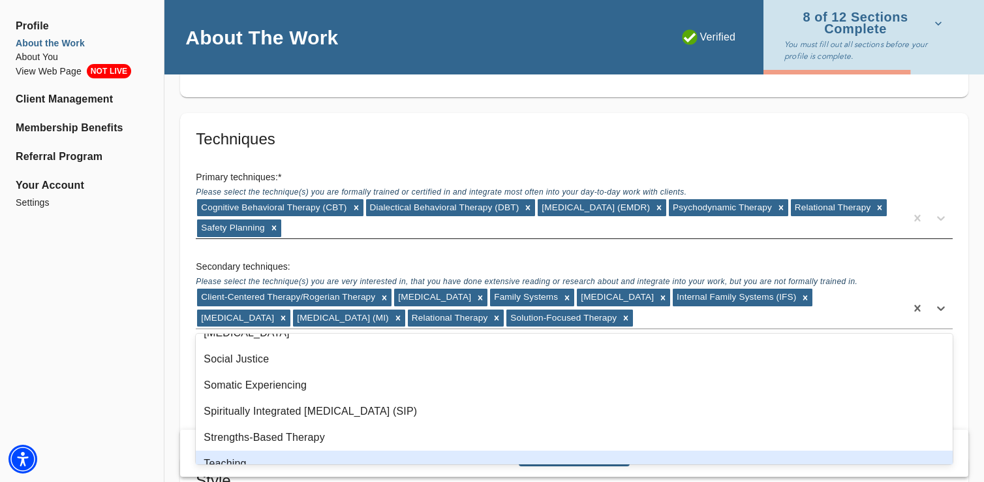
click at [289, 451] on div "Teaching" at bounding box center [574, 463] width 757 height 26
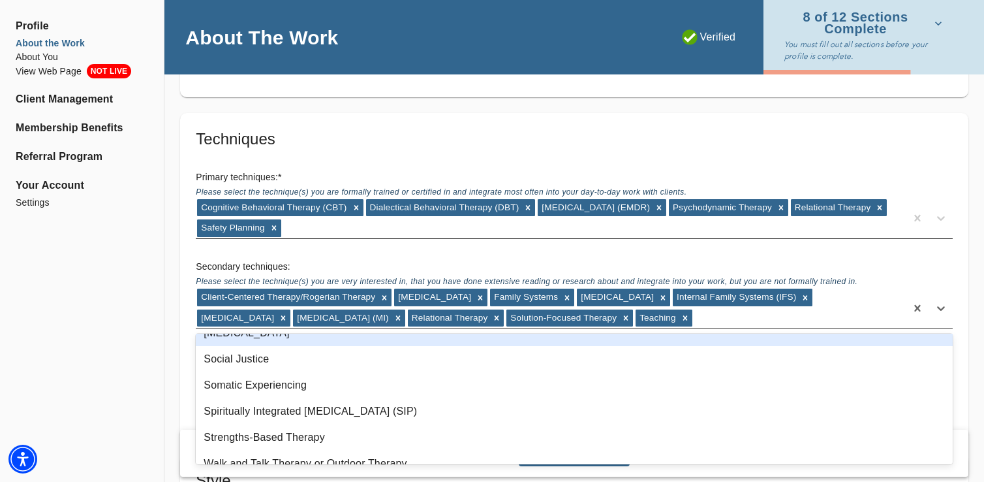
click at [762, 318] on div "Client-Centered Therapy/Rogerian Therapy [MEDICAL_DATA] Family Systems [MEDICAL…" at bounding box center [551, 307] width 710 height 40
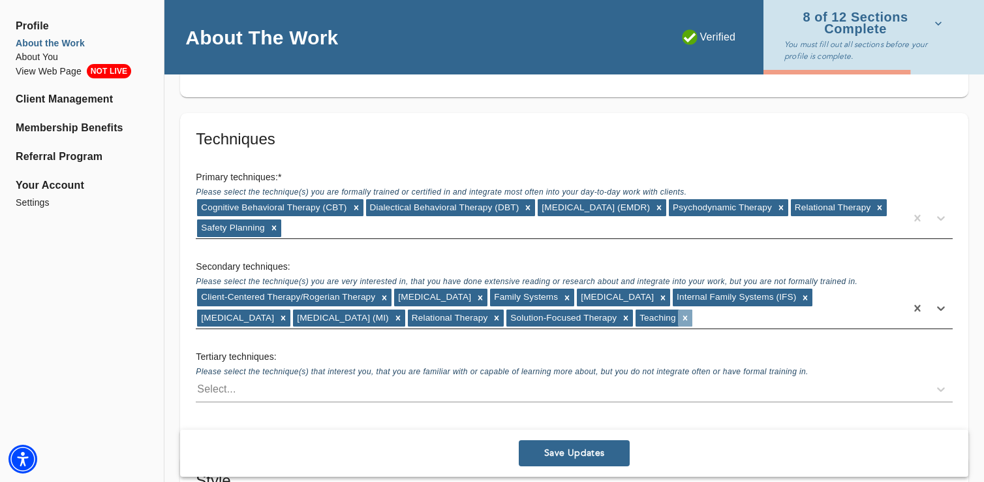
click at [690, 318] on icon at bounding box center [685, 317] width 9 height 9
click at [763, 318] on div "Client-Centered Therapy/Rogerian Therapy [MEDICAL_DATA] Family Systems [MEDICAL…" at bounding box center [551, 307] width 710 height 40
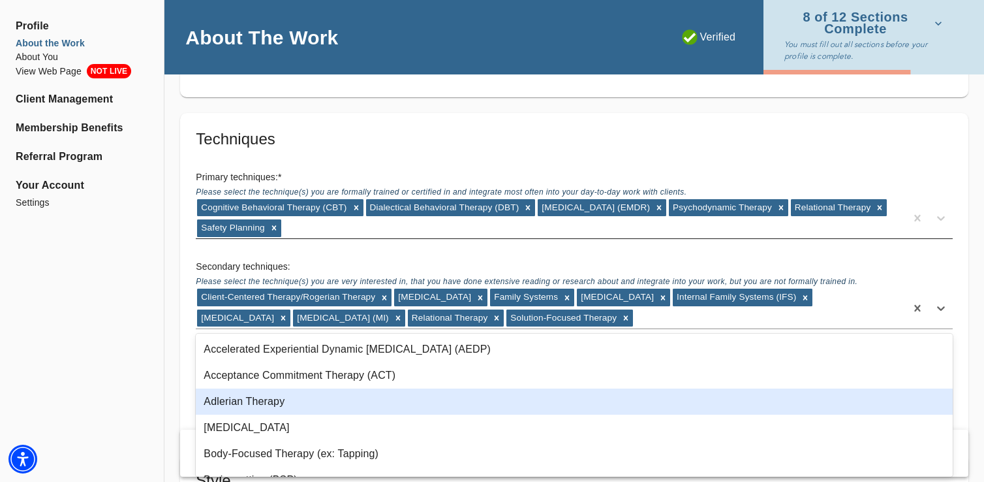
scroll to position [1010, 0]
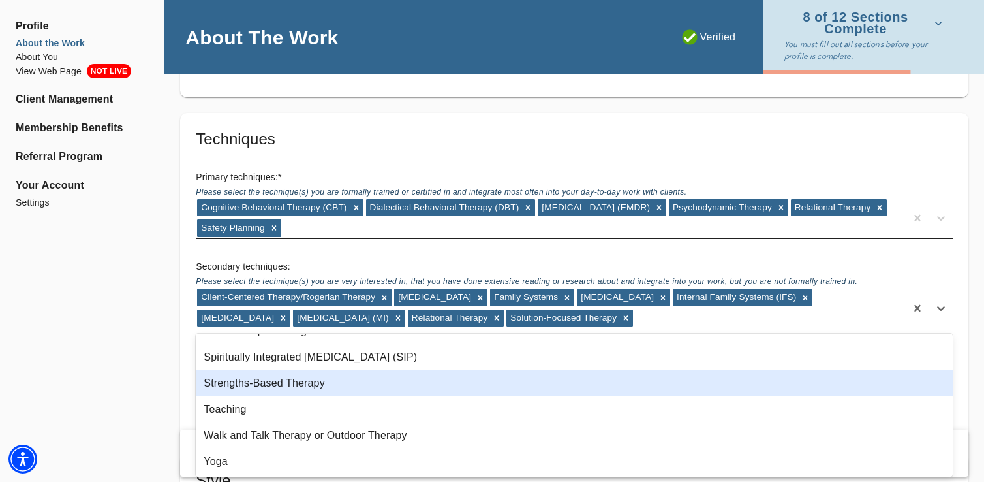
click at [481, 378] on div "Strengths-Based Therapy" at bounding box center [574, 383] width 757 height 26
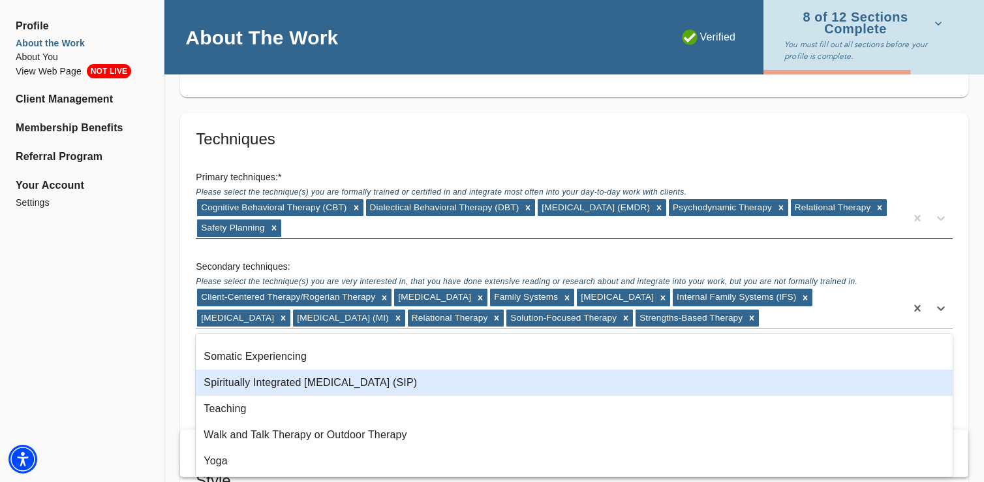
scroll to position [984, 0]
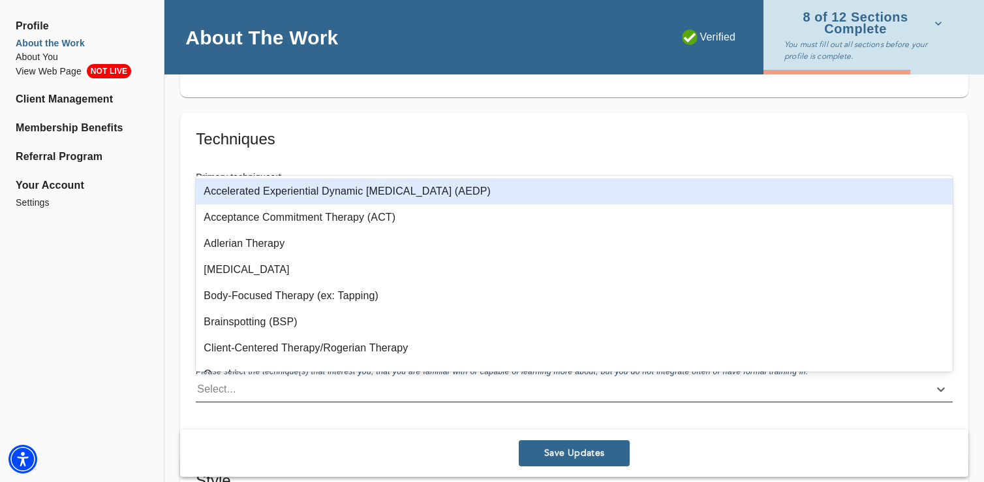
click at [228, 388] on div "Select..." at bounding box center [216, 389] width 39 height 16
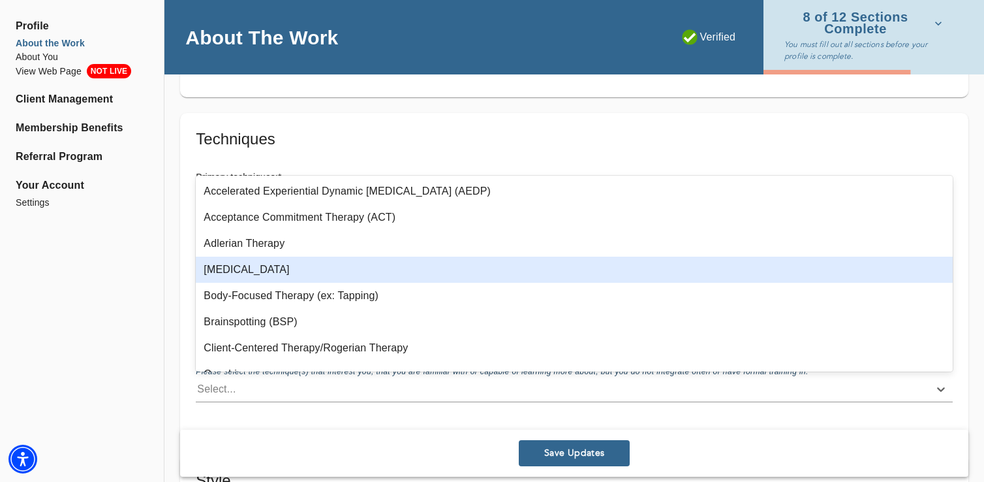
click at [264, 262] on div "[MEDICAL_DATA]" at bounding box center [574, 269] width 757 height 26
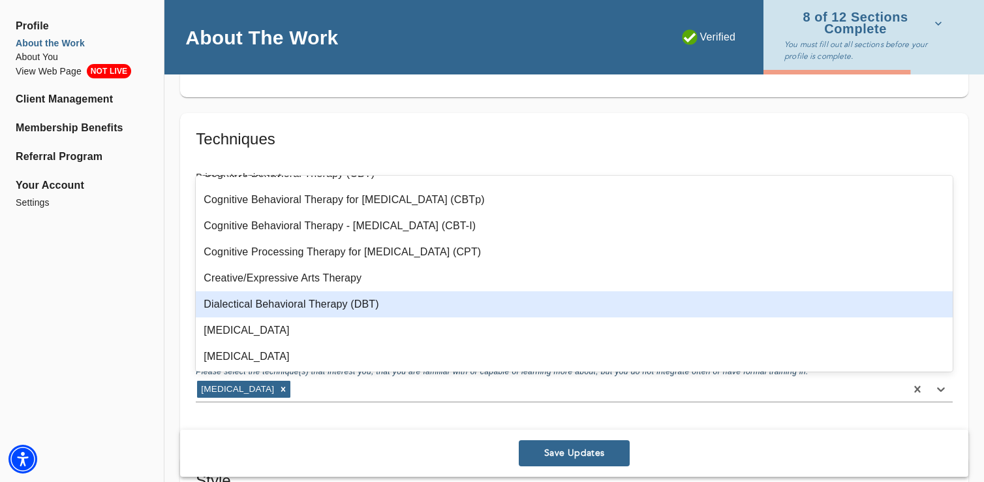
scroll to position [202, 0]
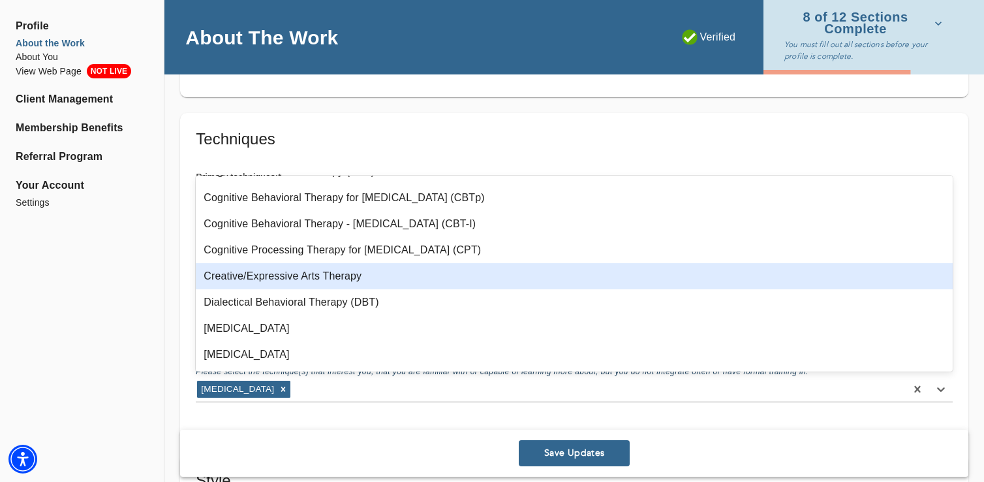
click at [266, 279] on div "Creative/Expressive Arts Therapy" at bounding box center [574, 276] width 757 height 26
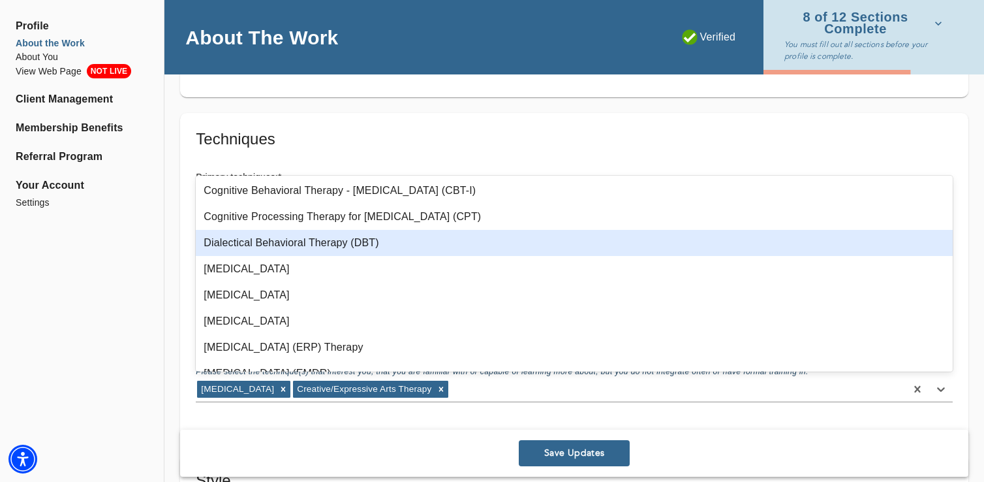
scroll to position [236, 0]
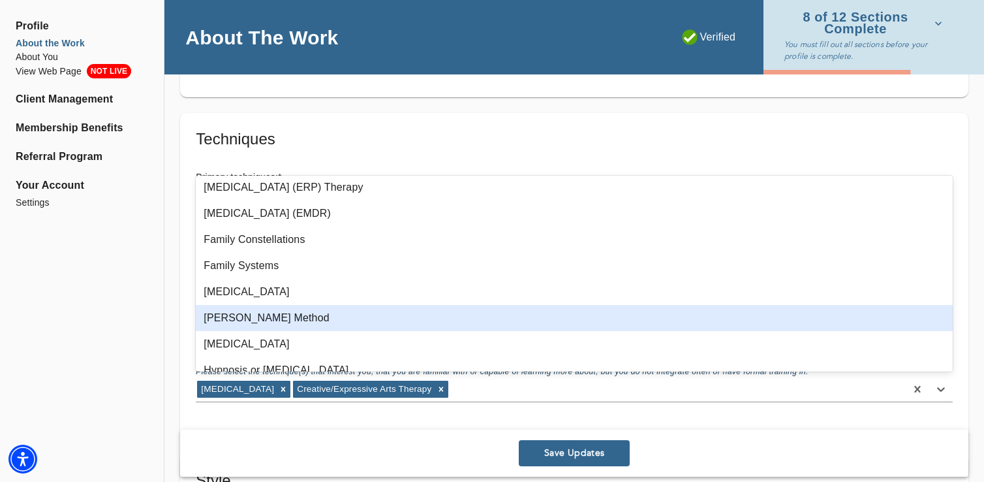
click at [268, 316] on div "[PERSON_NAME] Method" at bounding box center [574, 318] width 757 height 26
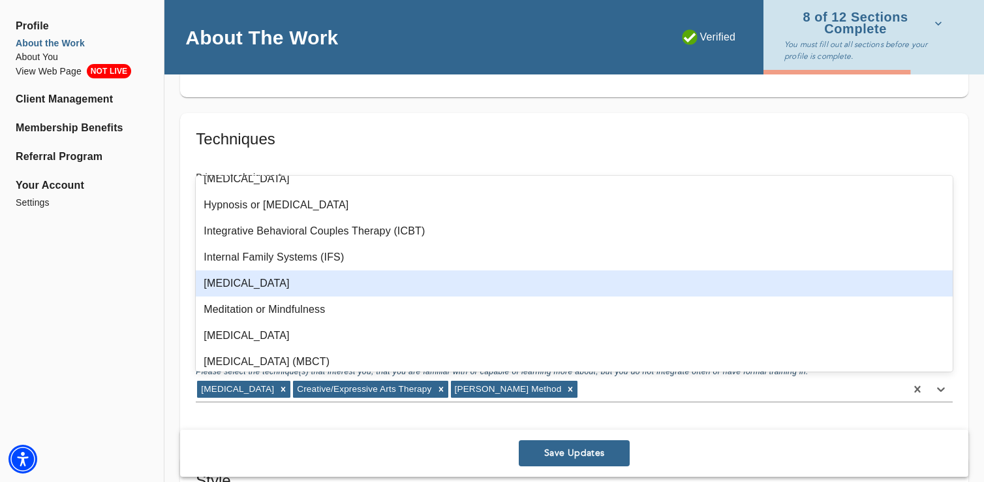
scroll to position [537, 0]
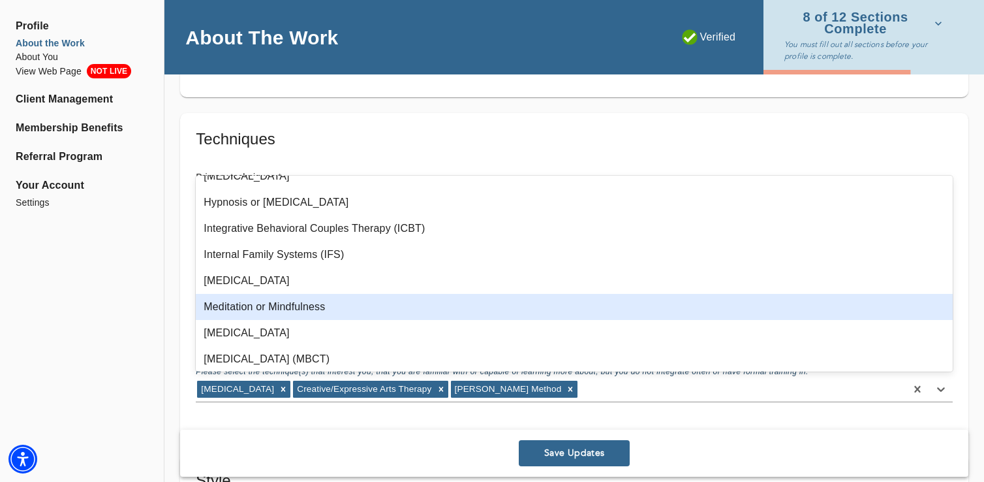
click at [271, 302] on div "Meditation or Mindfulness" at bounding box center [574, 307] width 757 height 26
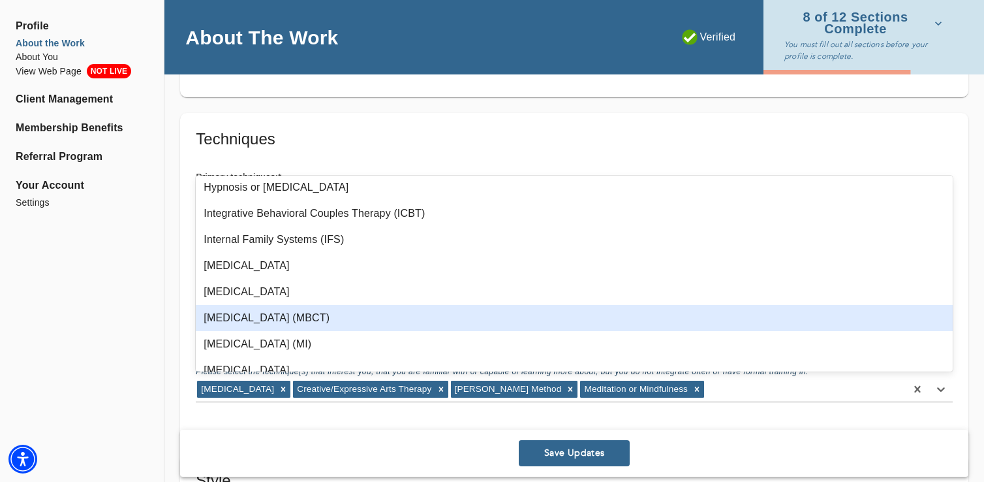
click at [272, 317] on div "[MEDICAL_DATA] (MBCT)" at bounding box center [574, 318] width 757 height 26
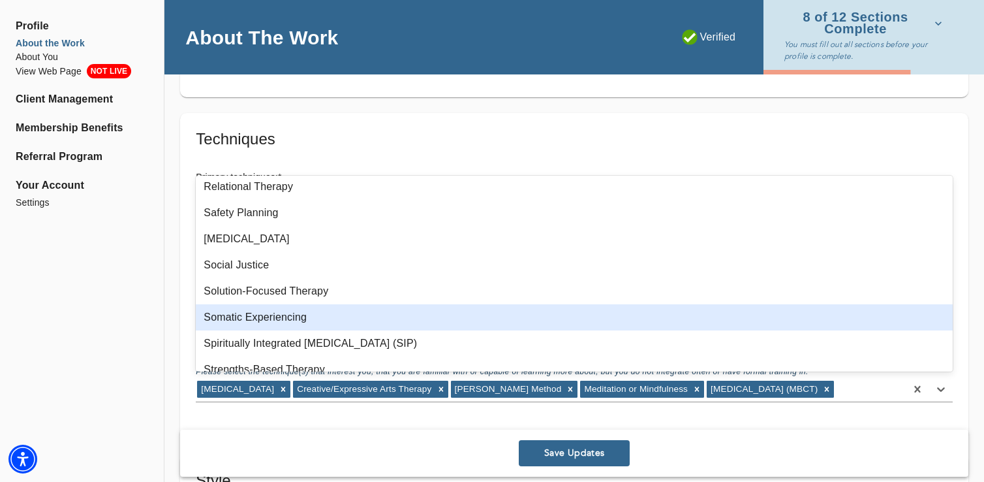
scroll to position [1062, 0]
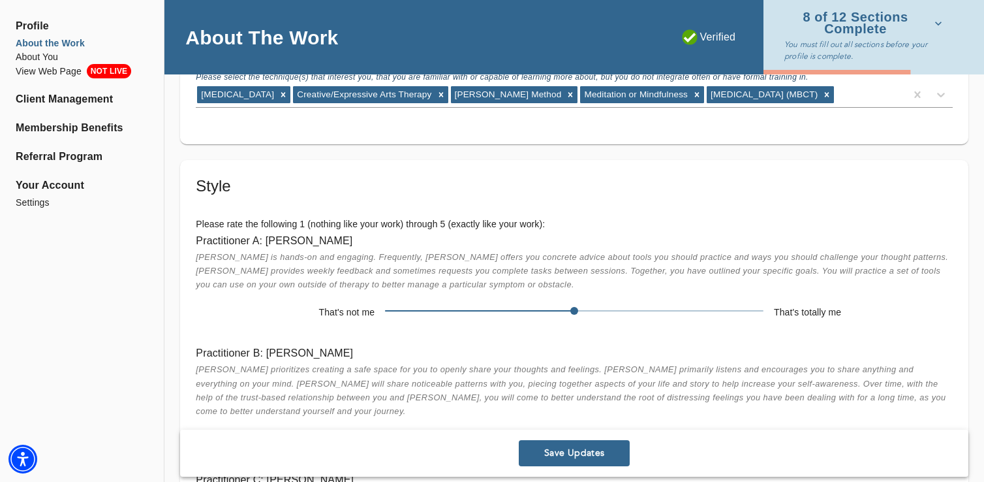
scroll to position [3345, 0]
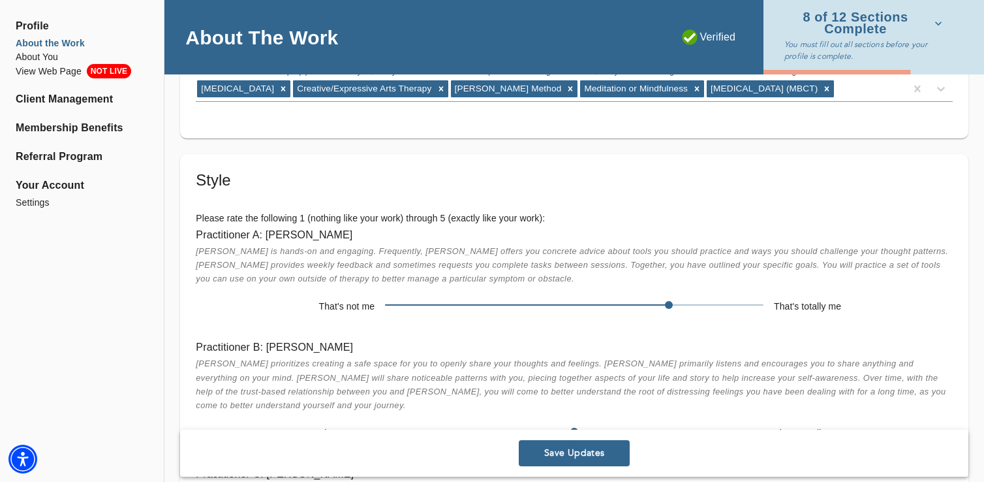
drag, startPoint x: 574, startPoint y: 304, endPoint x: 670, endPoint y: 306, distance: 96.6
click at [670, 306] on span at bounding box center [669, 305] width 8 height 8
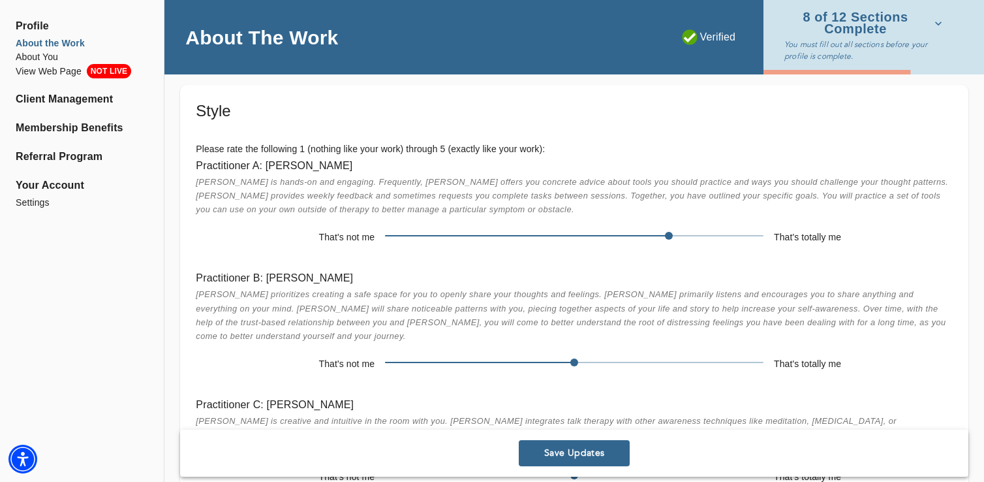
scroll to position [3416, 0]
drag, startPoint x: 568, startPoint y: 348, endPoint x: 864, endPoint y: 343, distance: 295.7
click at [864, 352] on div "That's not me That's totally me" at bounding box center [574, 363] width 757 height 22
click at [861, 333] on div "Practitioner B: [PERSON_NAME] prioritizes creating a safe space for you to open…" at bounding box center [574, 320] width 778 height 127
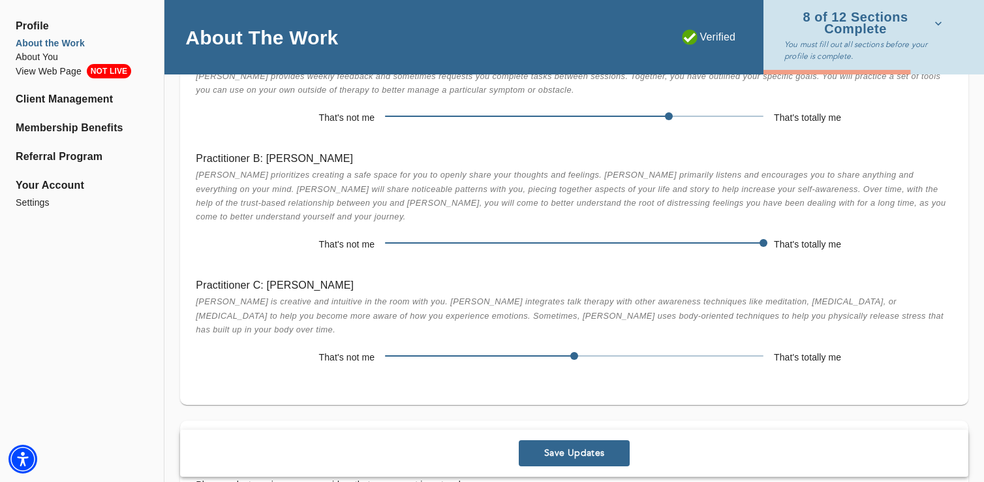
scroll to position [3546, 0]
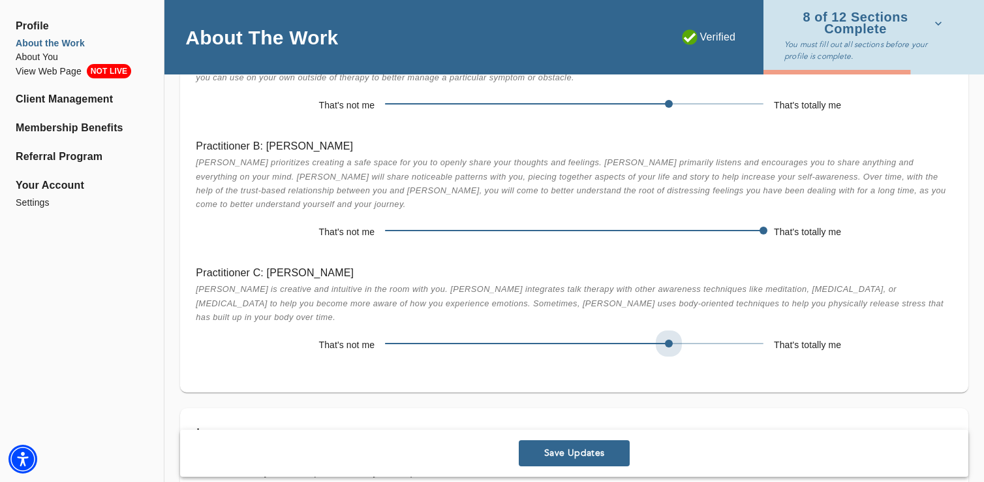
drag, startPoint x: 568, startPoint y: 313, endPoint x: 640, endPoint y: 311, distance: 71.8
click at [640, 334] on span at bounding box center [574, 343] width 378 height 18
drag, startPoint x: 664, startPoint y: 316, endPoint x: 611, endPoint y: 315, distance: 52.2
click at [611, 334] on span at bounding box center [574, 343] width 378 height 18
click at [596, 343] on div "Style Please rate the following 1 (nothing like your work) through 5 (exactly l…" at bounding box center [574, 172] width 788 height 439
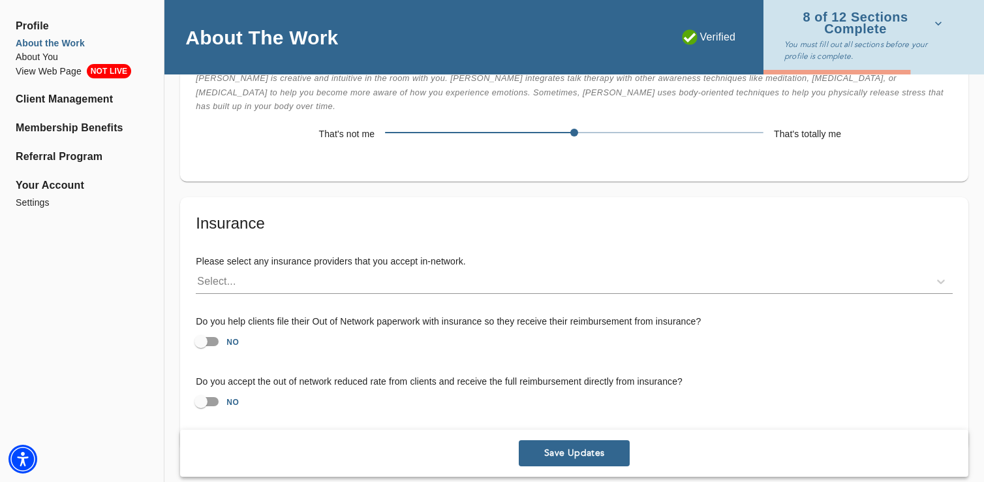
scroll to position [3757, 0]
click at [560, 463] on button "Save Updates" at bounding box center [574, 453] width 111 height 26
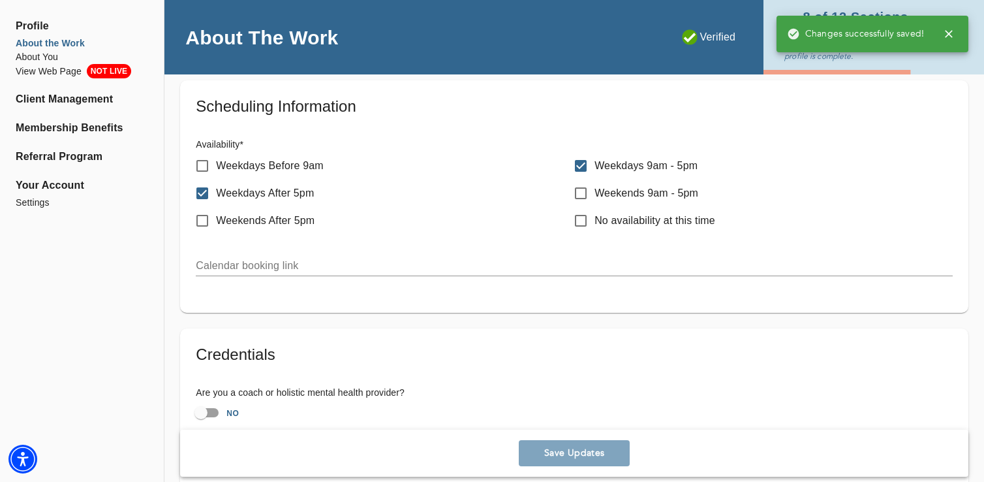
scroll to position [0, 0]
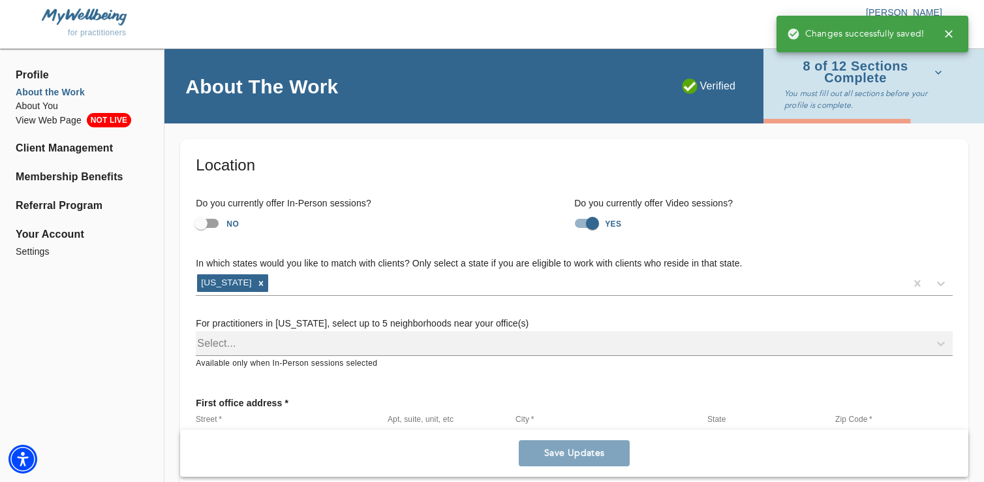
click at [840, 74] on span "8 of 12 Sections Complete" at bounding box center [863, 72] width 158 height 23
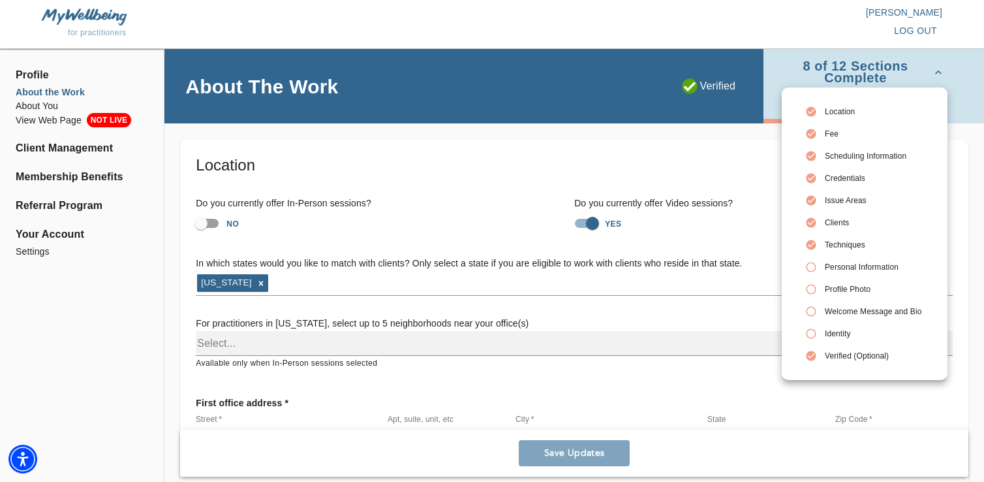
click at [810, 267] on icon at bounding box center [811, 267] width 12 height 12
click at [637, 178] on div at bounding box center [492, 241] width 984 height 482
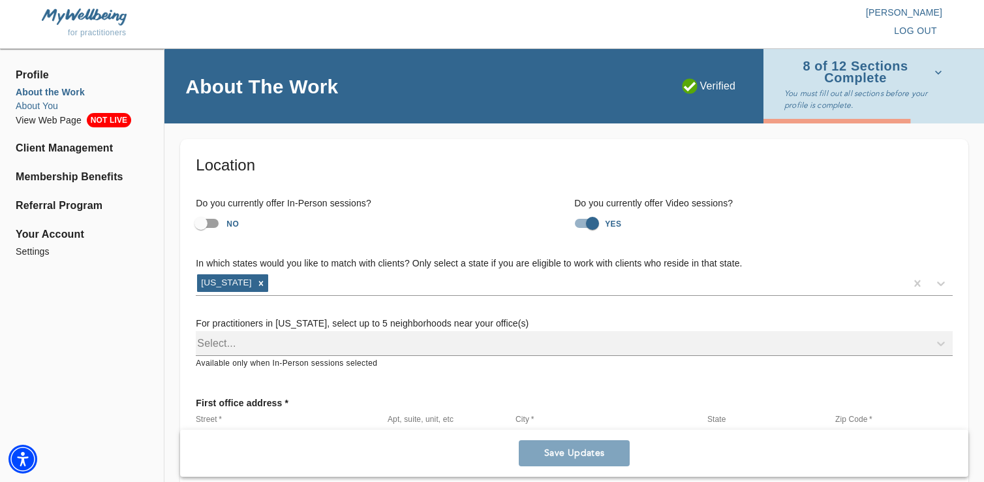
click at [43, 104] on li "About You" at bounding box center [82, 106] width 132 height 14
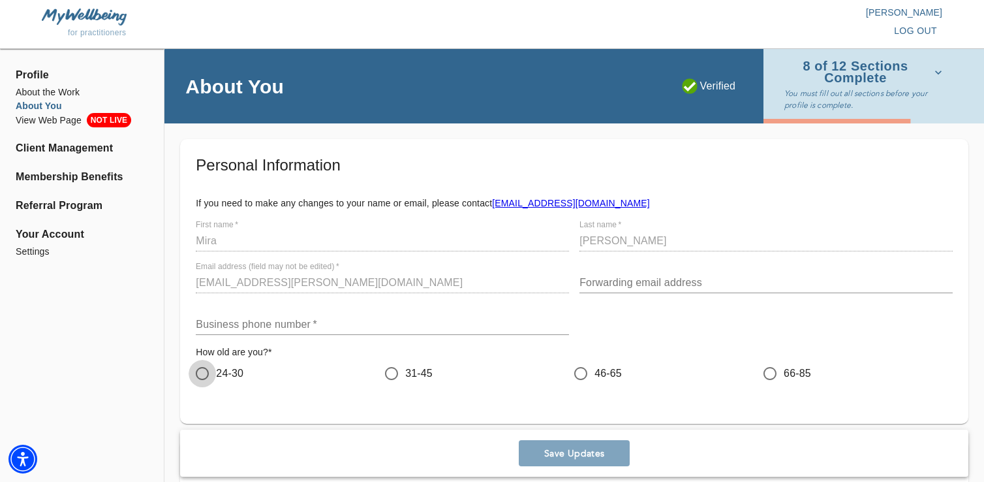
click at [211, 368] on input "24-30" at bounding box center [202, 373] width 27 height 27
radio input "true"
click at [336, 318] on input "text" at bounding box center [382, 324] width 373 height 21
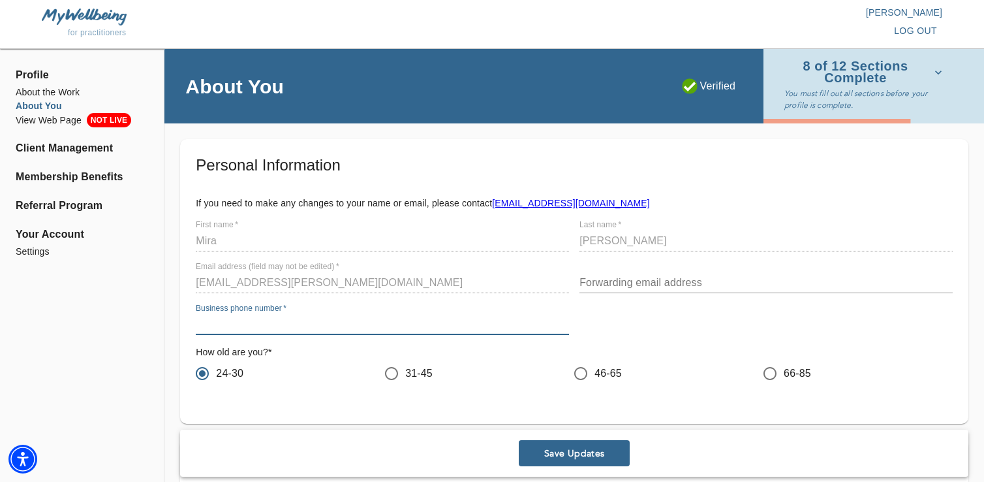
click at [235, 334] on input "text" at bounding box center [382, 324] width 373 height 21
type input "3016482324"
type input "[EMAIL_ADDRESS][DOMAIN_NAME]"
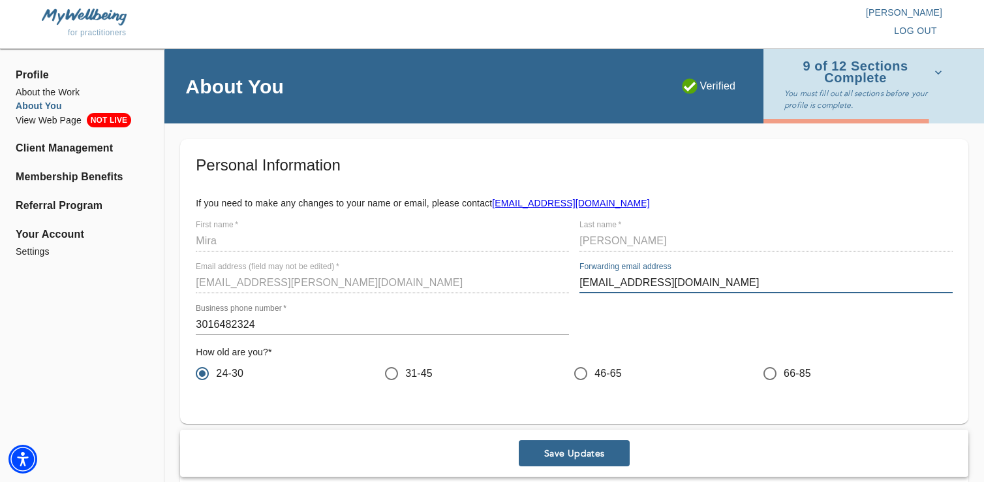
click at [622, 283] on input "[EMAIL_ADDRESS][DOMAIN_NAME]" at bounding box center [765, 282] width 373 height 21
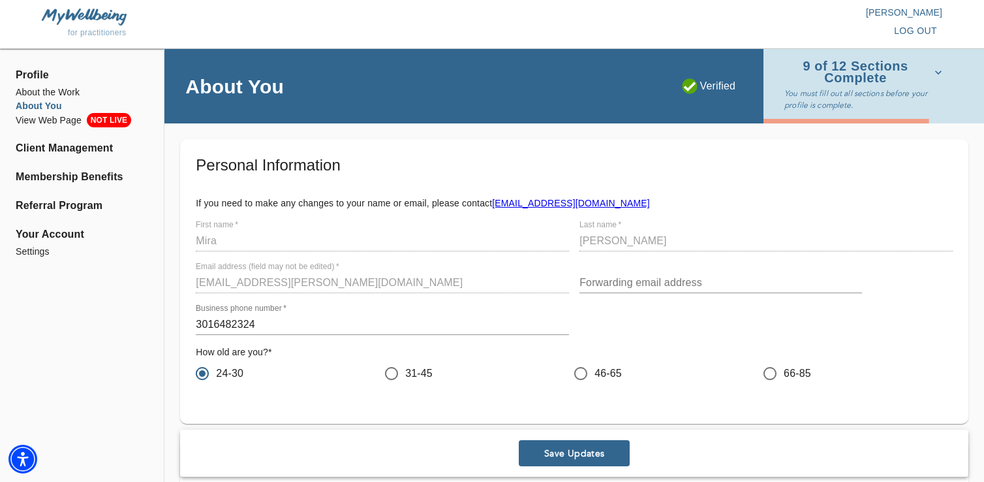
click at [762, 177] on div "Personal Information If you need to make any changes to your name or email, ple…" at bounding box center [574, 274] width 757 height 238
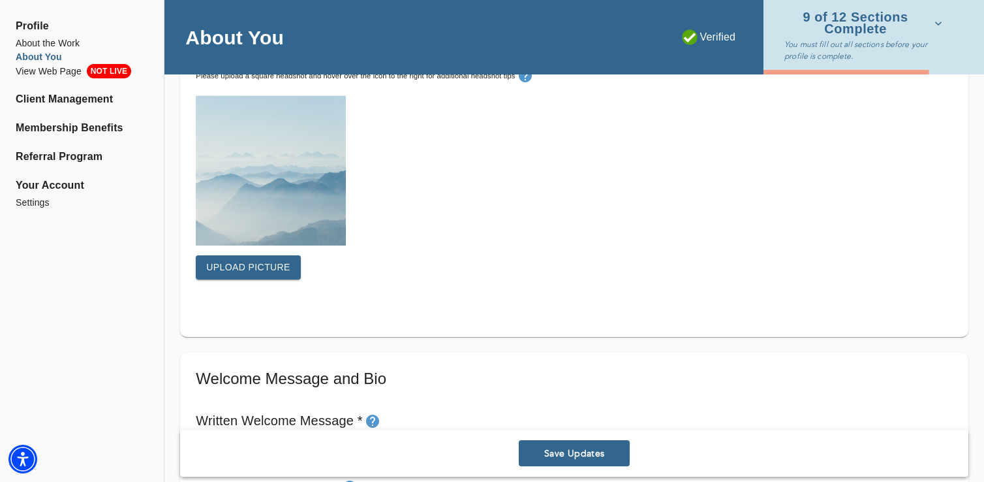
scroll to position [459, 0]
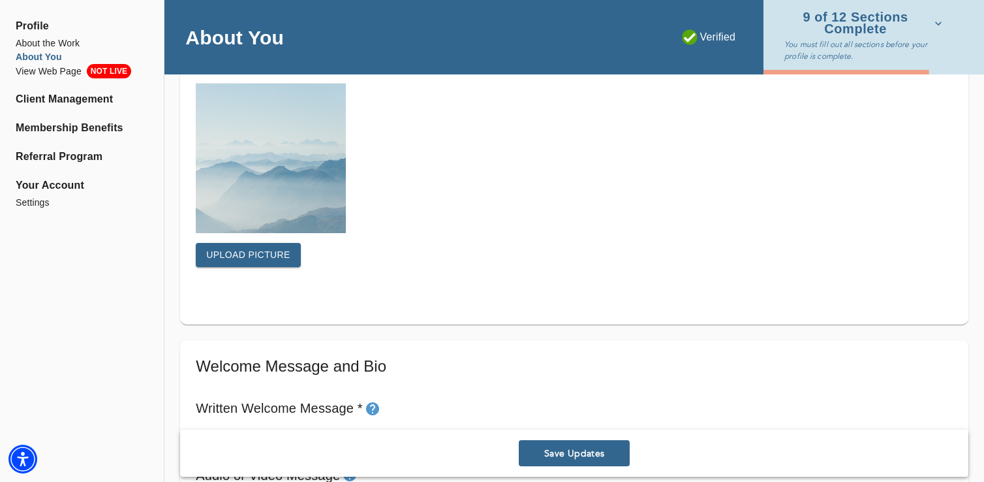
click at [225, 250] on span "Upload picture" at bounding box center [248, 255] width 84 height 16
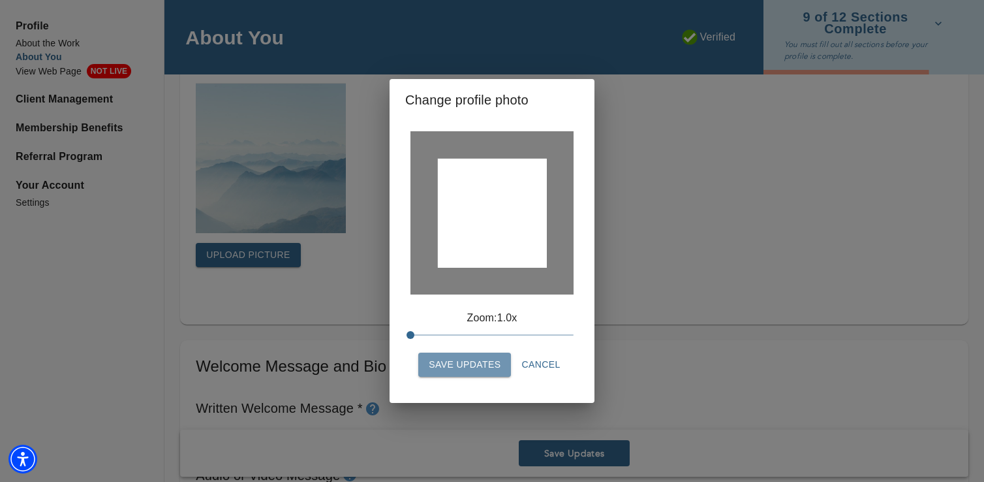
click at [460, 365] on span "Save Updates" at bounding box center [465, 364] width 72 height 16
click at [467, 225] on div at bounding box center [492, 213] width 109 height 109
click at [295, 269] on div "Change profile photo Zoom: 1.0x" at bounding box center [492, 241] width 942 height 440
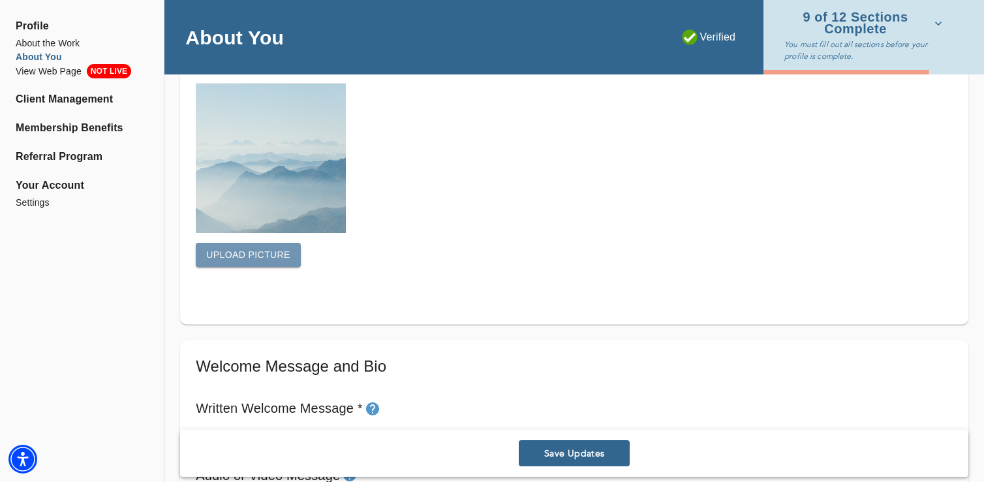
click at [262, 252] on span "Upload picture" at bounding box center [248, 255] width 84 height 16
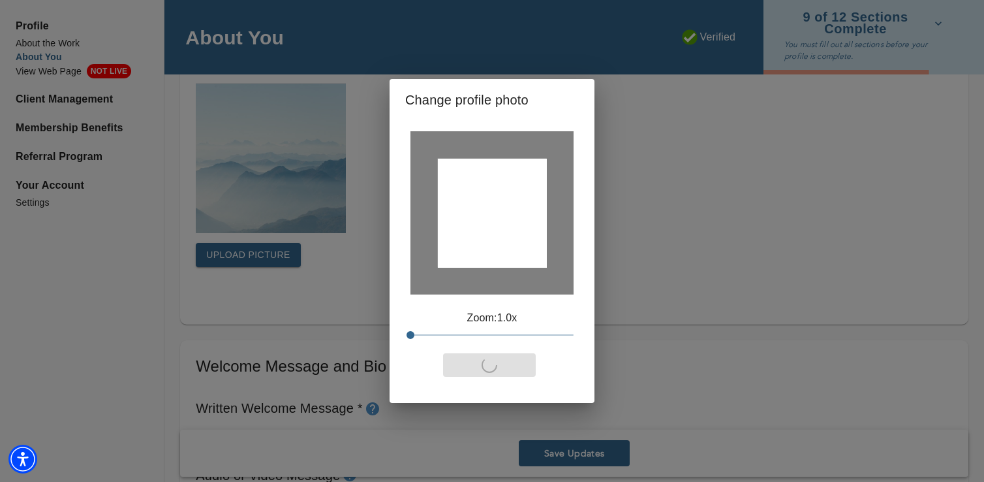
click at [477, 243] on div at bounding box center [492, 213] width 109 height 109
click at [576, 274] on div "Zoom: 1.0x" at bounding box center [492, 261] width 194 height 271
click at [637, 215] on div "Change profile photo Zoom: 1.0x" at bounding box center [492, 241] width 942 height 440
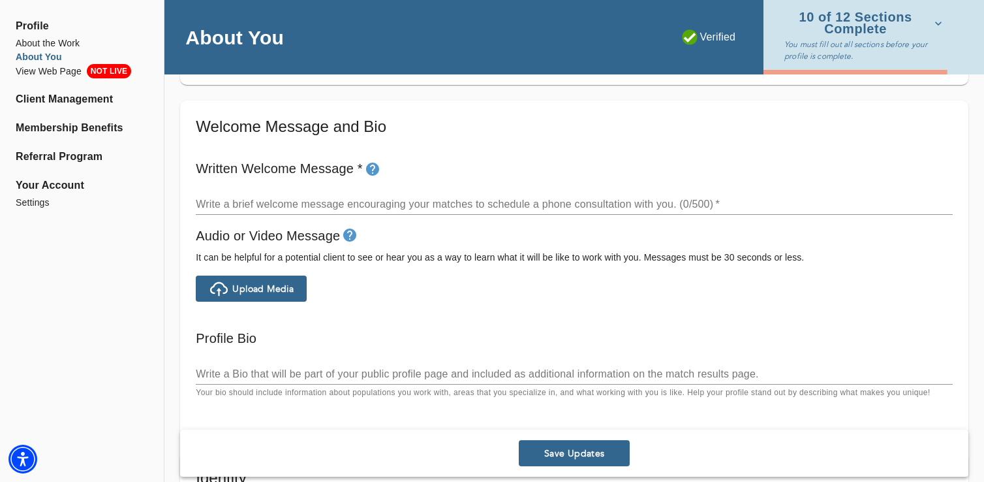
scroll to position [696, 0]
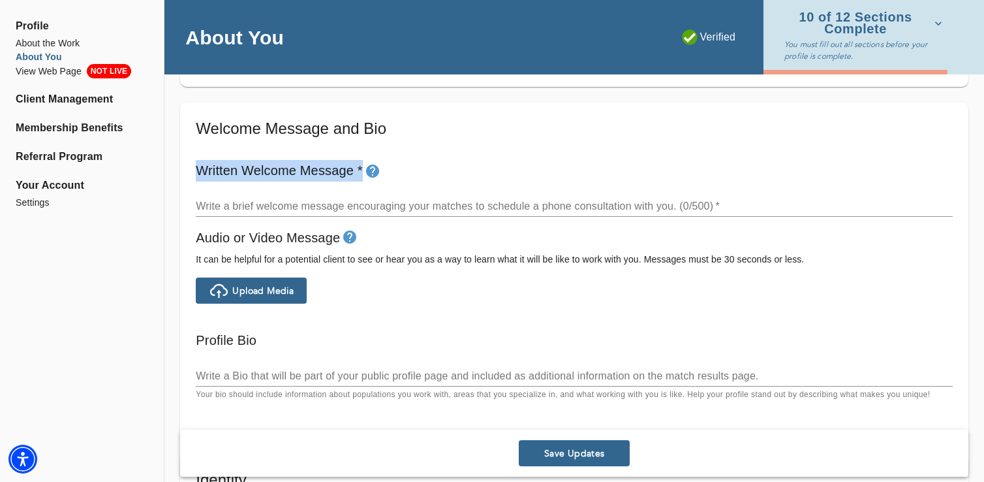
drag, startPoint x: 196, startPoint y: 167, endPoint x: 365, endPoint y: 176, distance: 168.6
click at [365, 176] on h6 "Written Welcome Message *" at bounding box center [574, 171] width 757 height 22
copy h6 "Written Welcome Message *"
click at [374, 174] on icon "tooltip" at bounding box center [372, 170] width 13 height 13
click at [193, 176] on div "Written Welcome Message * Write a brief welcome message encouraging your matche…" at bounding box center [574, 189] width 767 height 68
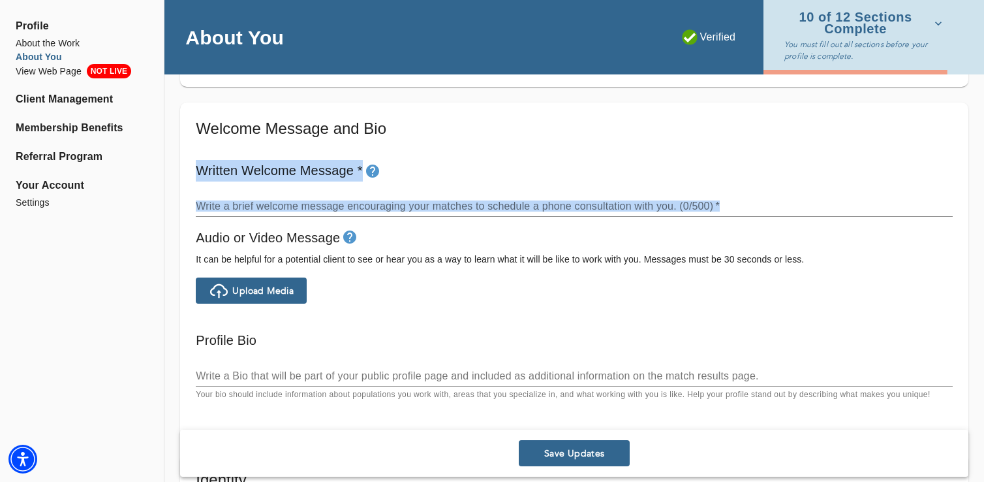
copy div "Written Welcome Message * Write a brief welcome message encouraging your matche…"
drag, startPoint x: 196, startPoint y: 166, endPoint x: 536, endPoint y: 209, distance: 342.0
click at [536, 209] on div "Written Welcome Message * Write a brief welcome message encouraging your matche…" at bounding box center [574, 189] width 767 height 68
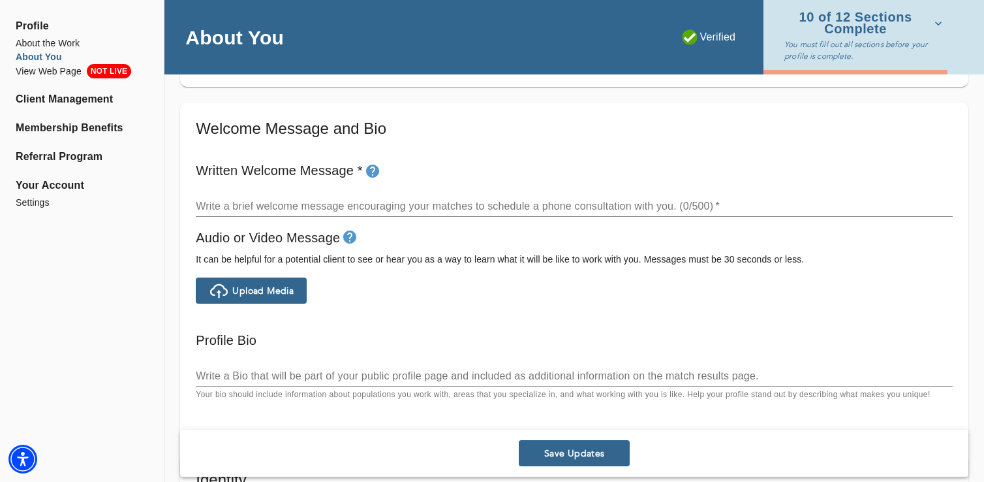
click at [255, 205] on textarea at bounding box center [574, 206] width 757 height 12
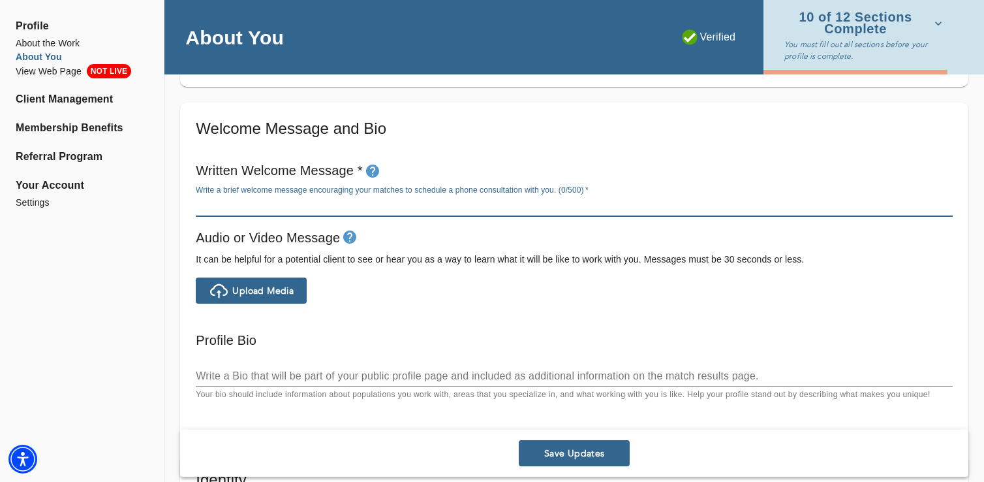
paste textarea "Welcome! I’m glad you’ve found your way here. Taking the step to reach out for …"
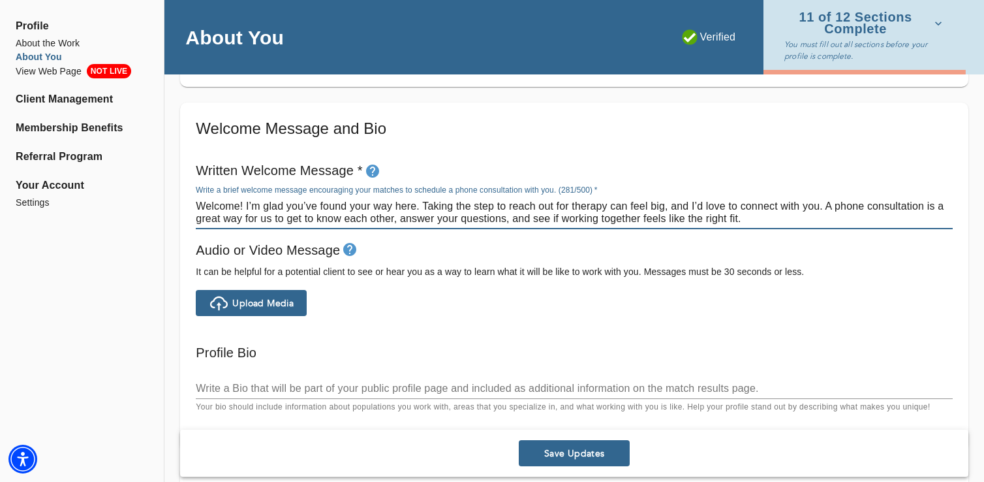
click at [245, 206] on textarea "Welcome! I’m glad you’ve found your way here. Taking the step to reach out for …" at bounding box center [574, 212] width 757 height 25
click at [412, 206] on textarea "Welcome, I’m glad you’ve found your way here. Taking the step to reach out for …" at bounding box center [574, 212] width 757 height 25
drag, startPoint x: 420, startPoint y: 206, endPoint x: 308, endPoint y: 206, distance: 112.2
click at [308, 206] on textarea "Welcome, I’m glad you’ve found your way here. Taking the step to reach out for …" at bounding box center [574, 212] width 757 height 25
click at [508, 224] on textarea "Welcome, I’m glad you’re here! Taking the step to reach out for therapy can fee…" at bounding box center [574, 212] width 757 height 25
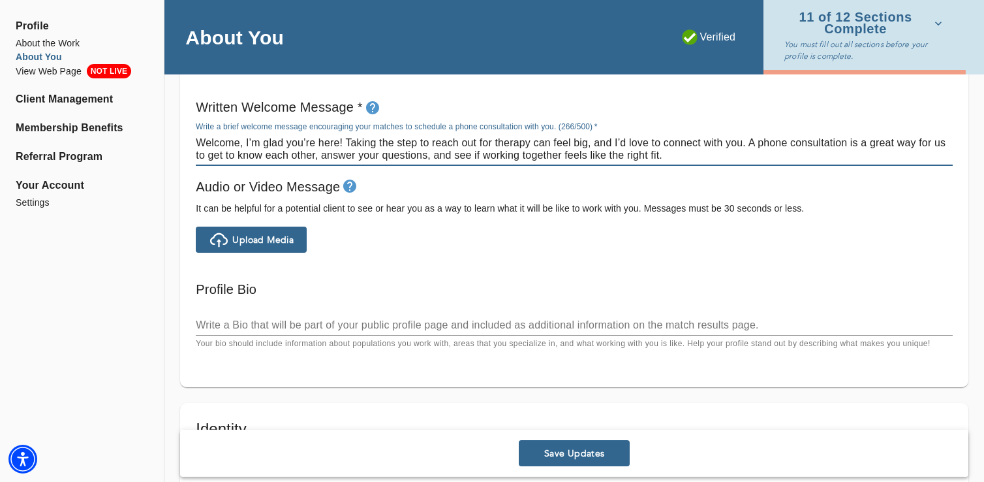
scroll to position [762, 0]
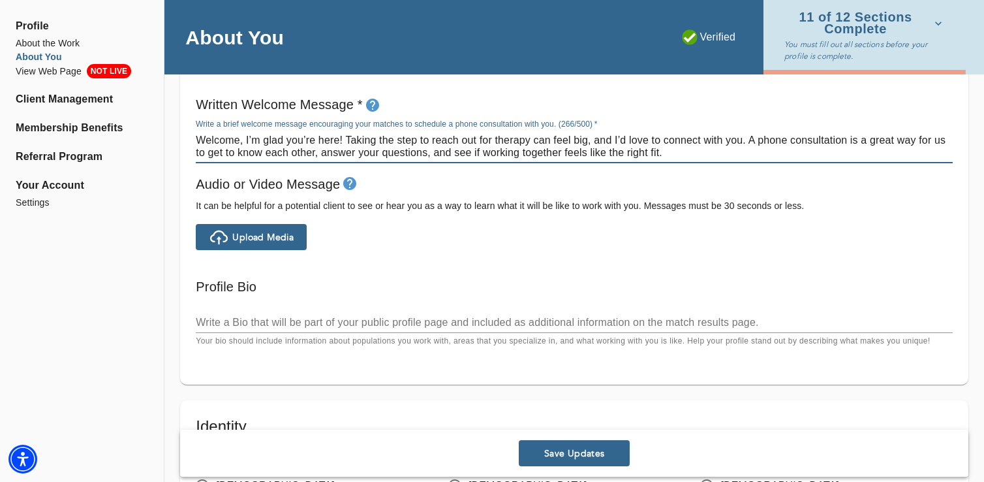
type textarea "Welcome, I’m glad you’re here! Taking the step to reach out for therapy can fee…"
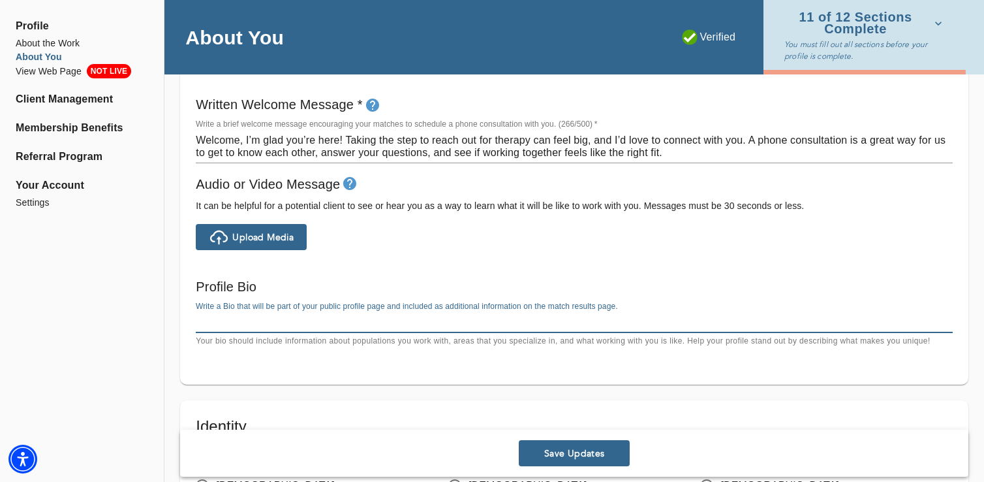
click at [334, 317] on textarea at bounding box center [574, 322] width 757 height 12
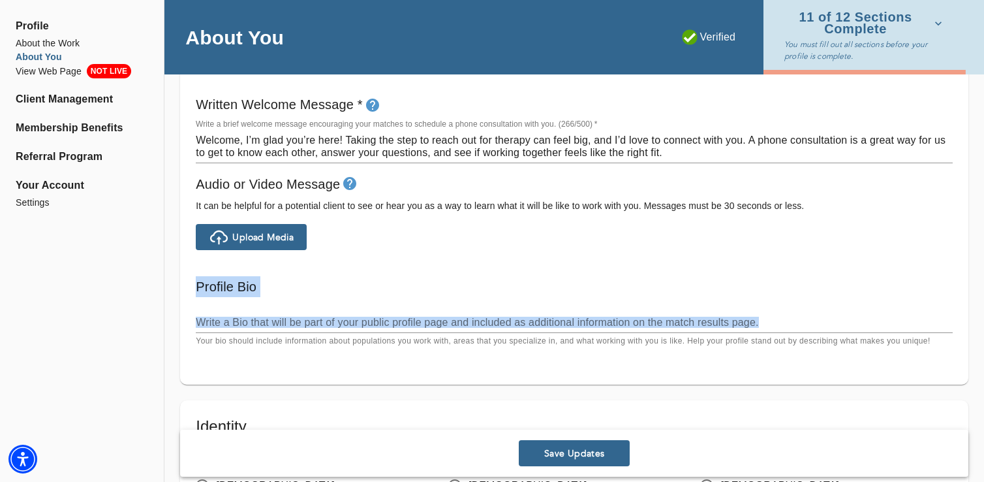
copy div "Profile Bio Write a Bio that will be part of your public profile page and inclu…"
drag, startPoint x: 195, startPoint y: 286, endPoint x: 572, endPoint y: 327, distance: 379.4
click at [572, 327] on div "Profile Bio Write a Bio that will be part of your public profile page and inclu…" at bounding box center [574, 312] width 767 height 82
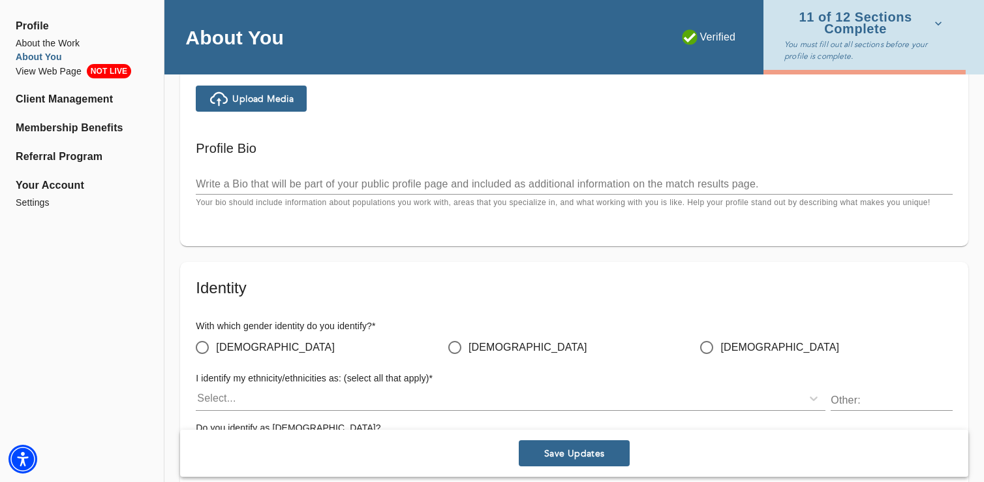
click at [322, 193] on div "x" at bounding box center [574, 184] width 757 height 21
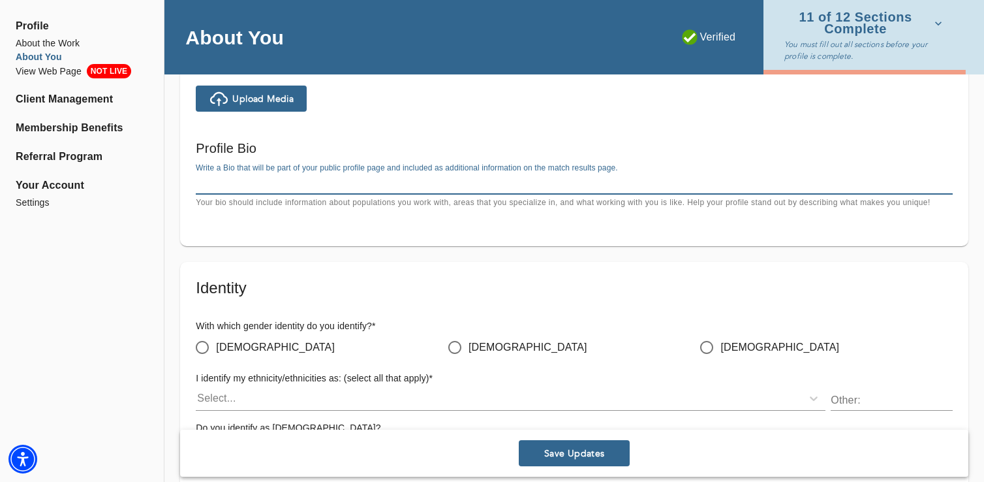
paste textarea "Starting therapy can feel overwhelming, especially when you are navigating anxi…"
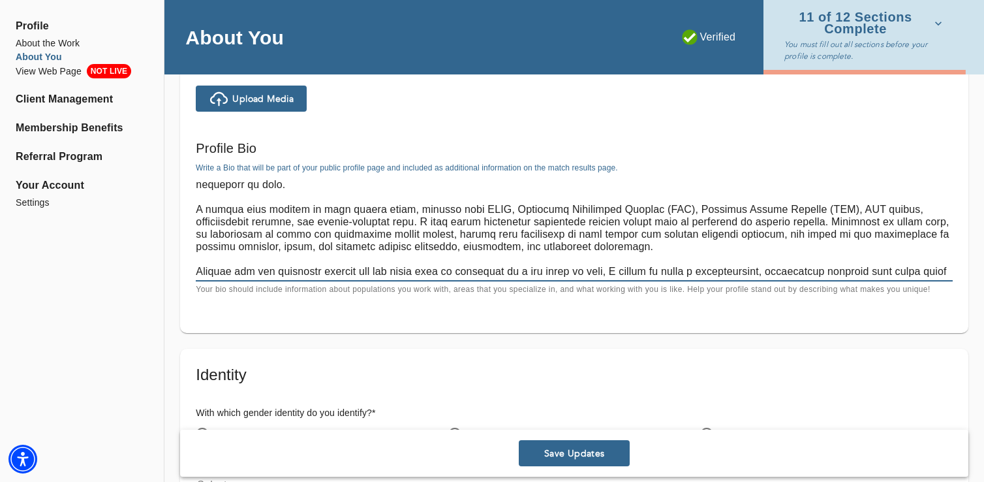
scroll to position [50, 0]
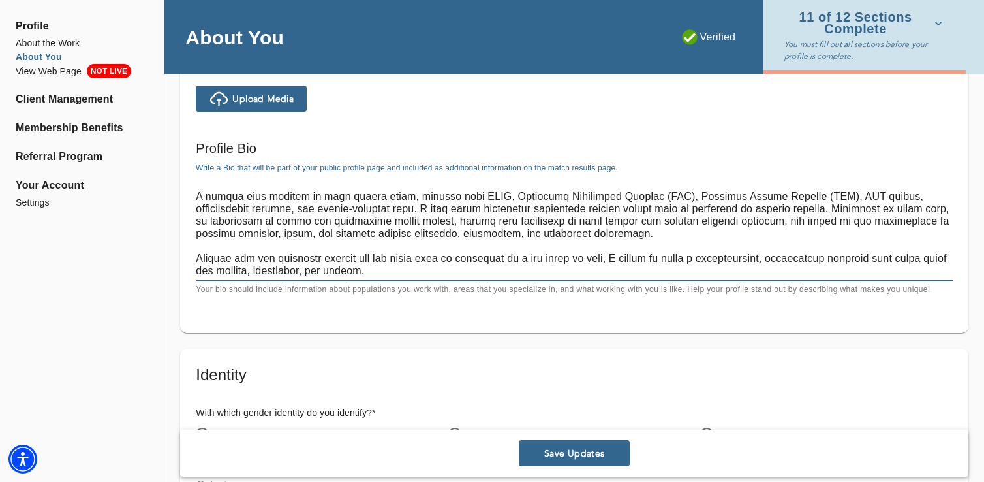
click at [210, 271] on textarea at bounding box center [574, 227] width 757 height 99
click at [916, 258] on textarea at bounding box center [574, 227] width 757 height 99
type textarea "Starting therapy can feel overwhelming, especially when you are navigating anxi…"
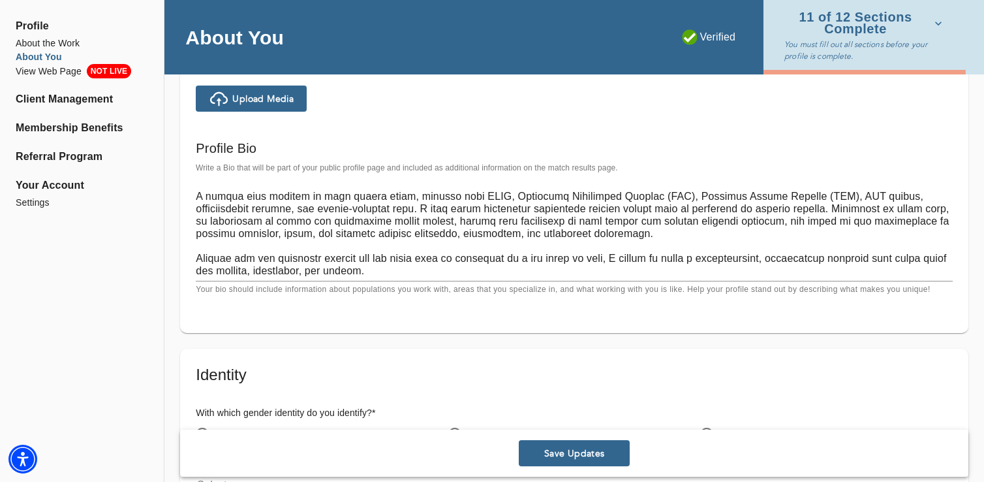
click at [647, 426] on div "[DEMOGRAPHIC_DATA]" at bounding box center [574, 433] width 253 height 27
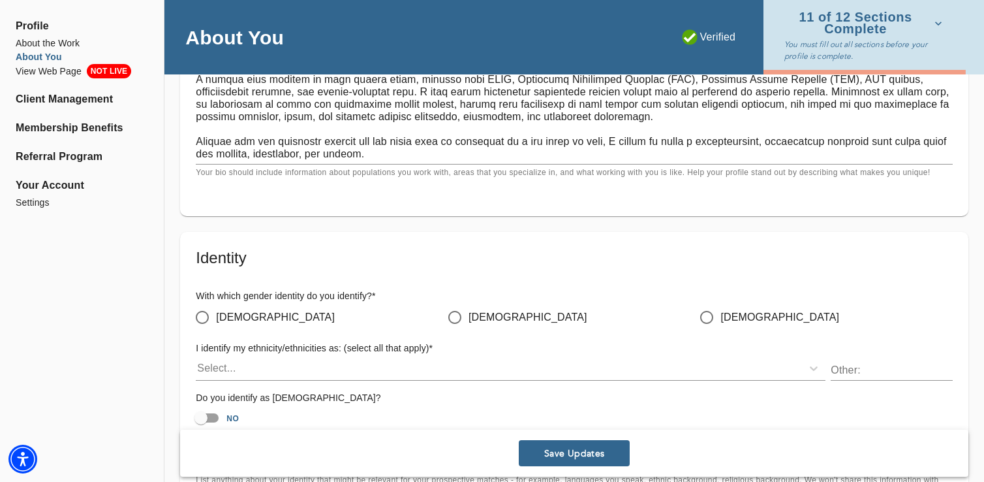
scroll to position [1020, 0]
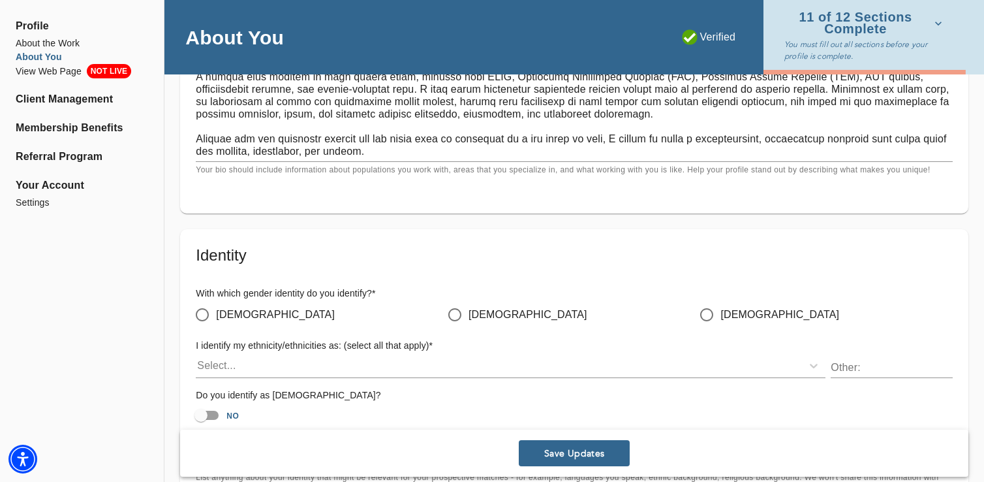
click at [203, 315] on input "[DEMOGRAPHIC_DATA]" at bounding box center [202, 314] width 27 height 27
radio input "true"
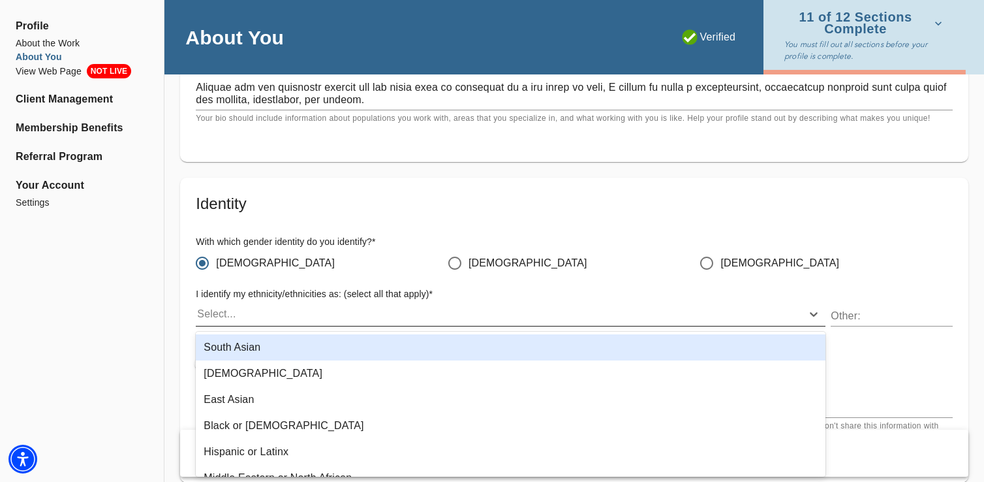
click at [204, 315] on div "Select..." at bounding box center [216, 314] width 39 height 16
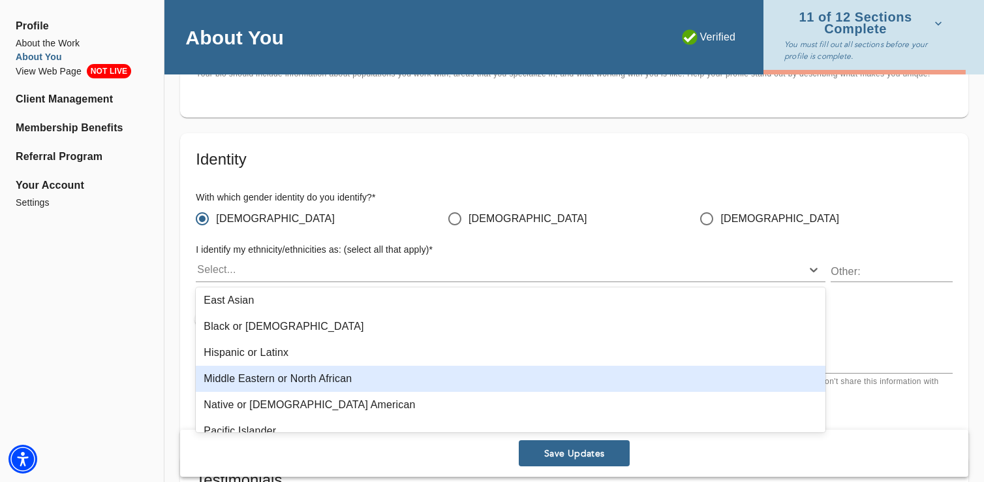
scroll to position [174, 0]
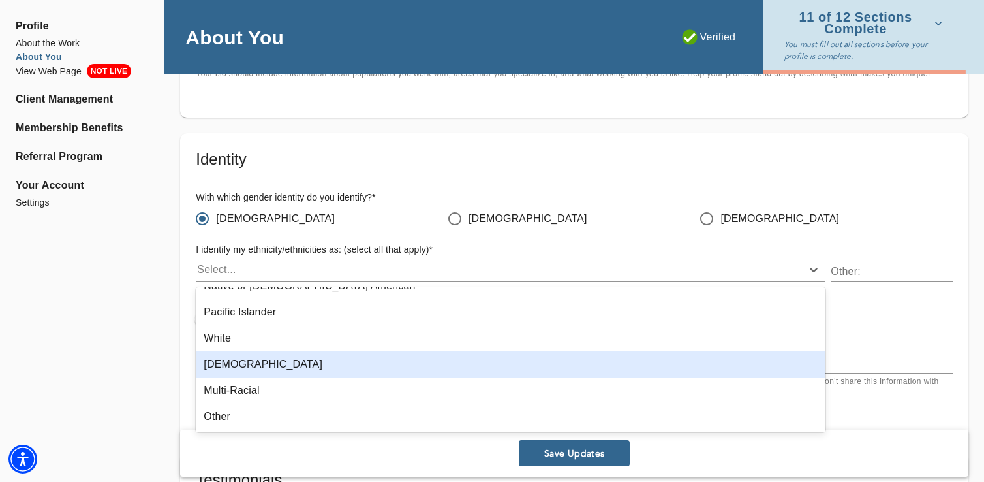
click at [216, 370] on div "[DEMOGRAPHIC_DATA]" at bounding box center [511, 364] width 630 height 26
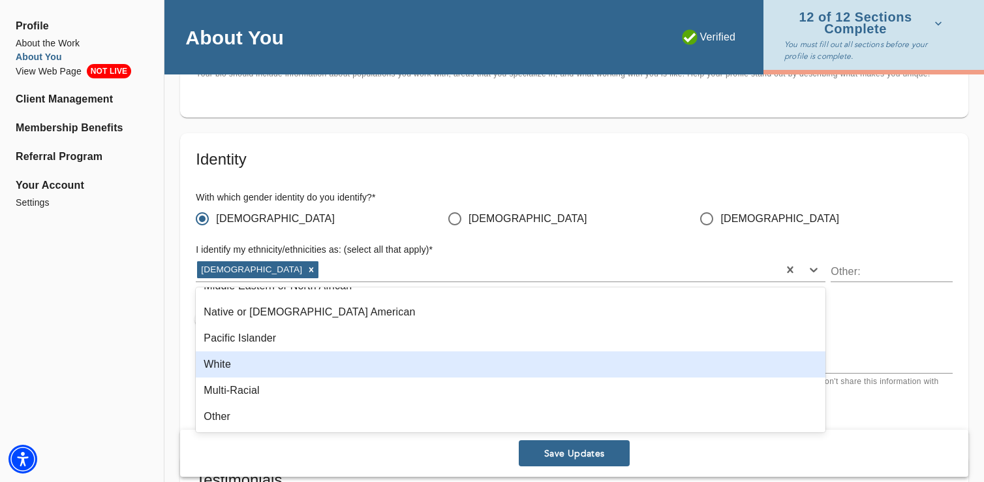
click at [227, 369] on div "White" at bounding box center [511, 364] width 630 height 26
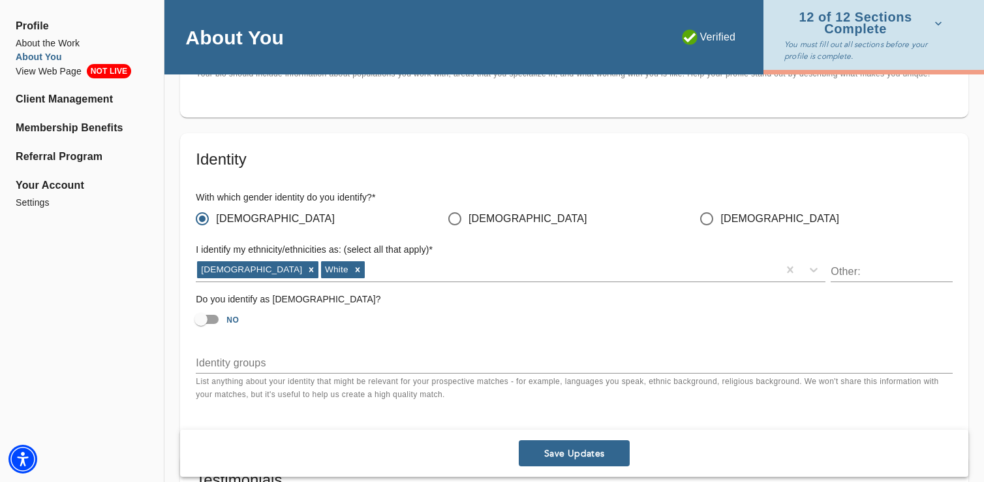
click at [249, 363] on textarea at bounding box center [574, 362] width 757 height 12
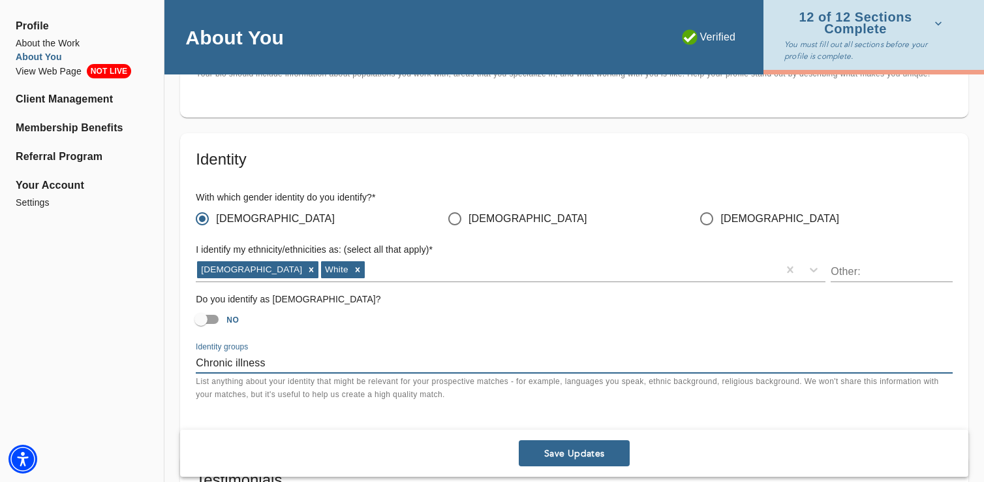
type textarea "Chronic illness"
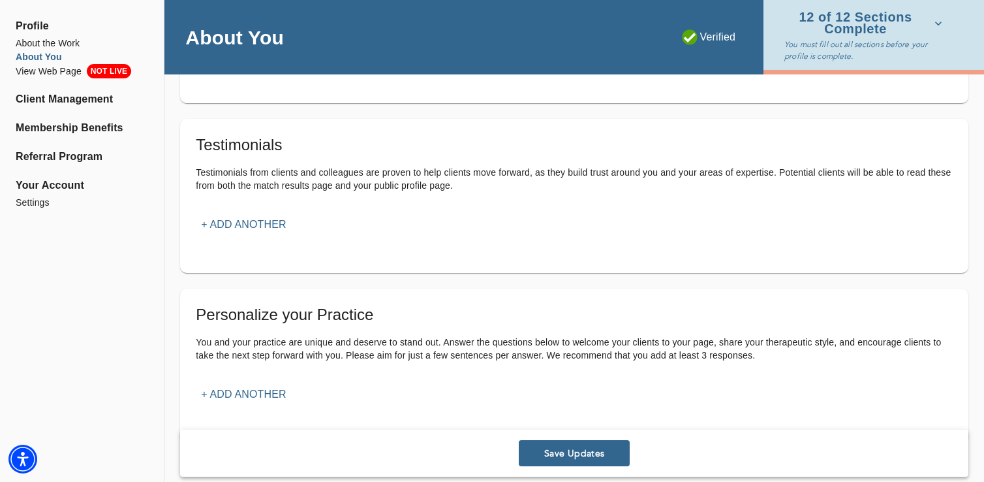
scroll to position [1495, 0]
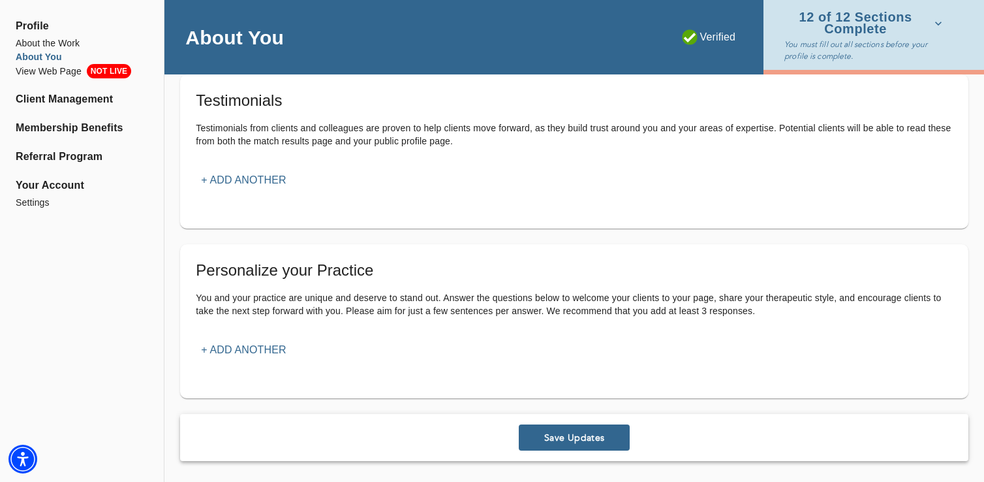
click at [247, 334] on div "Personalize your Practice You and your practice are unique and deserve to stand…" at bounding box center [574, 311] width 757 height 102
click at [247, 346] on p "+ Add another" at bounding box center [243, 350] width 85 height 16
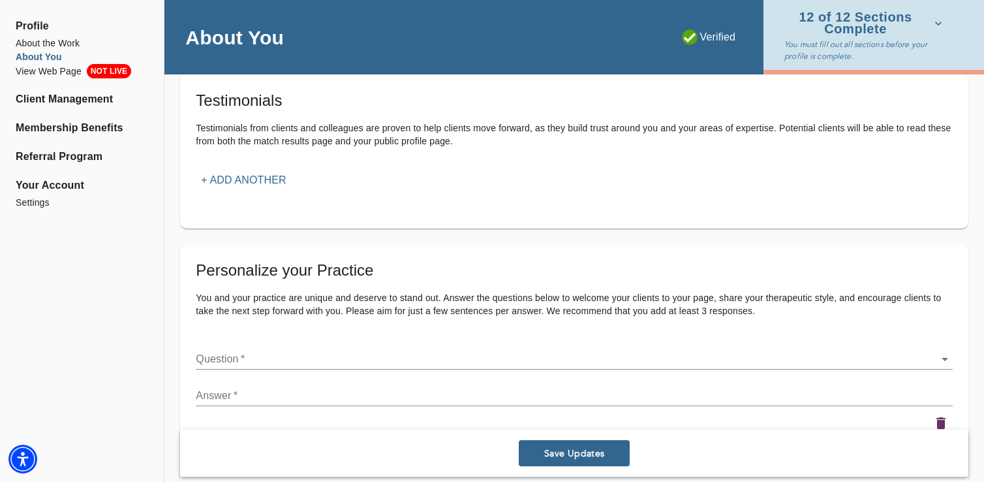
click at [237, 370] on div "Question   * ​" at bounding box center [574, 353] width 762 height 37
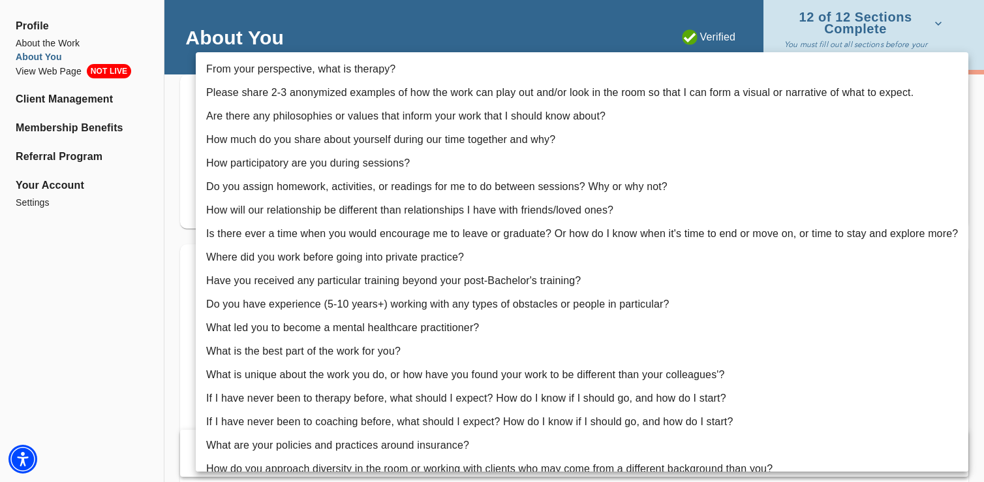
click at [102, 309] on div at bounding box center [492, 241] width 984 height 482
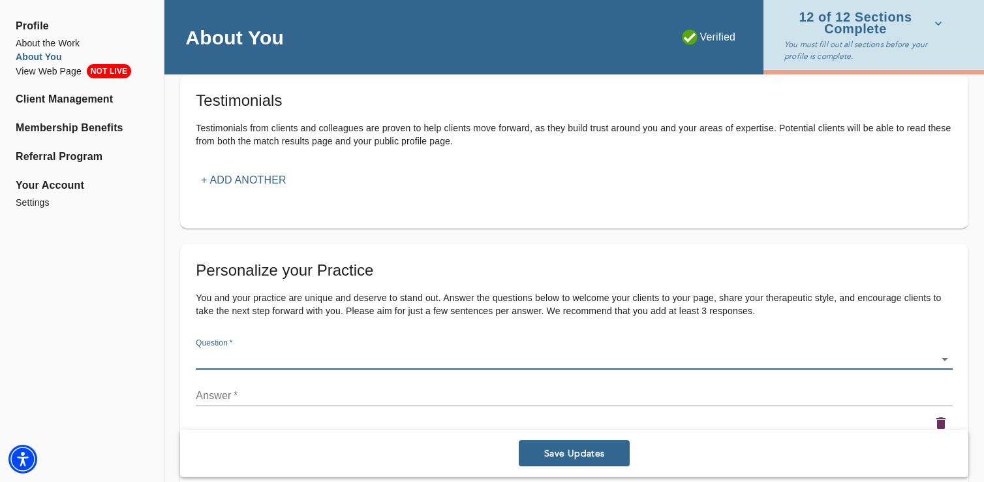
click at [574, 446] on button "Save Updates" at bounding box center [574, 453] width 111 height 26
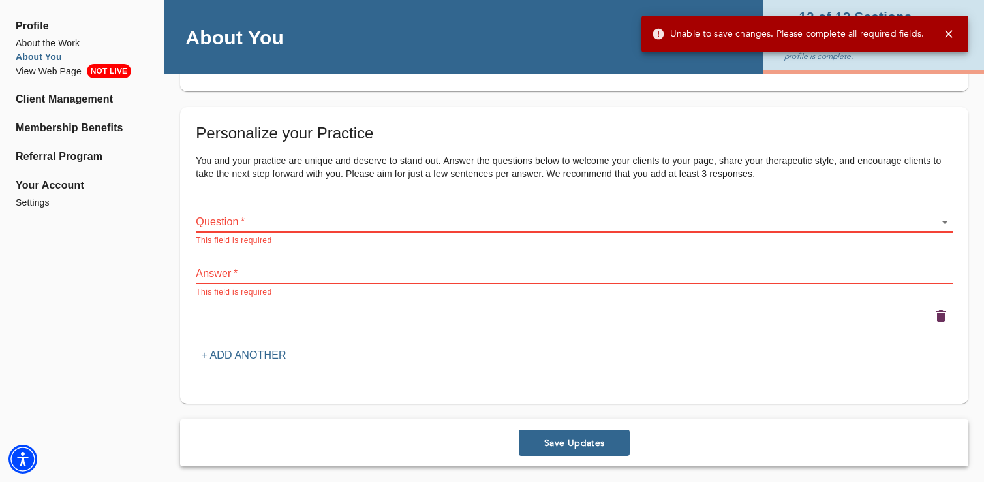
scroll to position [1637, 0]
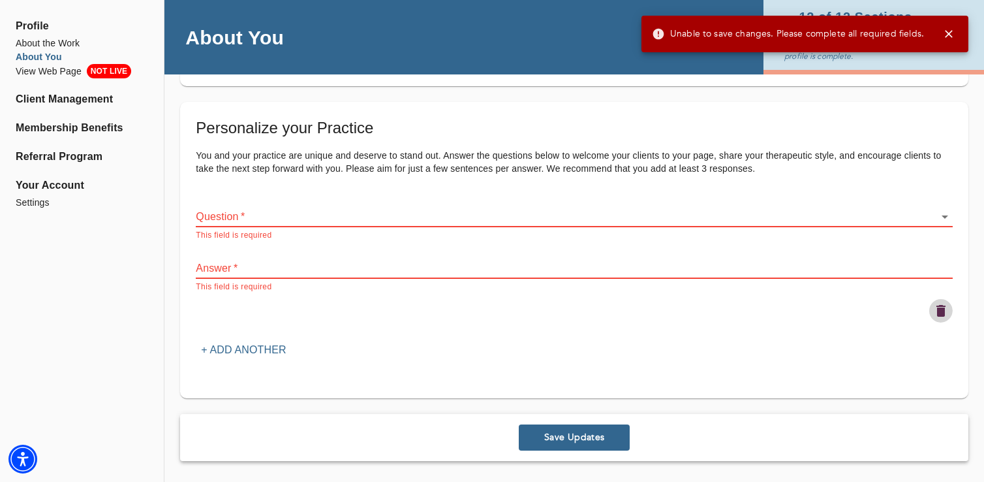
click at [946, 308] on icon "button" at bounding box center [941, 311] width 16 height 16
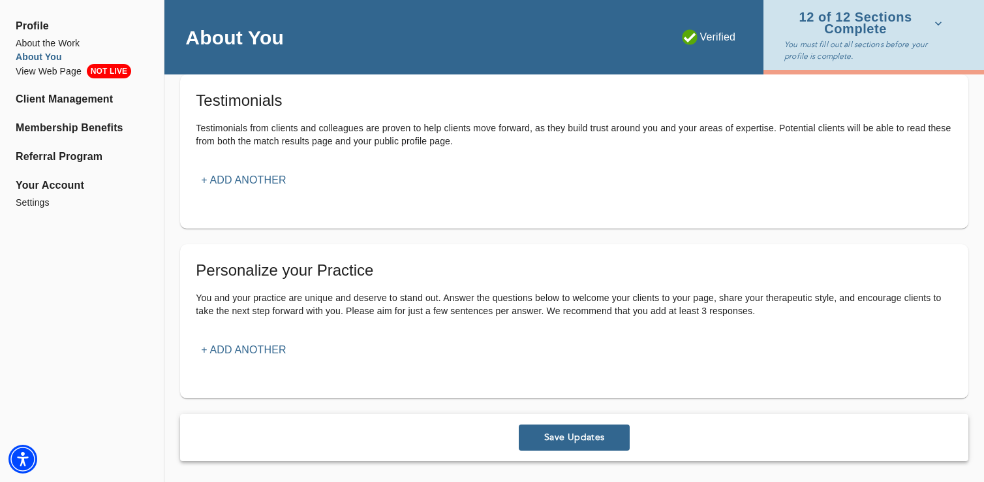
click at [572, 433] on span "Save Updates" at bounding box center [574, 437] width 100 height 12
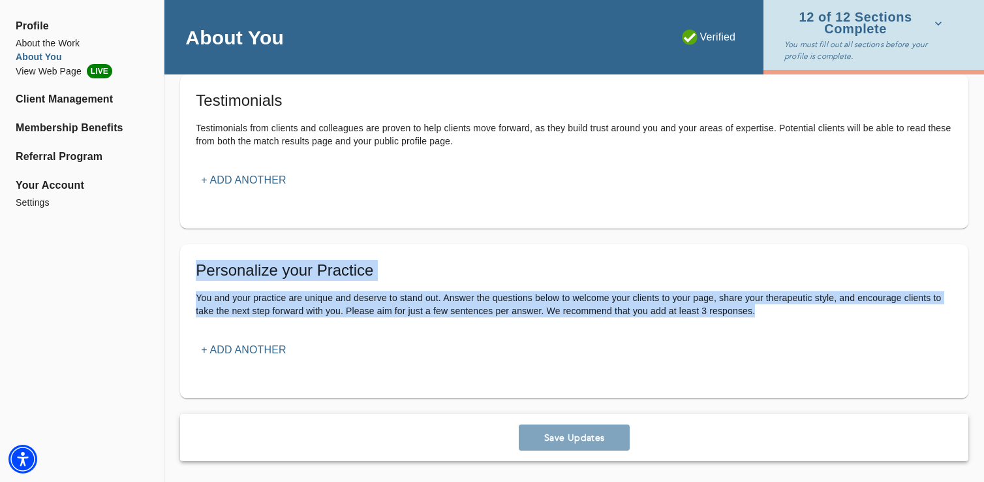
drag, startPoint x: 194, startPoint y: 270, endPoint x: 747, endPoint y: 353, distance: 558.9
click at [747, 353] on div "Personalize your Practice You and your practice are unique and deserve to stand…" at bounding box center [574, 321] width 788 height 154
copy div "Personalize your Practice You and your practice are unique and deserve to stand…"
click at [219, 345] on p "+ Add another" at bounding box center [243, 350] width 85 height 16
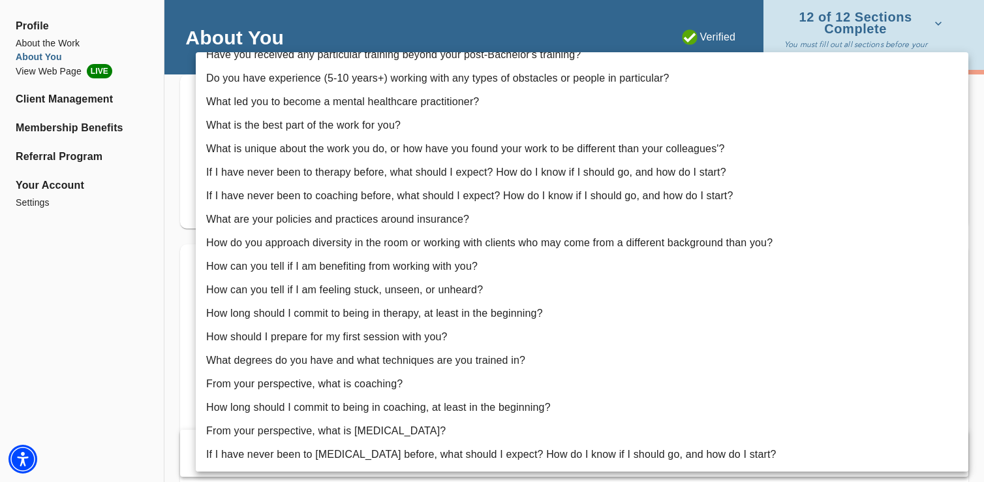
scroll to position [0, 0]
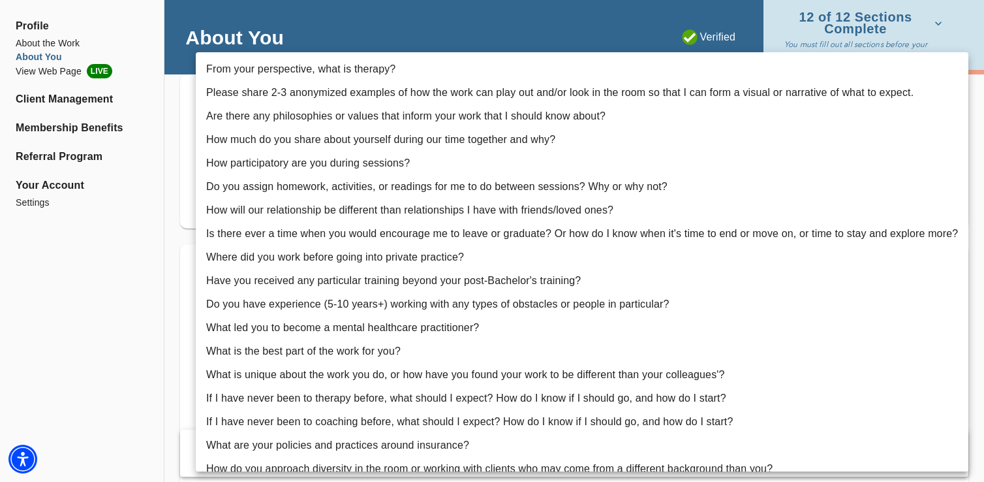
click at [315, 119] on li "Are there any philosophies or values that inform your work that I should know a…" at bounding box center [582, 115] width 773 height 23
type input "3"
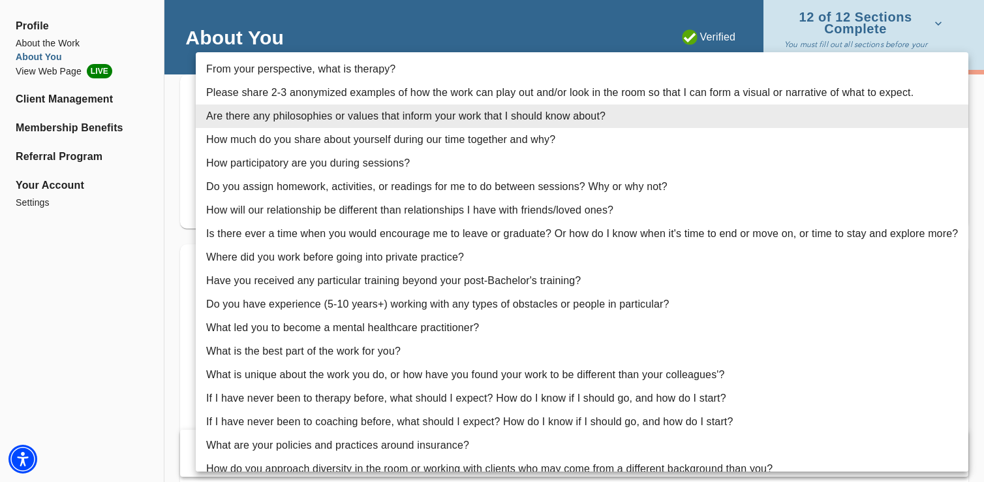
drag, startPoint x: 197, startPoint y: 362, endPoint x: 245, endPoint y: 117, distance: 250.0
click at [245, 117] on li "Are there any philosophies or values that inform your work that I should know a…" at bounding box center [582, 115] width 773 height 23
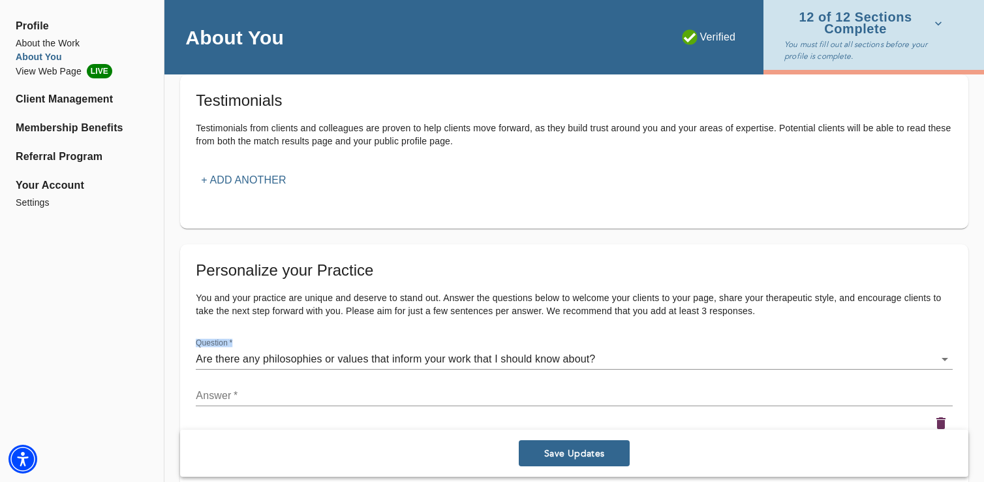
drag, startPoint x: 191, startPoint y: 334, endPoint x: 578, endPoint y: 360, distance: 388.5
click at [578, 360] on div "Personalize your Practice You and your practice are unique and deserve to stand…" at bounding box center [574, 377] width 788 height 266
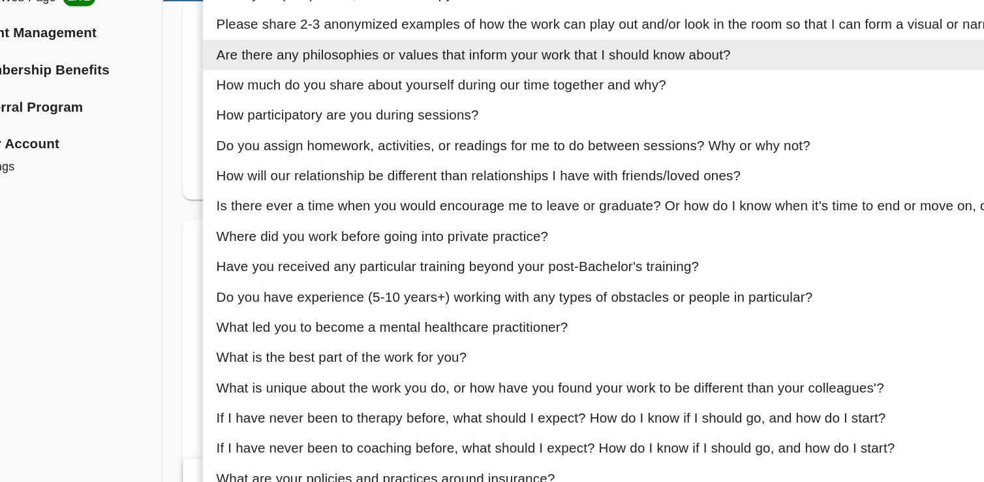
drag, startPoint x: 223, startPoint y: 119, endPoint x: 472, endPoint y: 112, distance: 248.7
click at [472, 112] on li "Are there any philosophies or values that inform your work that I should know a…" at bounding box center [582, 115] width 773 height 23
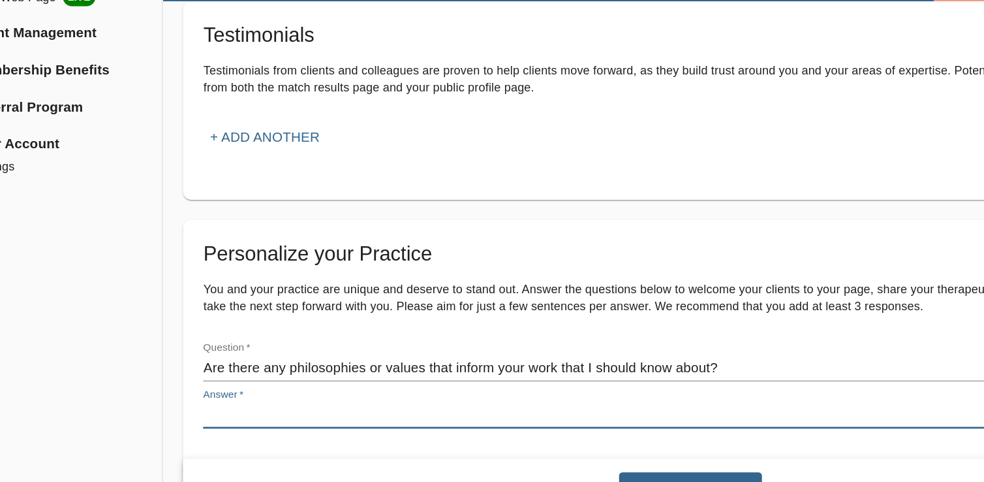
drag, startPoint x: 233, startPoint y: 390, endPoint x: 182, endPoint y: 326, distance: 81.2
click at [182, 326] on div "Personalize your Practice You and your practice are unique and deserve to stand…" at bounding box center [574, 377] width 788 height 266
paste textarea "I believe therapy works best when it feels collaborative, supportive, and tailo…"
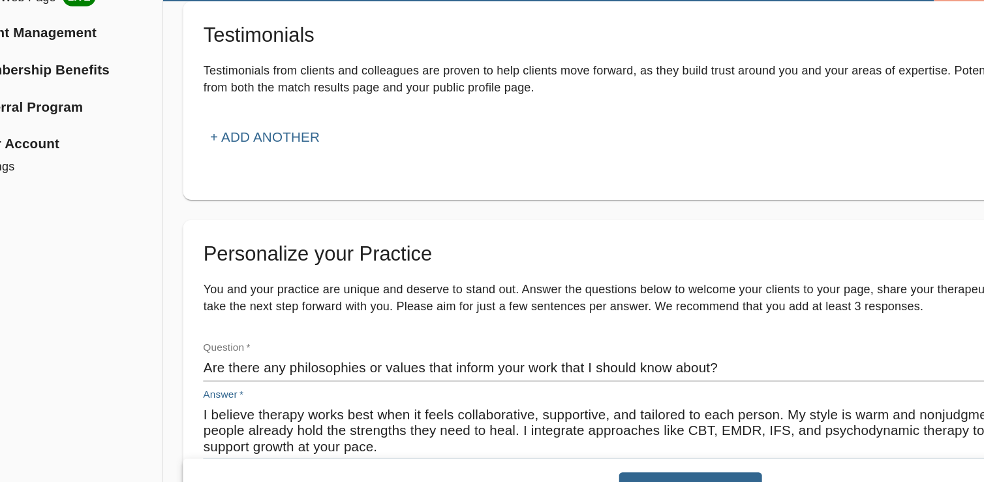
scroll to position [1525, 0]
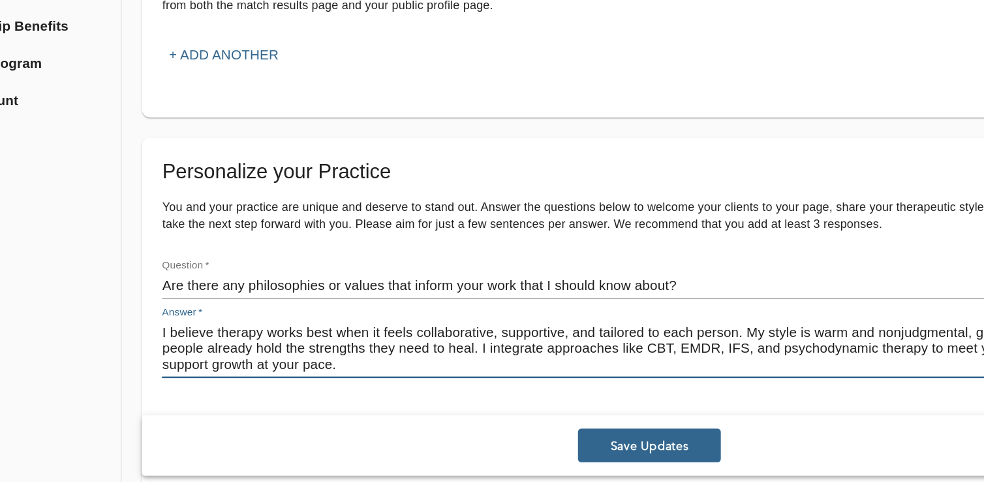
click at [777, 373] on textarea "I believe therapy works best when it feels collaborative, supportive, and tailo…" at bounding box center [574, 377] width 757 height 37
click at [775, 369] on textarea "I believe therapy works best when it feels collaborative, supportive, and tailo…" at bounding box center [574, 377] width 757 height 37
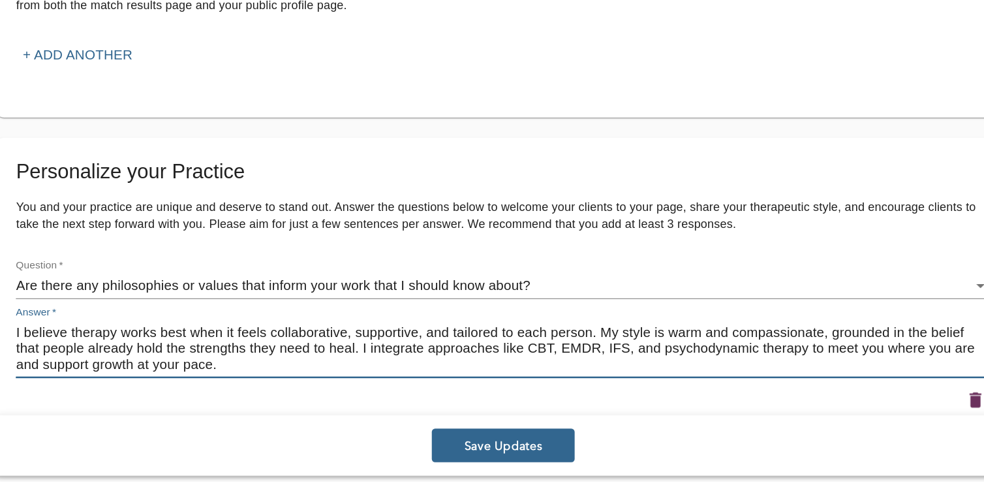
drag, startPoint x: 824, startPoint y: 365, endPoint x: 462, endPoint y: 377, distance: 362.3
click at [462, 377] on textarea "I believe therapy works best when it feels collaborative, supportive, and tailo…" at bounding box center [574, 377] width 757 height 37
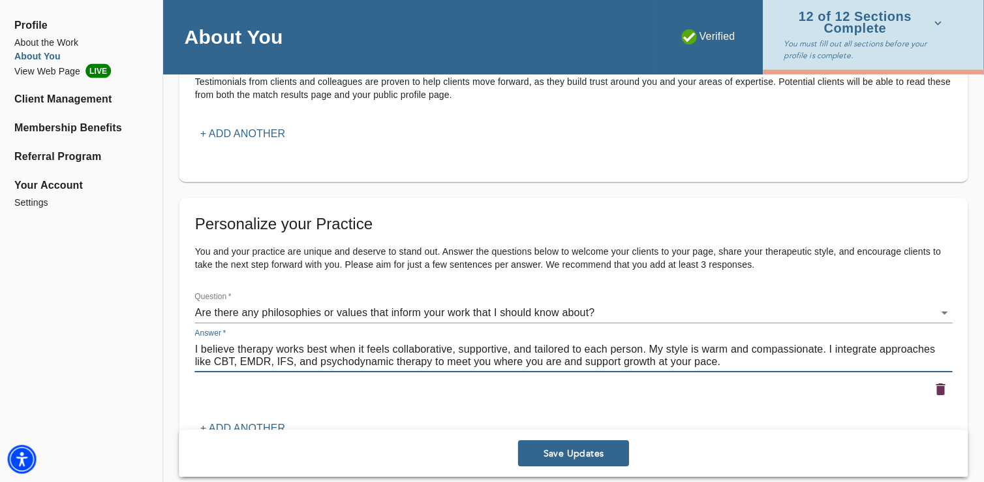
scroll to position [1541, 0]
click at [653, 348] on textarea "I believe therapy works best when it feels collaborative, supportive, and tailo…" at bounding box center [574, 355] width 757 height 25
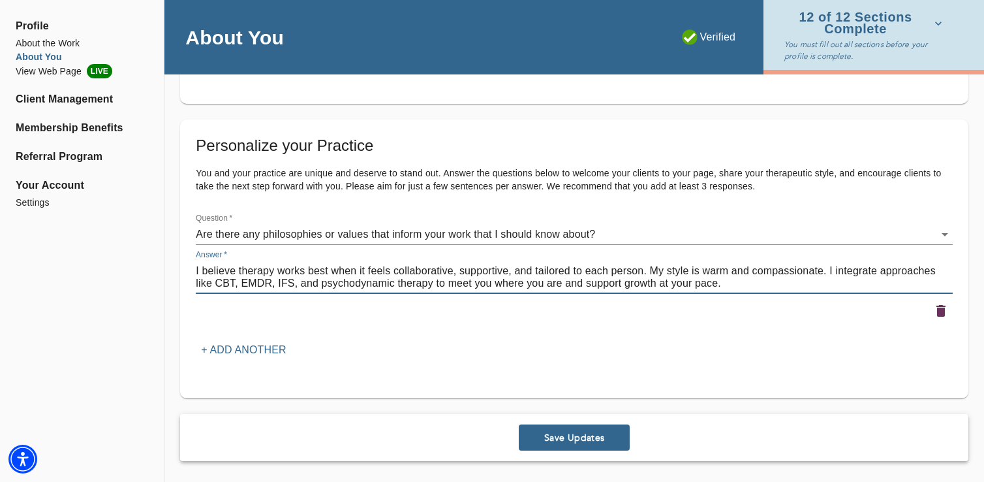
type textarea "I believe therapy works best when it feels collaborative, supportive, and tailo…"
click at [239, 340] on button "+ Add another" at bounding box center [243, 349] width 95 height 23
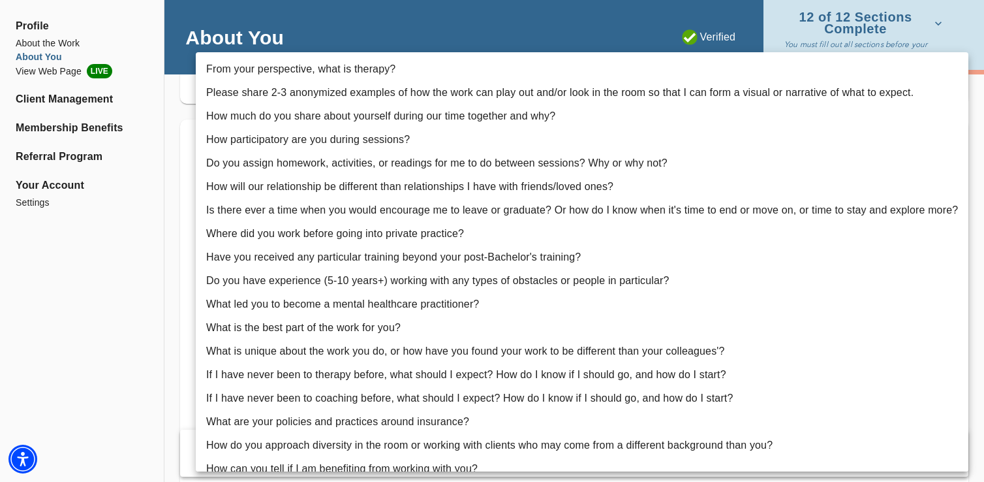
click at [342, 159] on li "Do you assign homework, activities, or readings for me to do between sessions? …" at bounding box center [582, 162] width 773 height 23
type input "6"
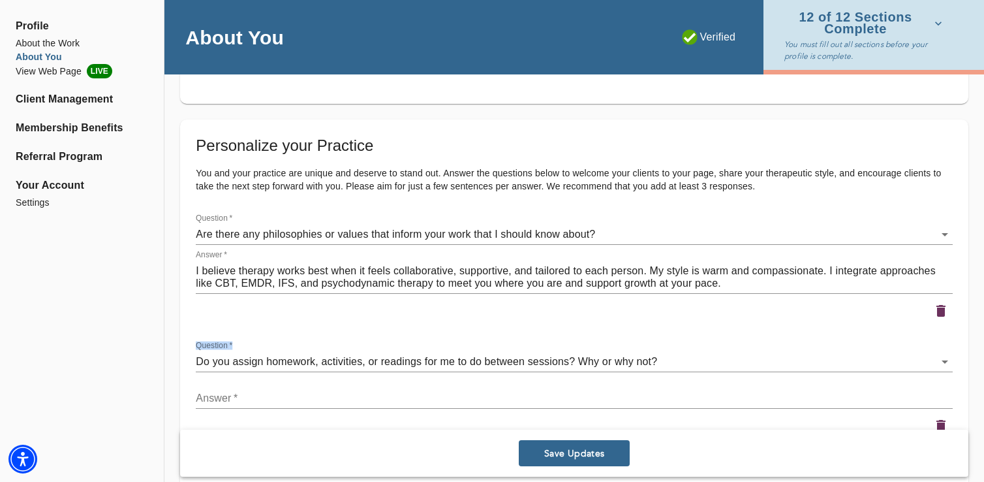
drag, startPoint x: 193, startPoint y: 365, endPoint x: 681, endPoint y: 369, distance: 488.1
click at [681, 369] on div "Question   * Do you assign homework, activities, or readings for me to do betwe…" at bounding box center [574, 356] width 762 height 37
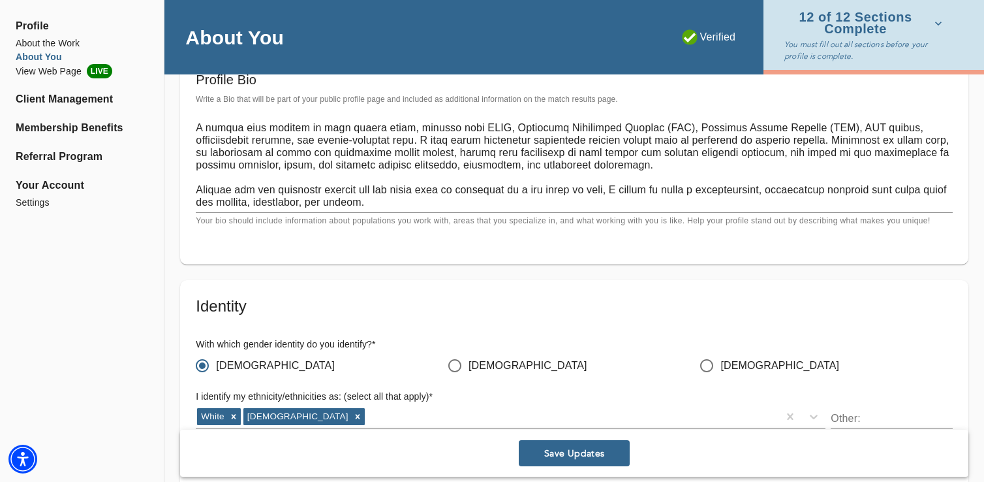
scroll to position [891, 0]
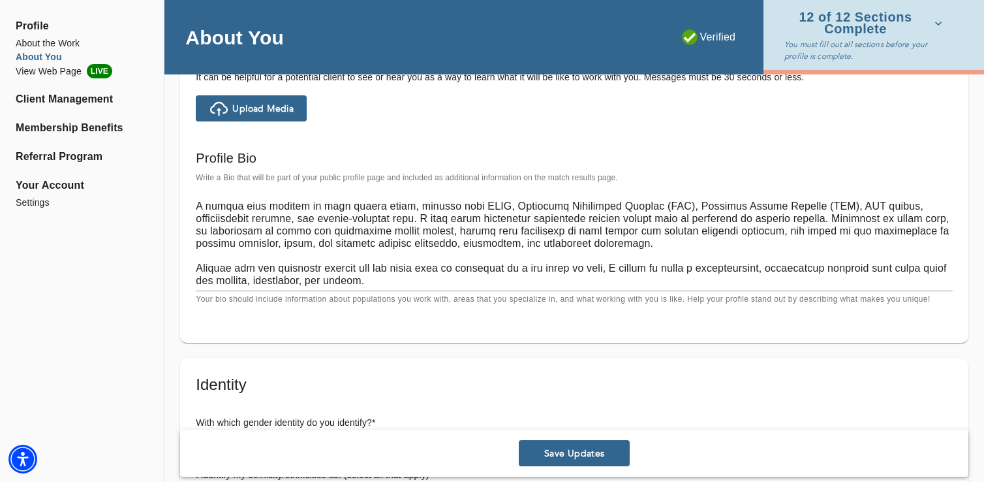
click at [241, 191] on textarea at bounding box center [574, 236] width 757 height 99
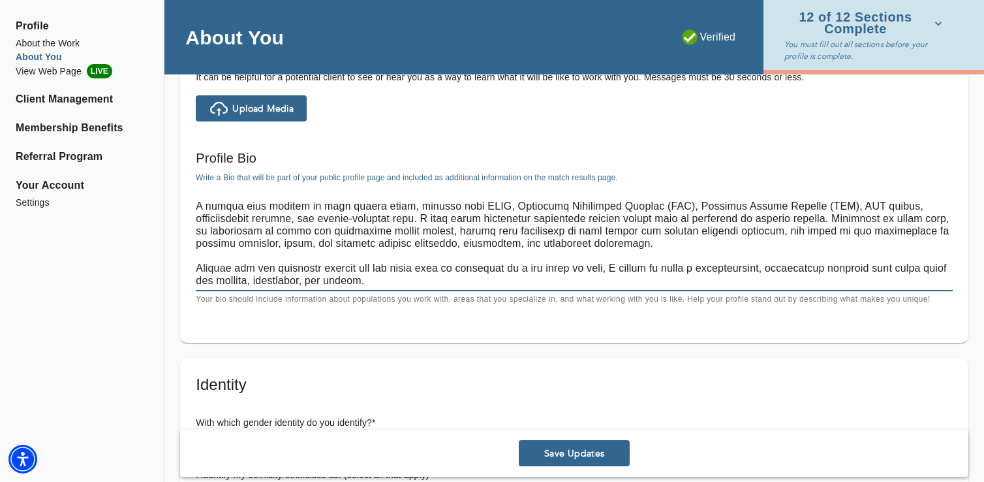
scroll to position [50, 0]
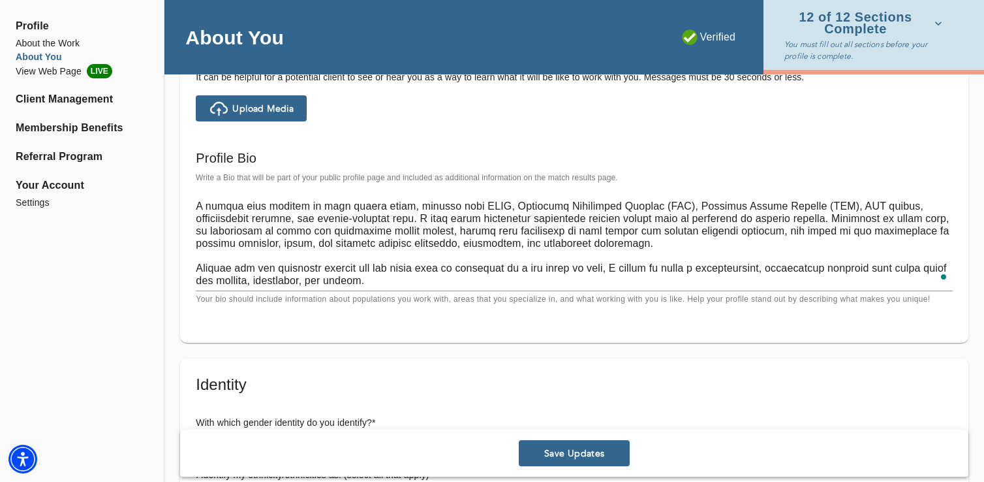
click at [166, 208] on div "Personal Information If you need to make any changes to your name or email, ple…" at bounding box center [574, 286] width 820 height 2077
click at [193, 206] on div "Profile Bio Write a Bio that will be part of your public profile page and inclu…" at bounding box center [574, 226] width 767 height 169
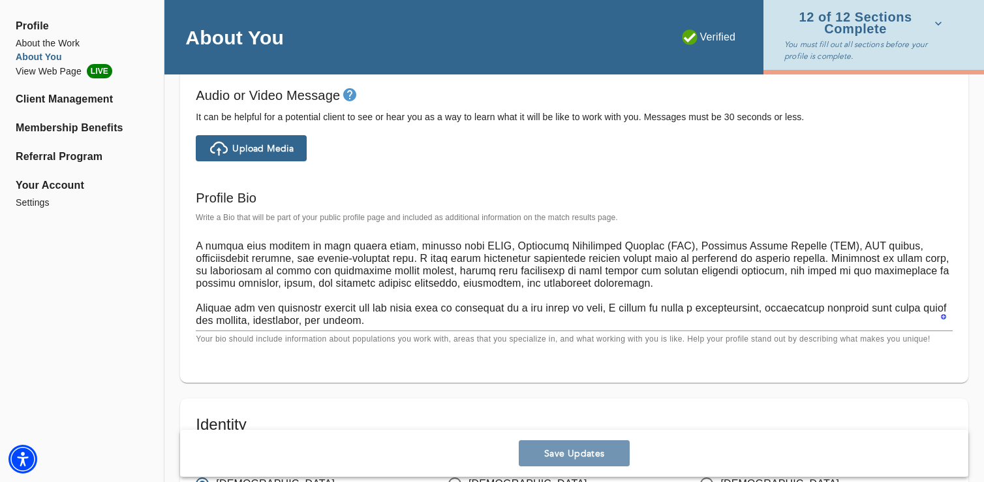
click at [566, 459] on button "Save Updates" at bounding box center [574, 453] width 111 height 26
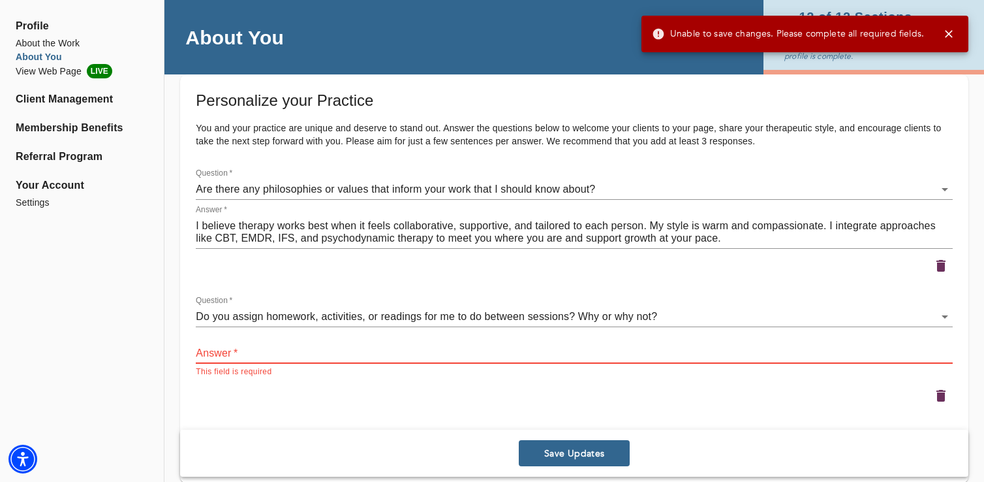
click at [934, 392] on icon "button" at bounding box center [941, 396] width 16 height 16
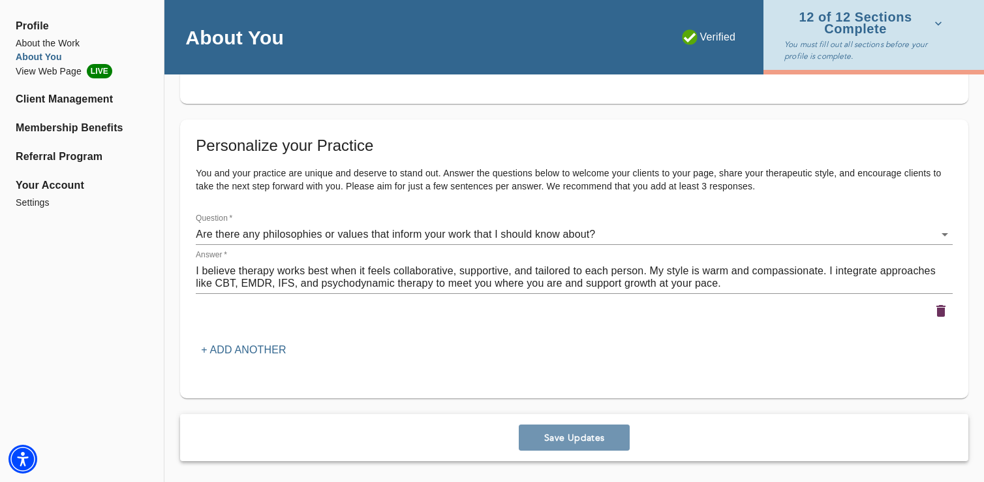
click at [616, 441] on span "Save Updates" at bounding box center [574, 437] width 100 height 12
click at [55, 72] on li "View Web Page LIVE" at bounding box center [82, 71] width 132 height 14
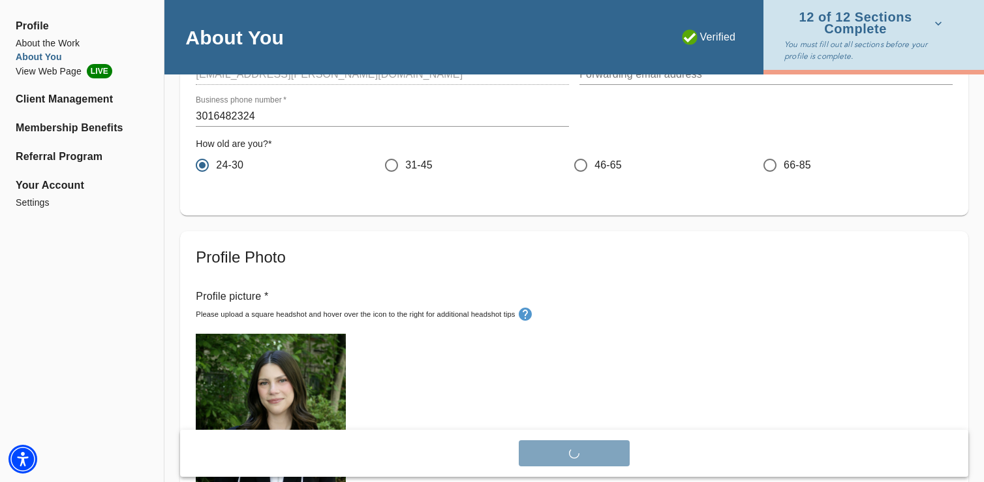
scroll to position [0, 0]
